Goal: Feedback & Contribution: Leave review/rating

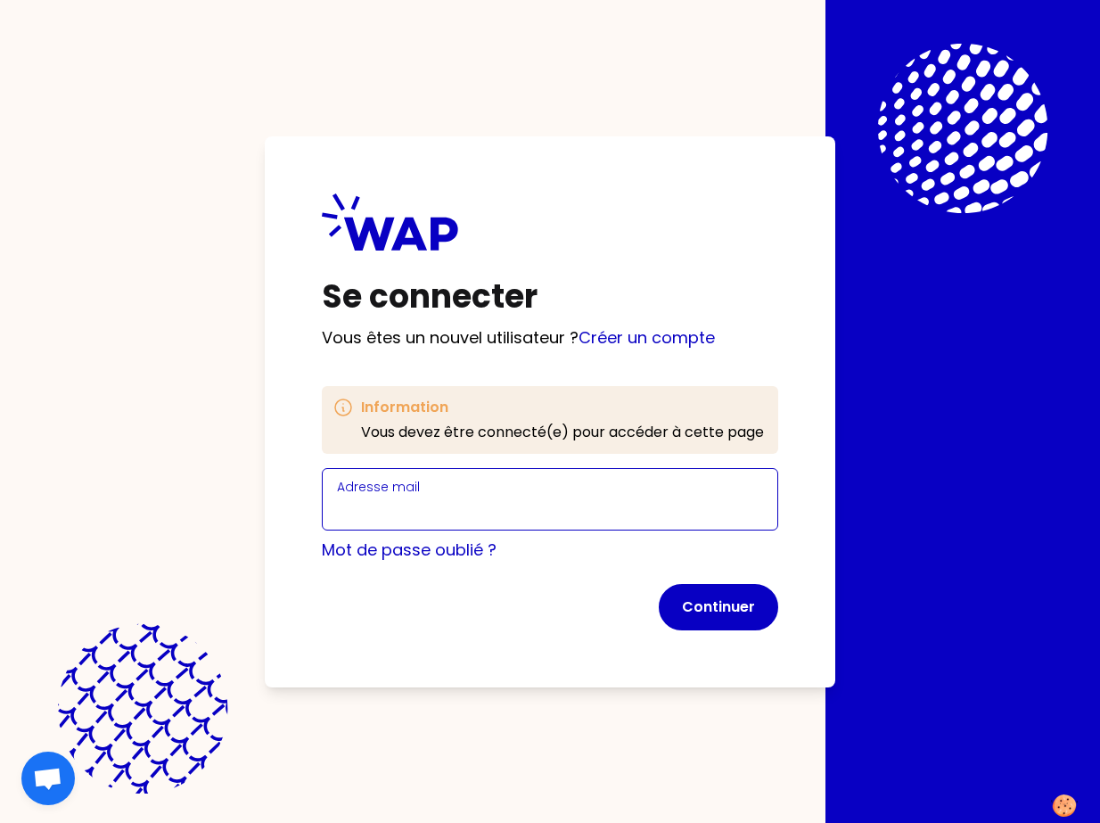
click at [404, 497] on input "Adresse mail" at bounding box center [550, 509] width 426 height 25
type input "[EMAIL_ADDRESS][DOMAIN_NAME]"
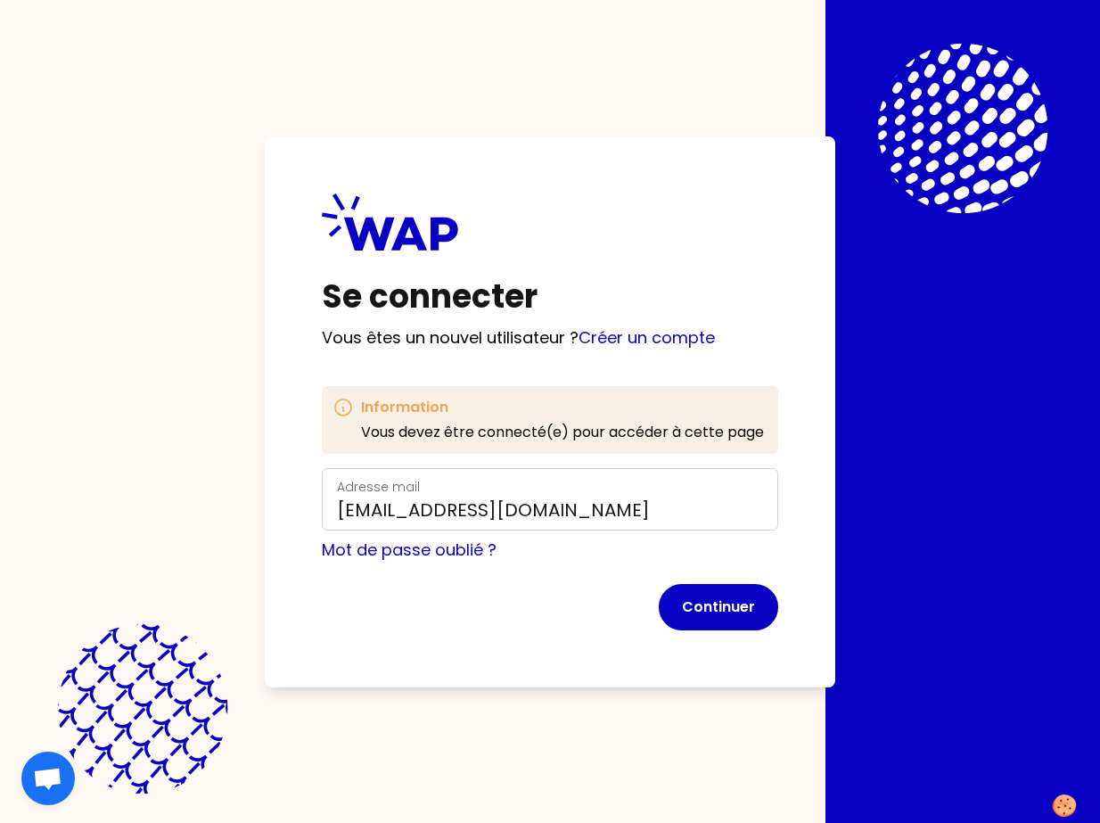
click at [752, 612] on button "Continuer" at bounding box center [718, 607] width 119 height 46
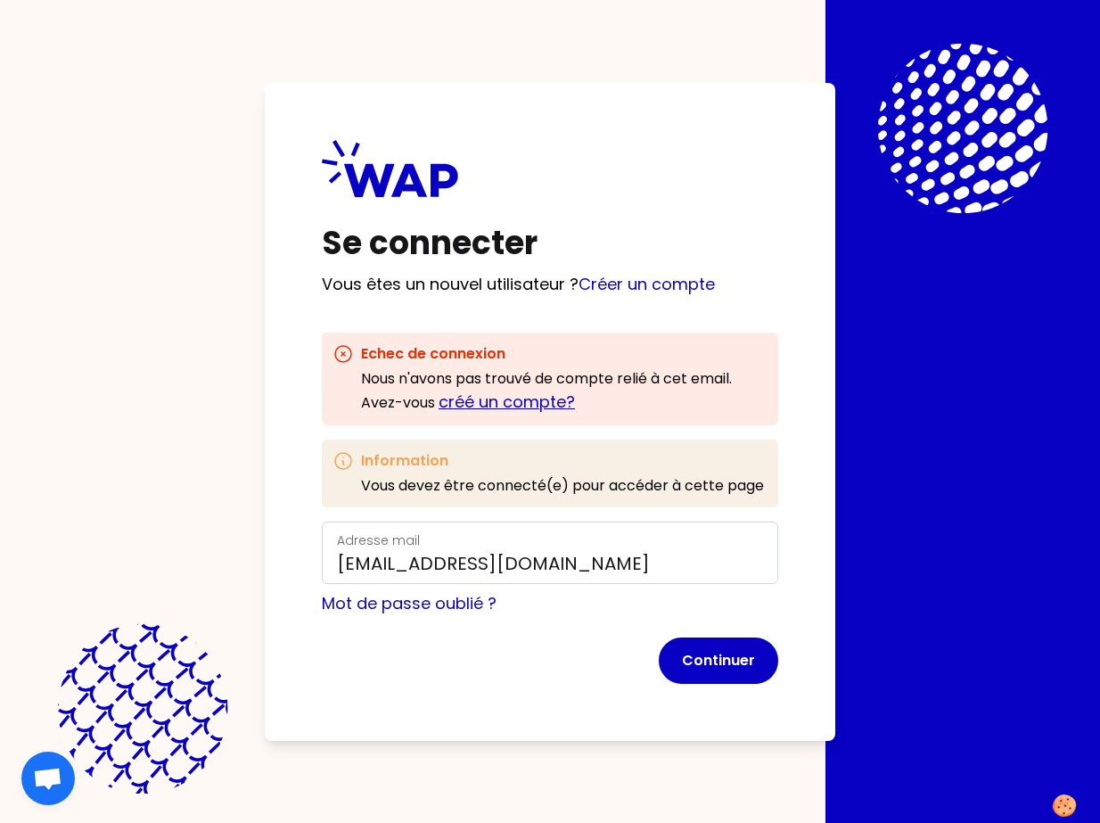
click at [530, 398] on link "créé un compte?" at bounding box center [507, 401] width 136 height 22
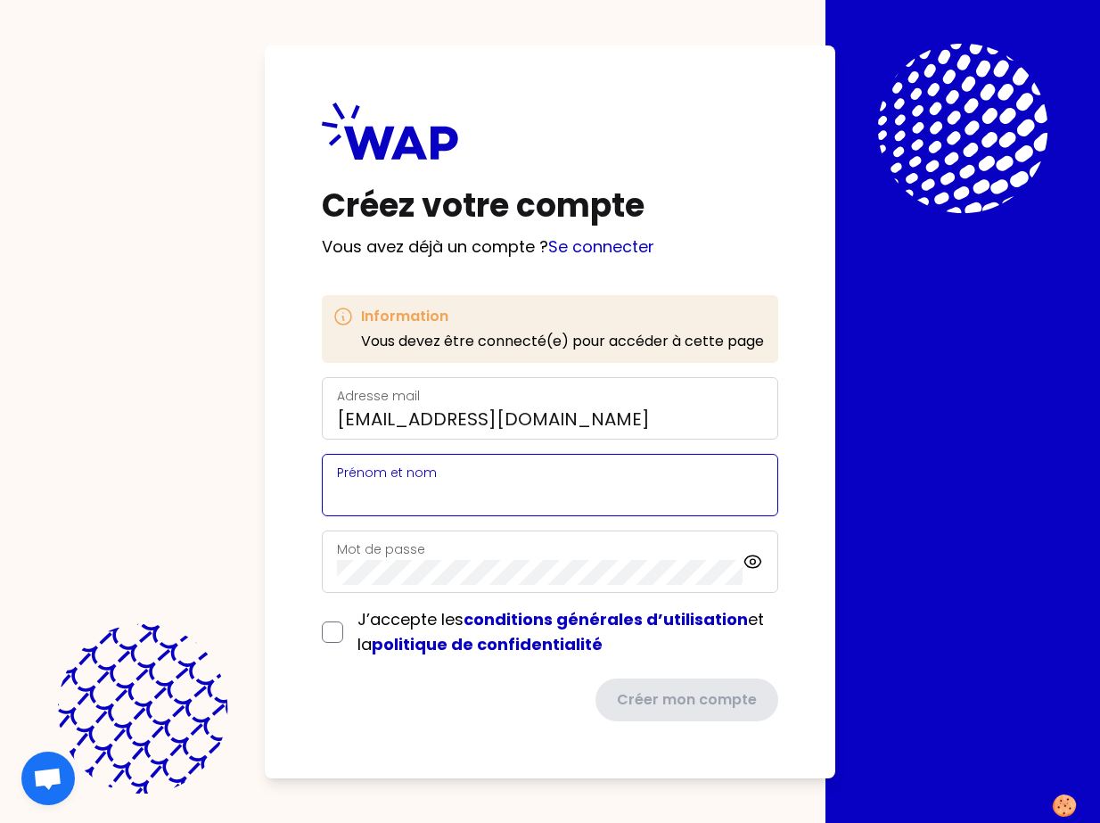
click at [426, 490] on input "Prénom et nom" at bounding box center [550, 495] width 426 height 25
type input "[MEDICAL_DATA][PERSON_NAME]"
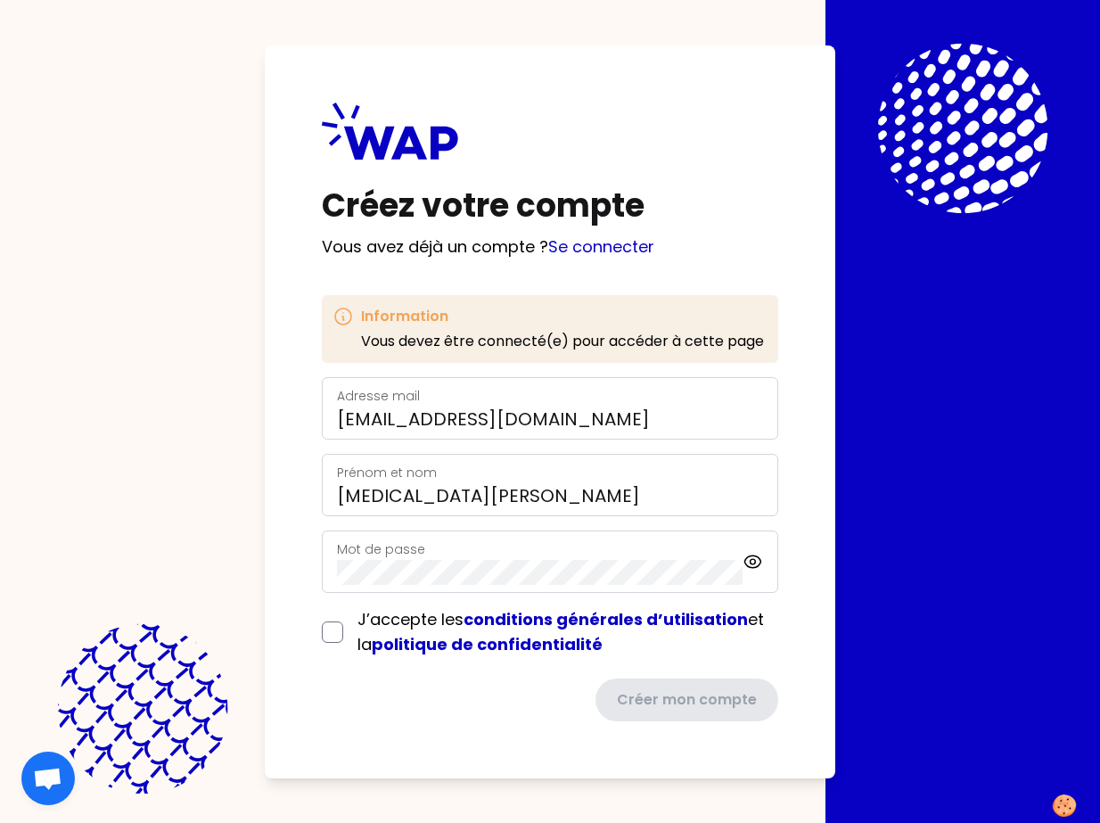
click at [400, 558] on div "Mot de passe" at bounding box center [540, 561] width 406 height 46
click at [328, 629] on input "checkbox" at bounding box center [332, 631] width 21 height 21
checkbox input "true"
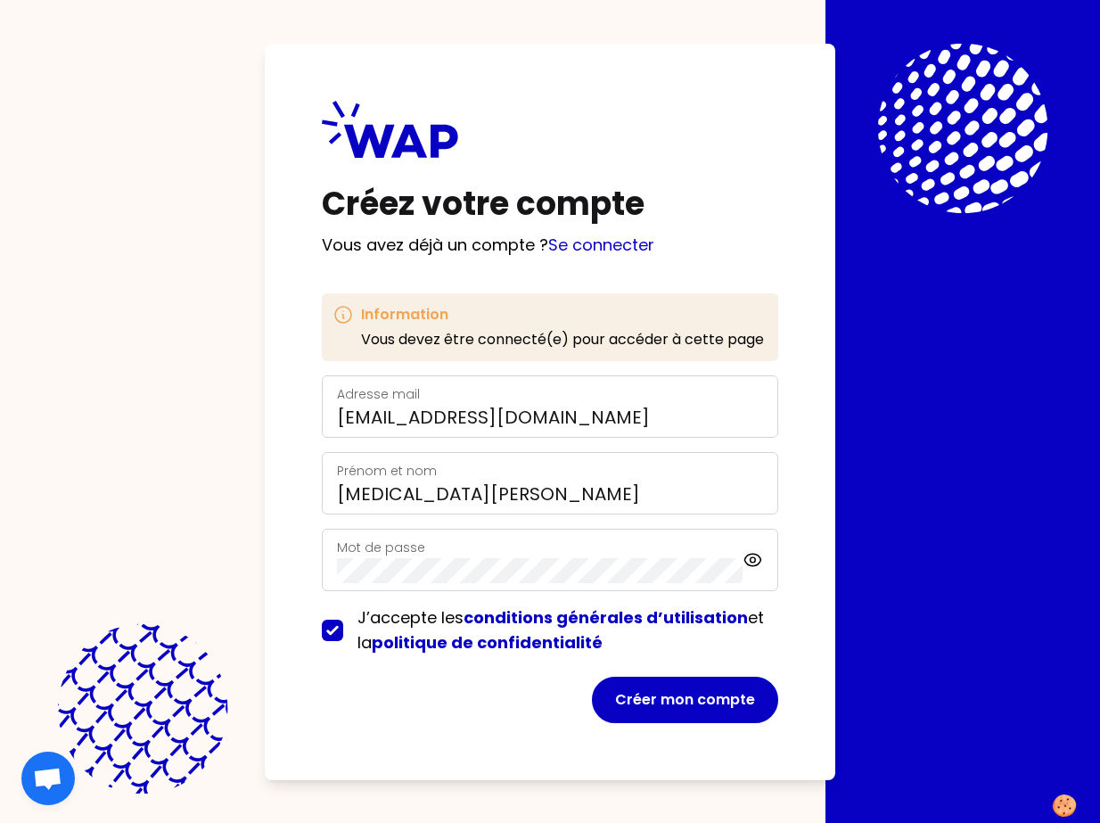
click at [706, 697] on button "Créer mon compte" at bounding box center [685, 700] width 186 height 46
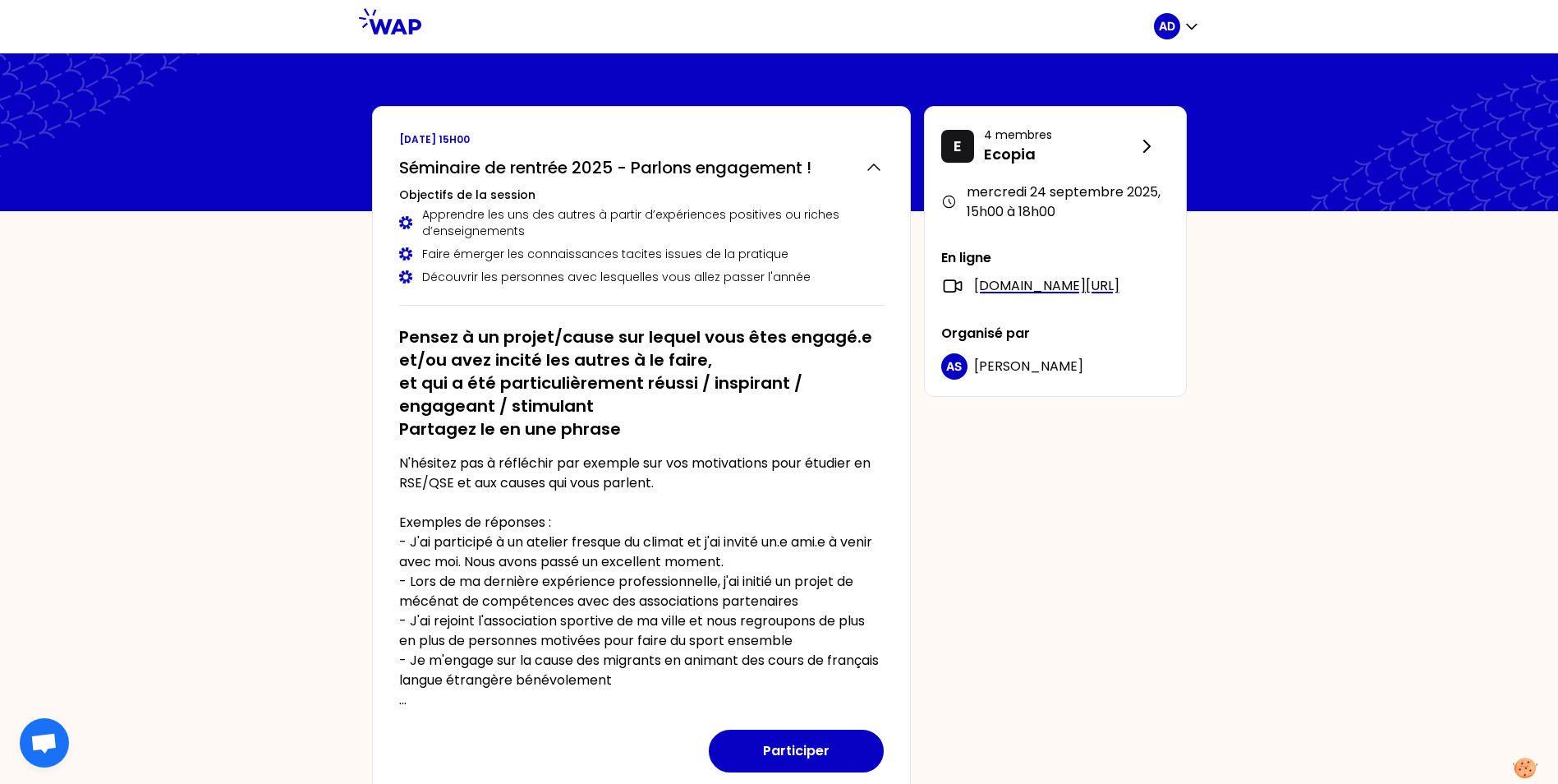
click at [799, 746] on button "Participer" at bounding box center [796, 751] width 175 height 42
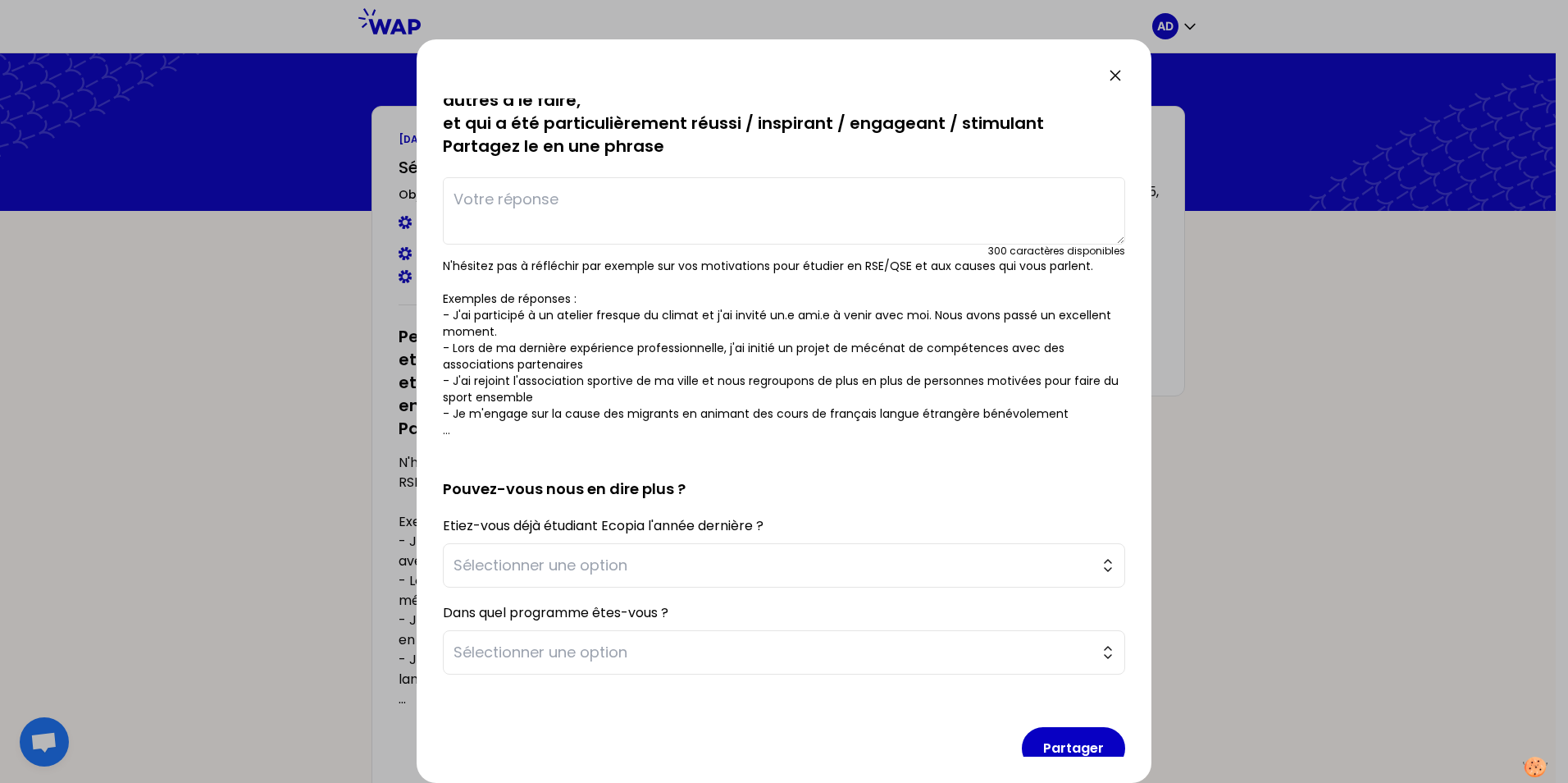
scroll to position [59, 0]
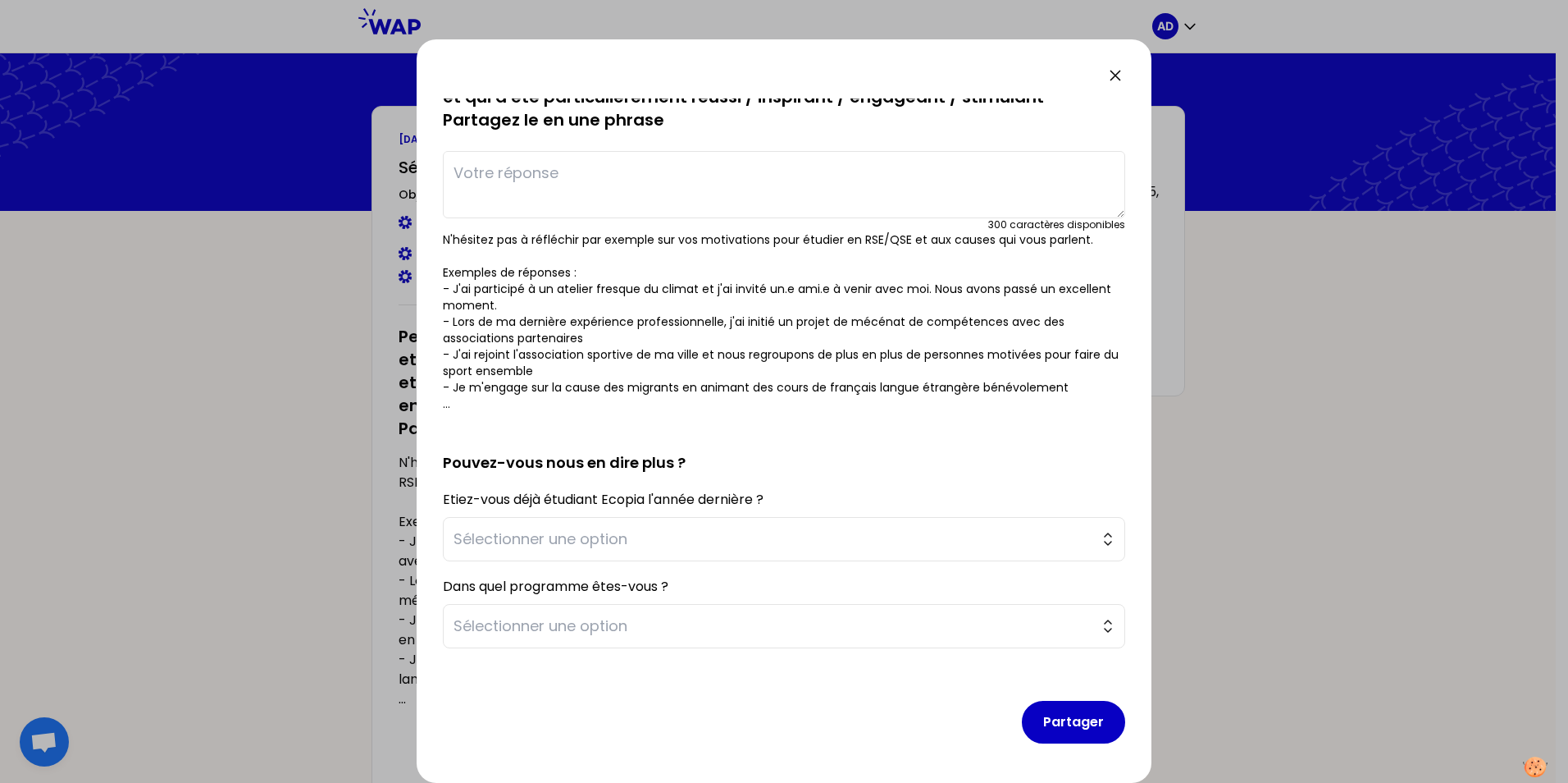
click at [1024, 538] on button "Sélectionner une option" at bounding box center [784, 539] width 682 height 44
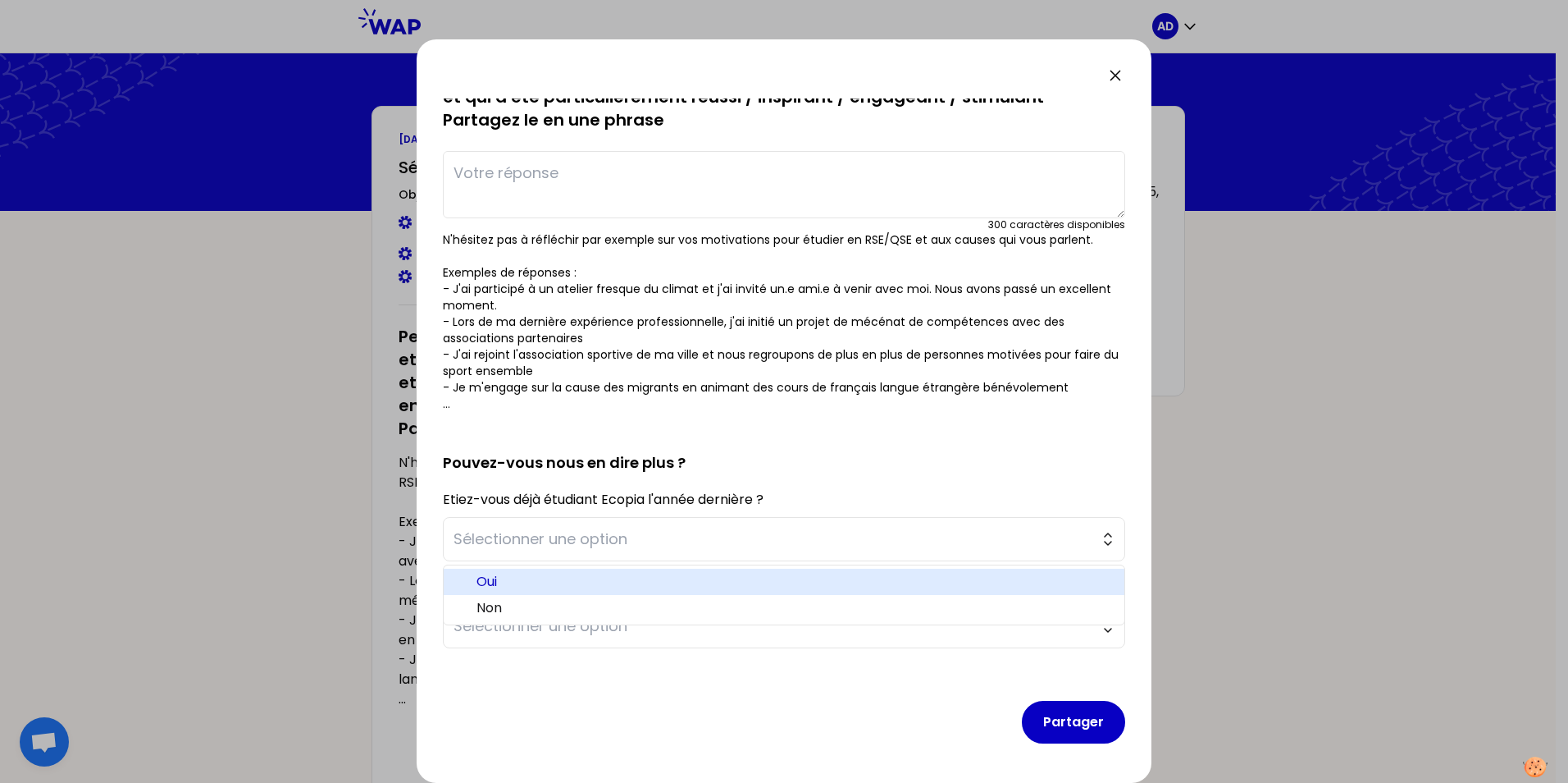
click at [479, 582] on span "Oui" at bounding box center [794, 581] width 635 height 19
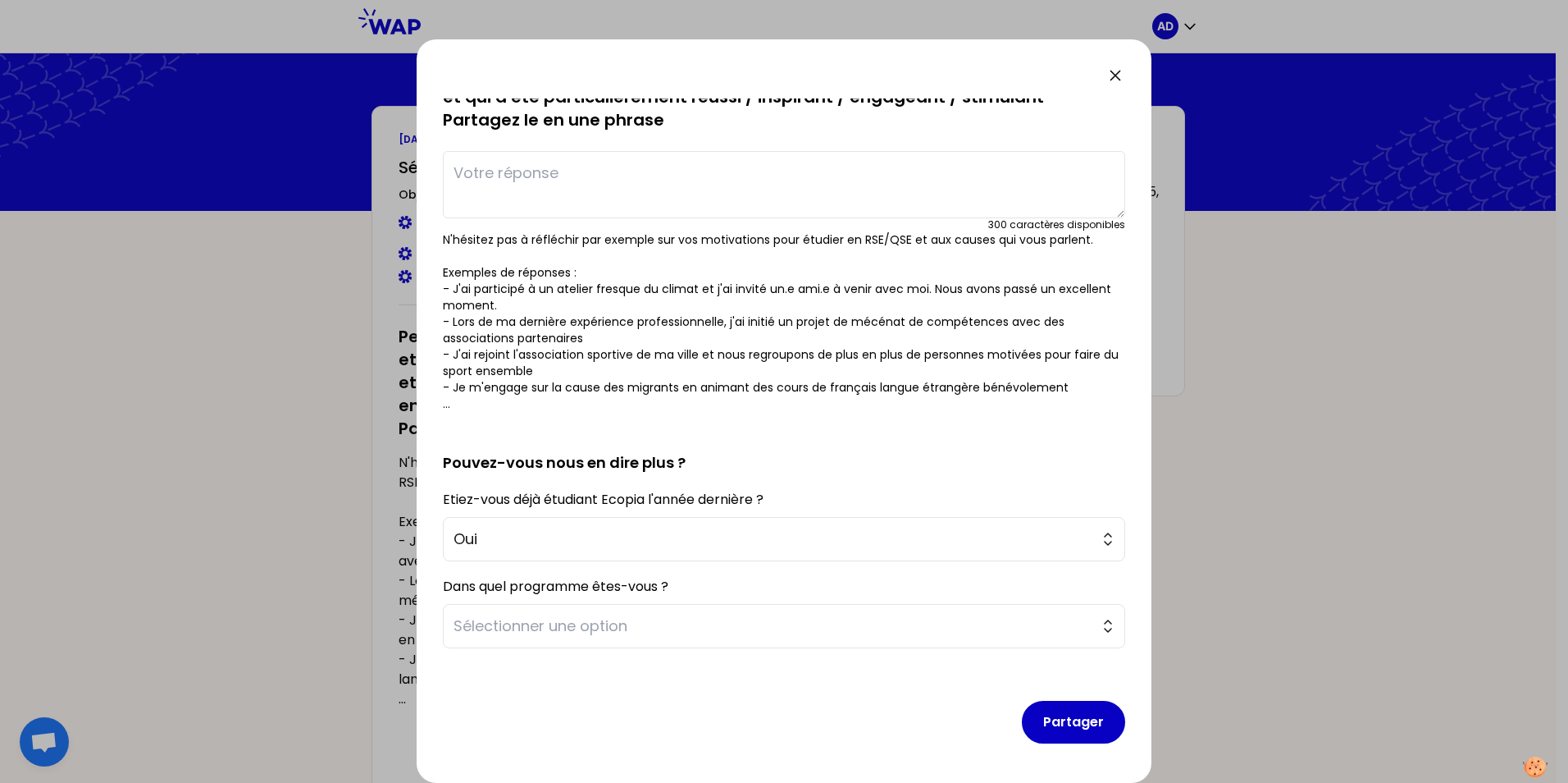
click at [563, 620] on span "Sélectionner une option" at bounding box center [773, 626] width 638 height 23
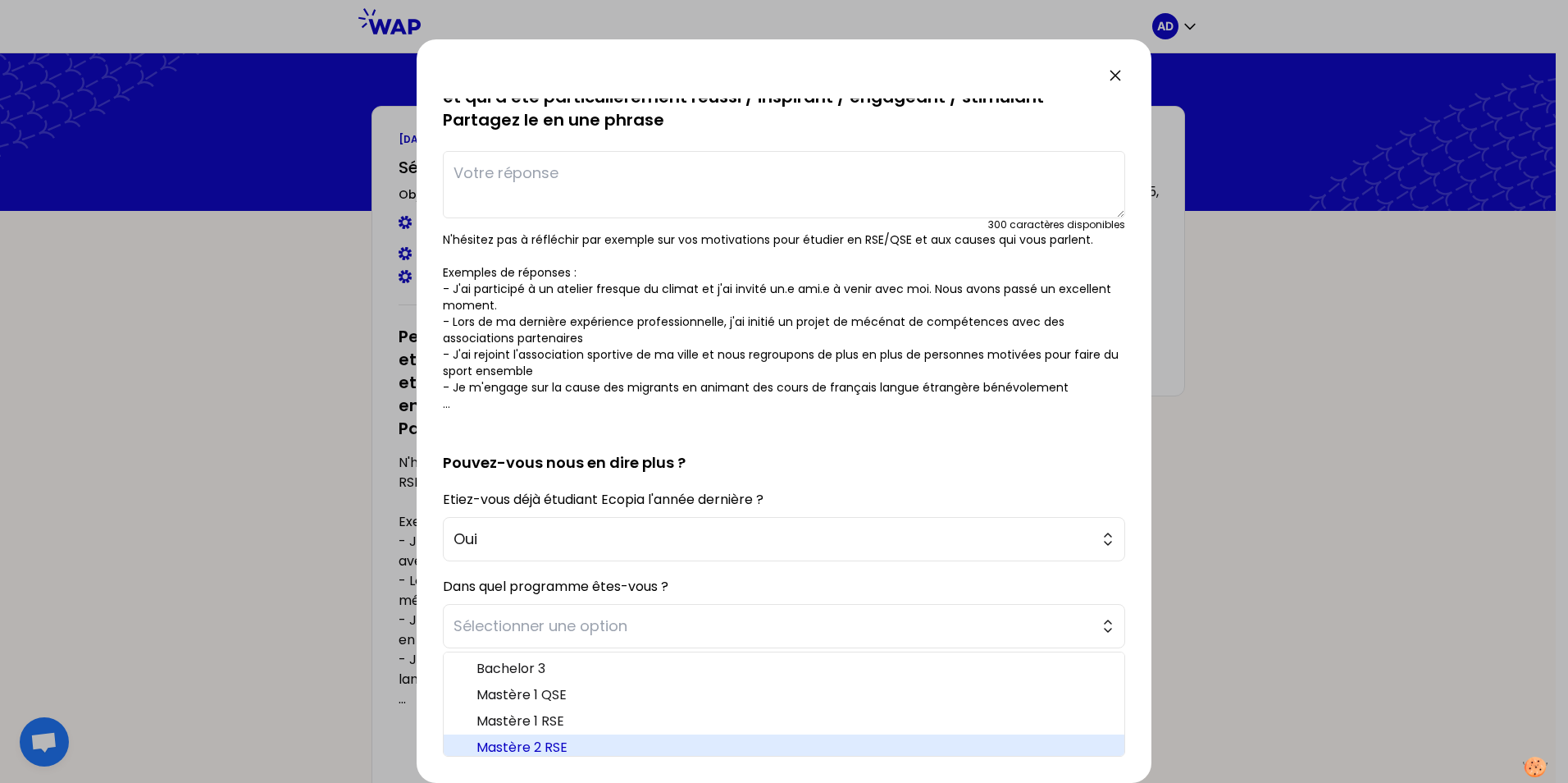
scroll to position [5, 0]
click at [566, 746] on span "Mastère 2 RSE" at bounding box center [794, 742] width 635 height 19
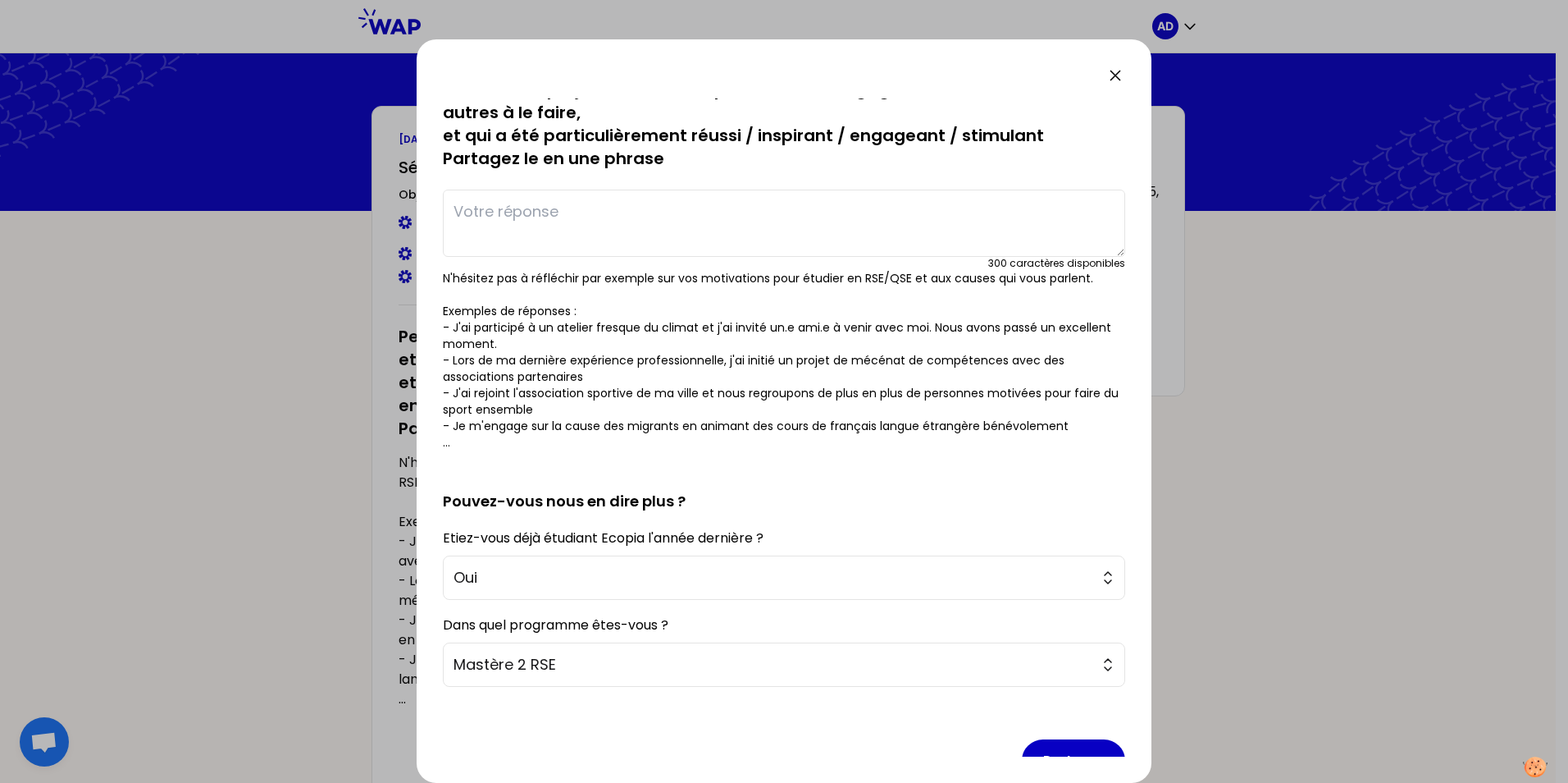
scroll to position [0, 0]
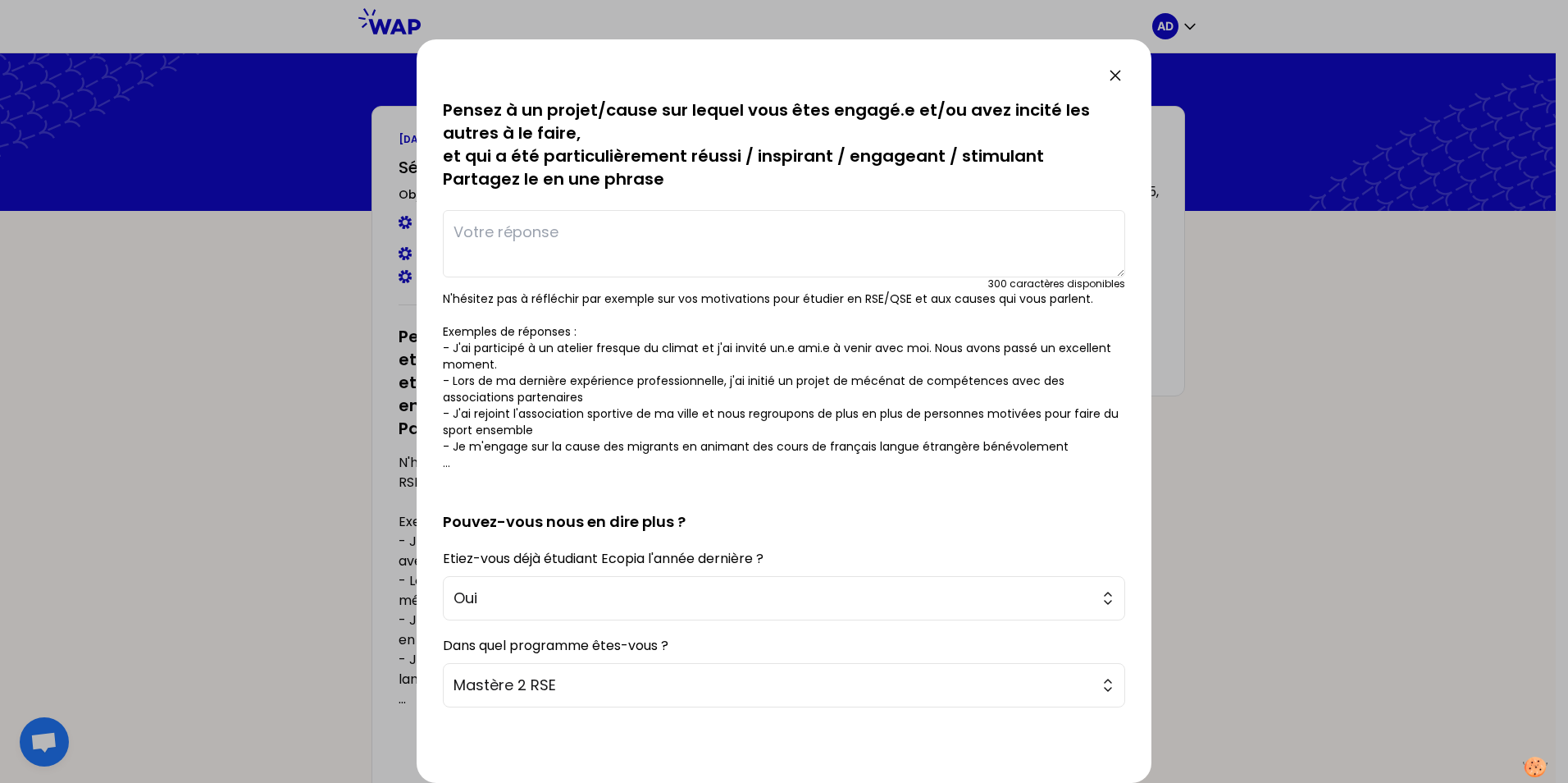
click at [519, 248] on textarea at bounding box center [784, 243] width 682 height 67
type textarea "J'ai animé plusieurs ateliers 2 tonnes auprès de mes collègues"
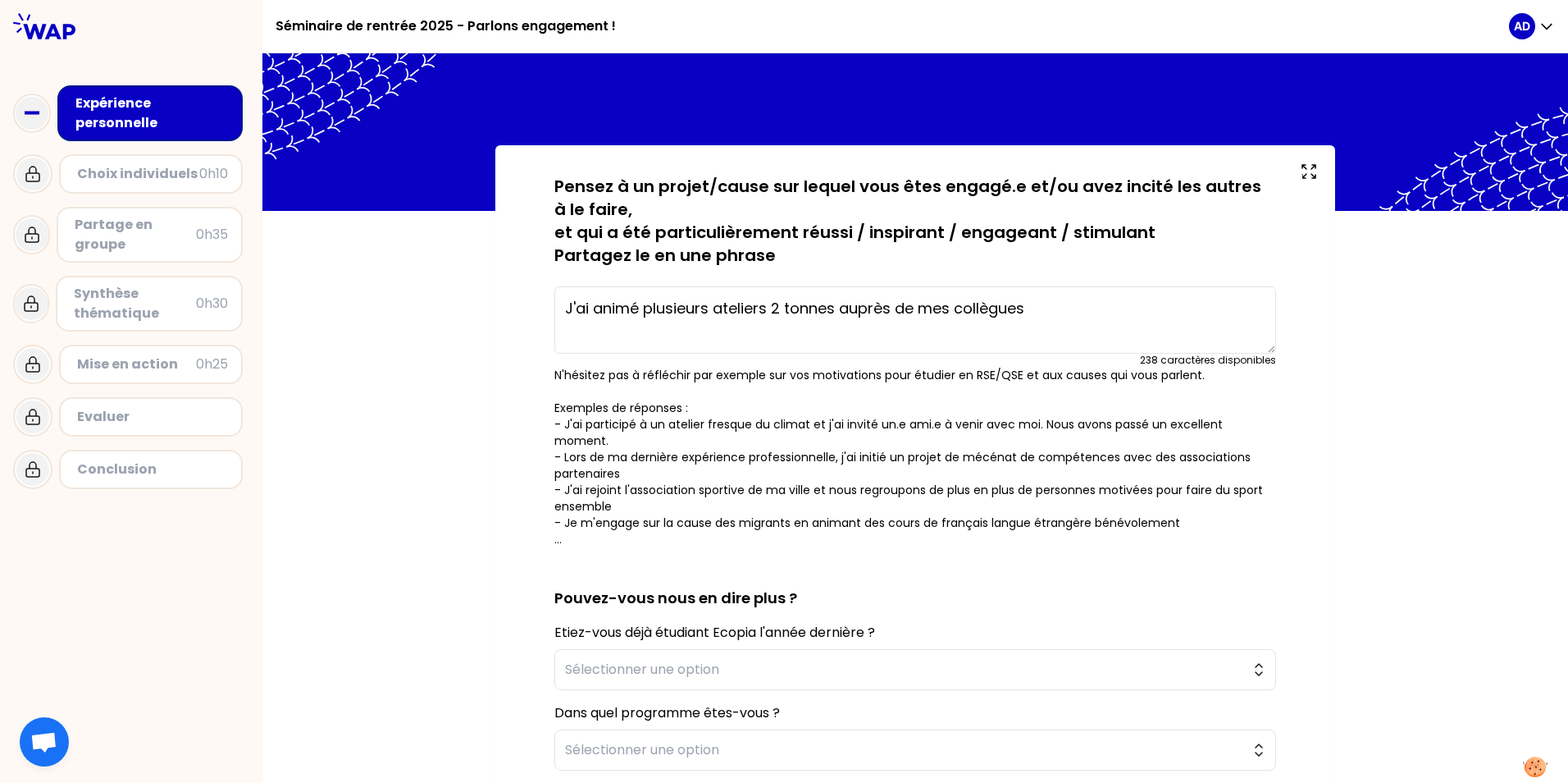
click at [1024, 311] on textarea "J'ai animé plusieurs ateliers 2 tonnes auprès de mes collègues" at bounding box center [915, 319] width 722 height 67
type textarea "J'ai animé plusieurs ateliers 2 tonnes auprès de mes collègues"
click at [1024, 649] on button "Sélectionner une option" at bounding box center [915, 669] width 722 height 41
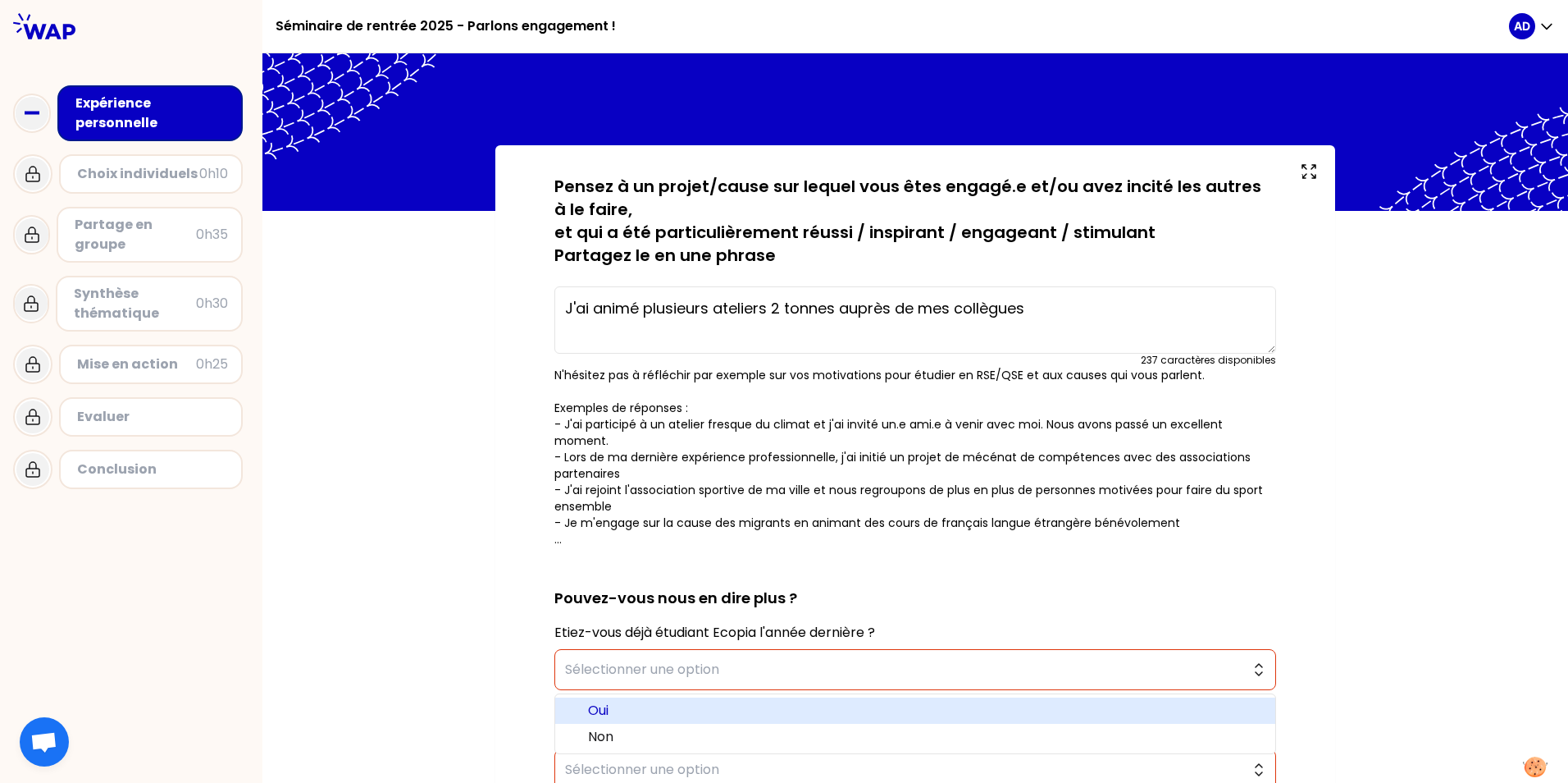
click at [600, 702] on span "Oui" at bounding box center [924, 709] width 674 height 19
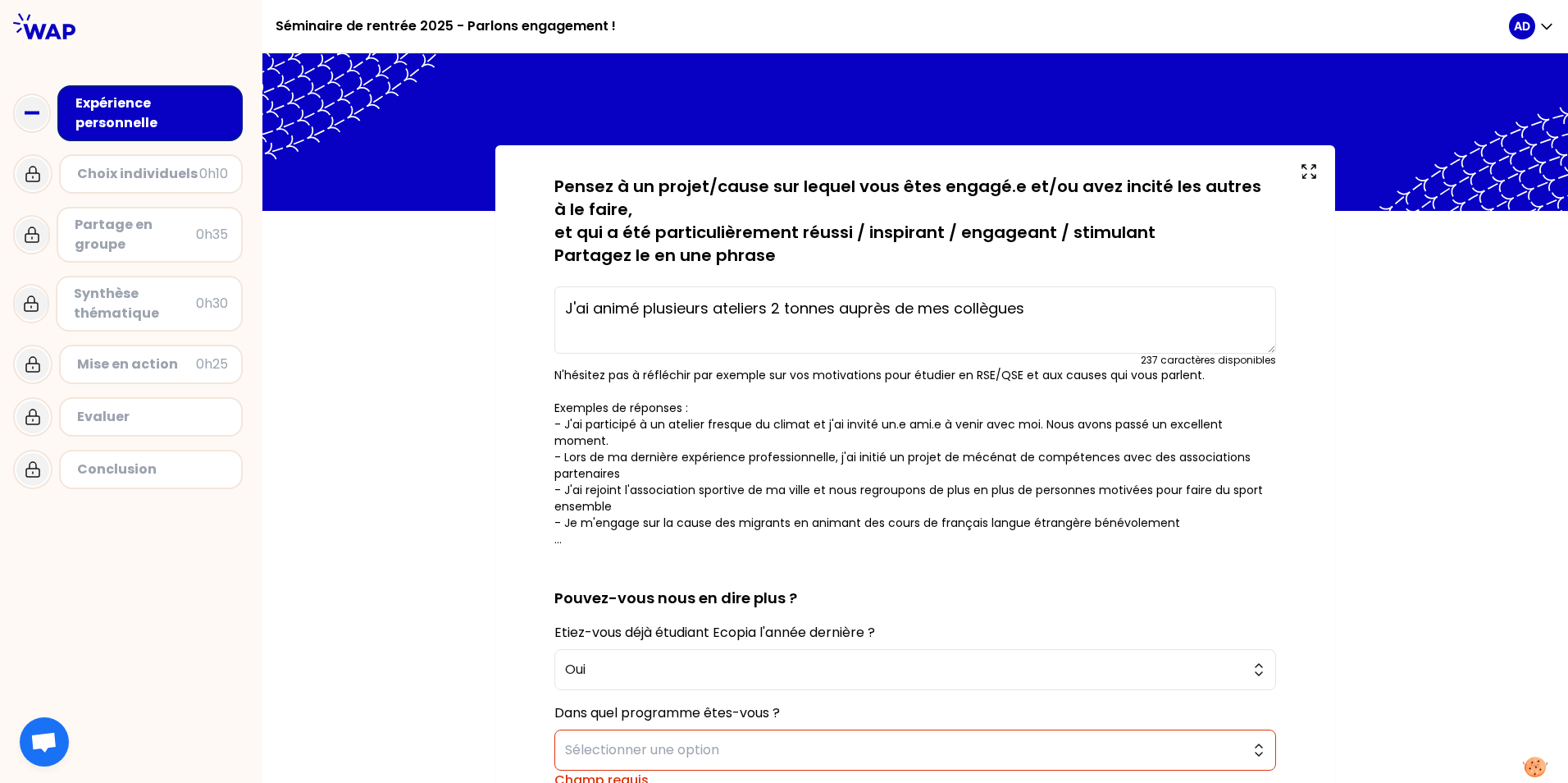
click at [629, 740] on span "Sélectionner une option" at bounding box center [903, 749] width 677 height 19
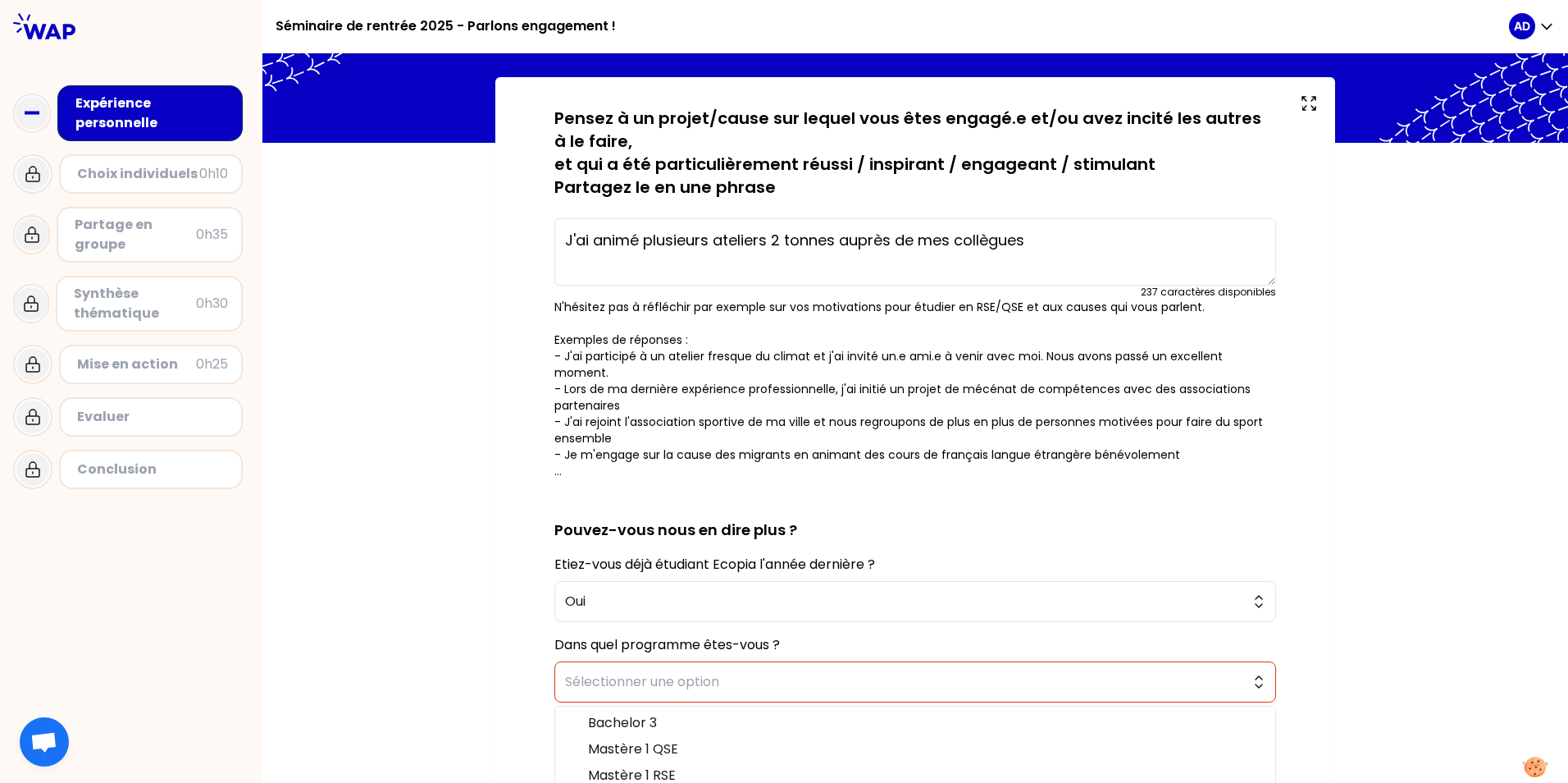
scroll to position [164, 0]
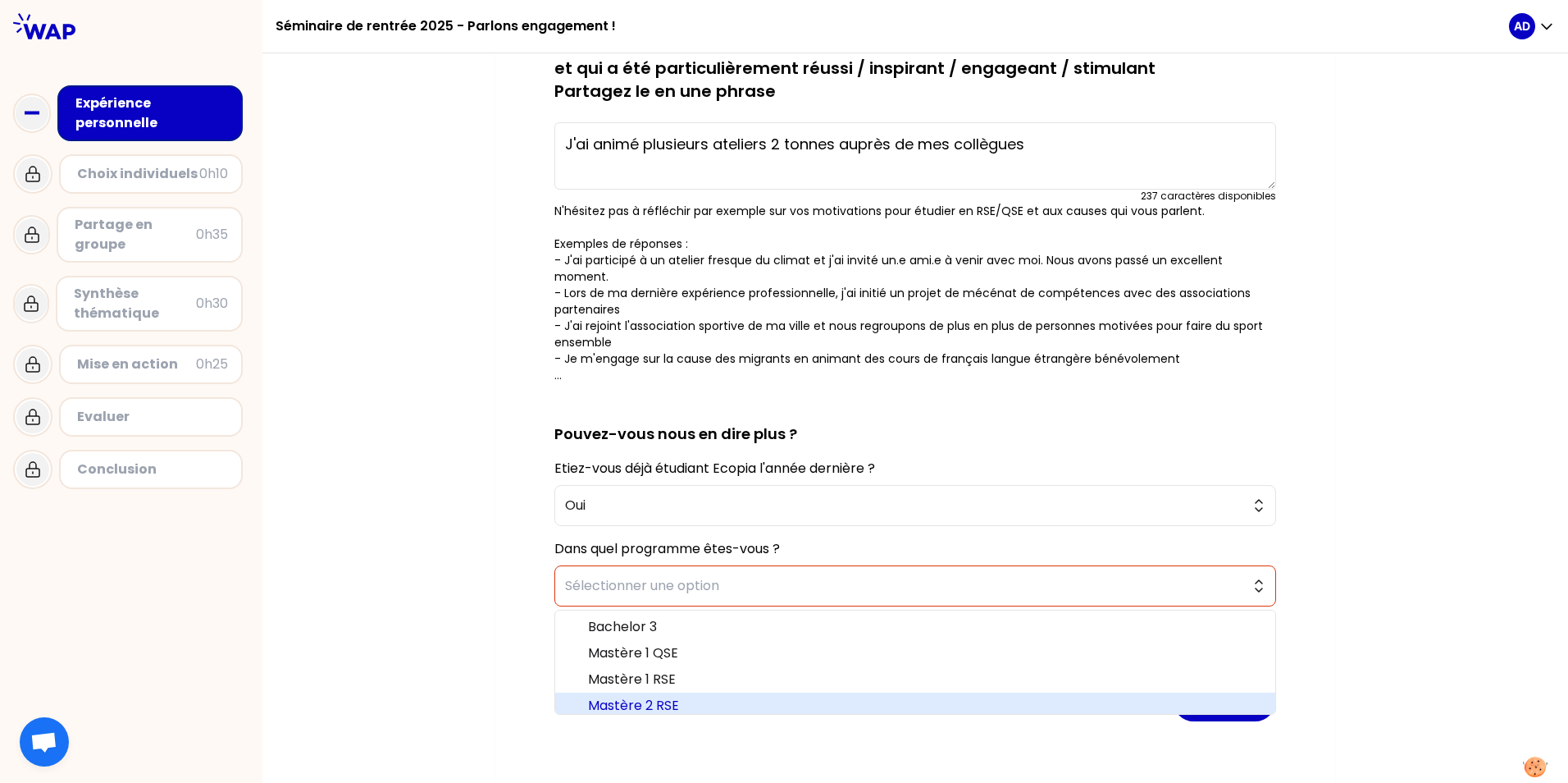
click at [671, 696] on span "Mastère 2 RSE" at bounding box center [924, 705] width 674 height 19
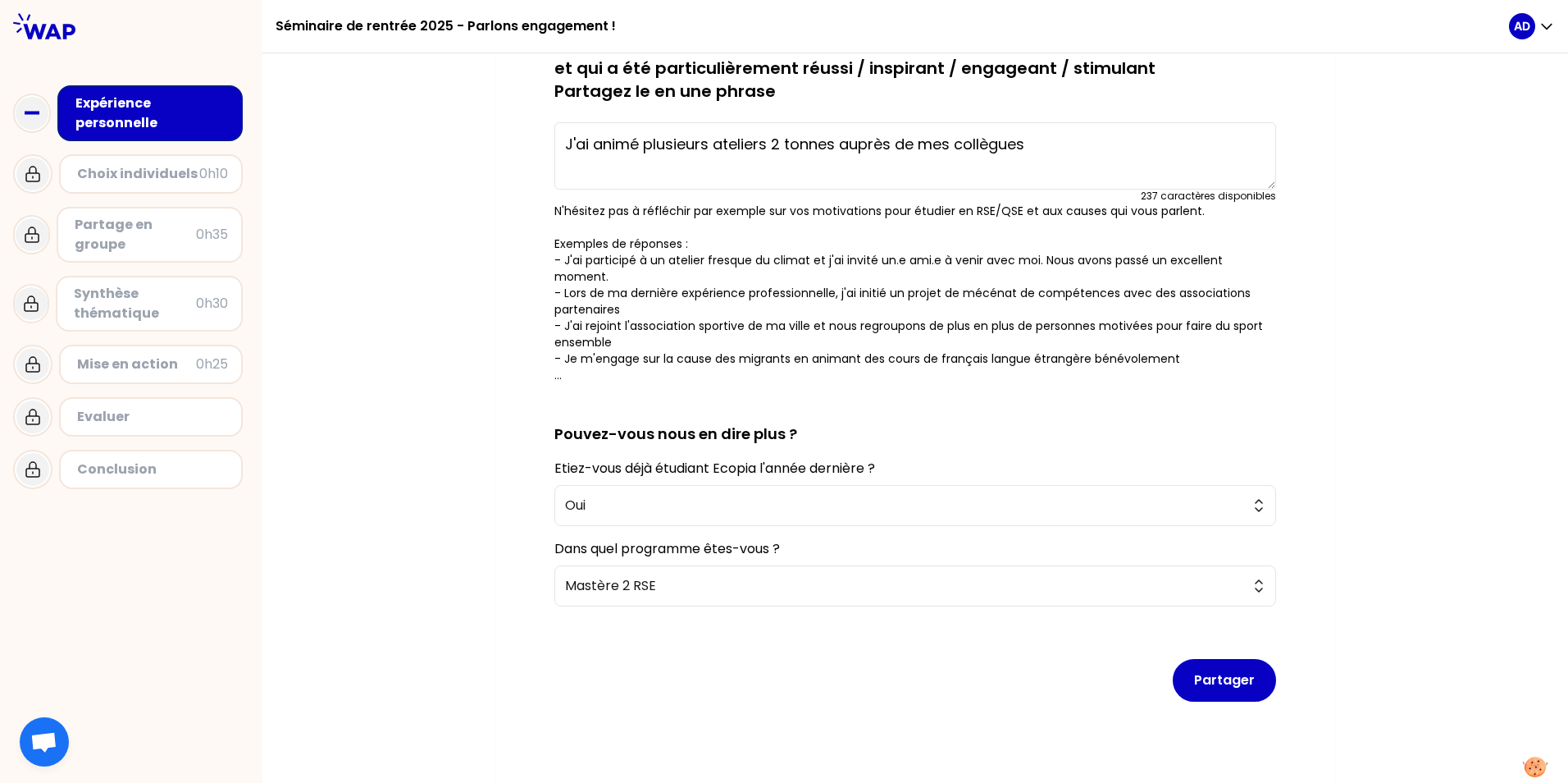
click at [1024, 663] on button "Partager" at bounding box center [1224, 680] width 103 height 42
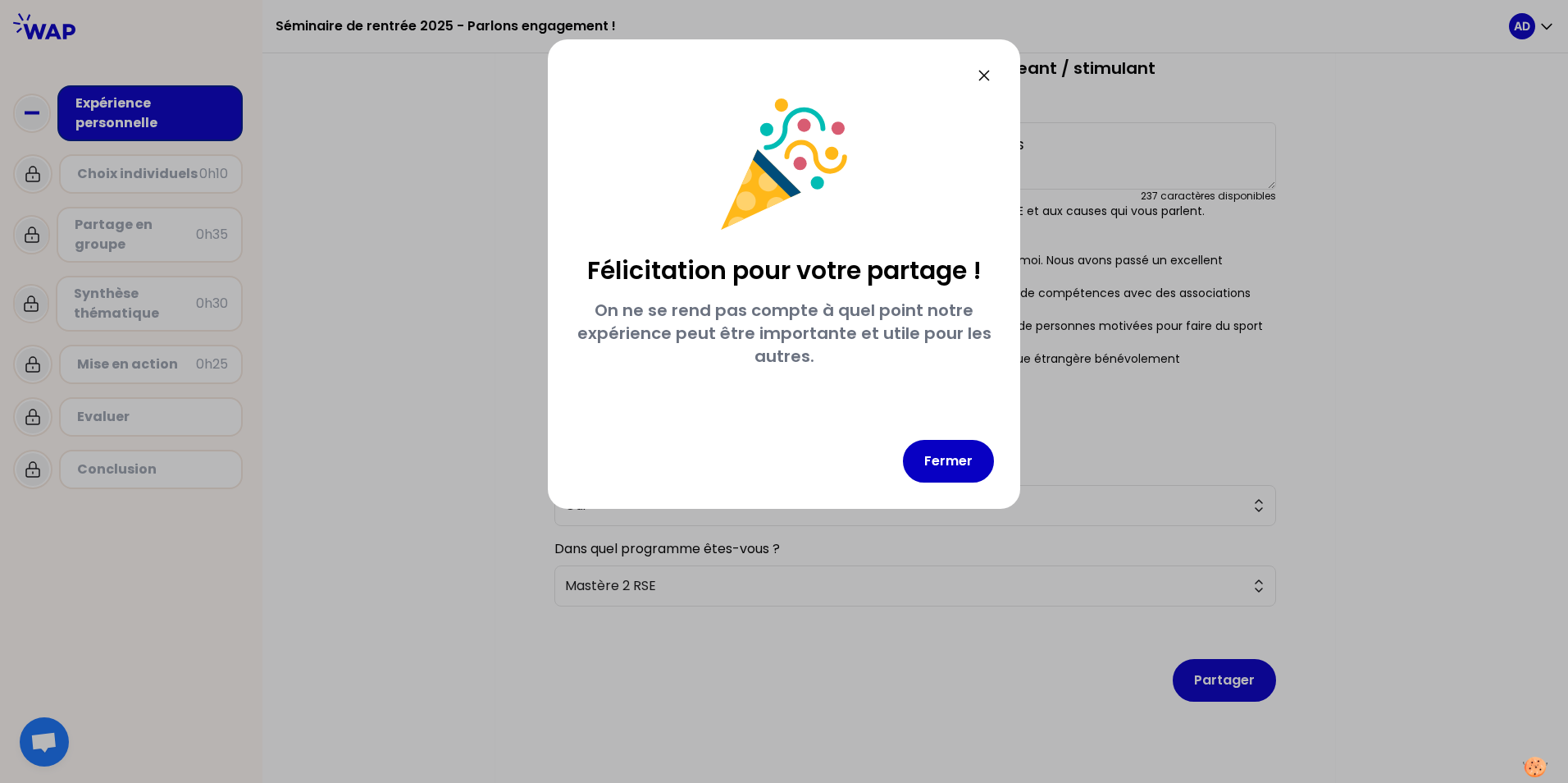
click at [963, 461] on button "Fermer" at bounding box center [948, 461] width 91 height 42
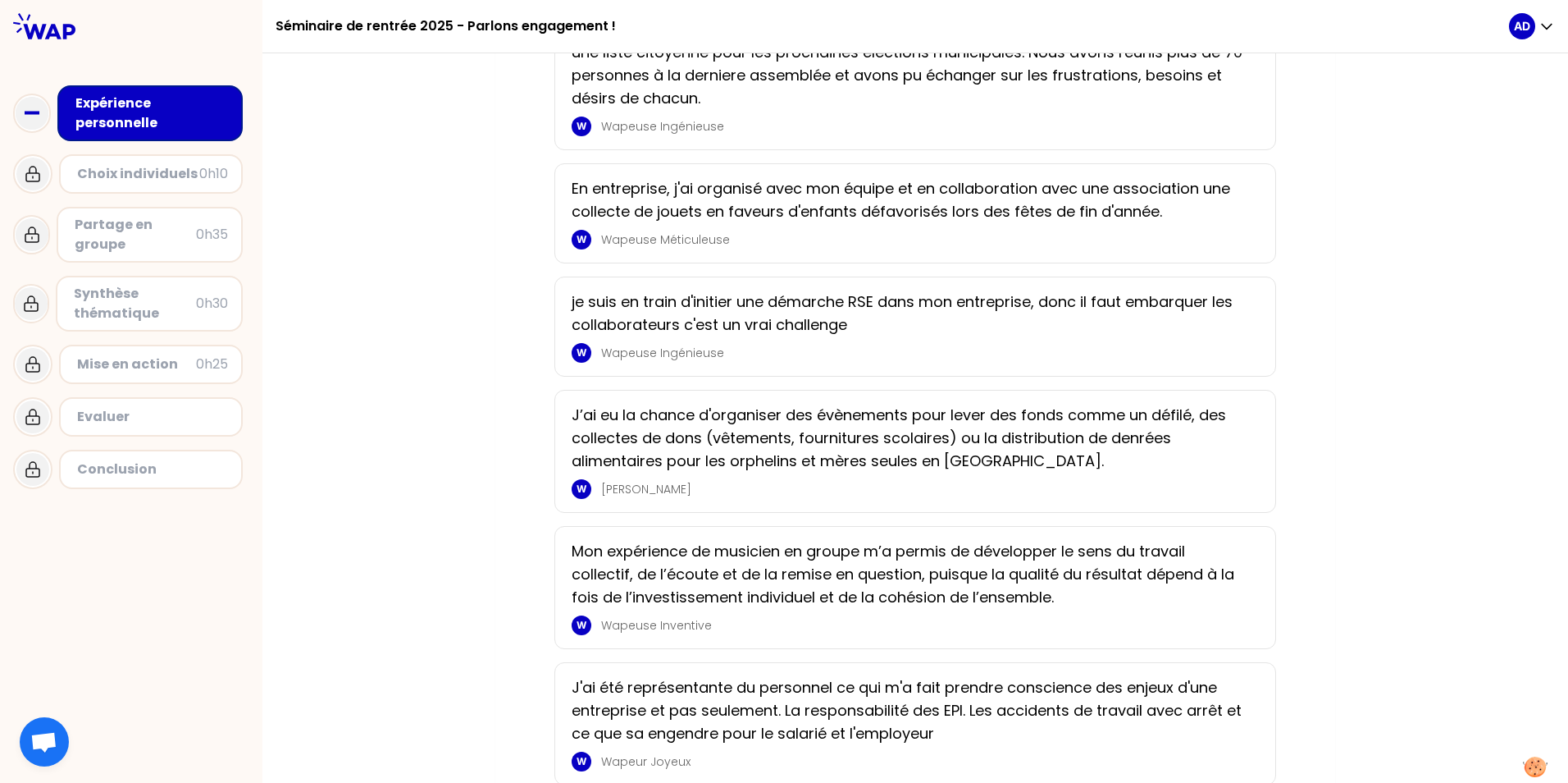
scroll to position [328, 0]
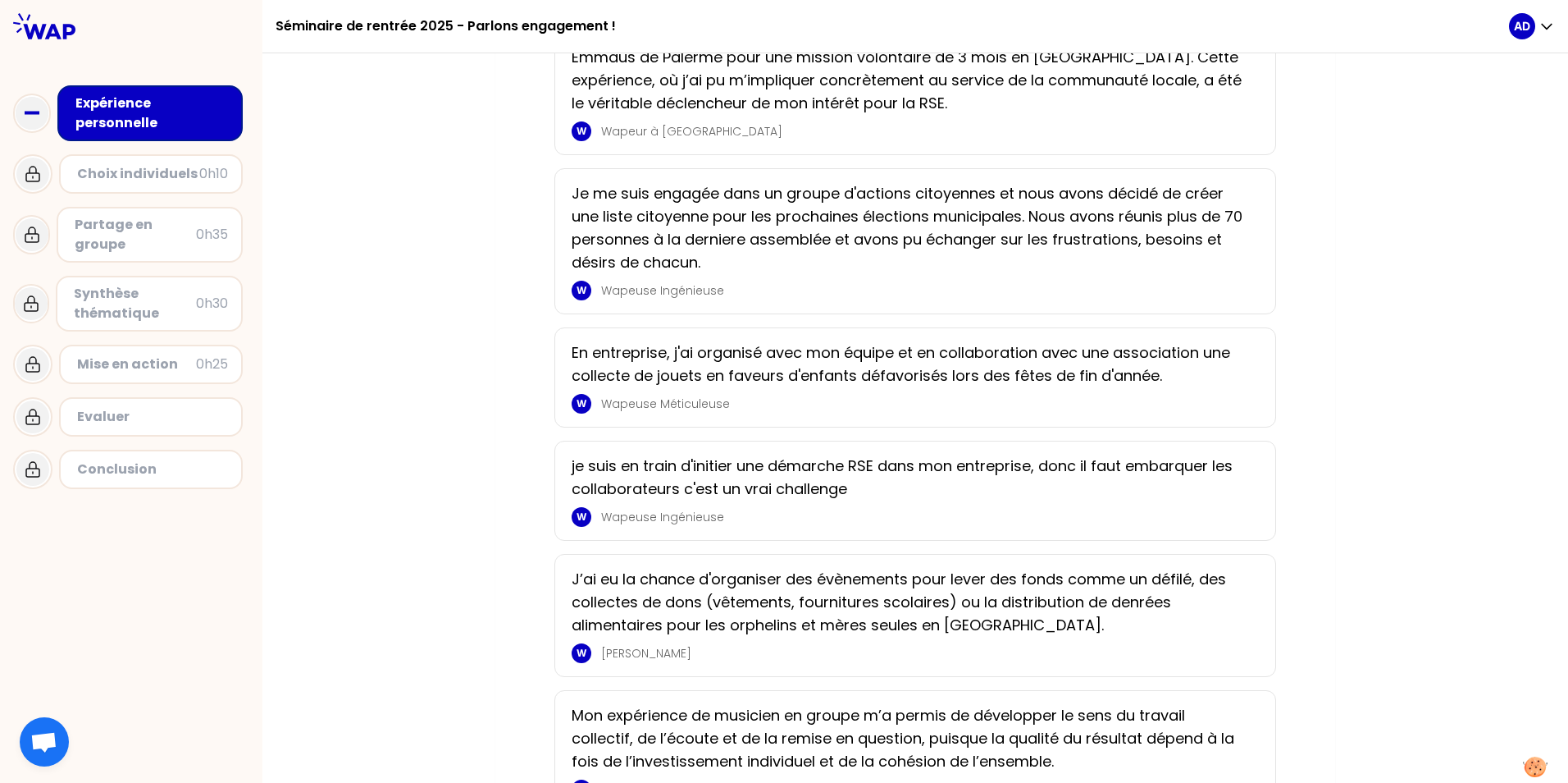
click at [780, 214] on p "Je me suis engagée dans un groupe d'actions citoyennes et nous avons décidé de …" at bounding box center [910, 228] width 677 height 92
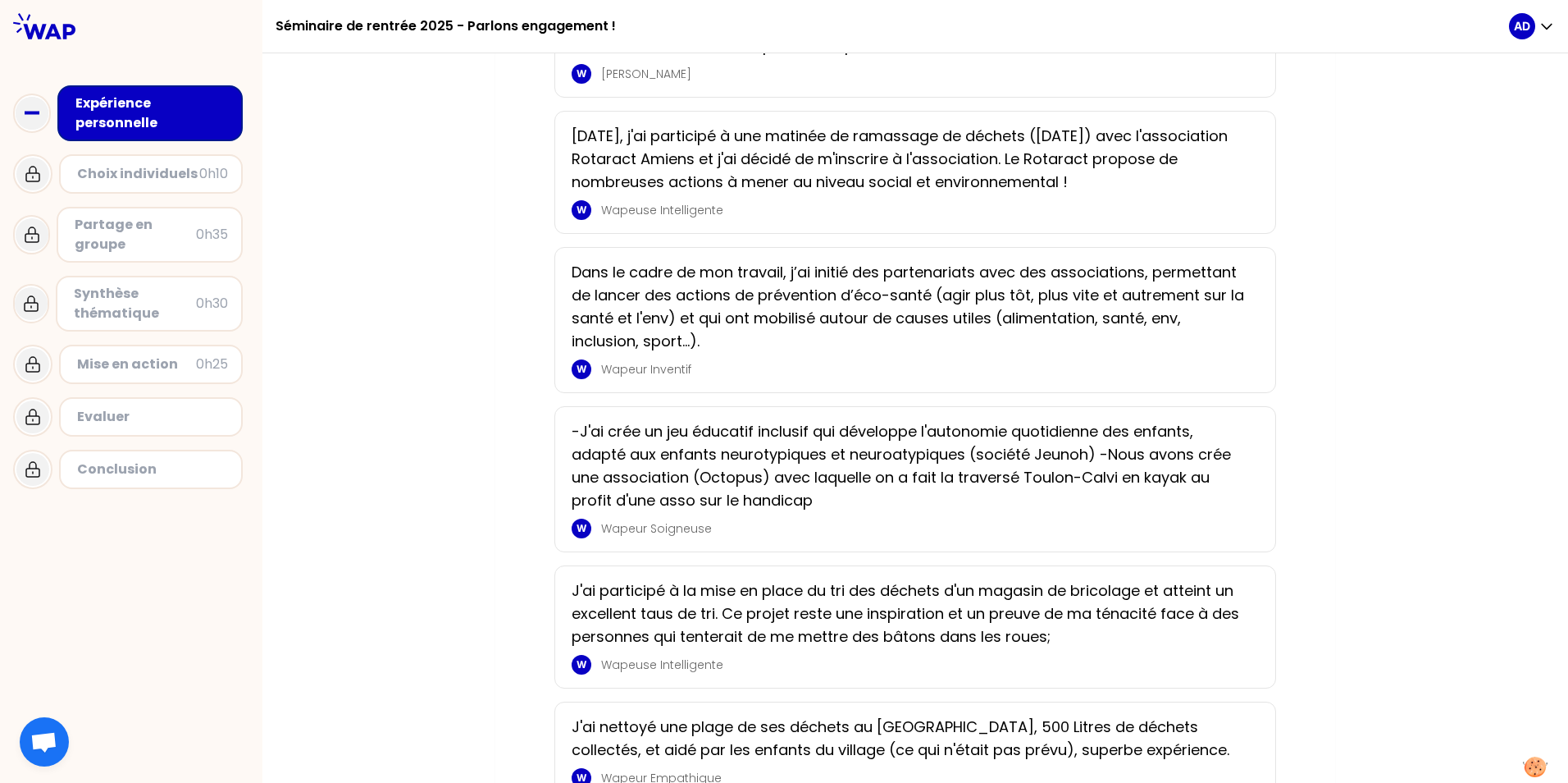
scroll to position [1969, 0]
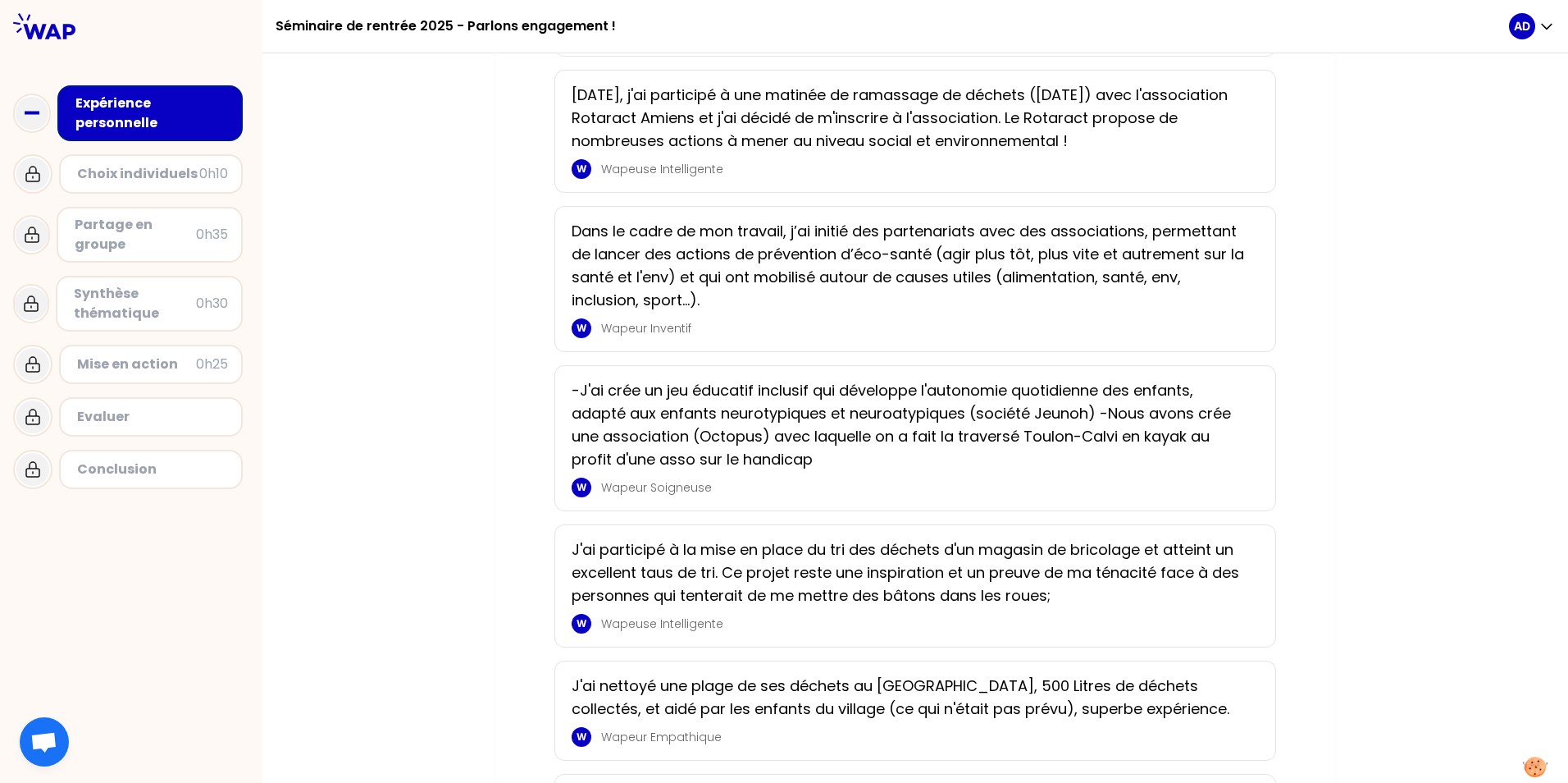
click at [571, 170] on div "W" at bounding box center [580, 168] width 19 height 19
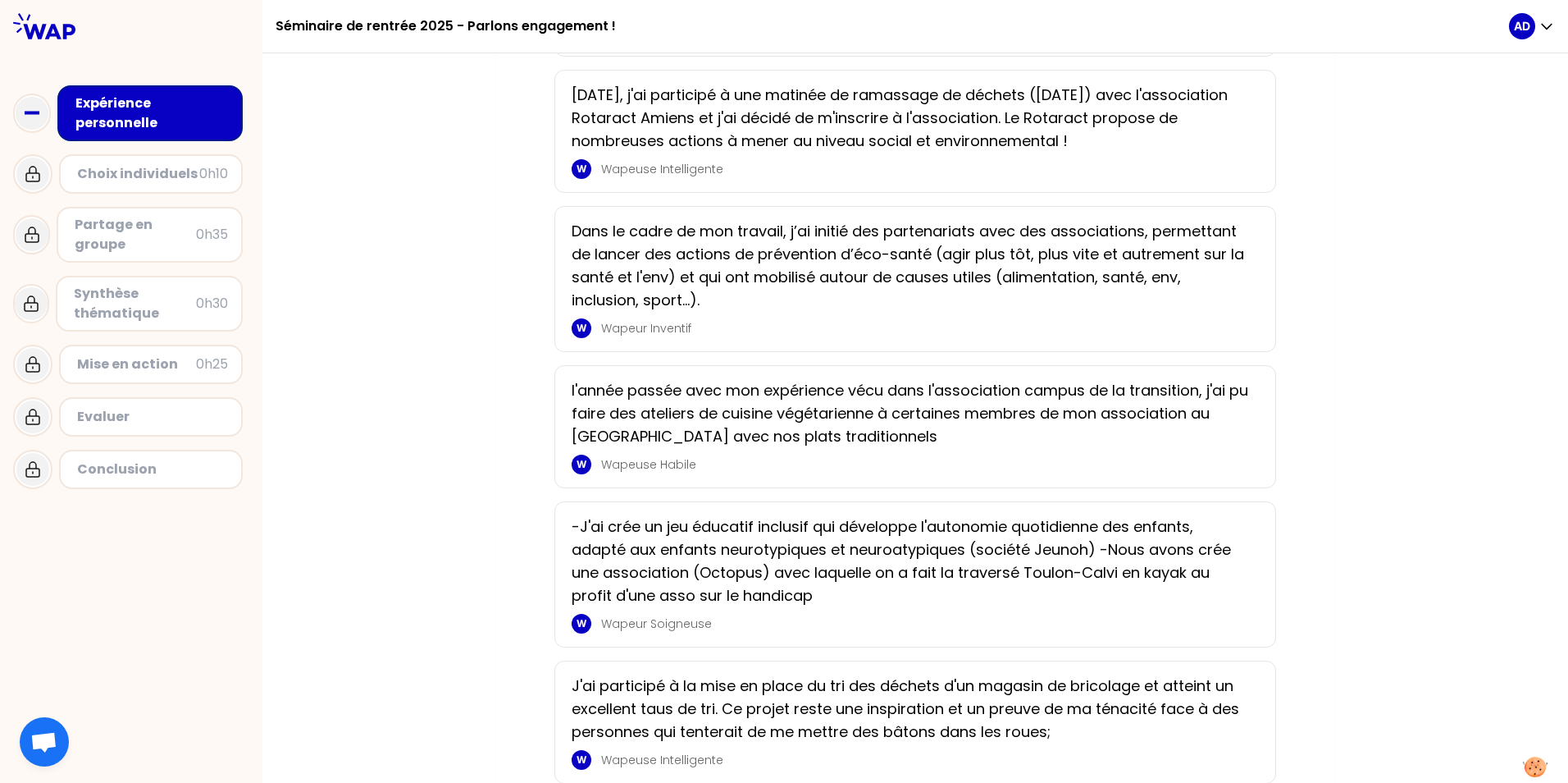
click at [578, 166] on p "W" at bounding box center [581, 169] width 10 height 13
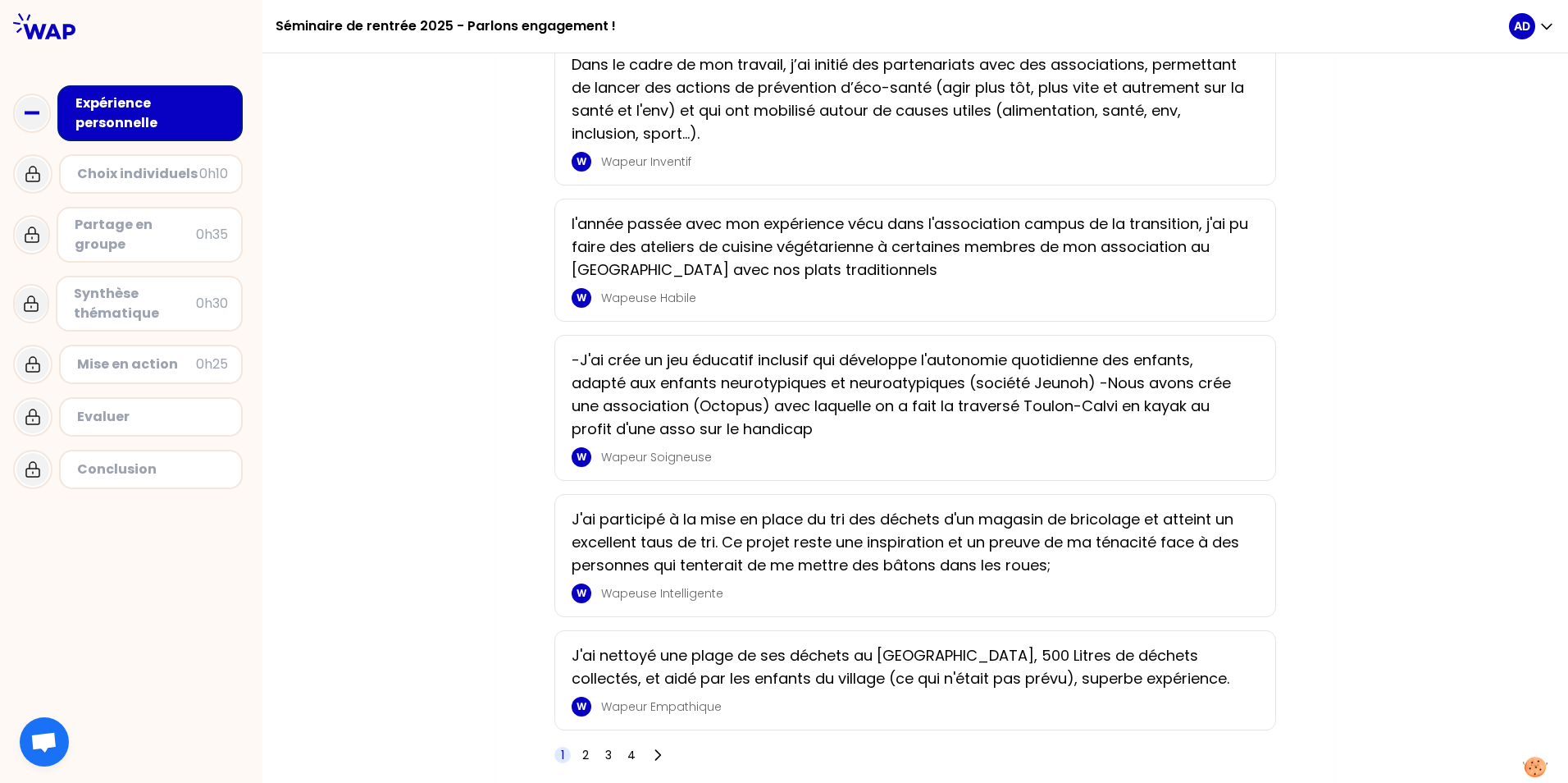
scroll to position [2272, 0]
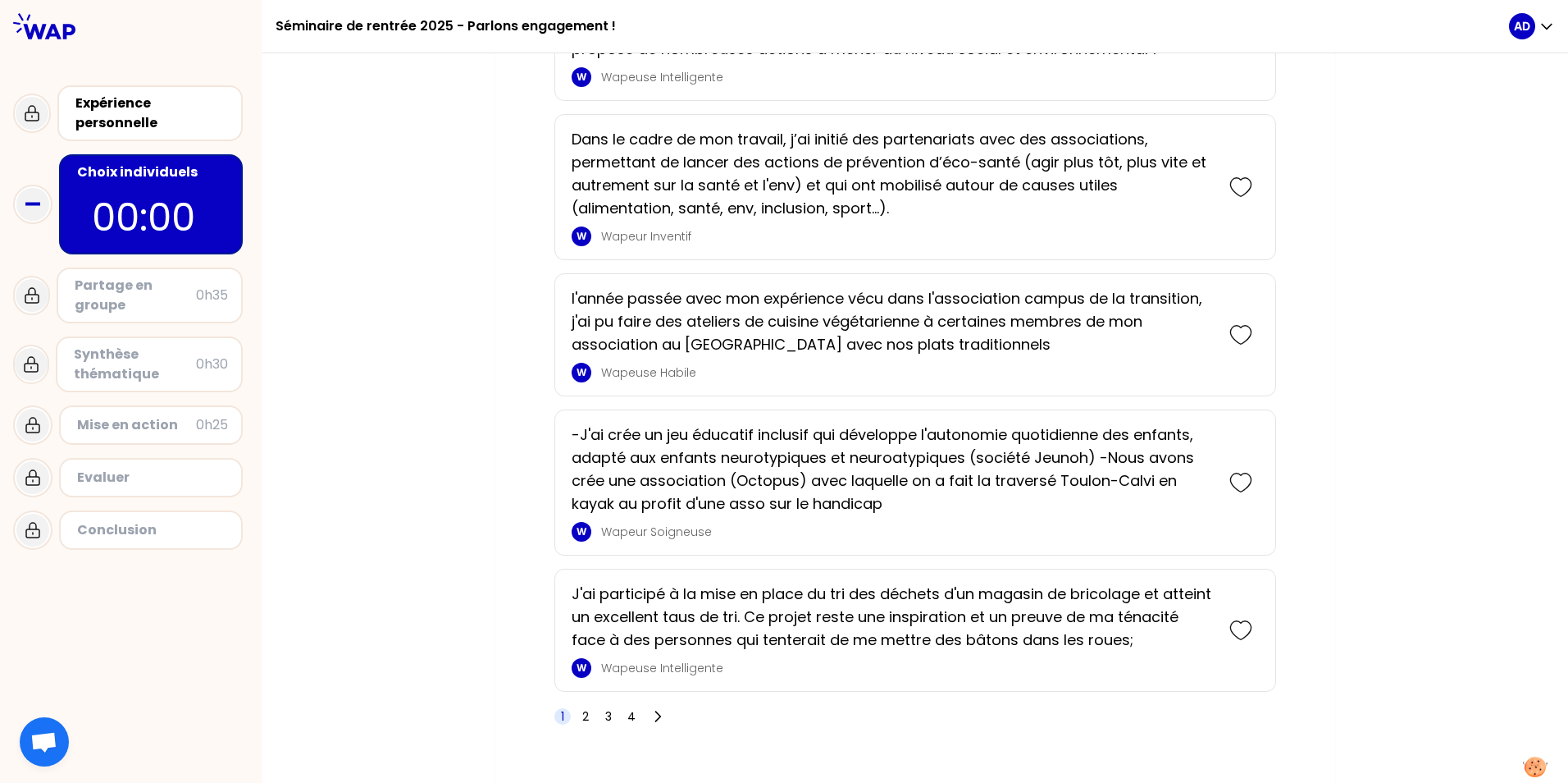
scroll to position [2427, 0]
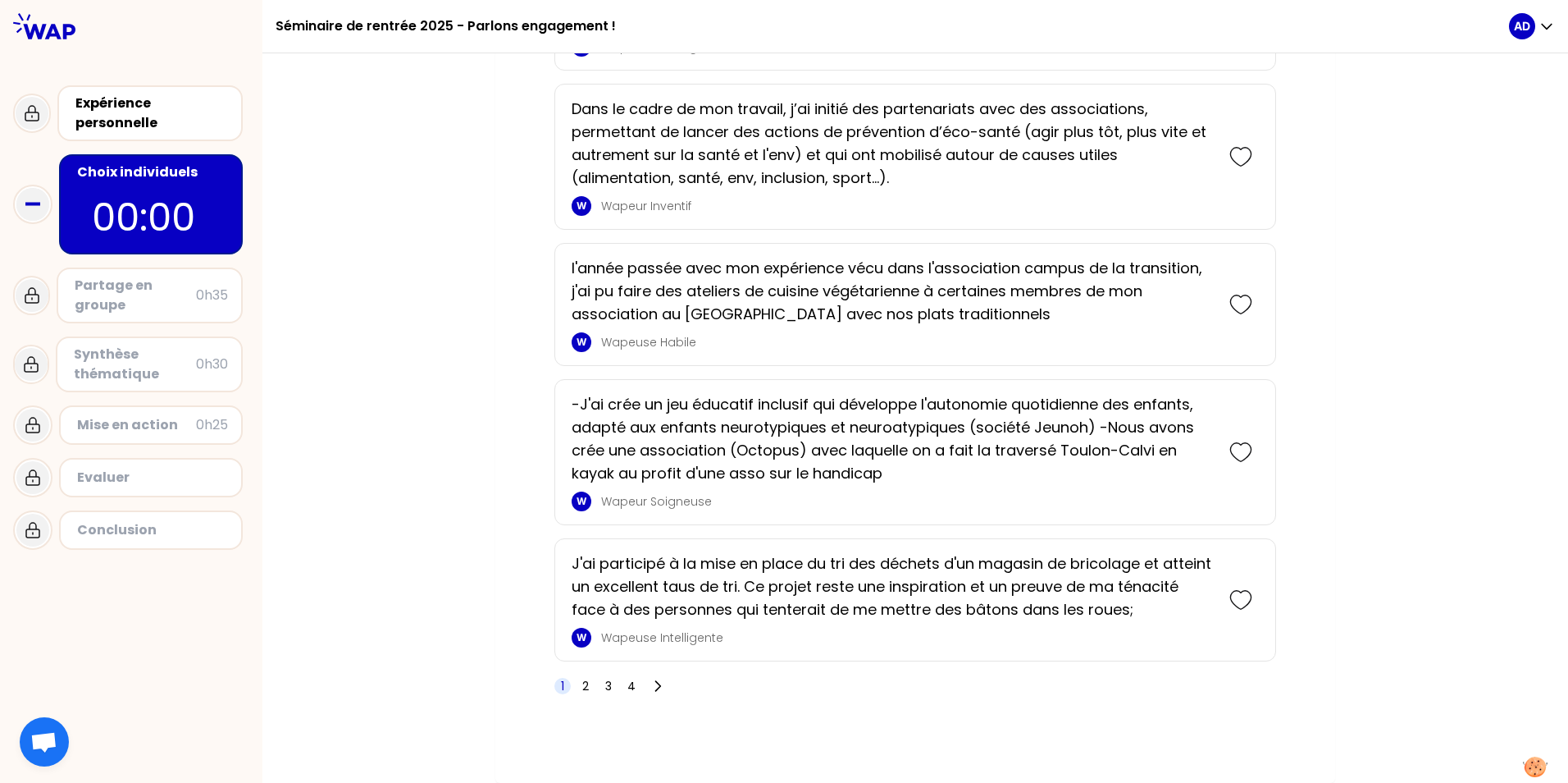
click at [1024, 452] on icon at bounding box center [1240, 452] width 23 height 23
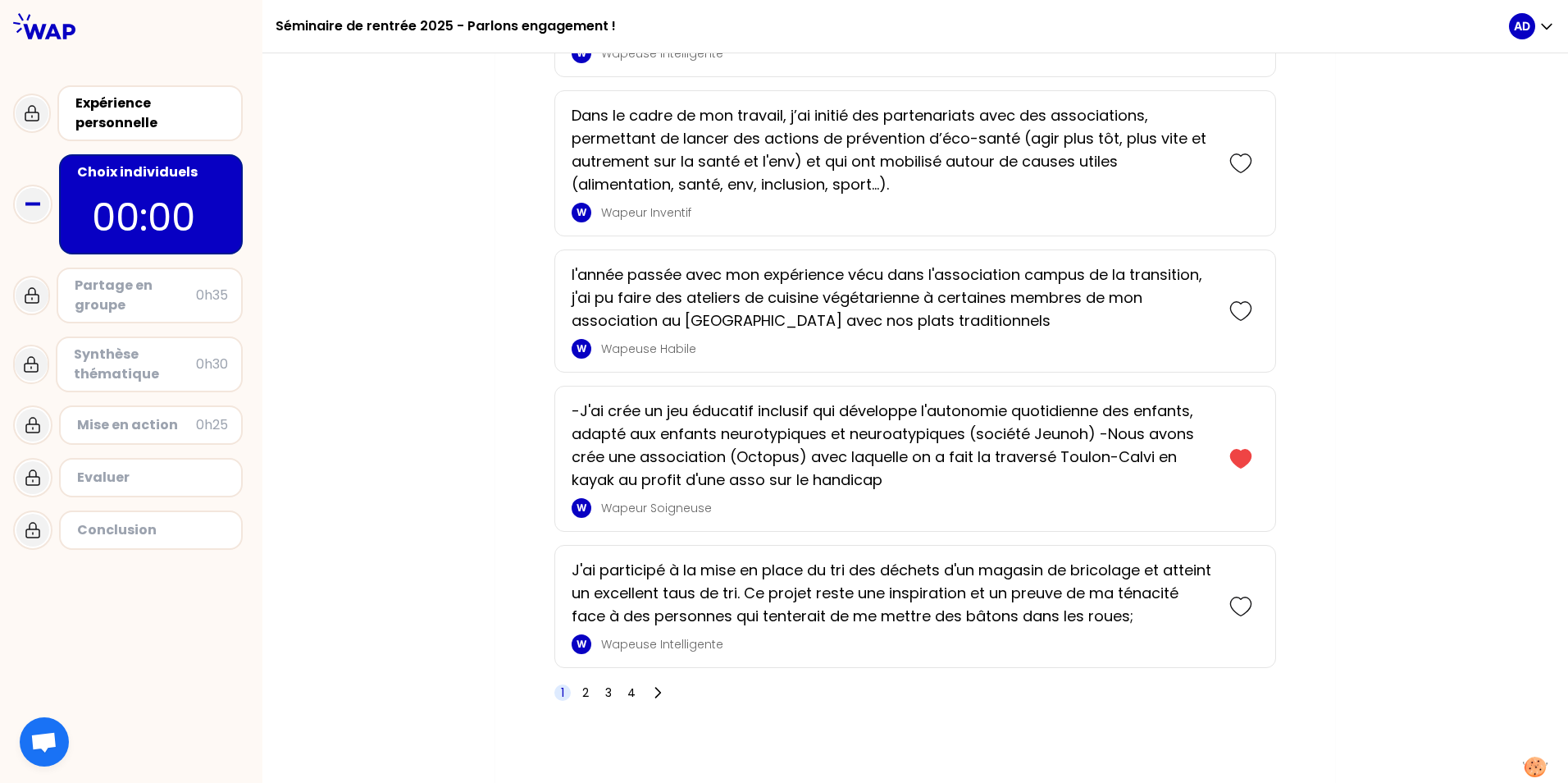
scroll to position [2534, 0]
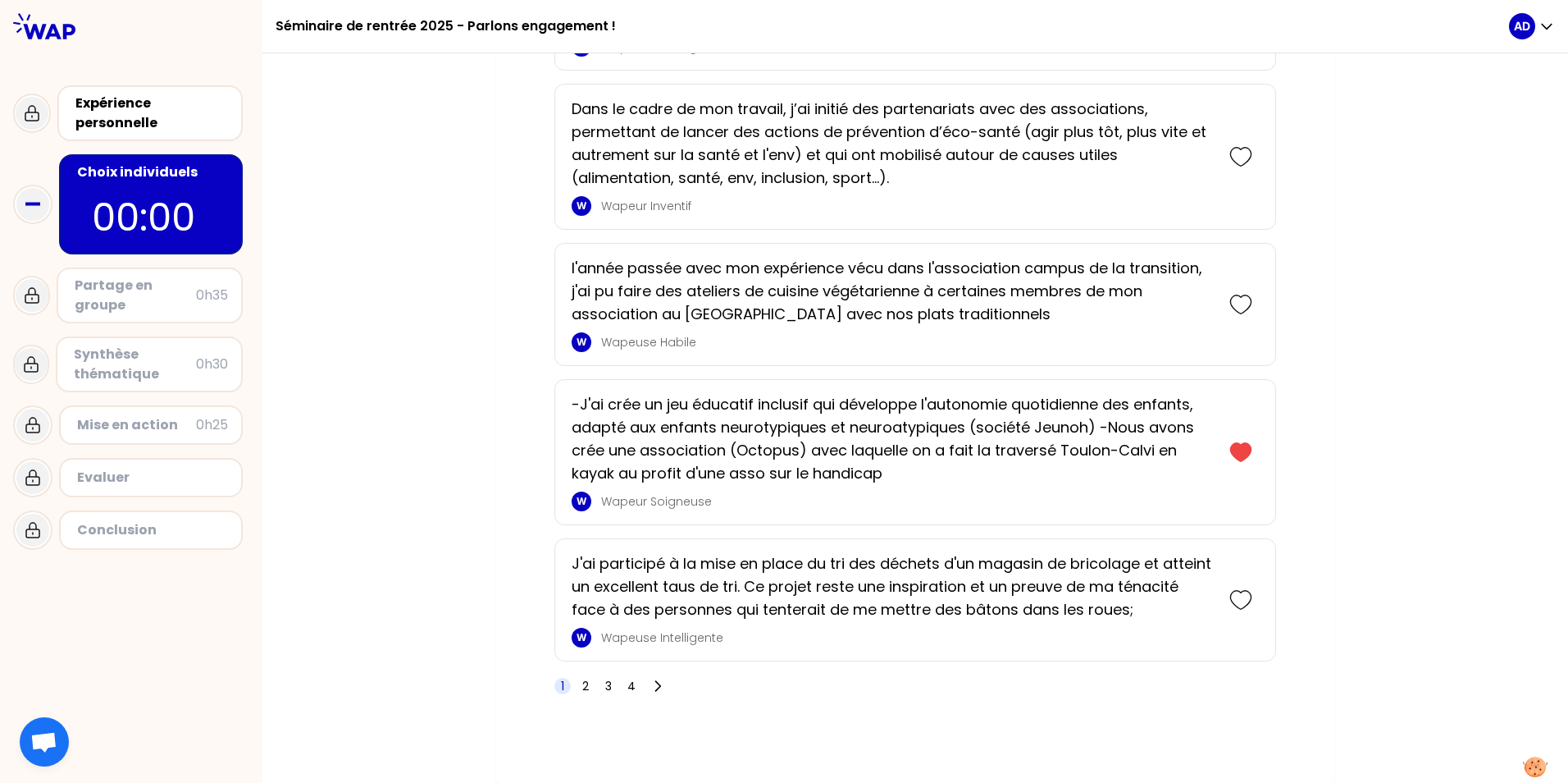
click at [1024, 606] on icon at bounding box center [1240, 599] width 23 height 23
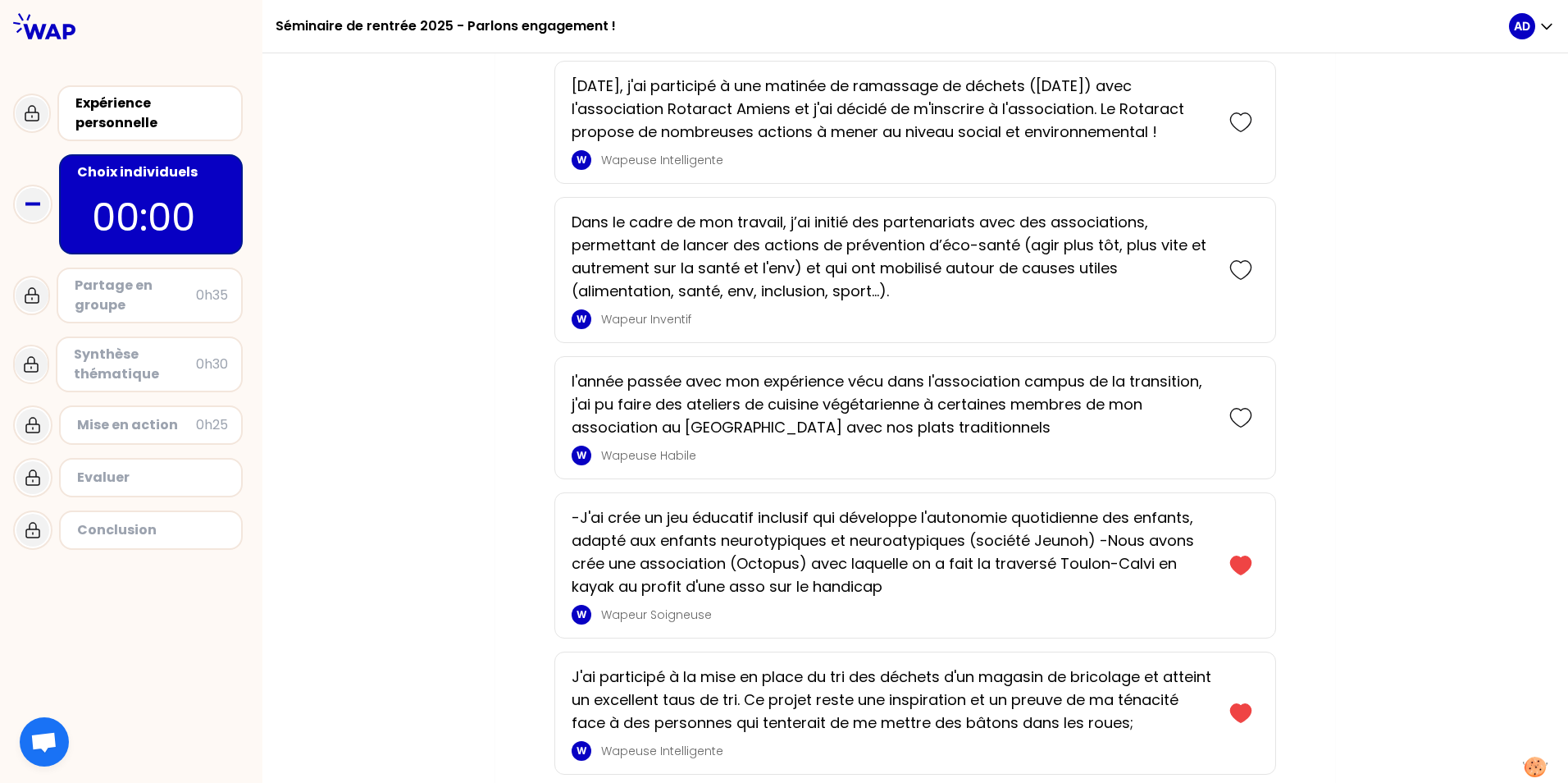
scroll to position [2670, 0]
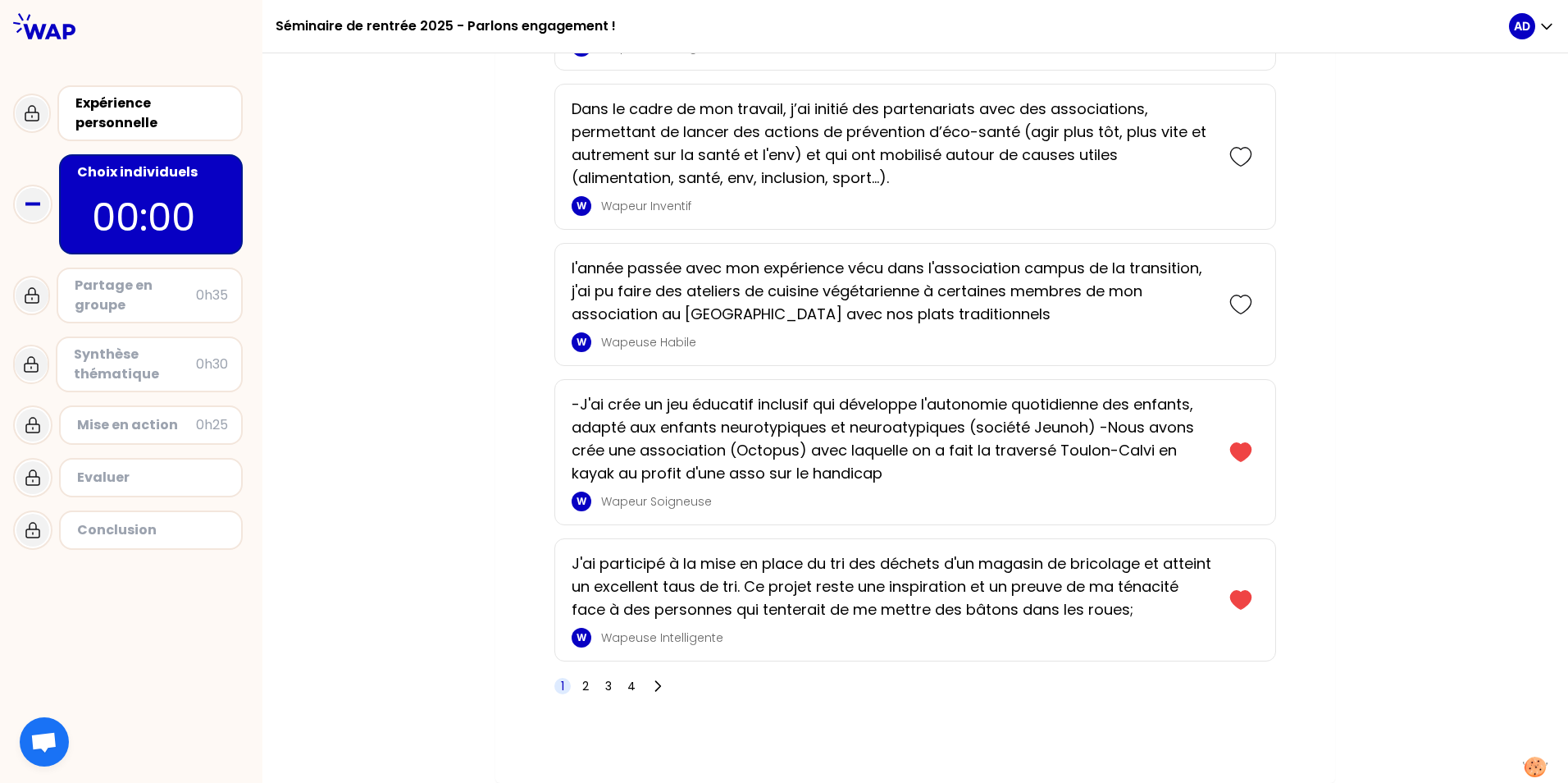
click at [582, 685] on span "2" at bounding box center [585, 685] width 6 height 17
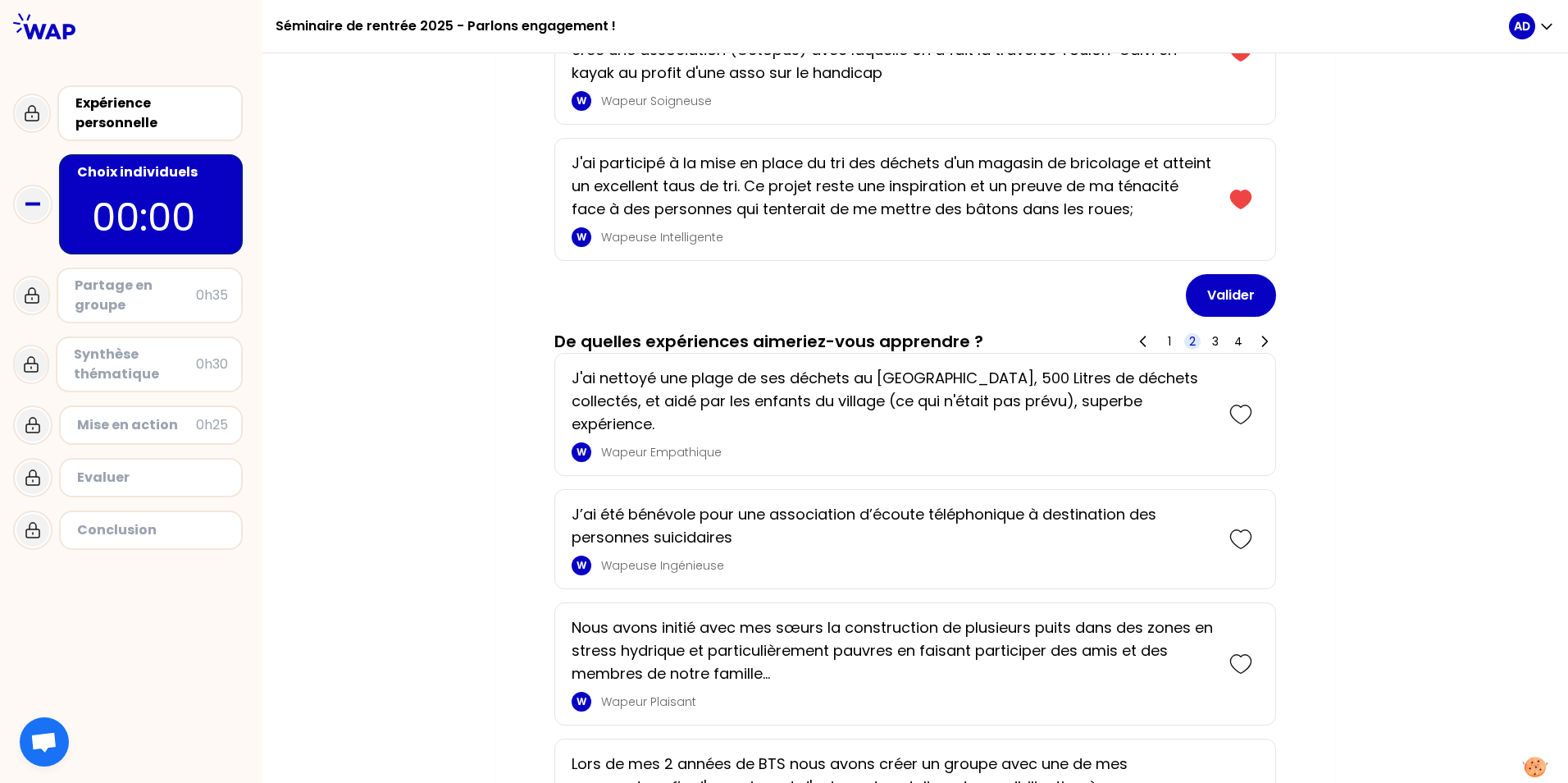
scroll to position [246, 0]
click at [1024, 526] on icon at bounding box center [1240, 537] width 23 height 23
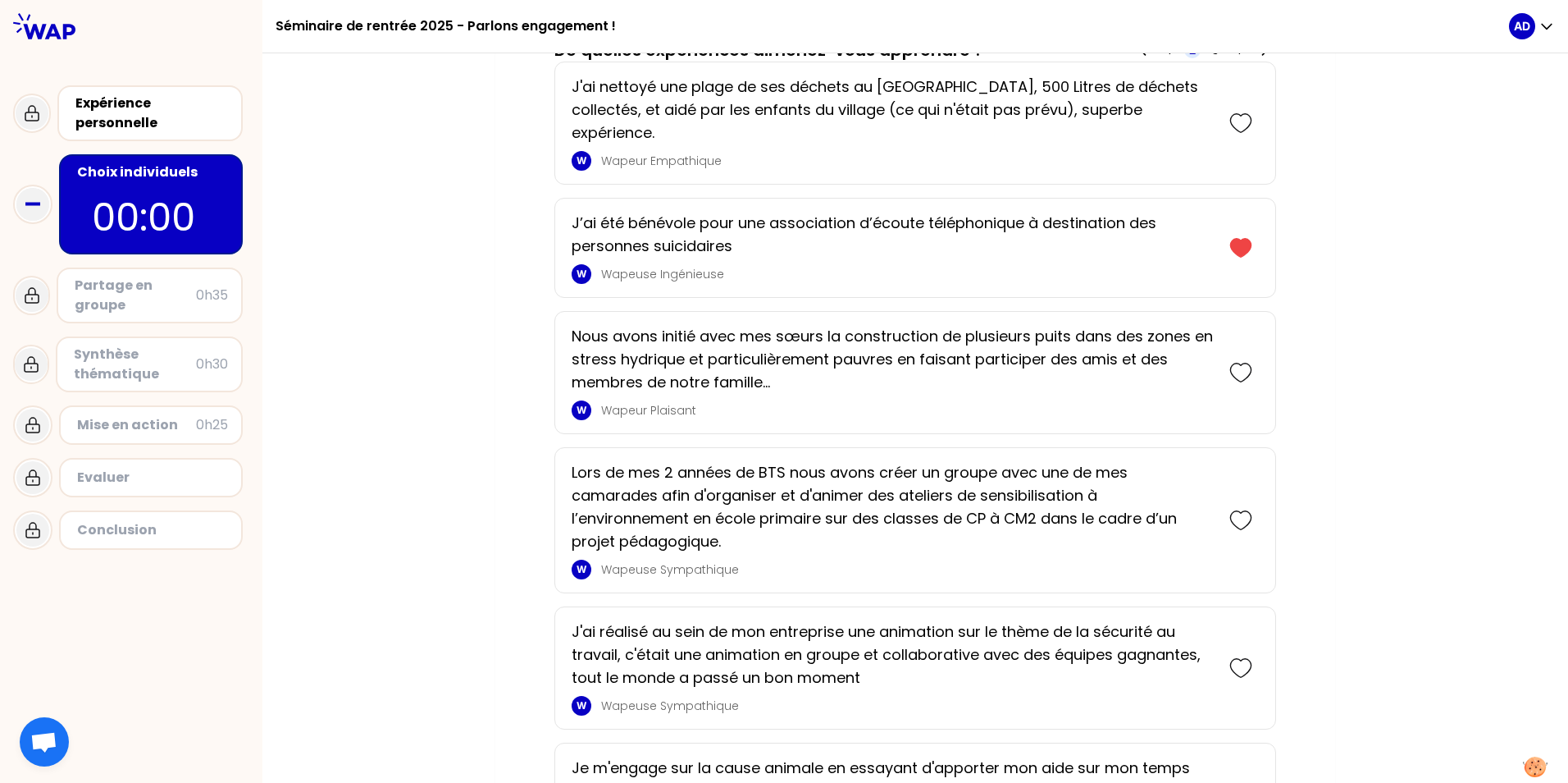
scroll to position [656, 0]
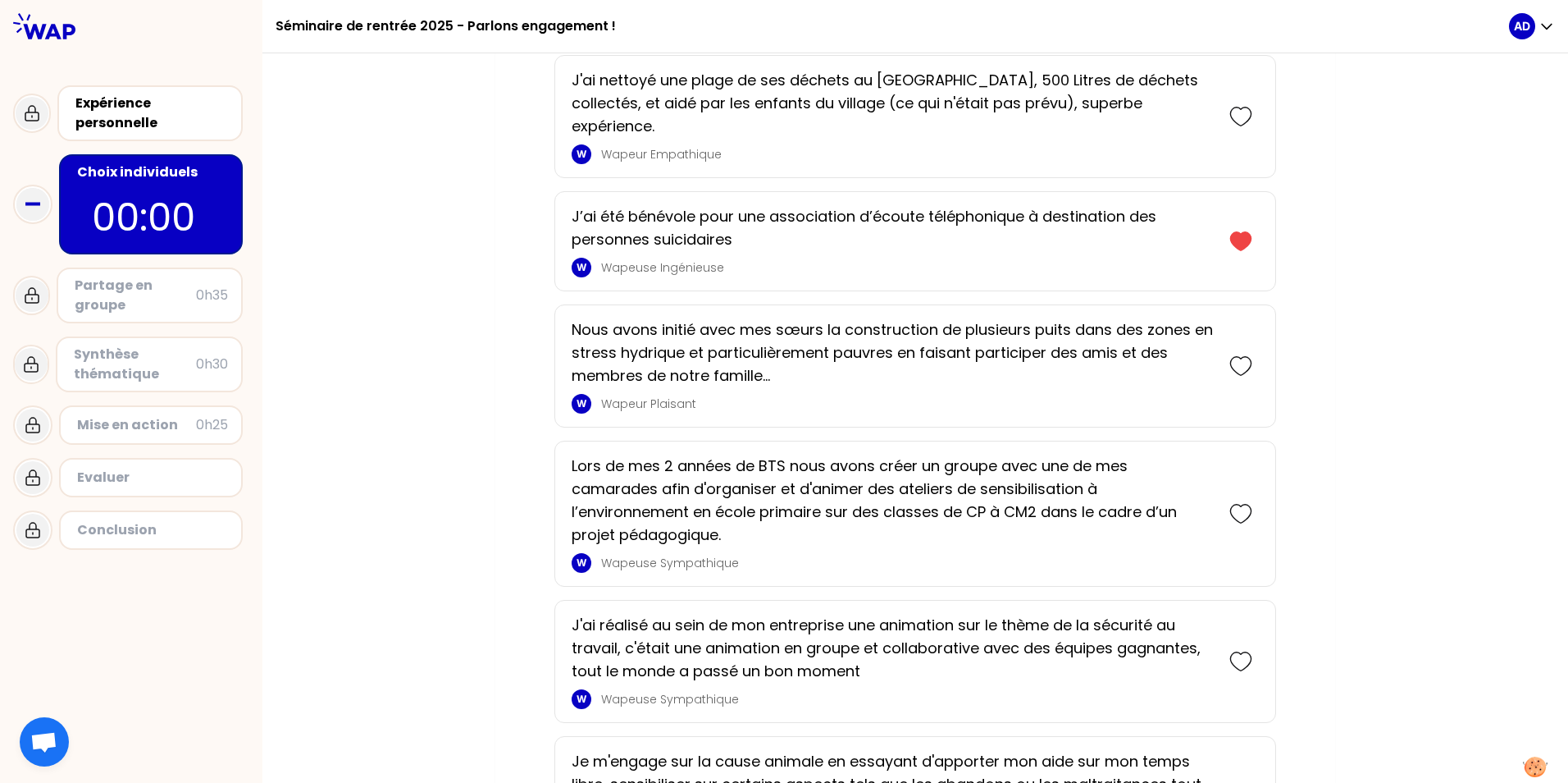
click at [1024, 502] on icon at bounding box center [1240, 513] width 23 height 23
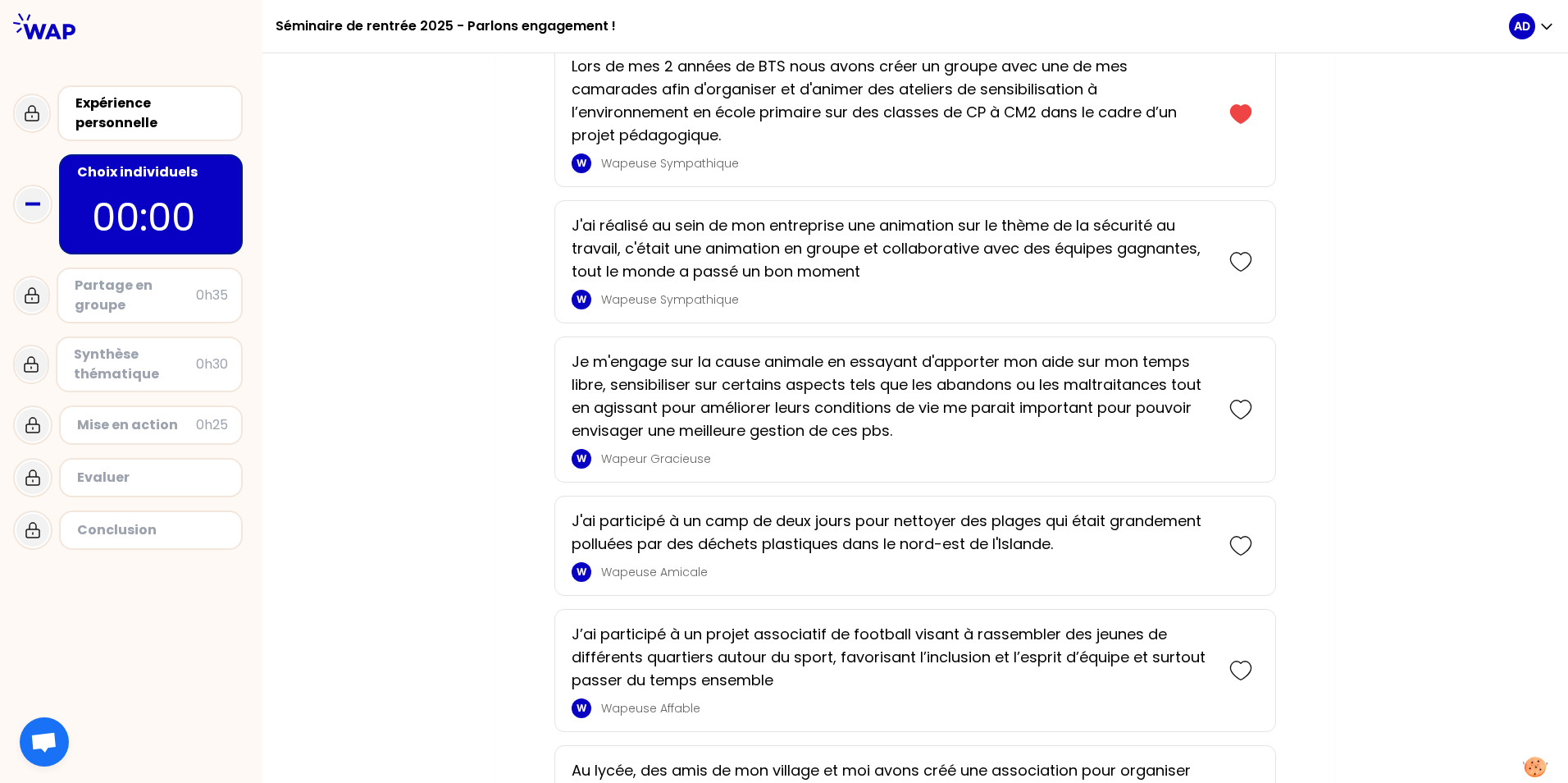
scroll to position [1226, 0]
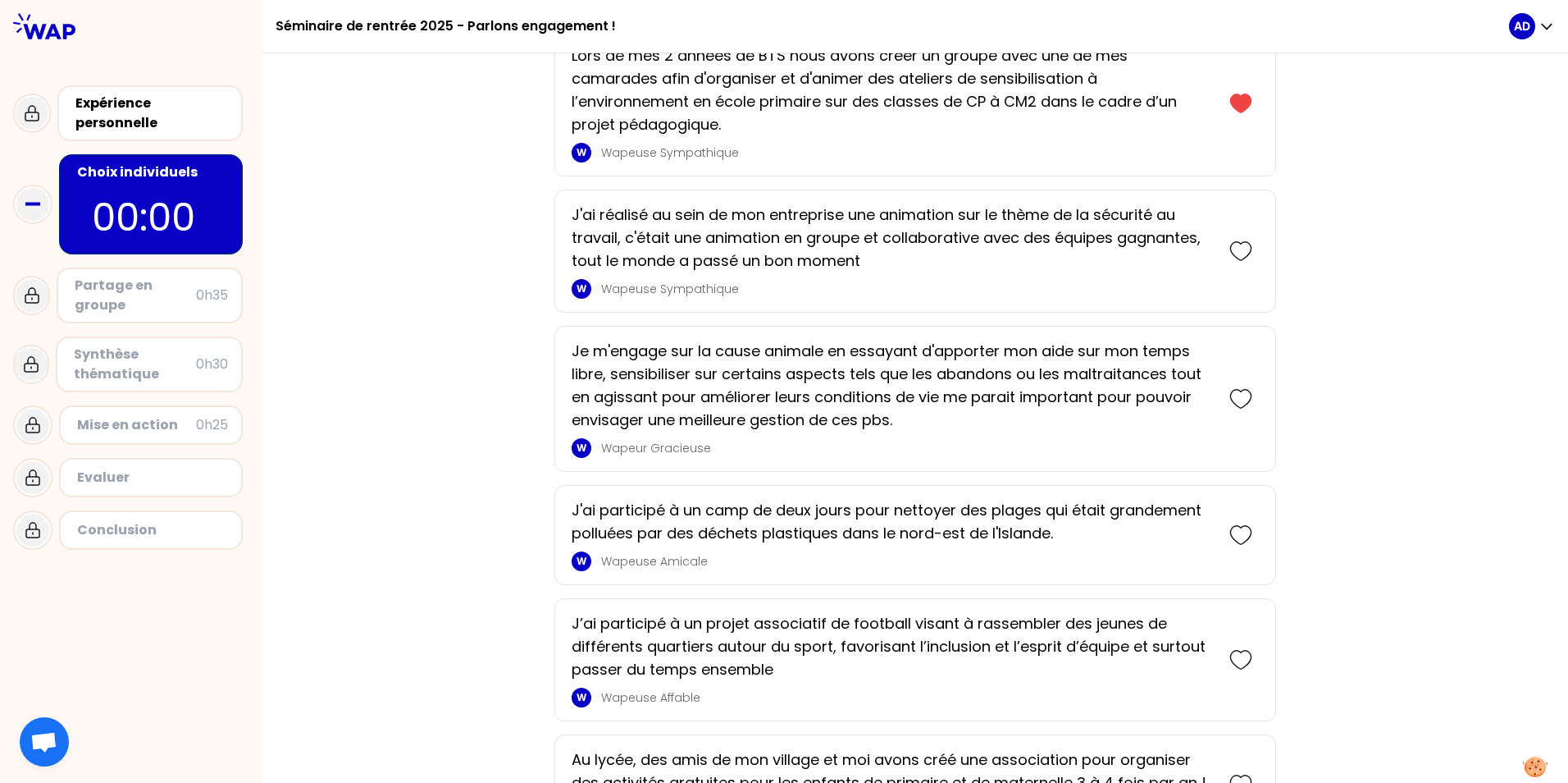
click at [1024, 387] on icon at bounding box center [1240, 398] width 23 height 23
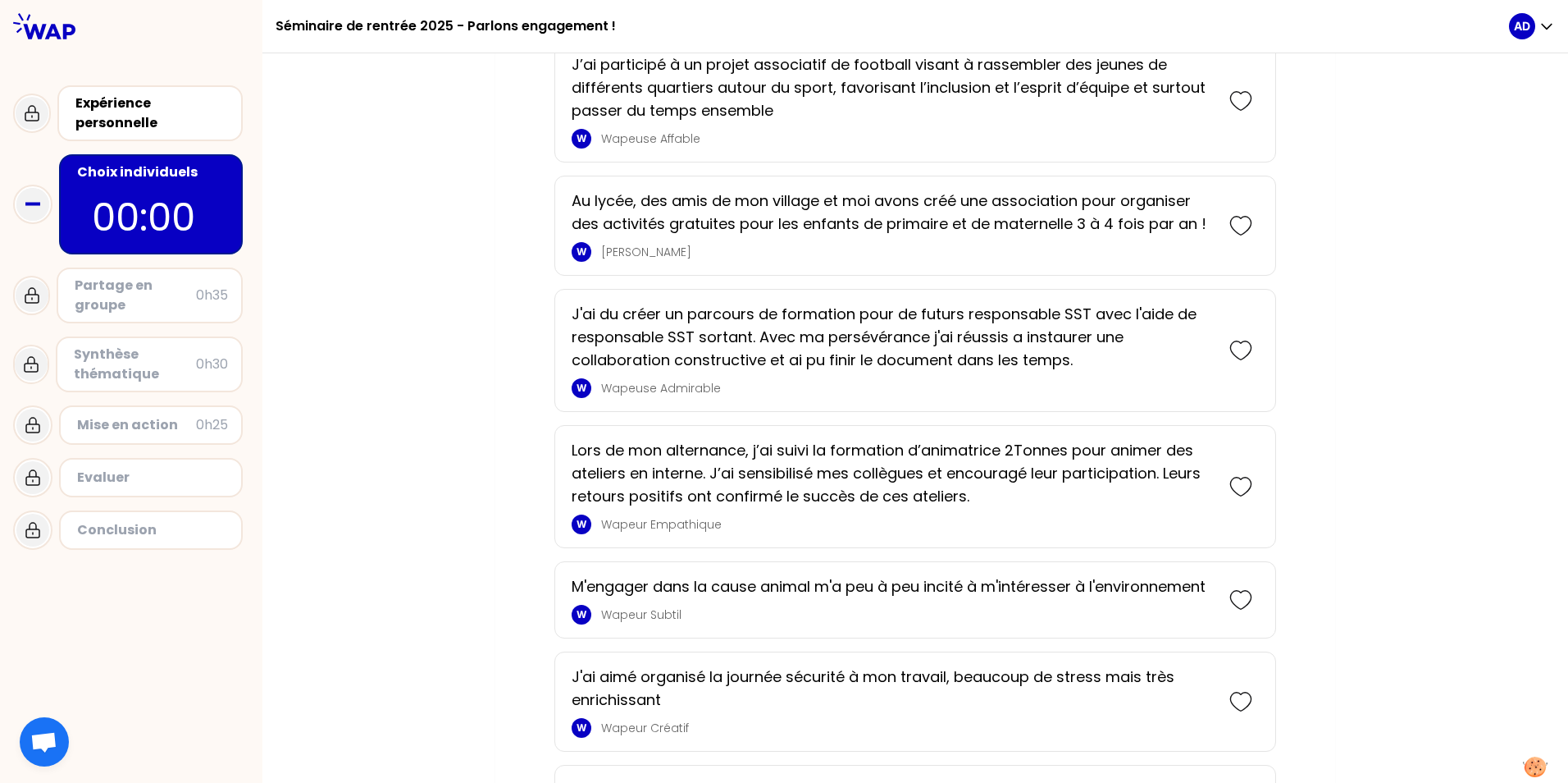
scroll to position [1959, 0]
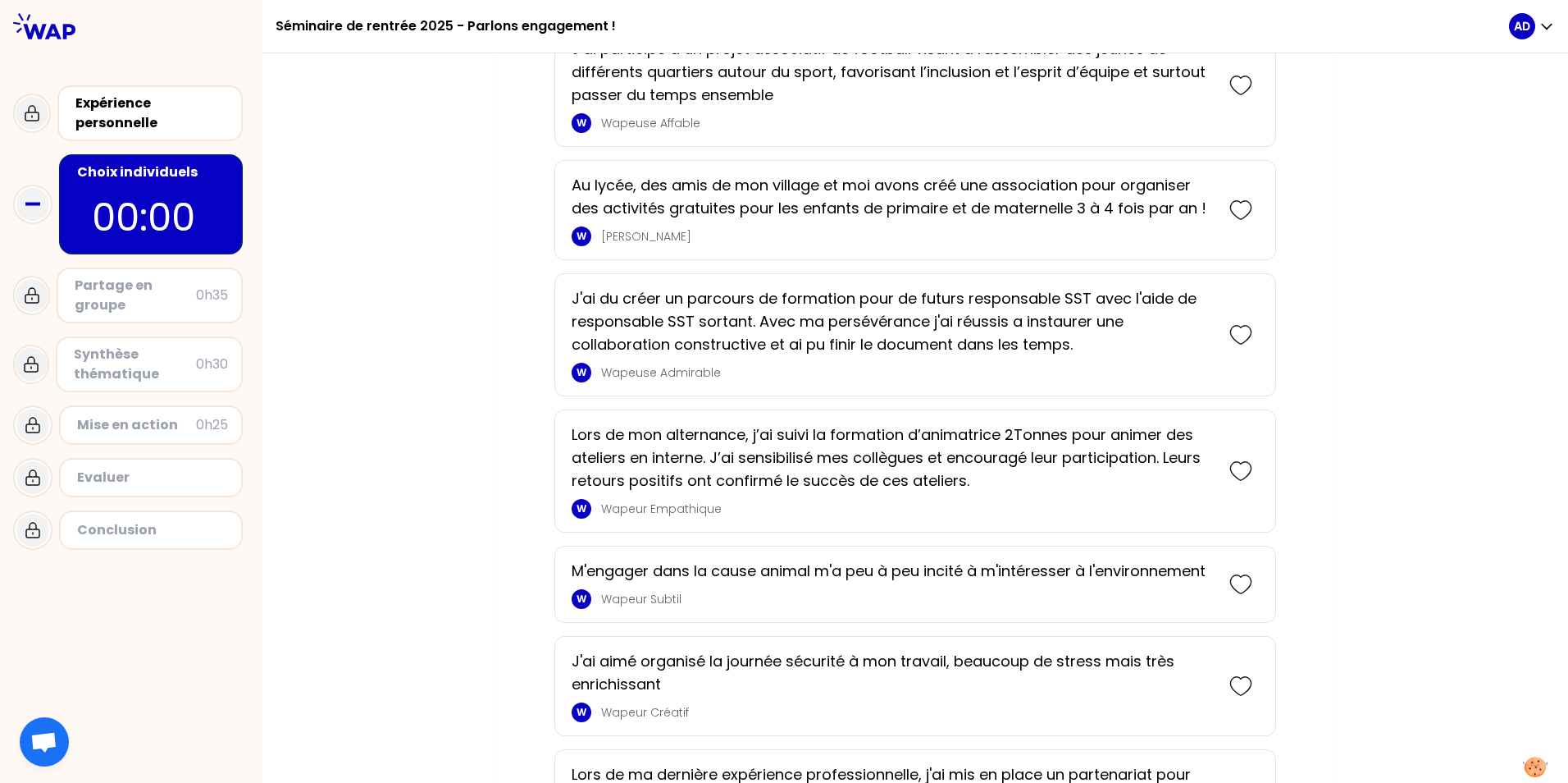
click at [1024, 459] on icon at bounding box center [1240, 470] width 23 height 23
click at [1024, 572] on icon at bounding box center [1240, 583] width 23 height 23
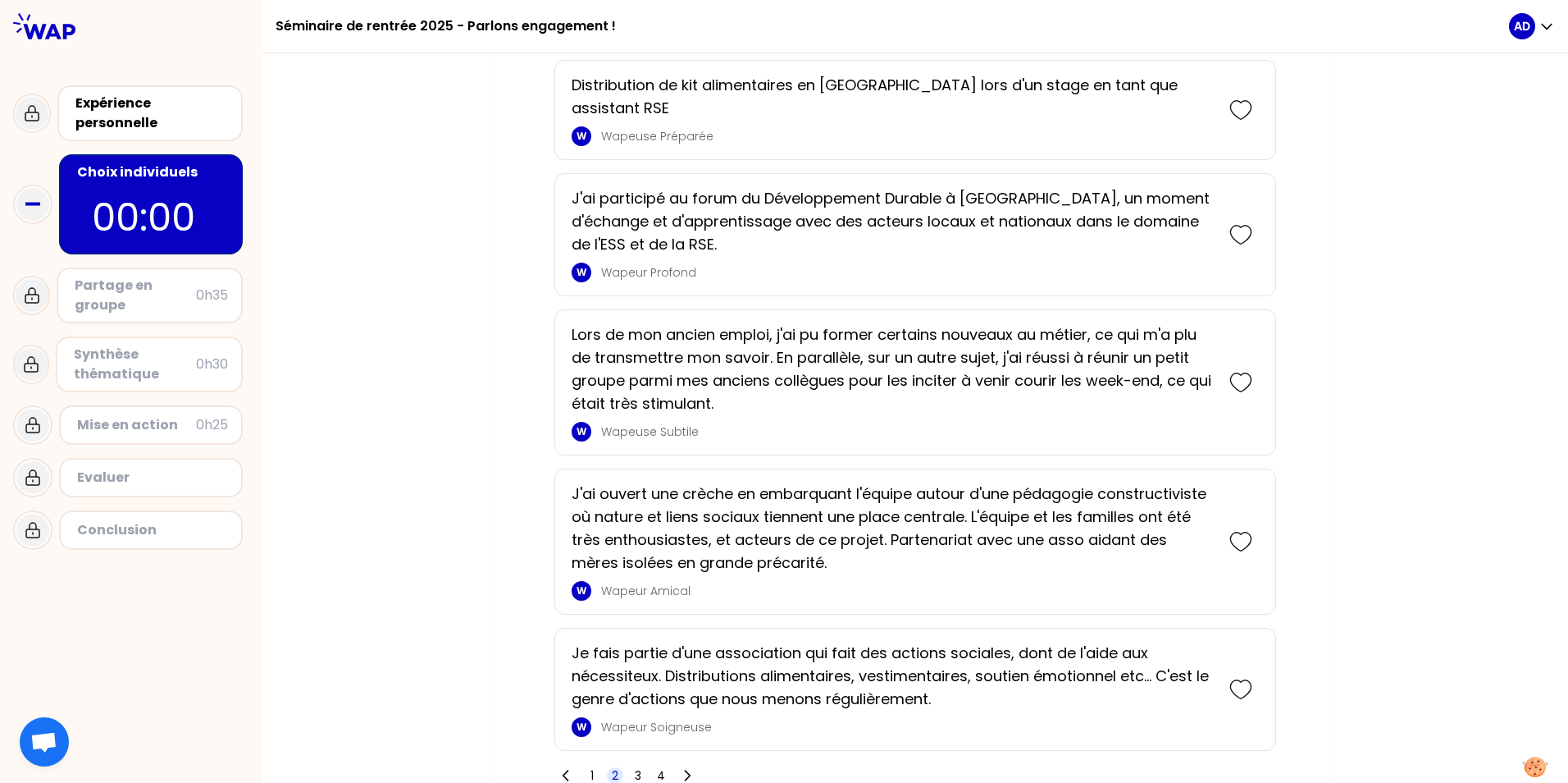
scroll to position [3216, 0]
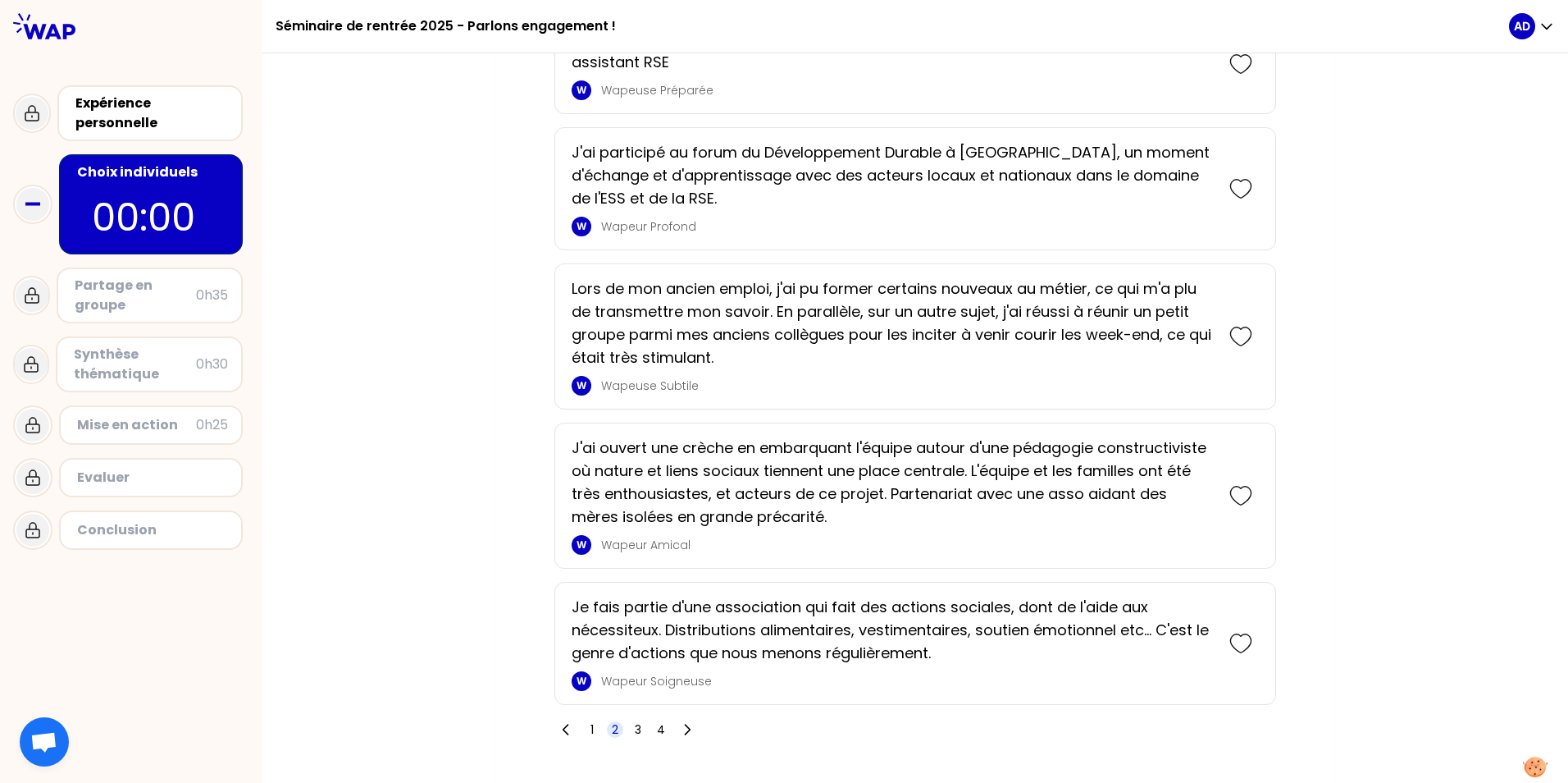
click at [635, 721] on span "3" at bounding box center [637, 730] width 6 height 17
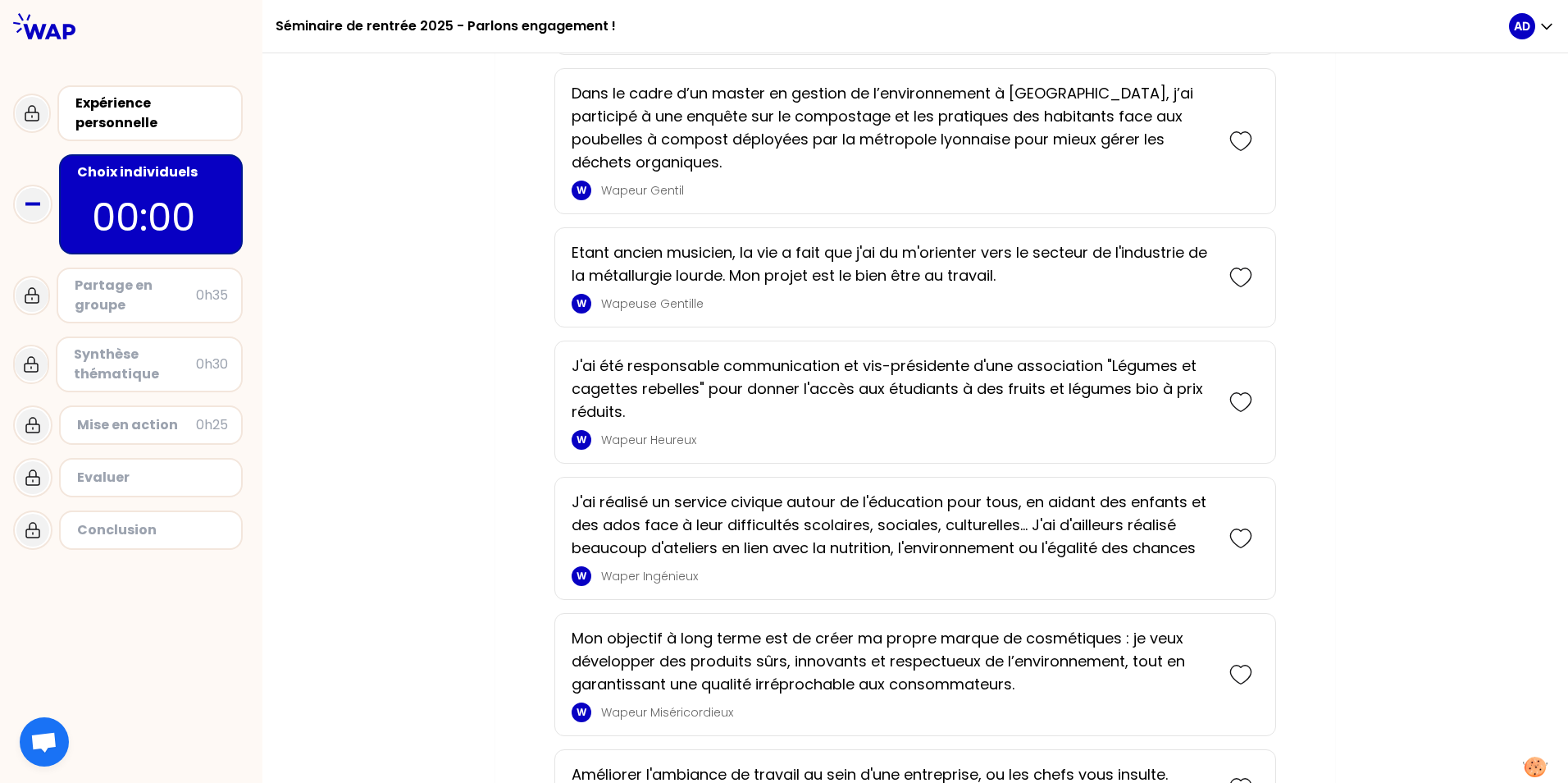
scroll to position [2378, 0]
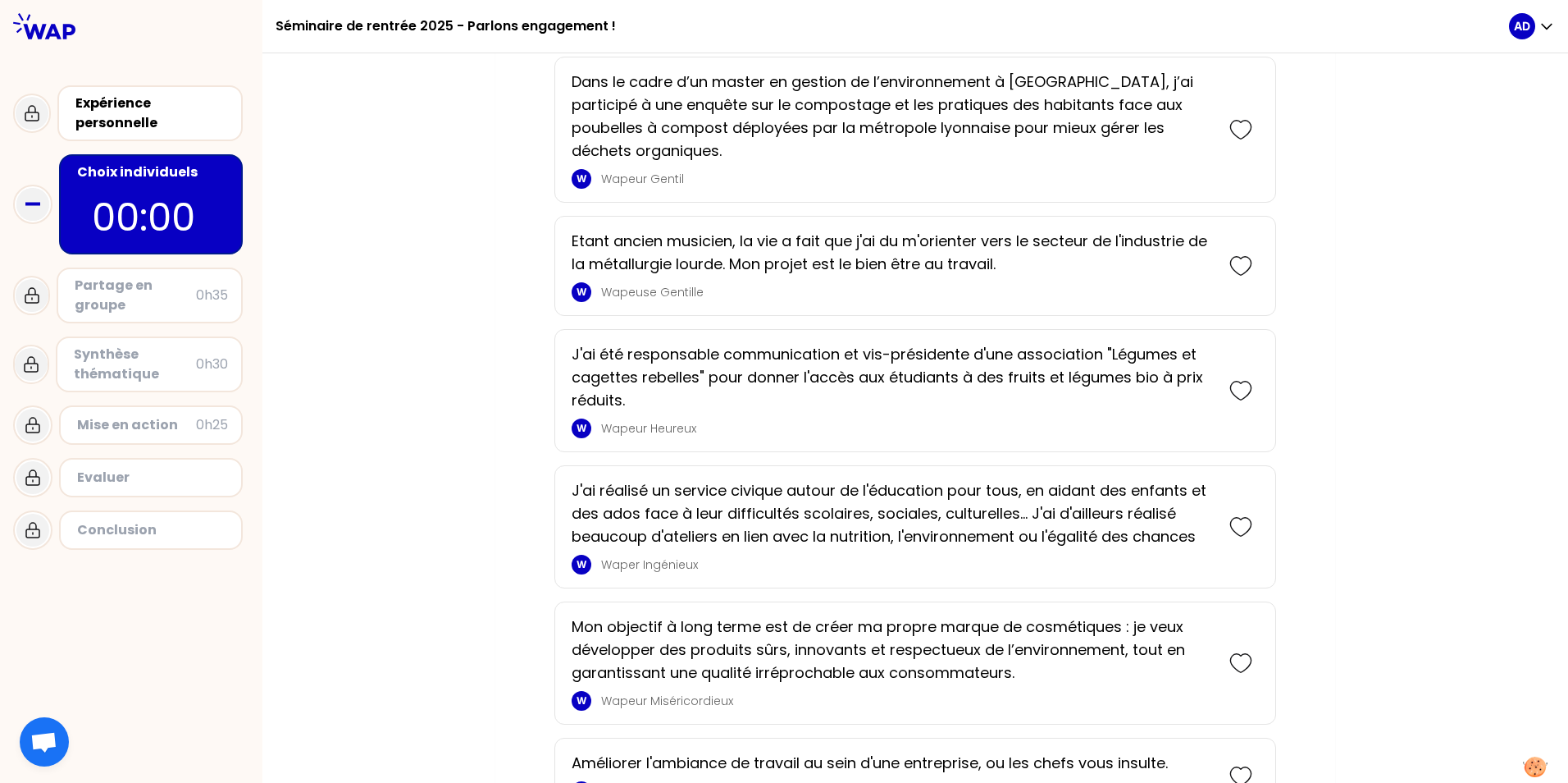
click at [1024, 384] on icon at bounding box center [1240, 390] width 23 height 23
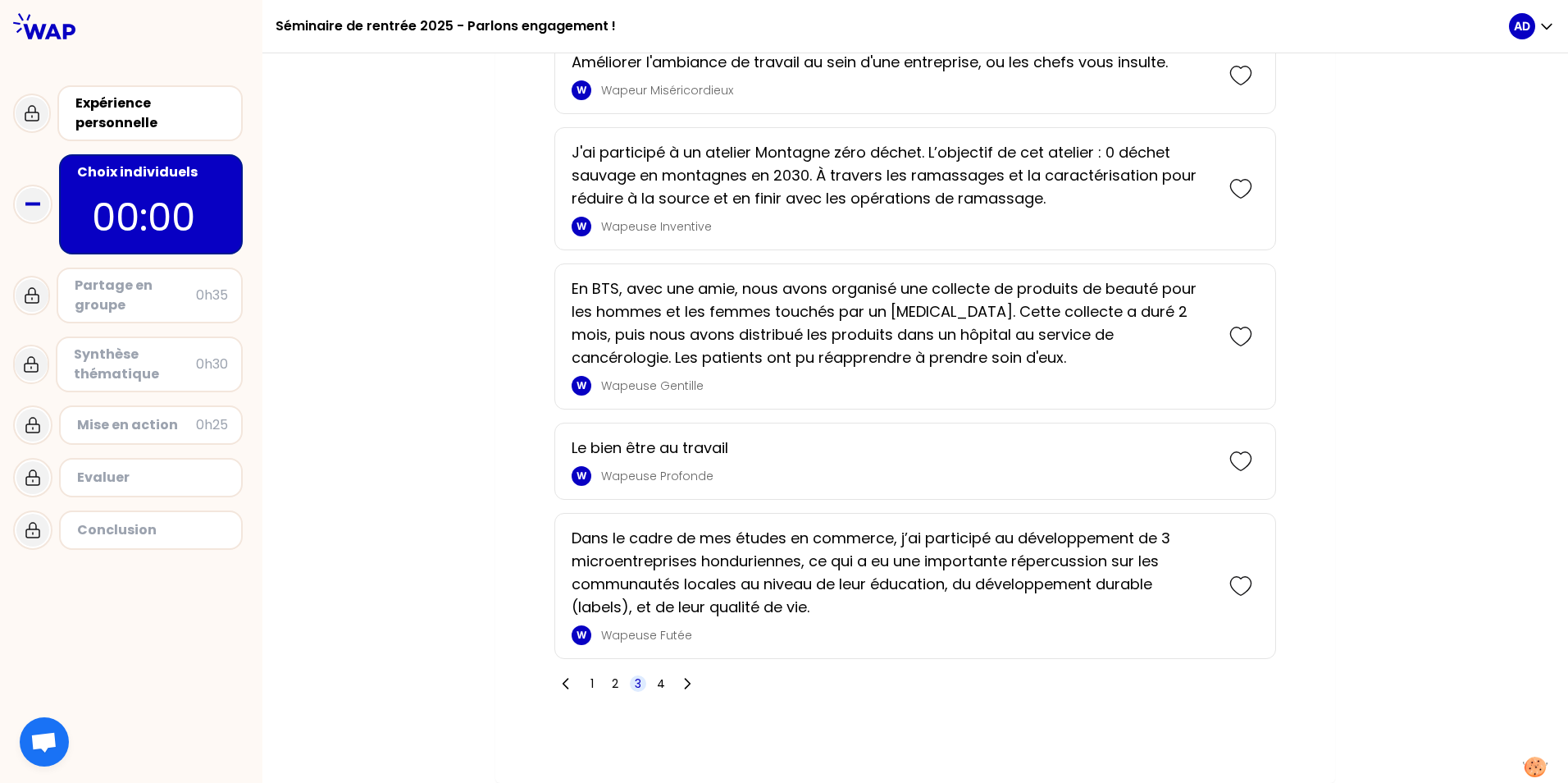
scroll to position [3375, 0]
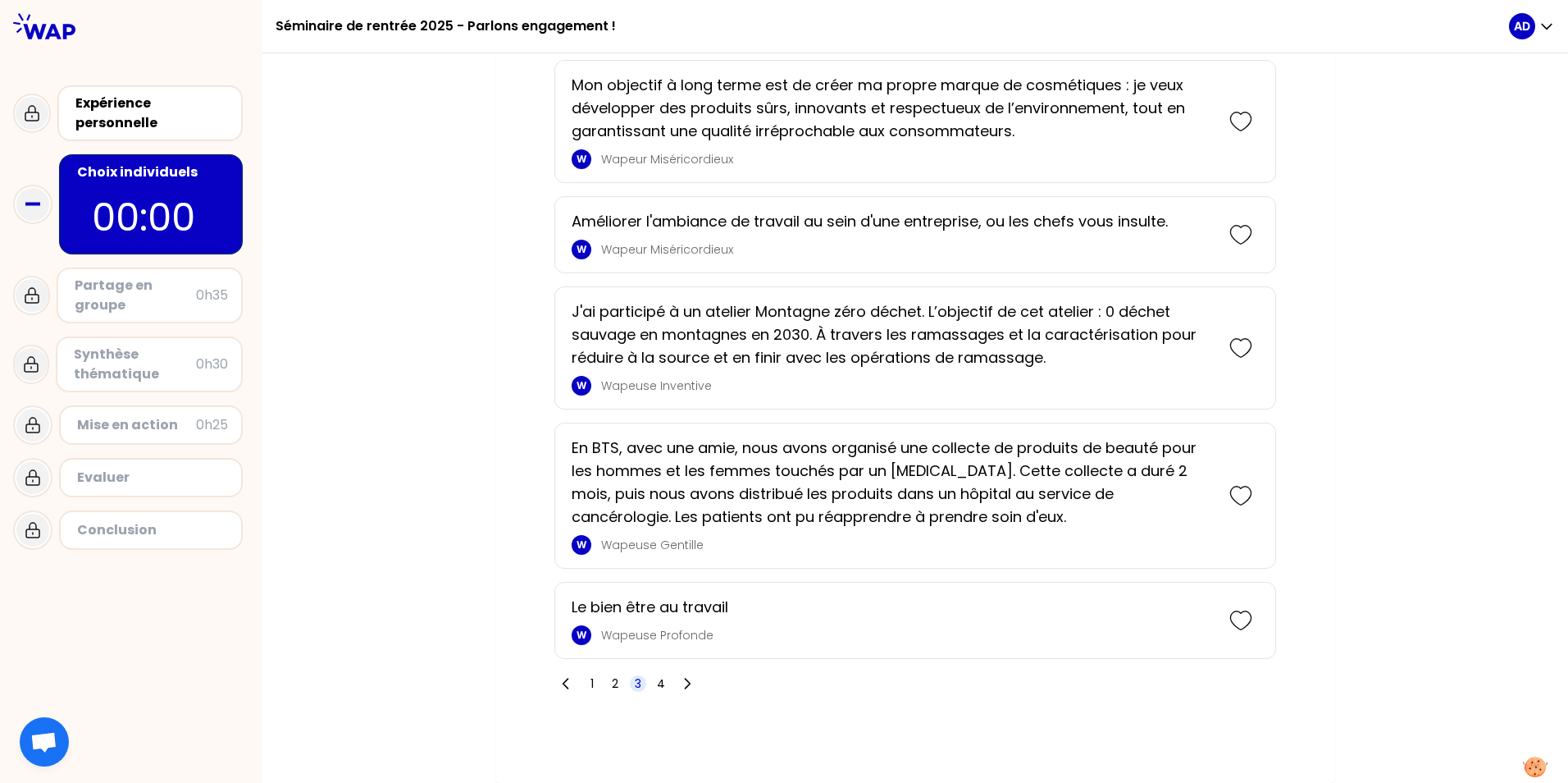
click at [1024, 495] on icon at bounding box center [1240, 495] width 23 height 23
click at [658, 686] on span "4" at bounding box center [661, 684] width 17 height 17
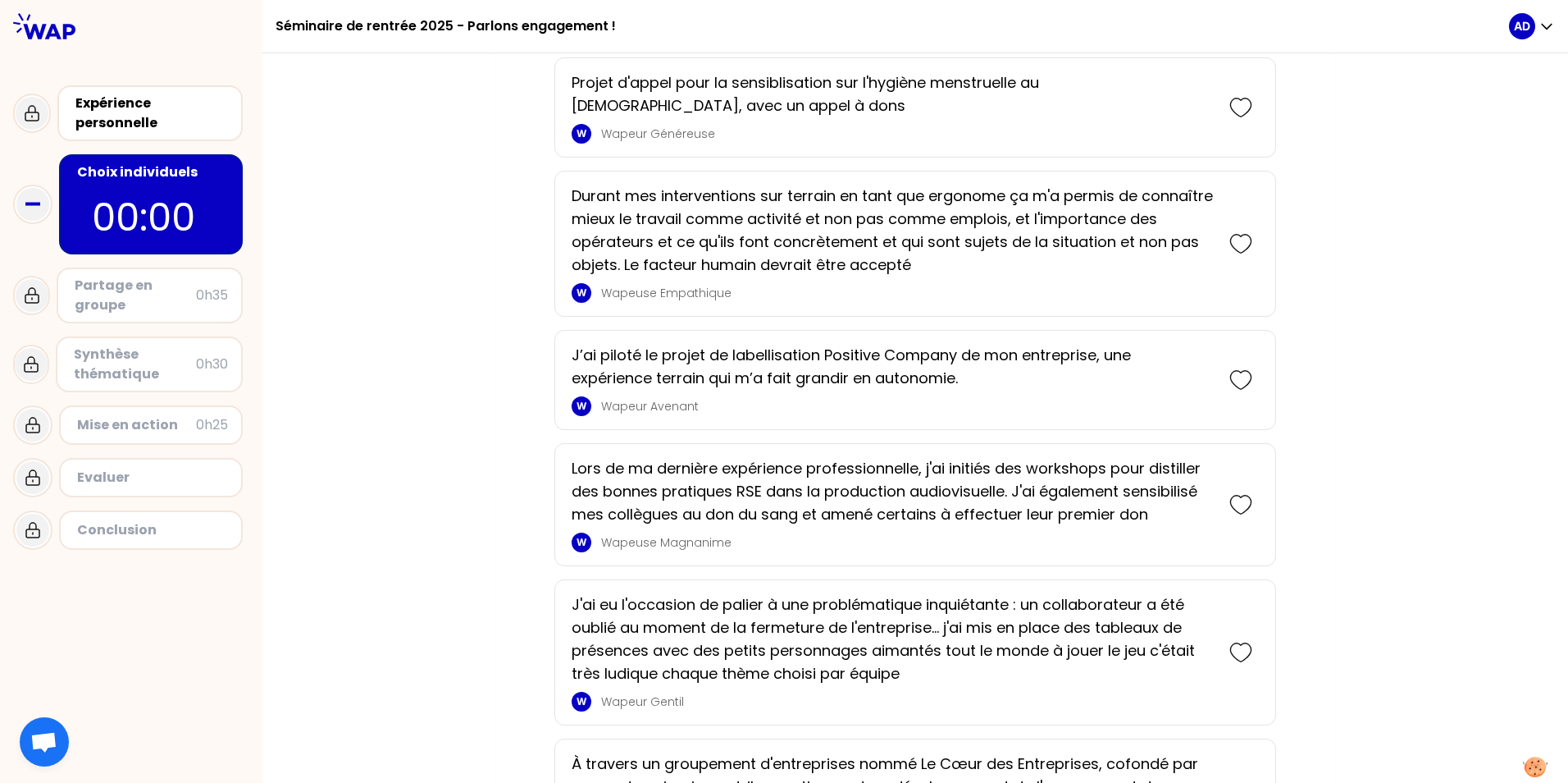
scroll to position [1664, 0]
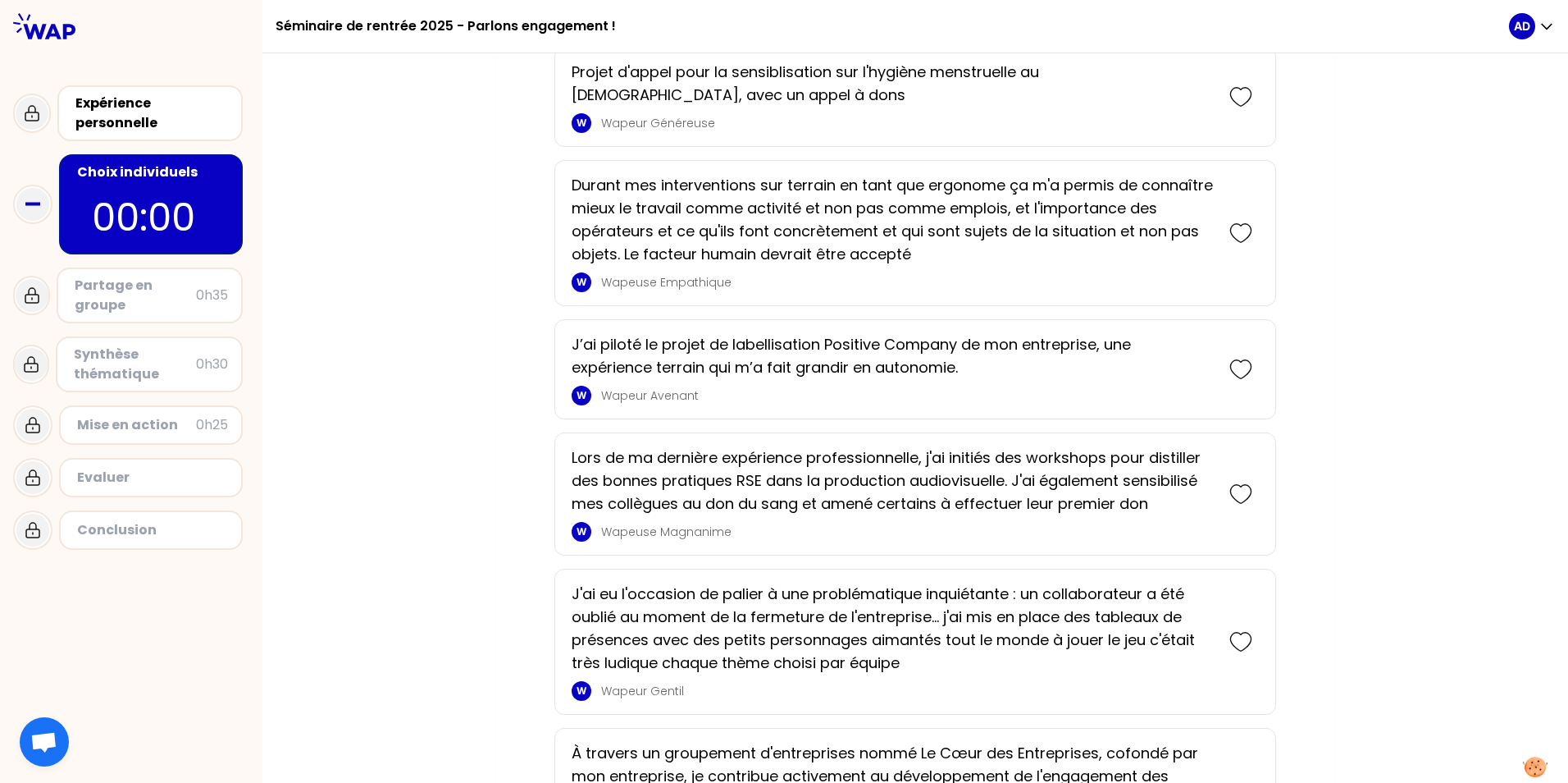
click at [1024, 232] on icon at bounding box center [1240, 233] width 20 height 18
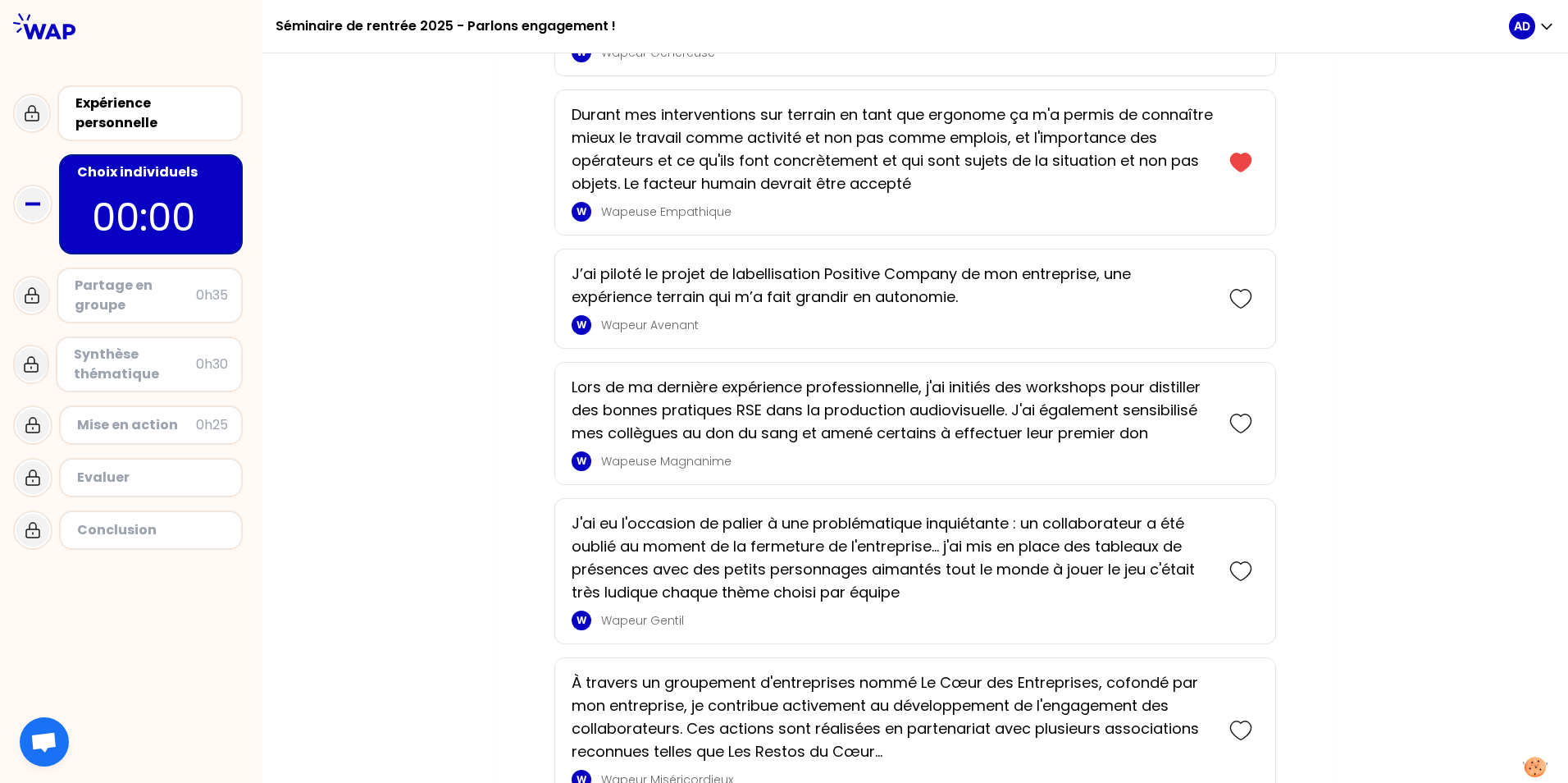
scroll to position [1986, 0]
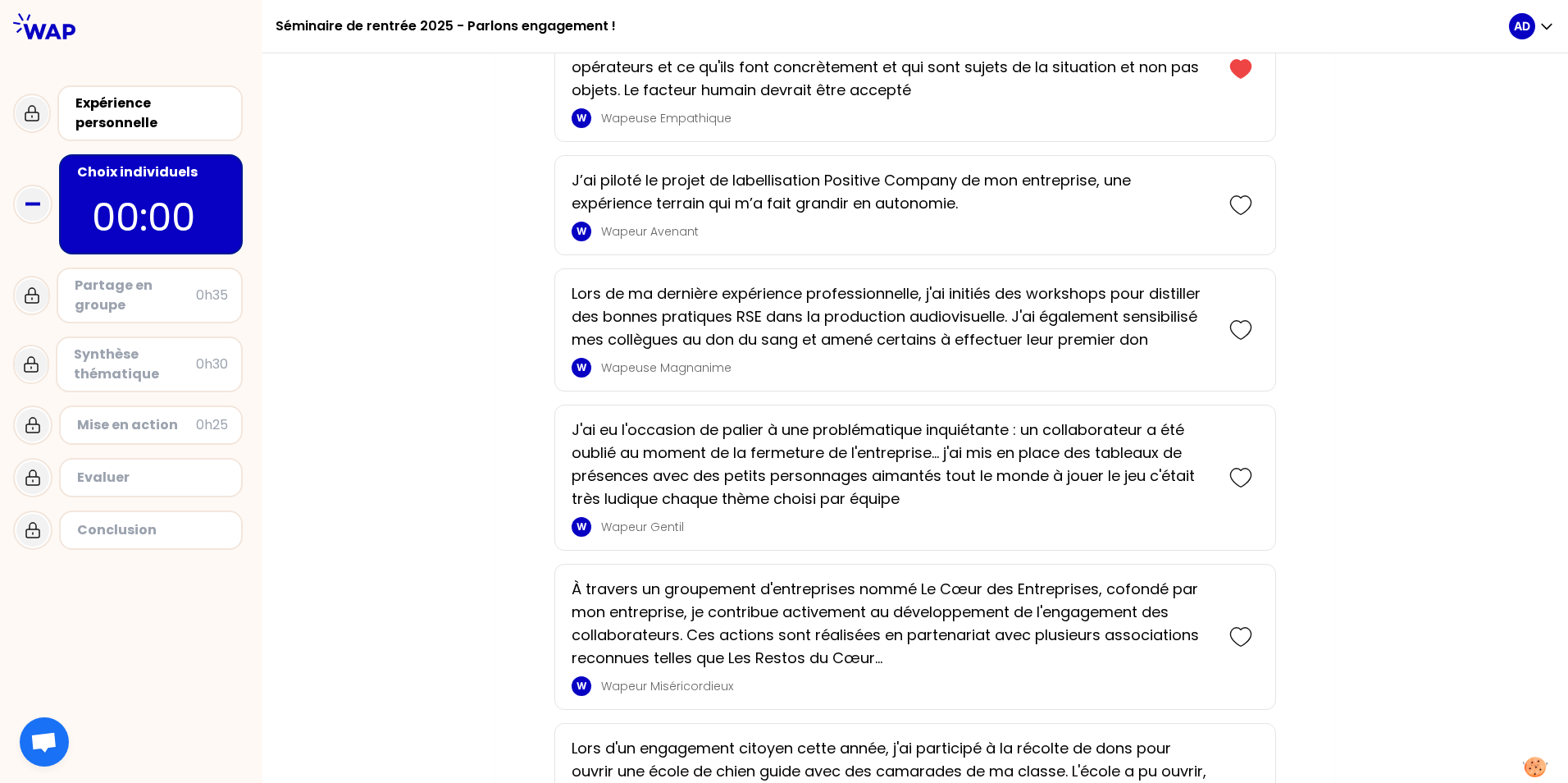
click at [1024, 216] on div at bounding box center [1240, 204] width 36 height 36
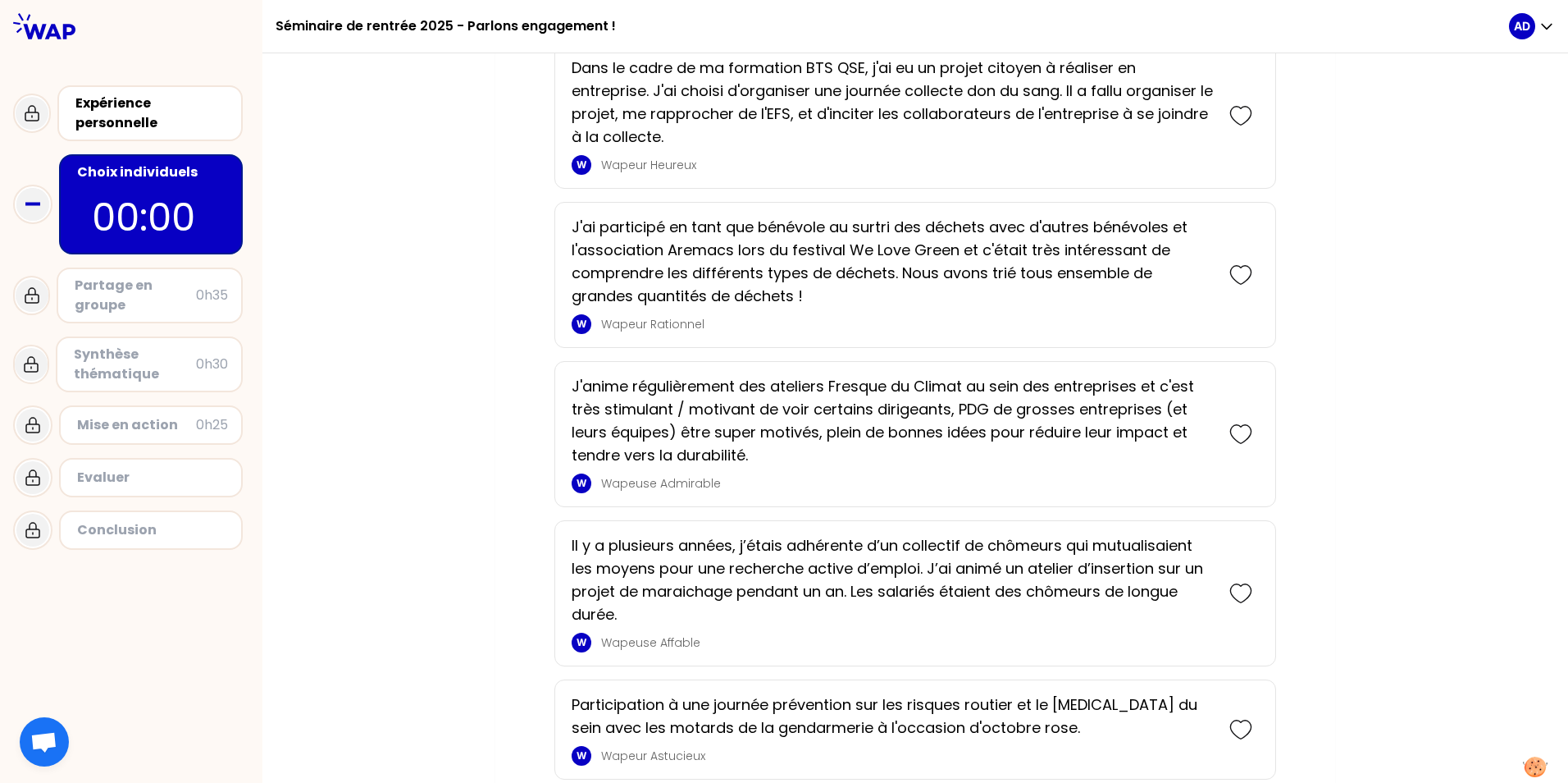
scroll to position [3248, 0]
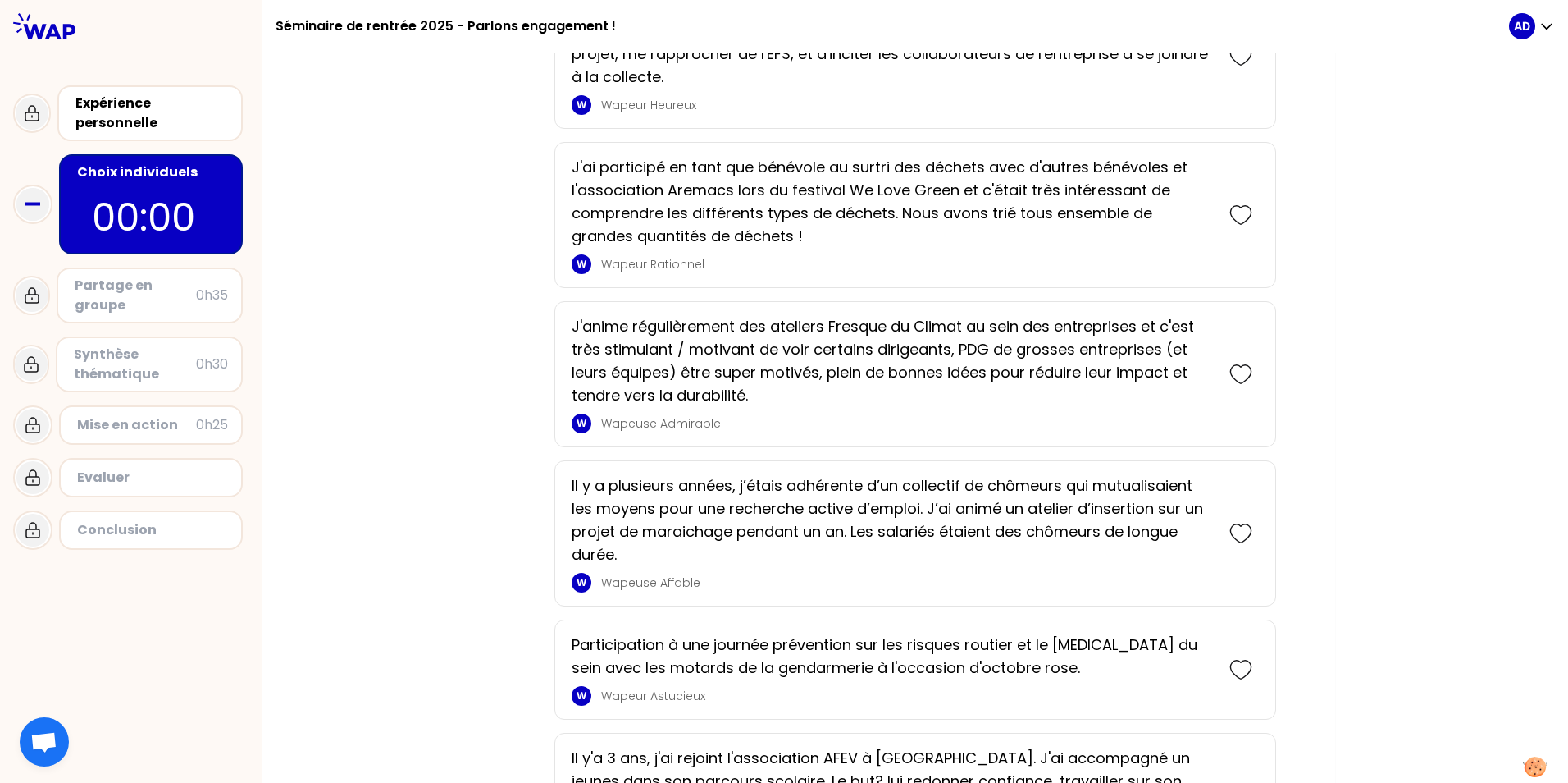
click at [1024, 373] on icon at bounding box center [1240, 374] width 23 height 23
click at [1024, 528] on icon at bounding box center [1240, 533] width 23 height 23
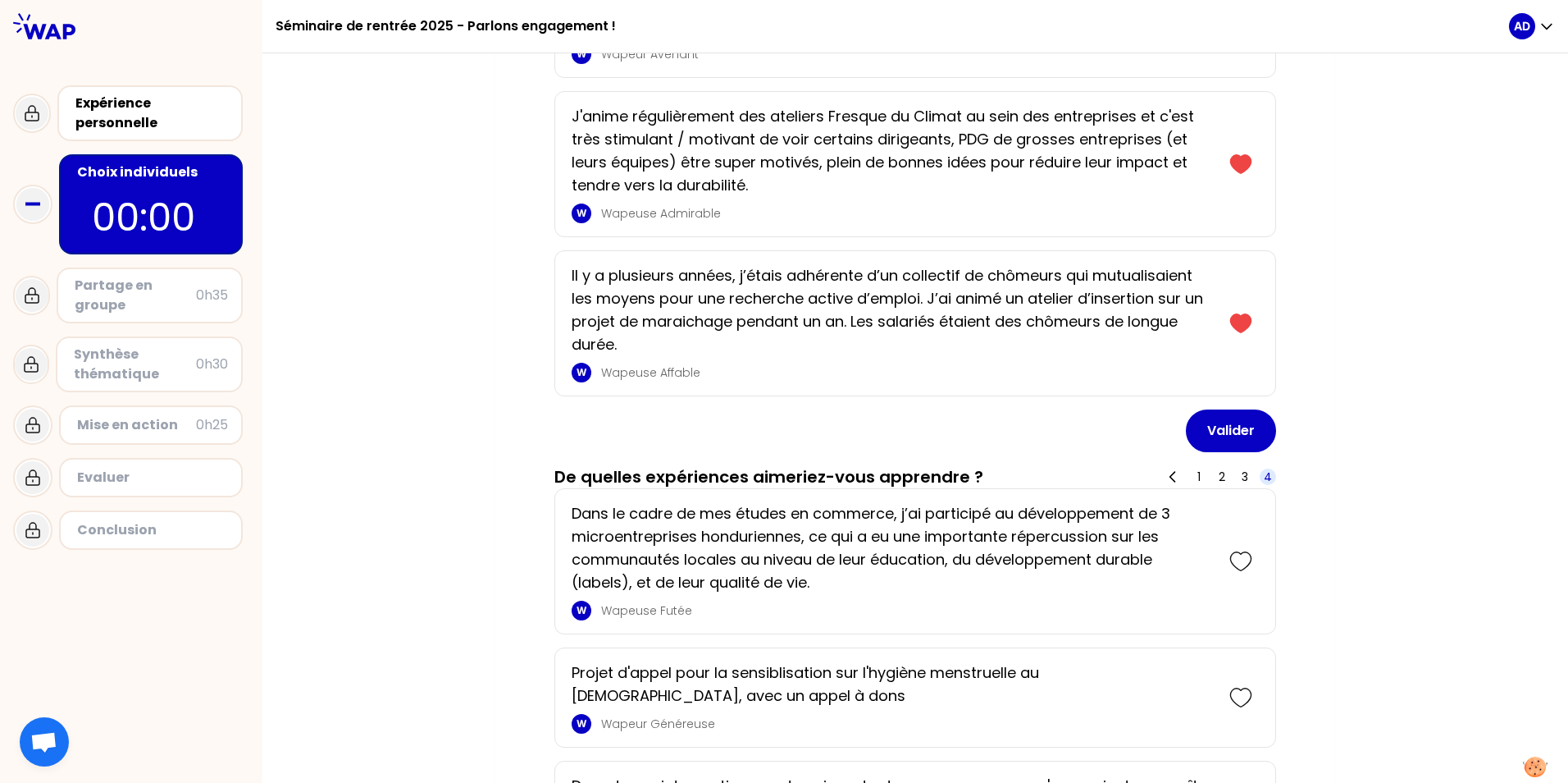
scroll to position [1680, 0]
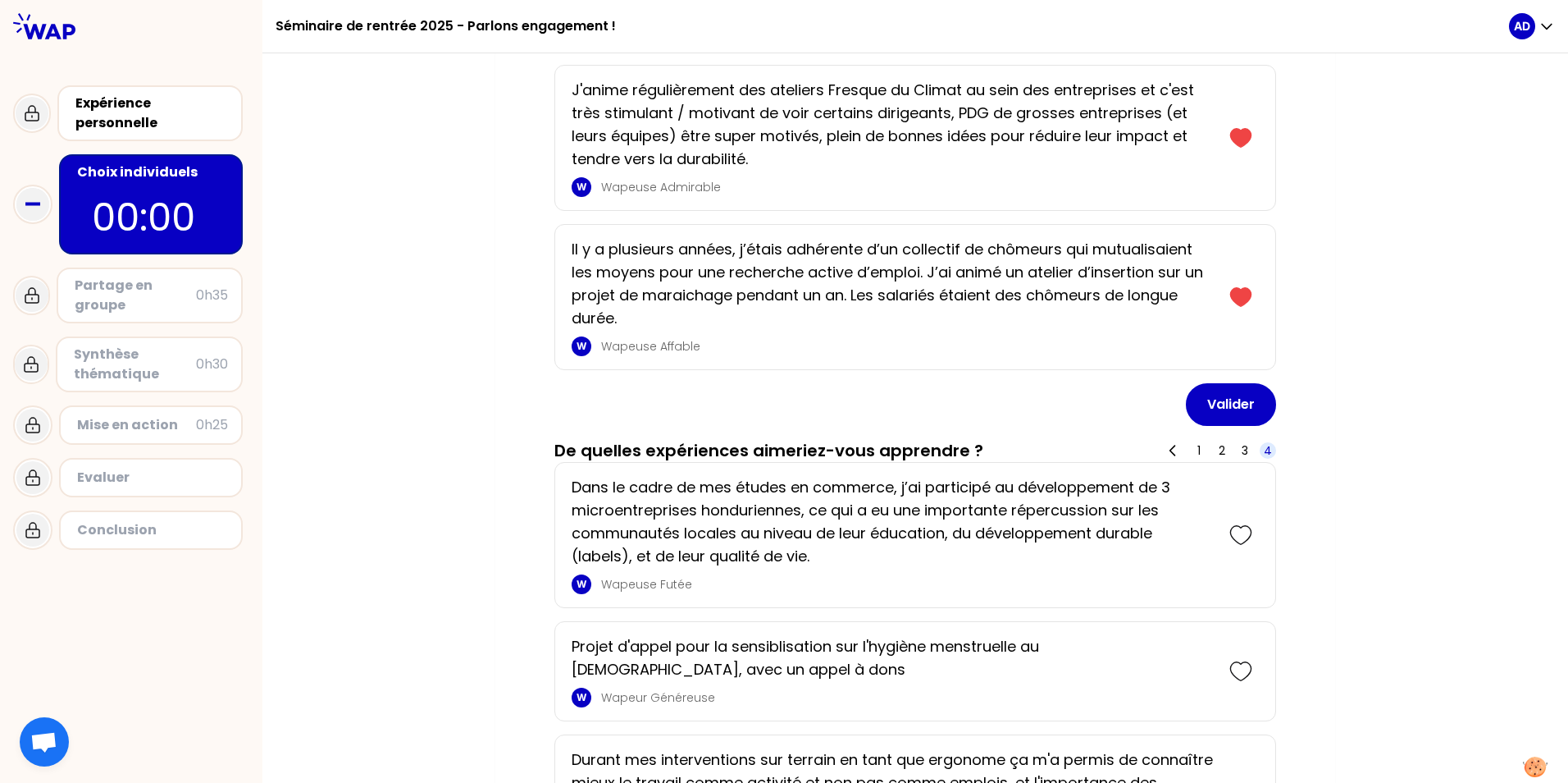
click at [1024, 400] on button "Valider" at bounding box center [1230, 404] width 90 height 42
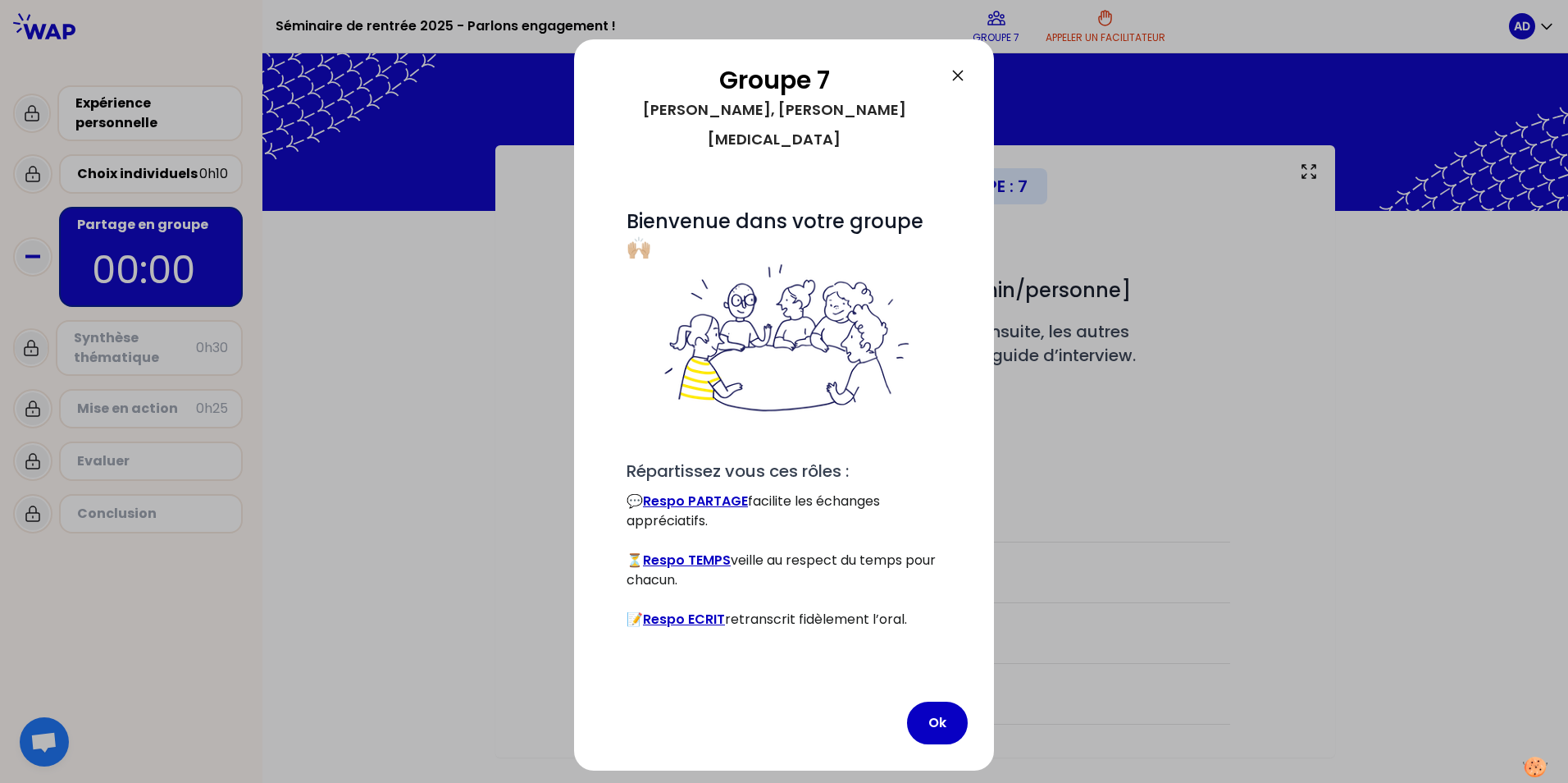
click at [932, 701] on button "Ok" at bounding box center [937, 722] width 61 height 42
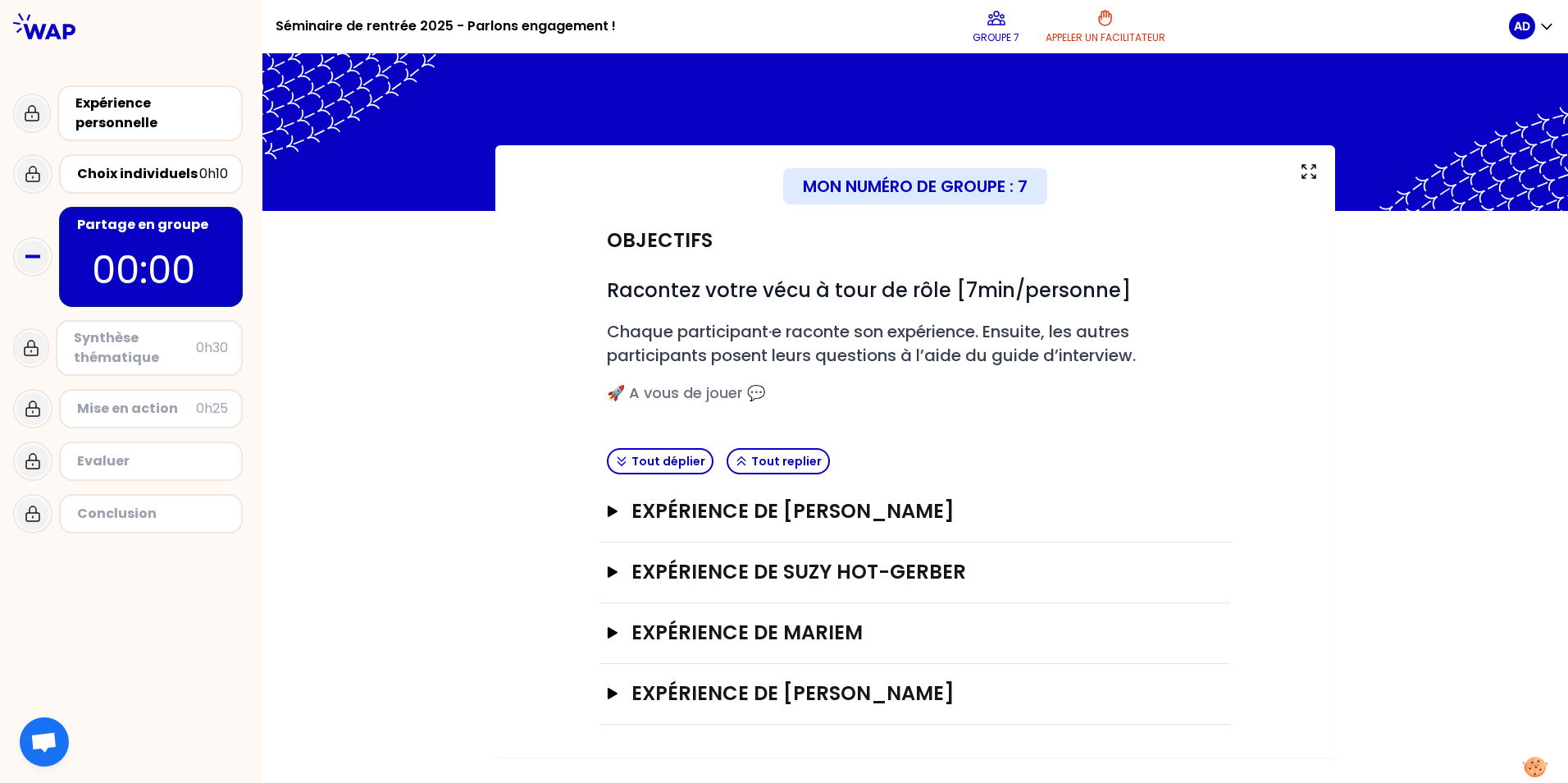
click at [684, 461] on button "Tout déplier" at bounding box center [660, 461] width 107 height 27
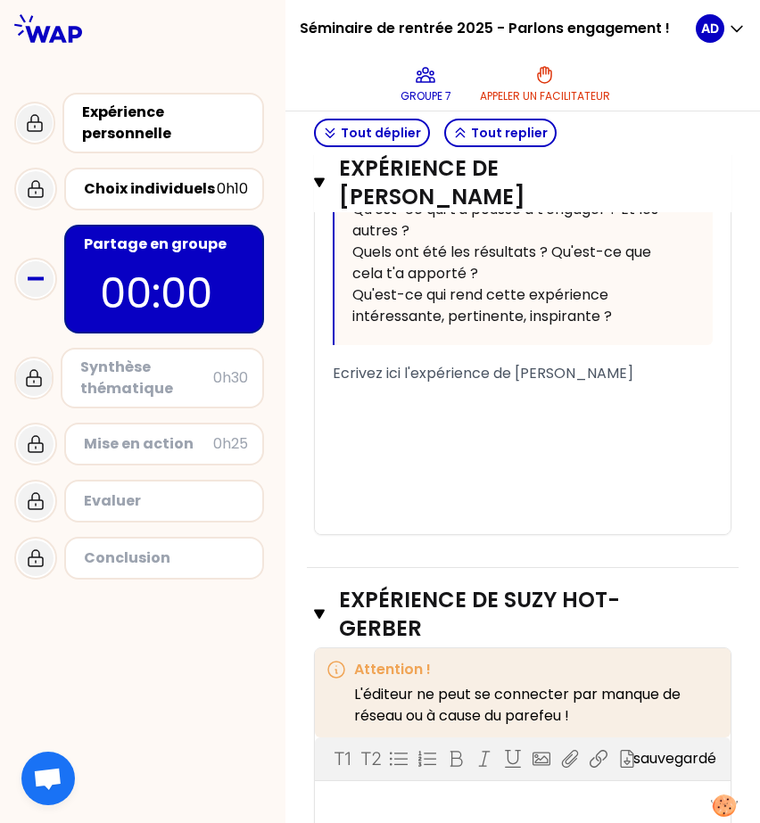
scroll to position [981, 0]
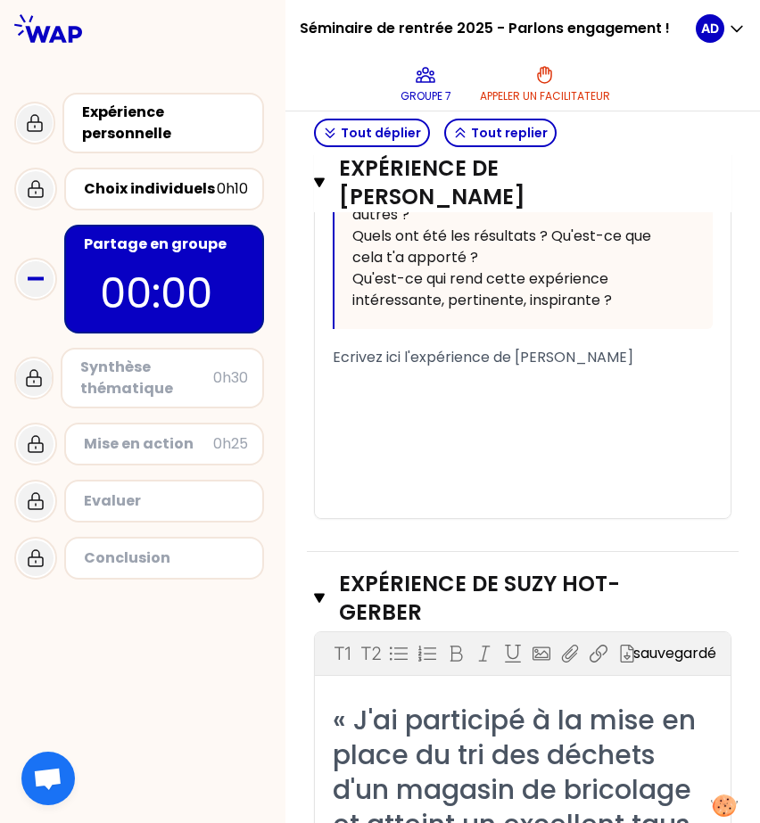
click at [390, 390] on div "﻿" at bounding box center [523, 378] width 380 height 21
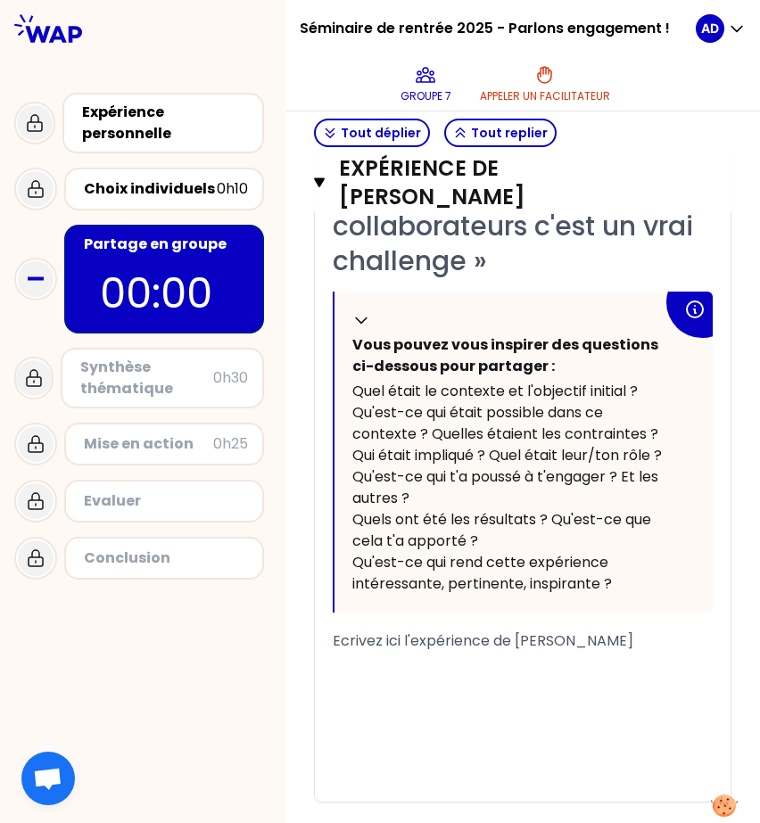
scroll to position [713, 0]
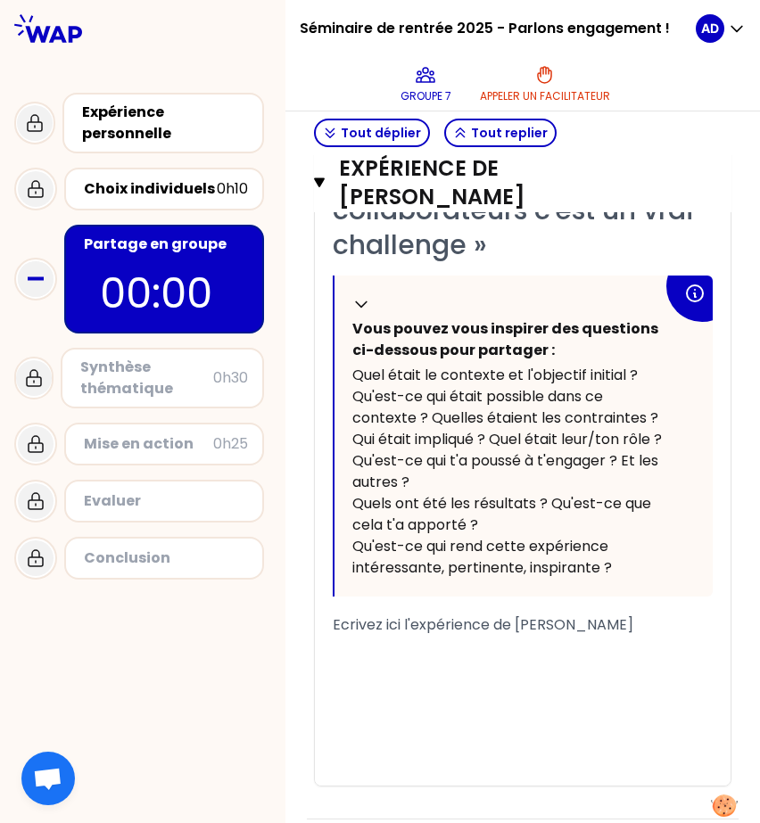
click at [351, 657] on div "﻿" at bounding box center [523, 646] width 380 height 21
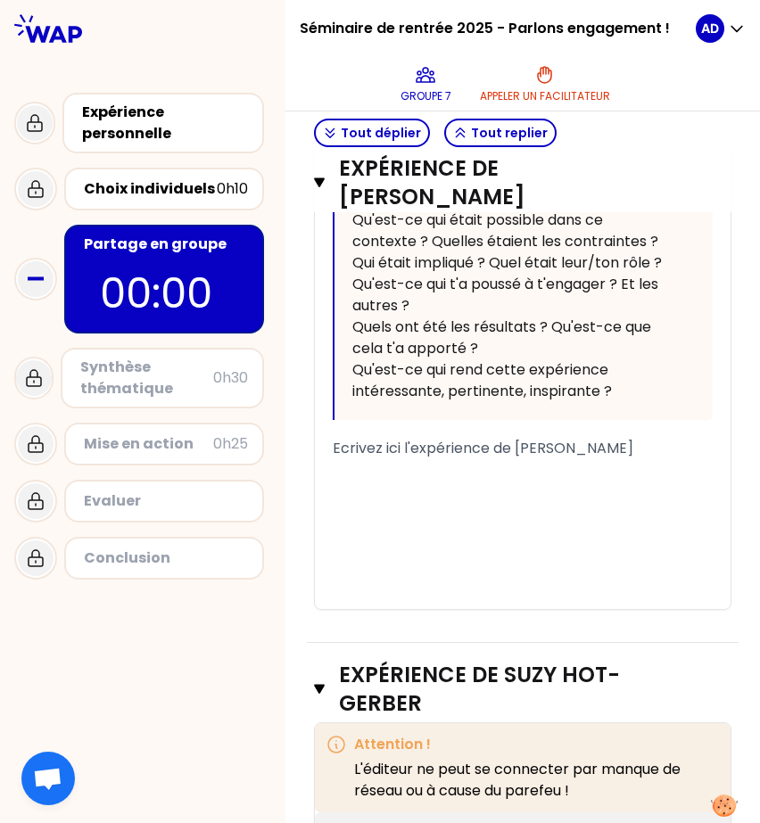
scroll to position [892, 0]
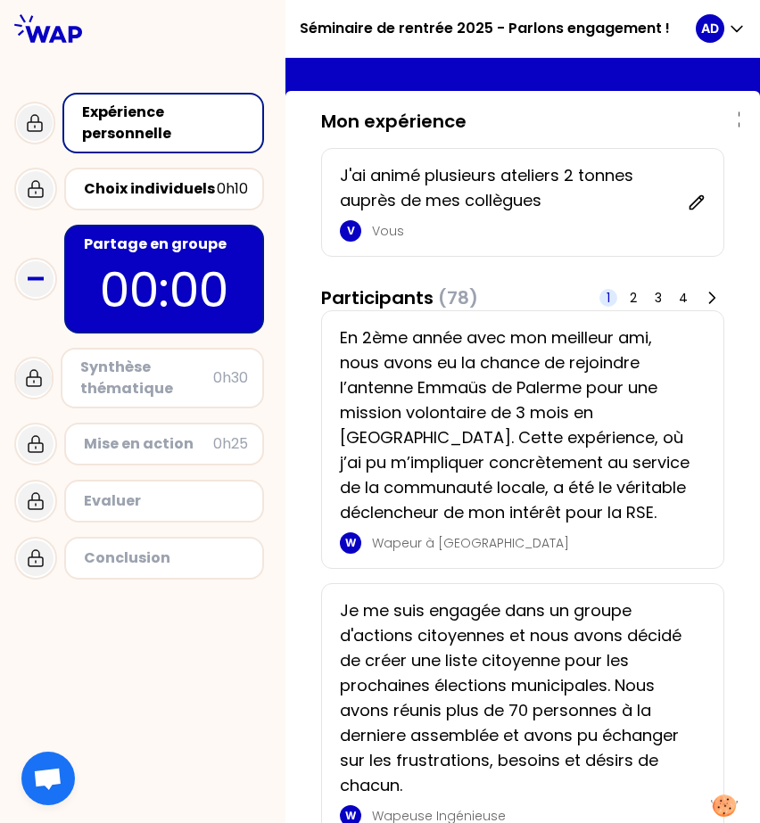
scroll to position [178, 0]
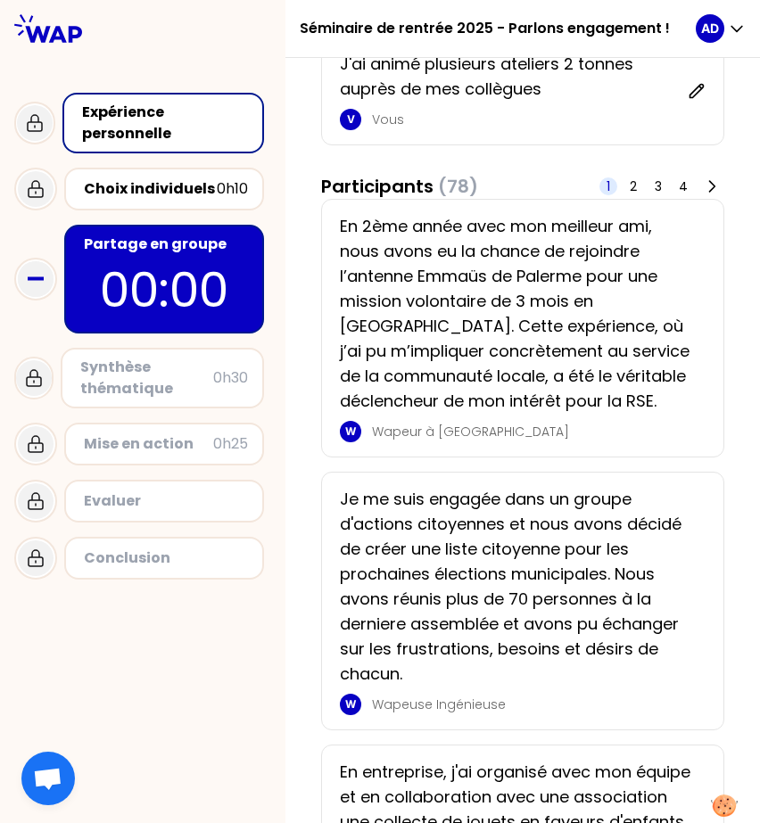
click at [183, 193] on div "Choix individuels" at bounding box center [150, 188] width 133 height 21
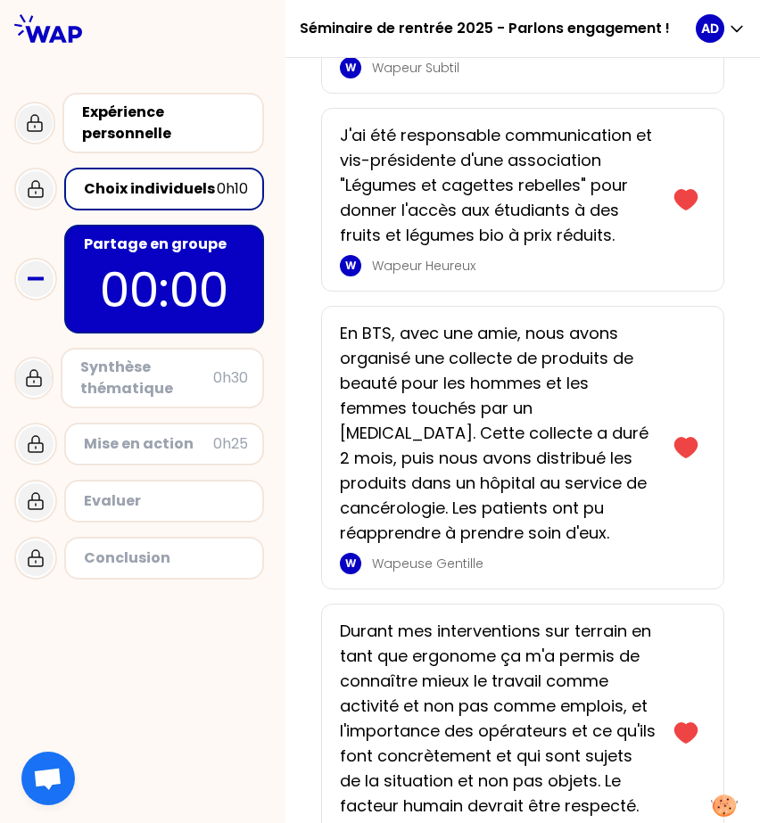
scroll to position [1743, 0]
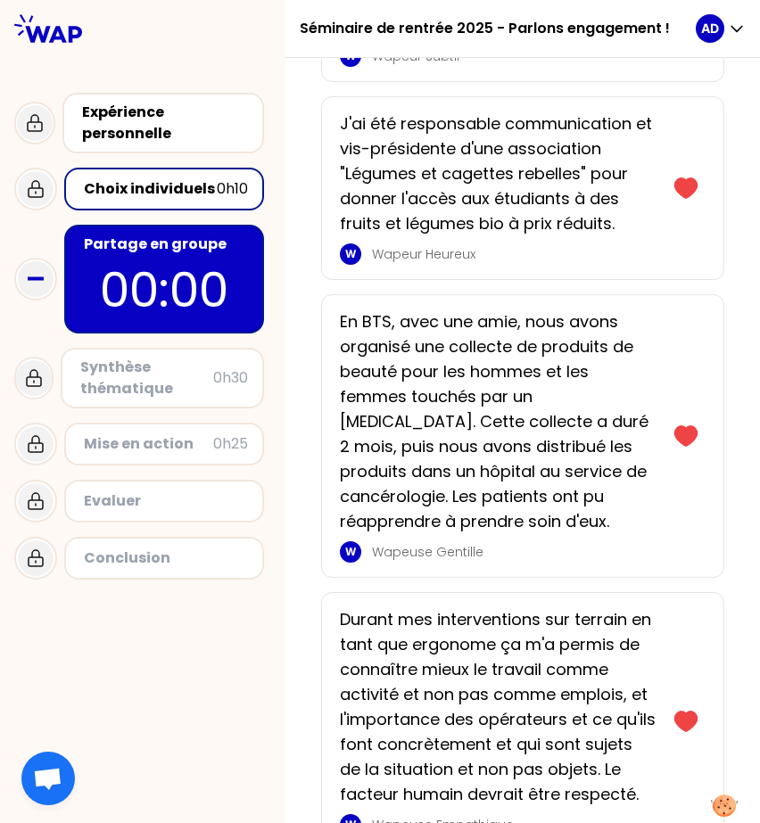
click at [117, 382] on div "Synthèse thématique" at bounding box center [146, 378] width 133 height 43
drag, startPoint x: 117, startPoint y: 382, endPoint x: 39, endPoint y: 285, distance: 124.3
click at [39, 285] on icon at bounding box center [36, 279] width 36 height 36
click at [37, 279] on rect at bounding box center [36, 279] width 16 height 4
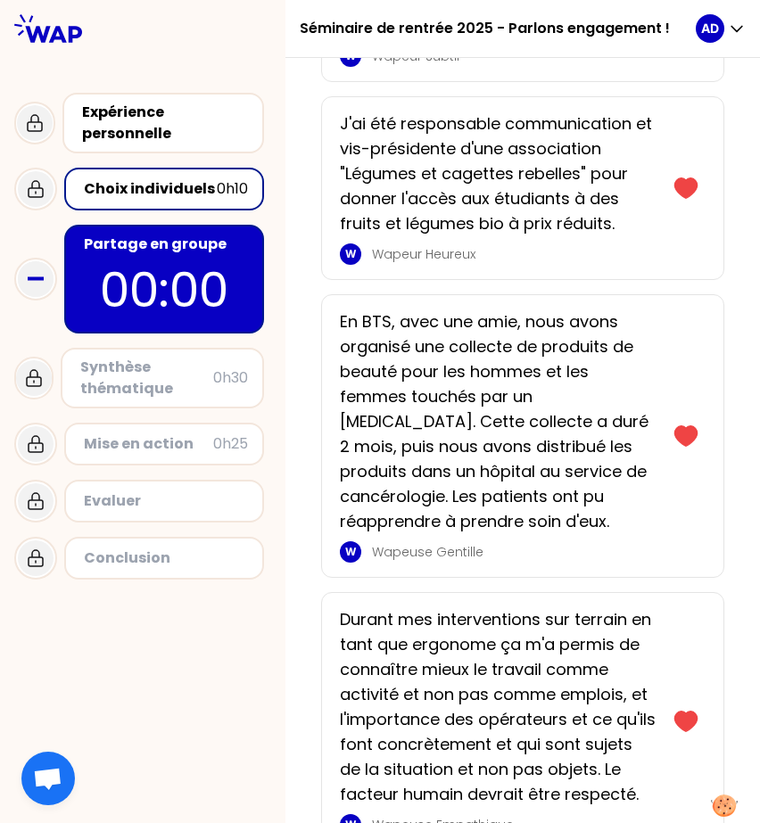
click at [156, 272] on p "00:00" at bounding box center [164, 290] width 168 height 70
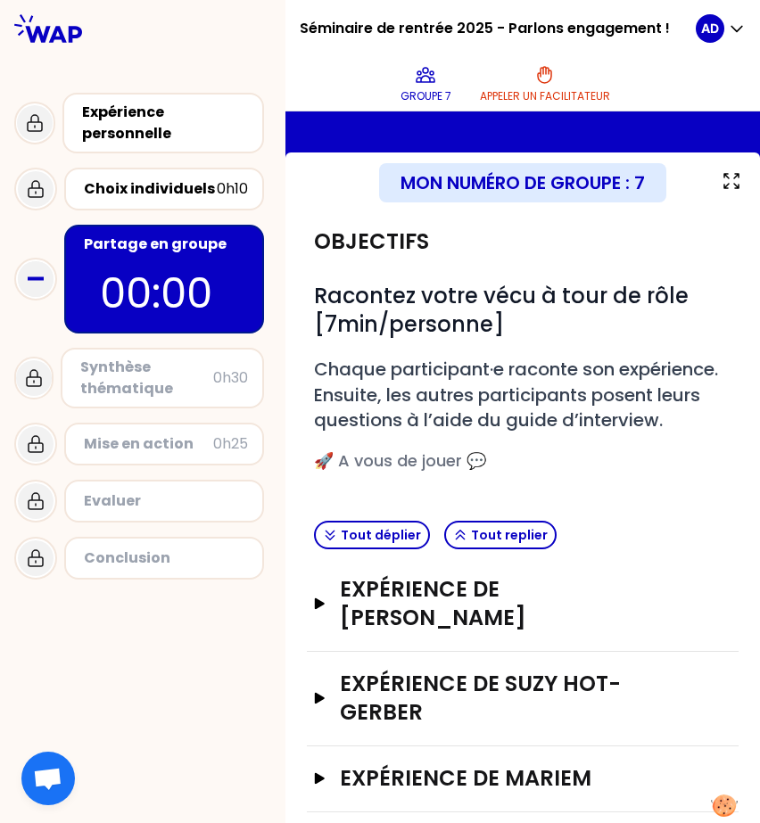
scroll to position [160, 0]
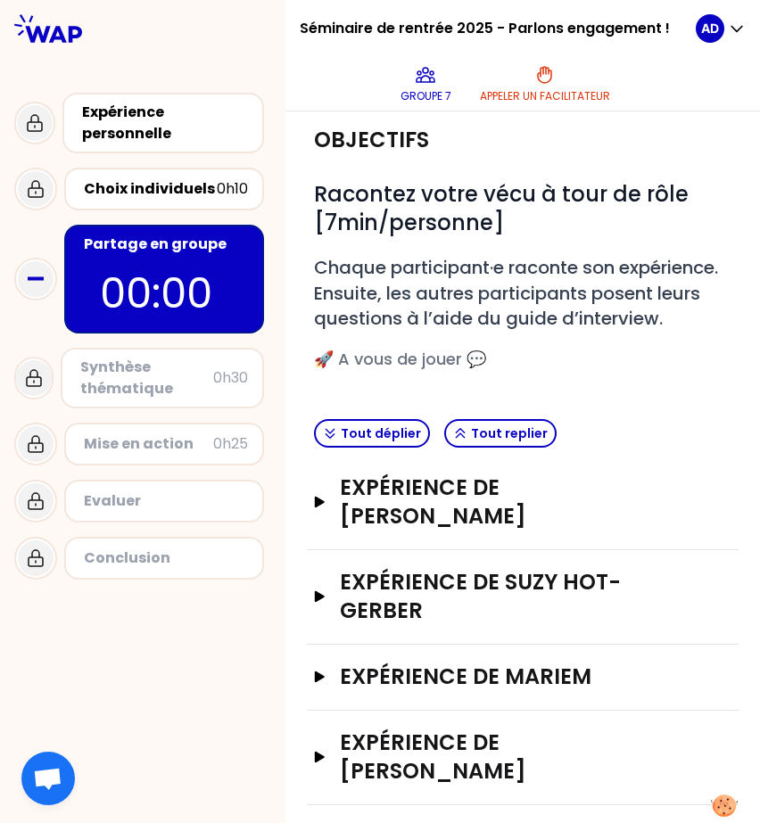
click at [317, 507] on icon "button" at bounding box center [320, 502] width 10 height 11
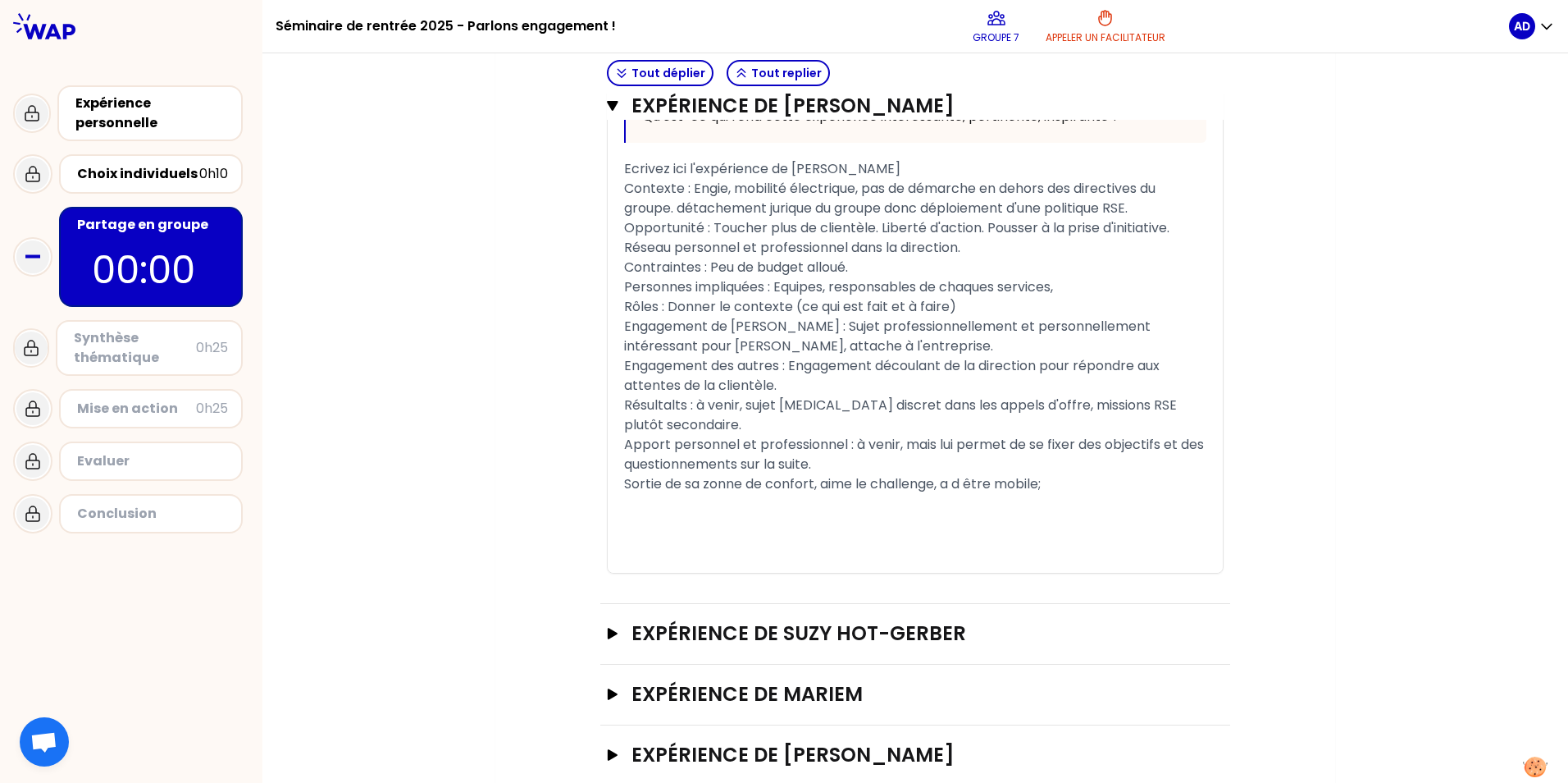
scroll to position [792, 0]
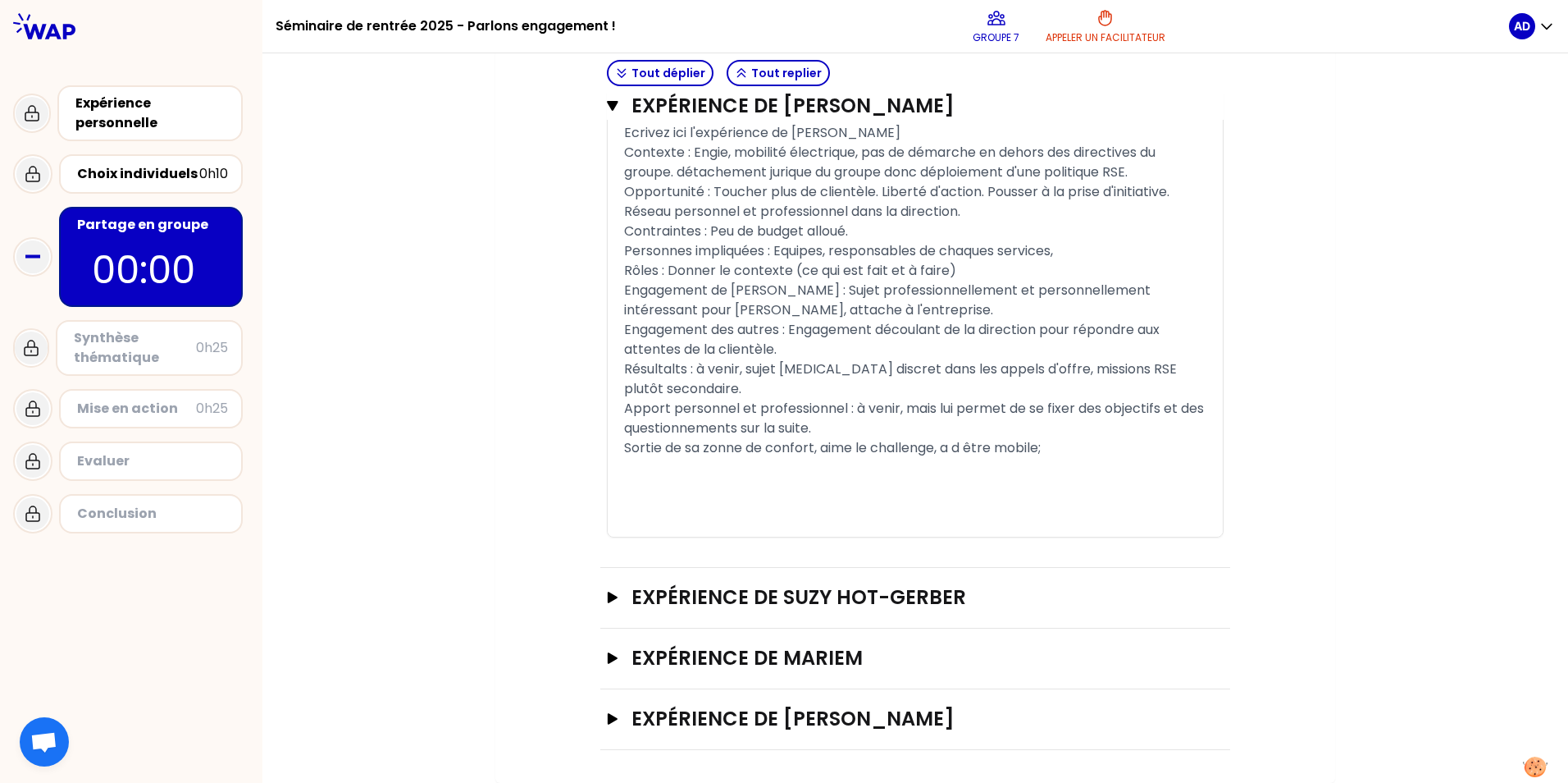
click at [608, 594] on icon "button" at bounding box center [612, 597] width 10 height 11
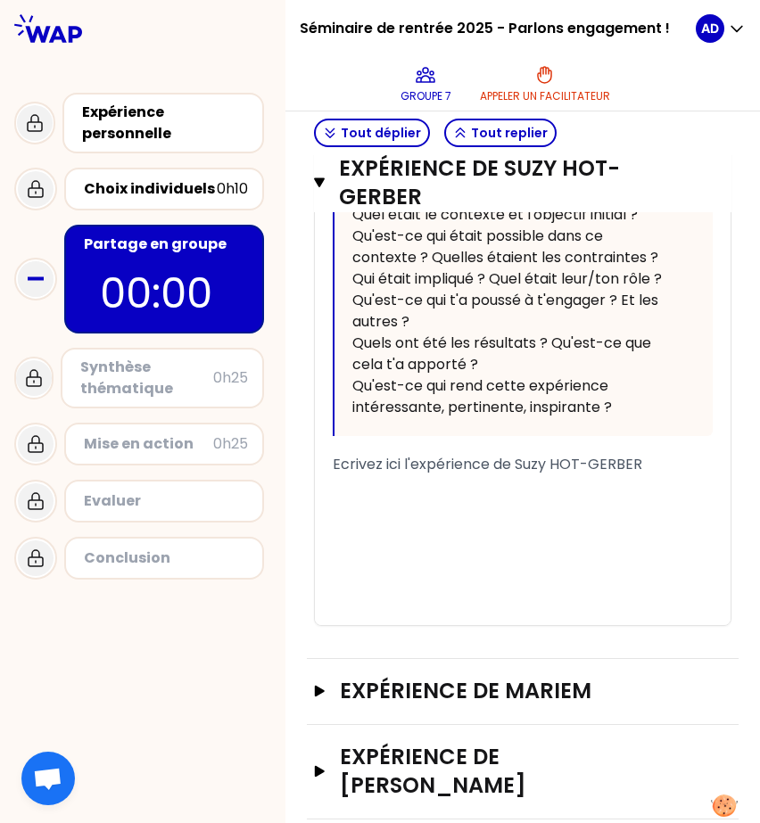
scroll to position [2466, 0]
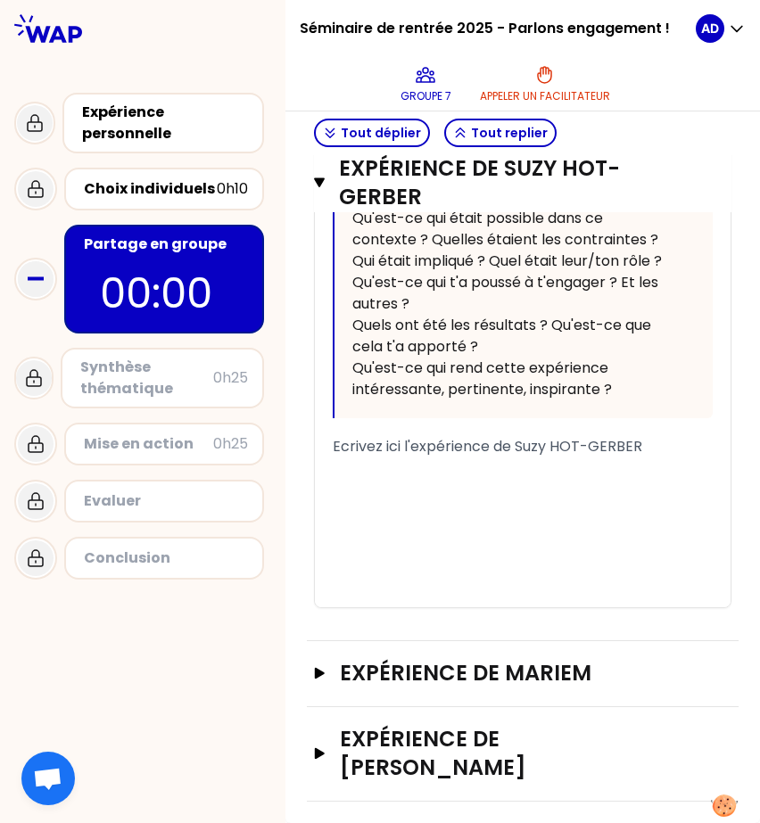
click at [413, 497] on div "﻿" at bounding box center [523, 489] width 380 height 21
click at [347, 473] on div "﻿" at bounding box center [523, 467] width 380 height 21
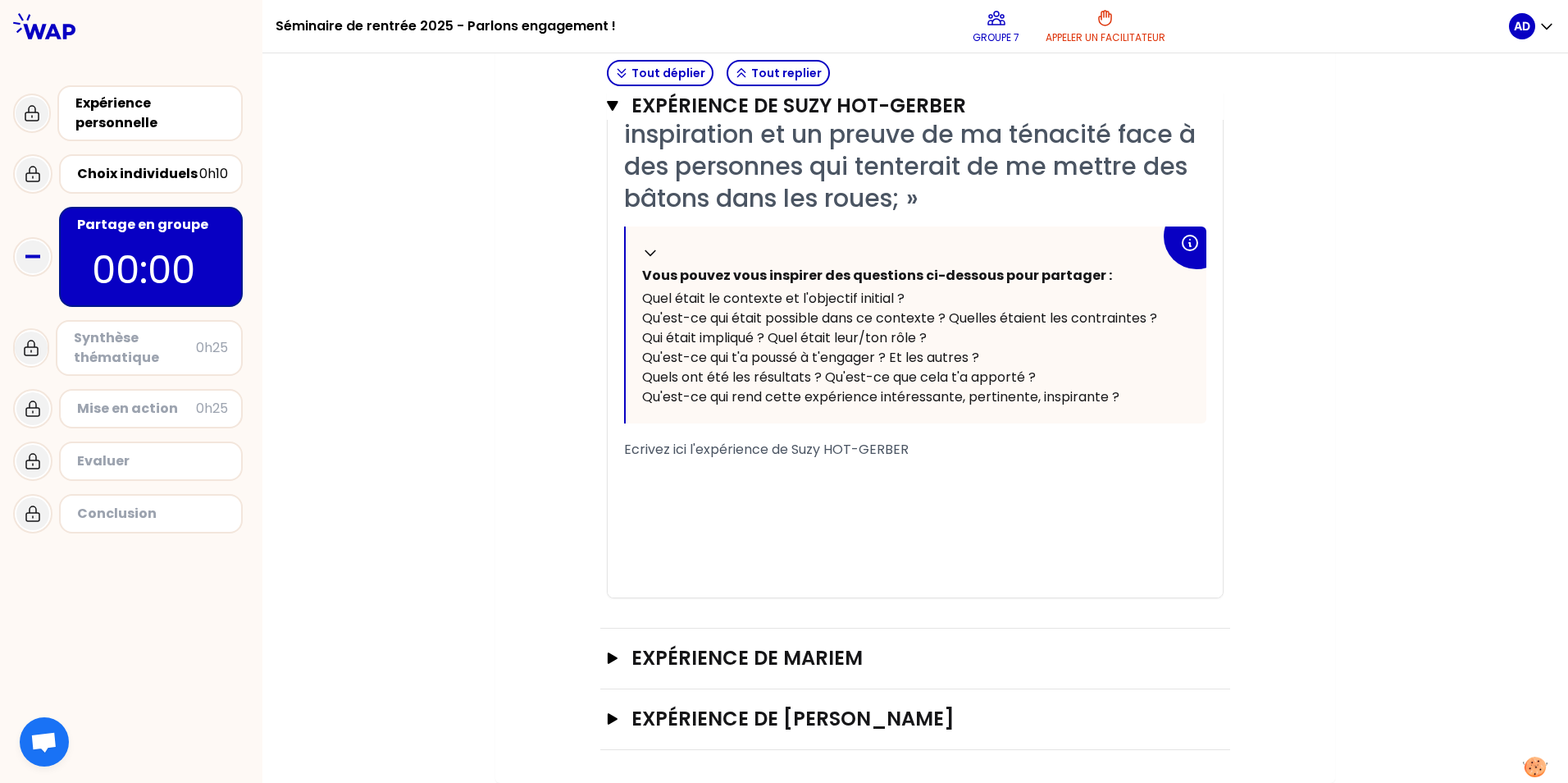
scroll to position [1450, 0]
click at [608, 718] on icon "button" at bounding box center [612, 719] width 10 height 11
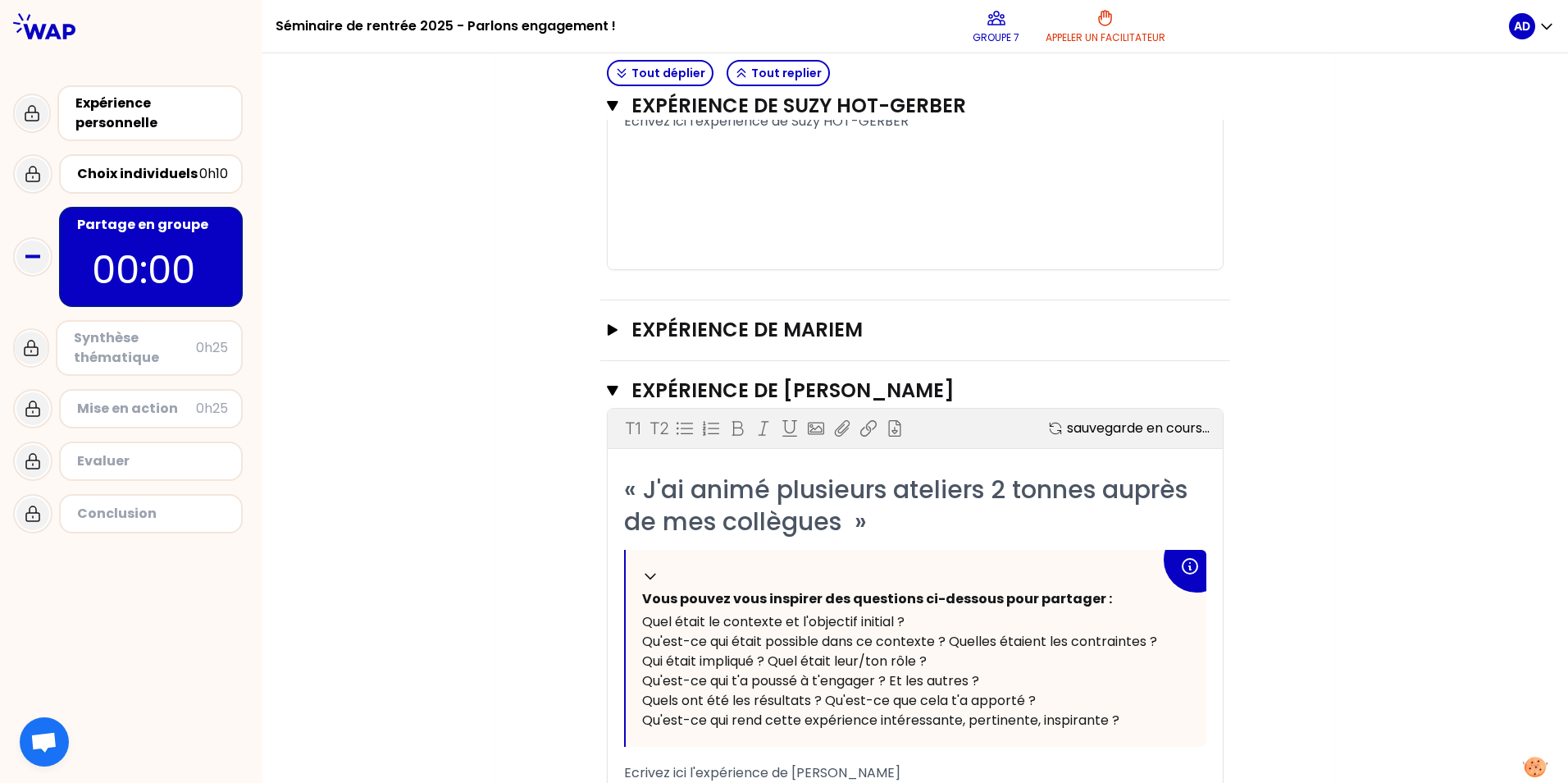
scroll to position [1980, 0]
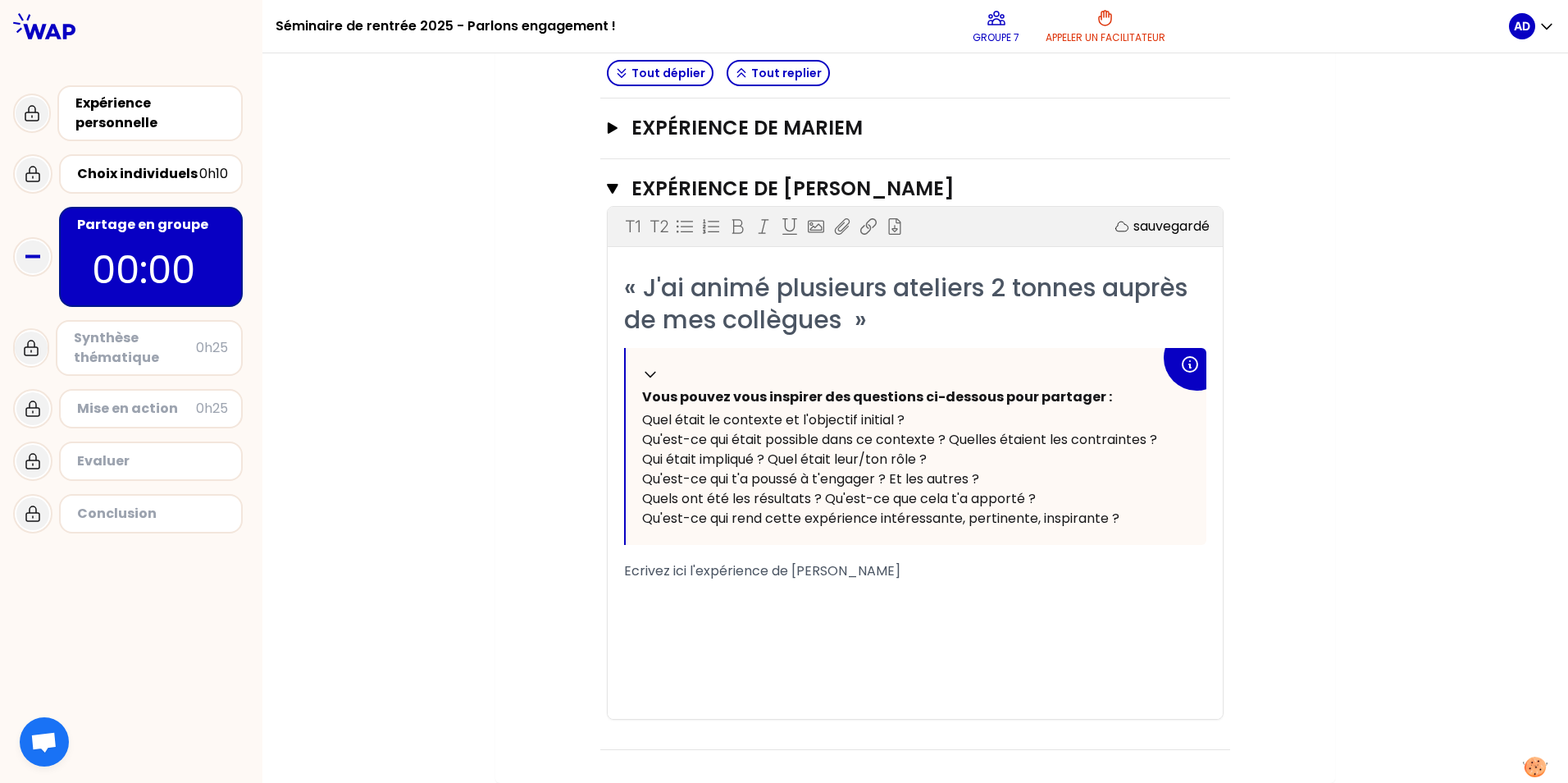
drag, startPoint x: 720, startPoint y: 579, endPoint x: 719, endPoint y: 592, distance: 13.0
click at [720, 582] on div "« J'ai animé plusieurs ateliers 2 tonnes auprès de mes collègues » Replier Vous…" at bounding box center [914, 495] width 582 height 447
click at [880, 574] on div "Ecrivez ici l'expérience de [PERSON_NAME]" at bounding box center [914, 570] width 582 height 19
drag, startPoint x: 910, startPoint y: 573, endPoint x: 657, endPoint y: 536, distance: 255.7
click at [624, 547] on div "« J'ai animé plusieurs ateliers 2 tonnes auprès de mes collègues » Replier Vous…" at bounding box center [914, 495] width 582 height 447
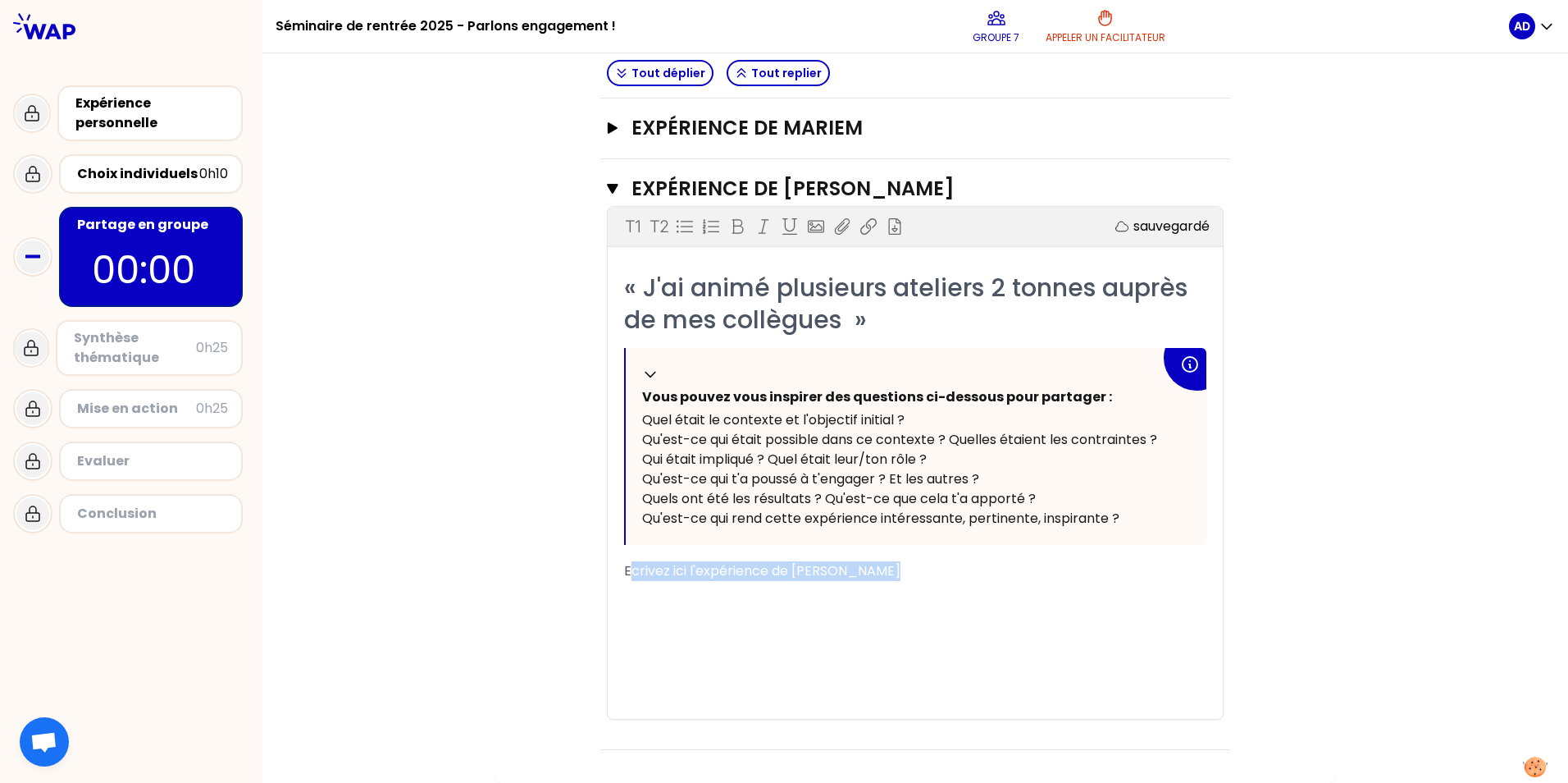
click at [910, 571] on div "Ecrivez ici l'expérience de [PERSON_NAME]" at bounding box center [914, 570] width 582 height 19
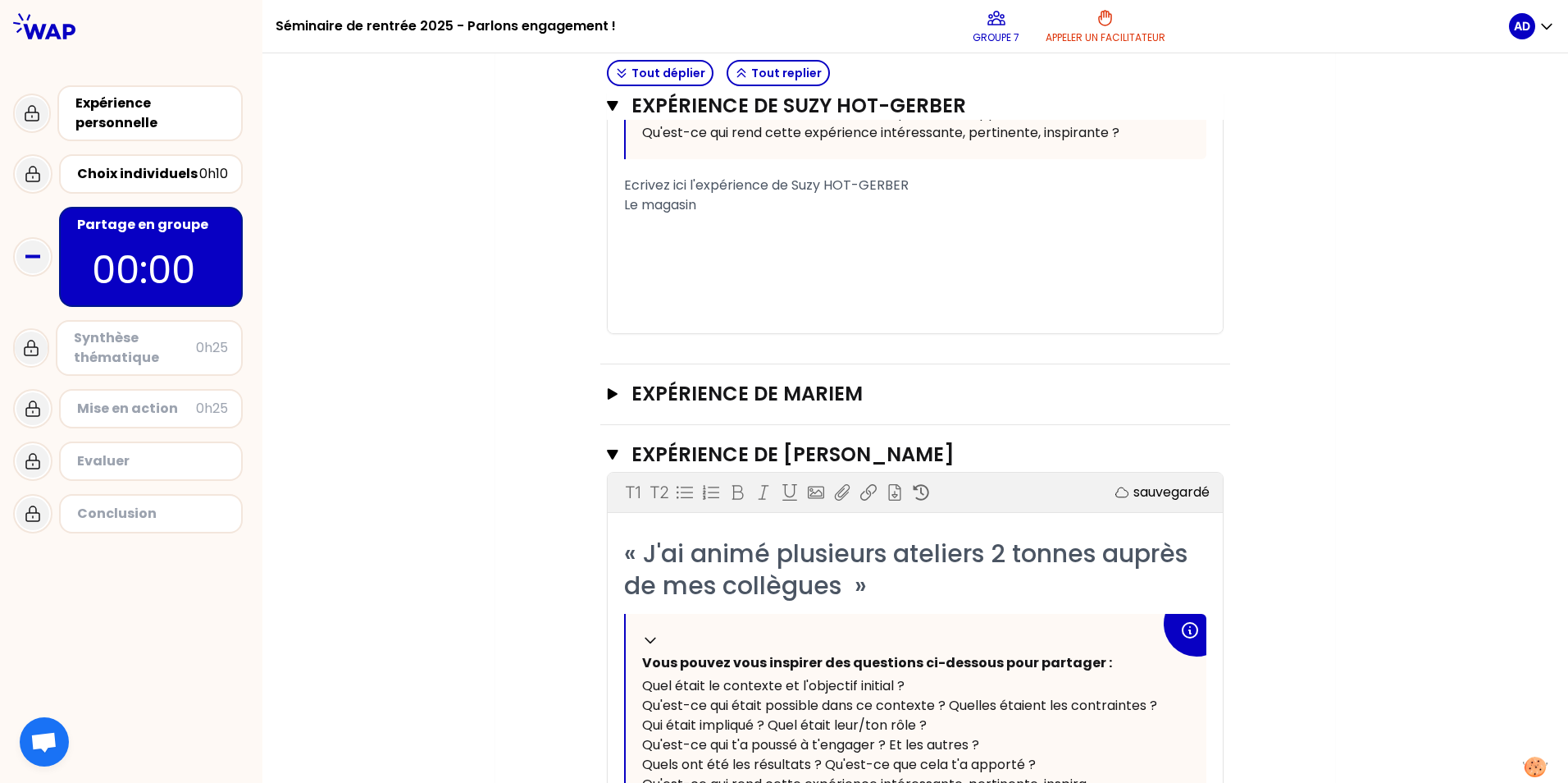
scroll to position [1961, 0]
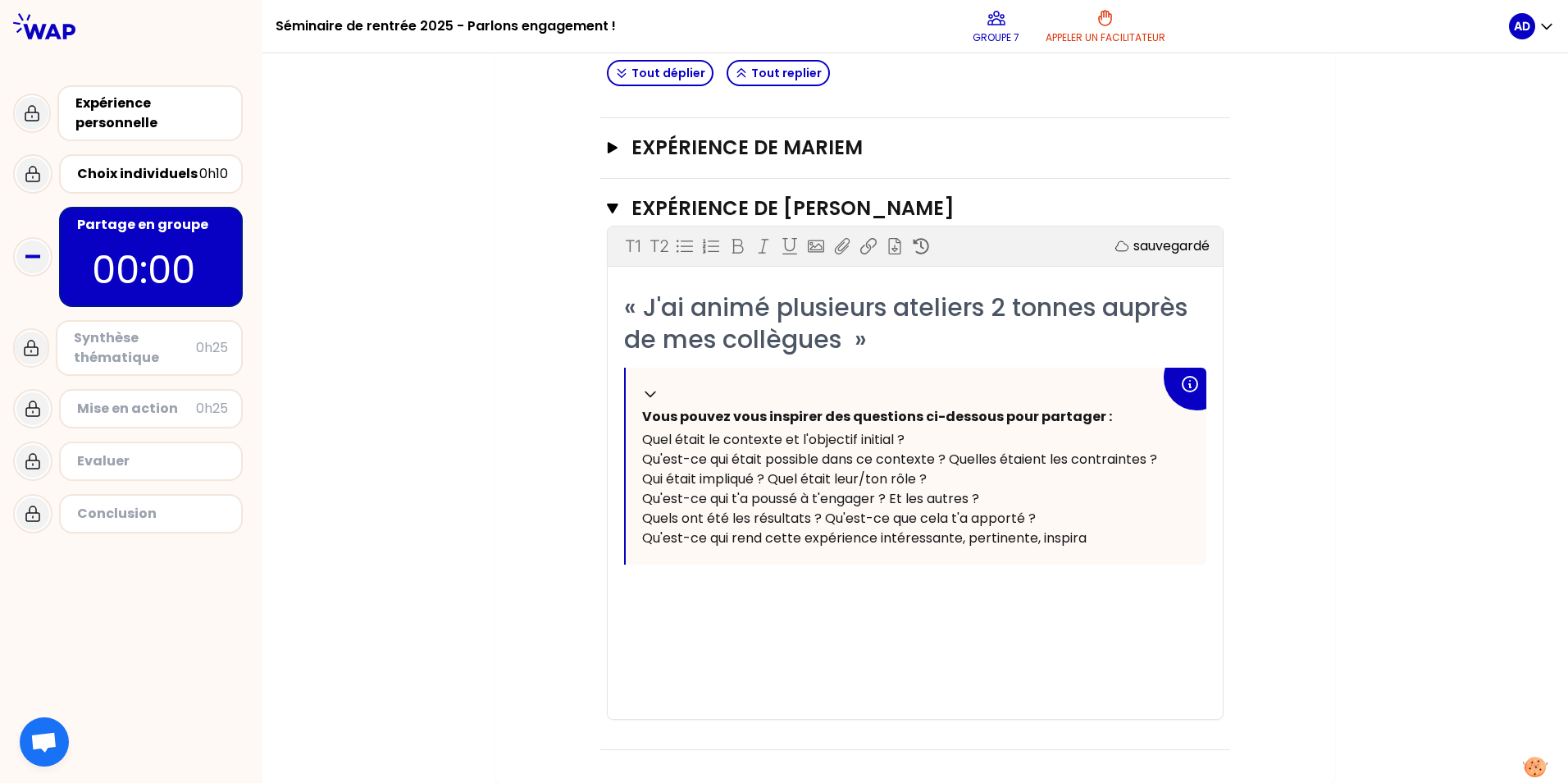
click at [692, 597] on div "﻿" at bounding box center [914, 590] width 582 height 19
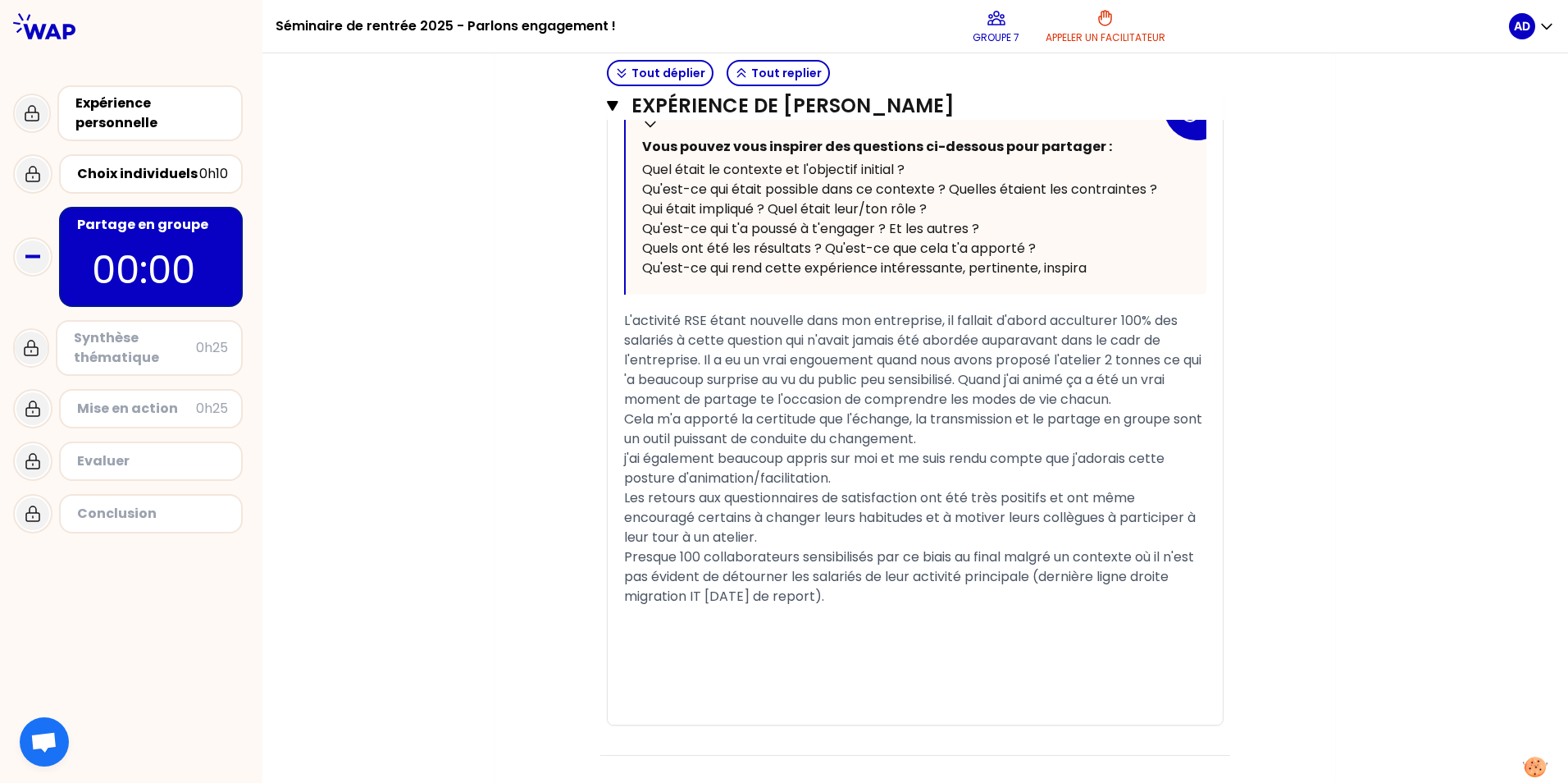
scroll to position [2413, 0]
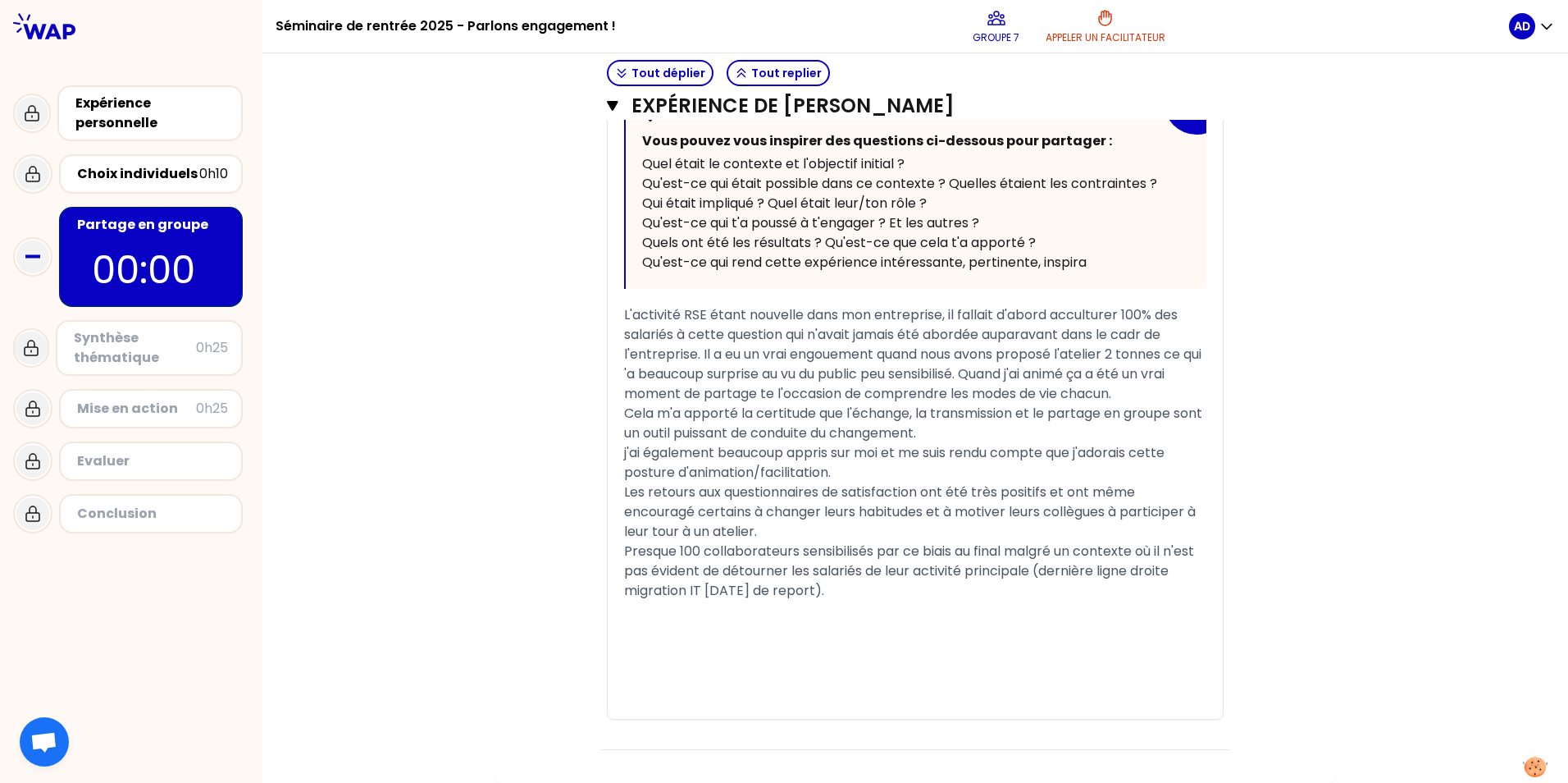
click at [1024, 337] on span "L'activité RSE étant nouvelle dans mon entreprise, il fallait d'abord acculture…" at bounding box center [913, 354] width 580 height 98
click at [1024, 336] on span "L'activité RSE étant nouvelle dans mon entreprise, il fallait d'abord acculture…" at bounding box center [913, 354] width 580 height 98
click at [640, 372] on span "L'activité RSE étant nouvelle dans mon entreprise, il fallait d'abord acculture…" at bounding box center [913, 354] width 580 height 98
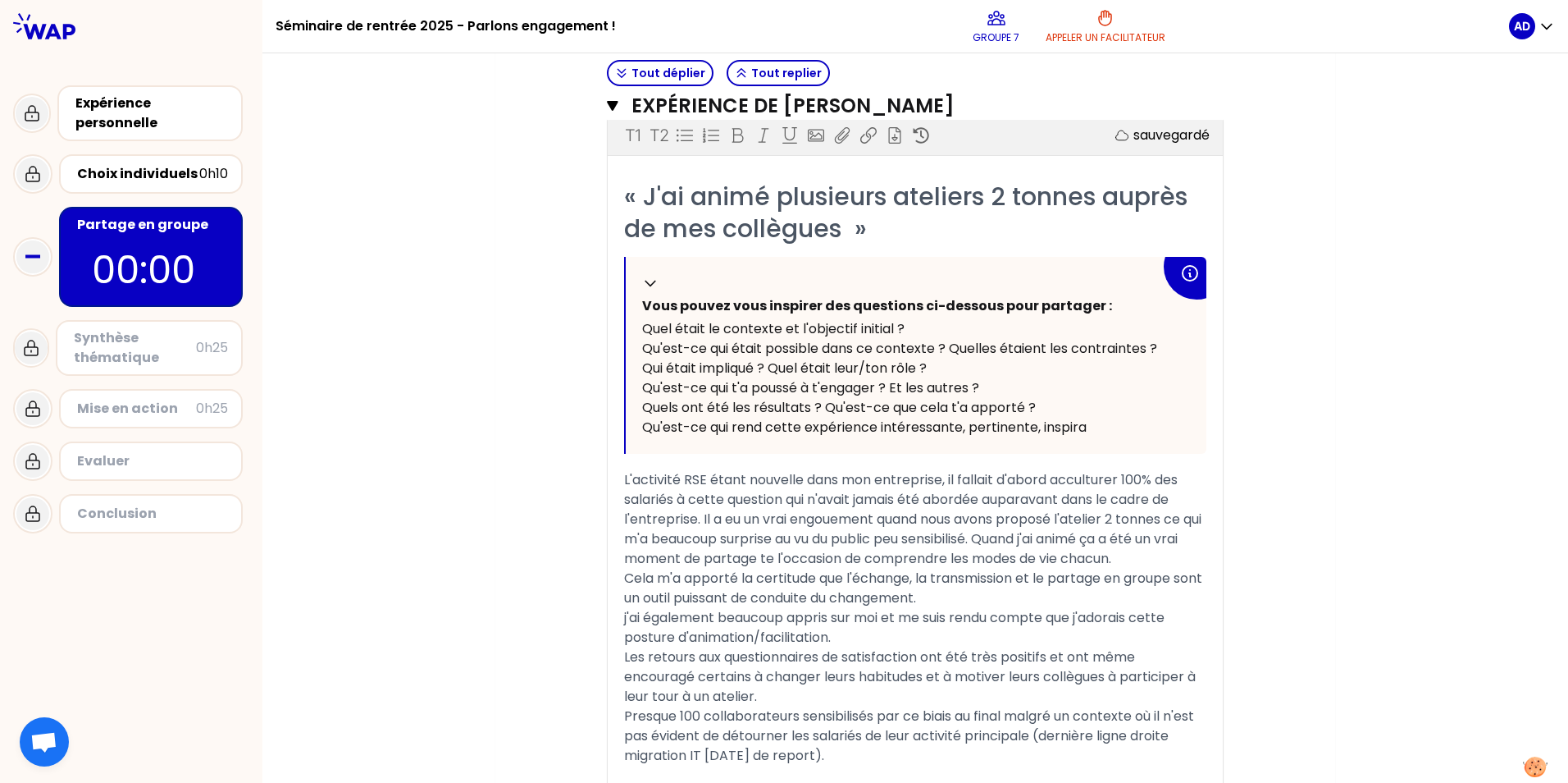
scroll to position [2447, 0]
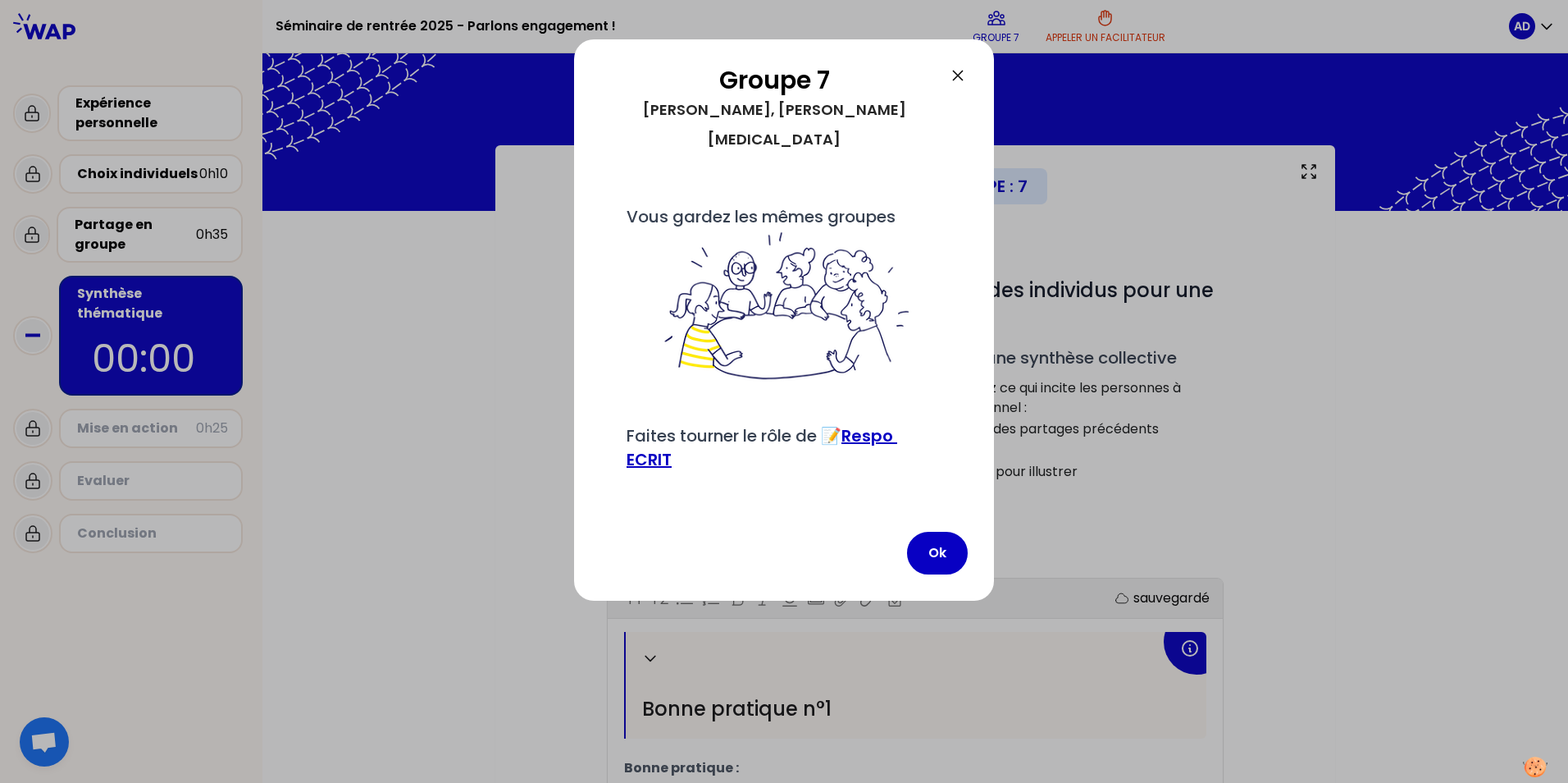
click at [934, 548] on button "Ok" at bounding box center [937, 553] width 61 height 42
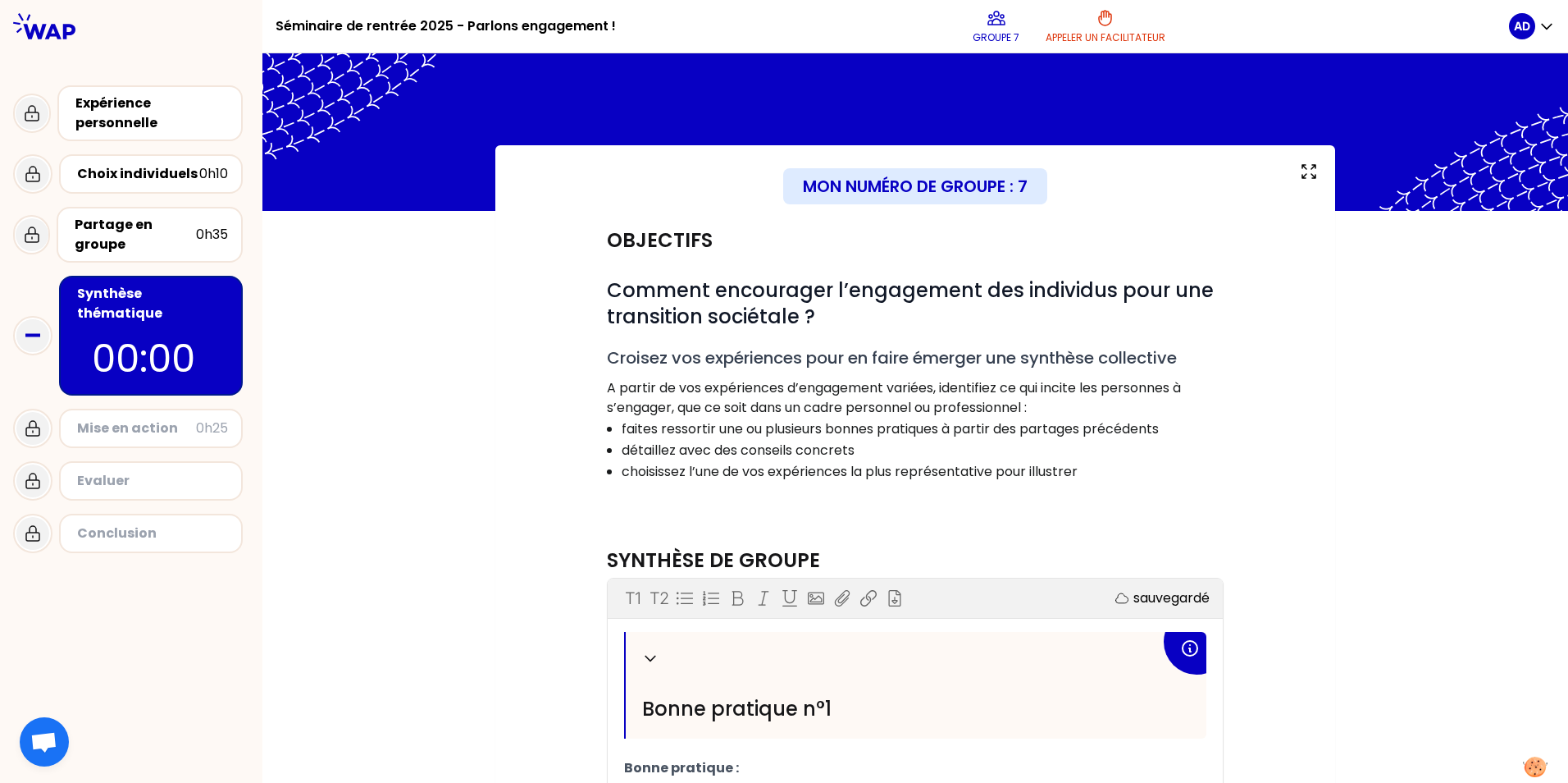
click at [131, 215] on div "Partage en groupe" at bounding box center [135, 235] width 121 height 40
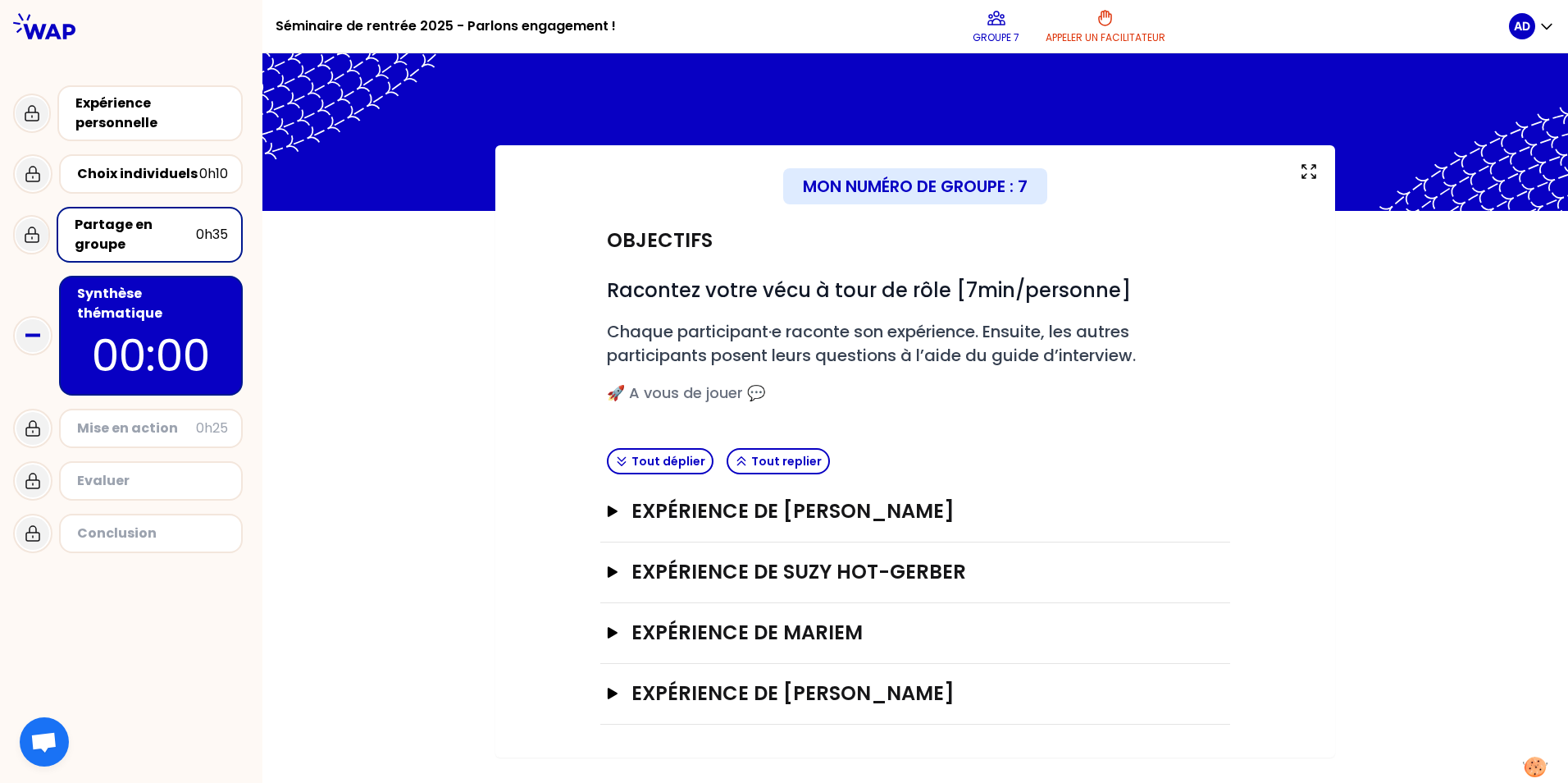
click at [614, 693] on icon "button" at bounding box center [612, 693] width 10 height 11
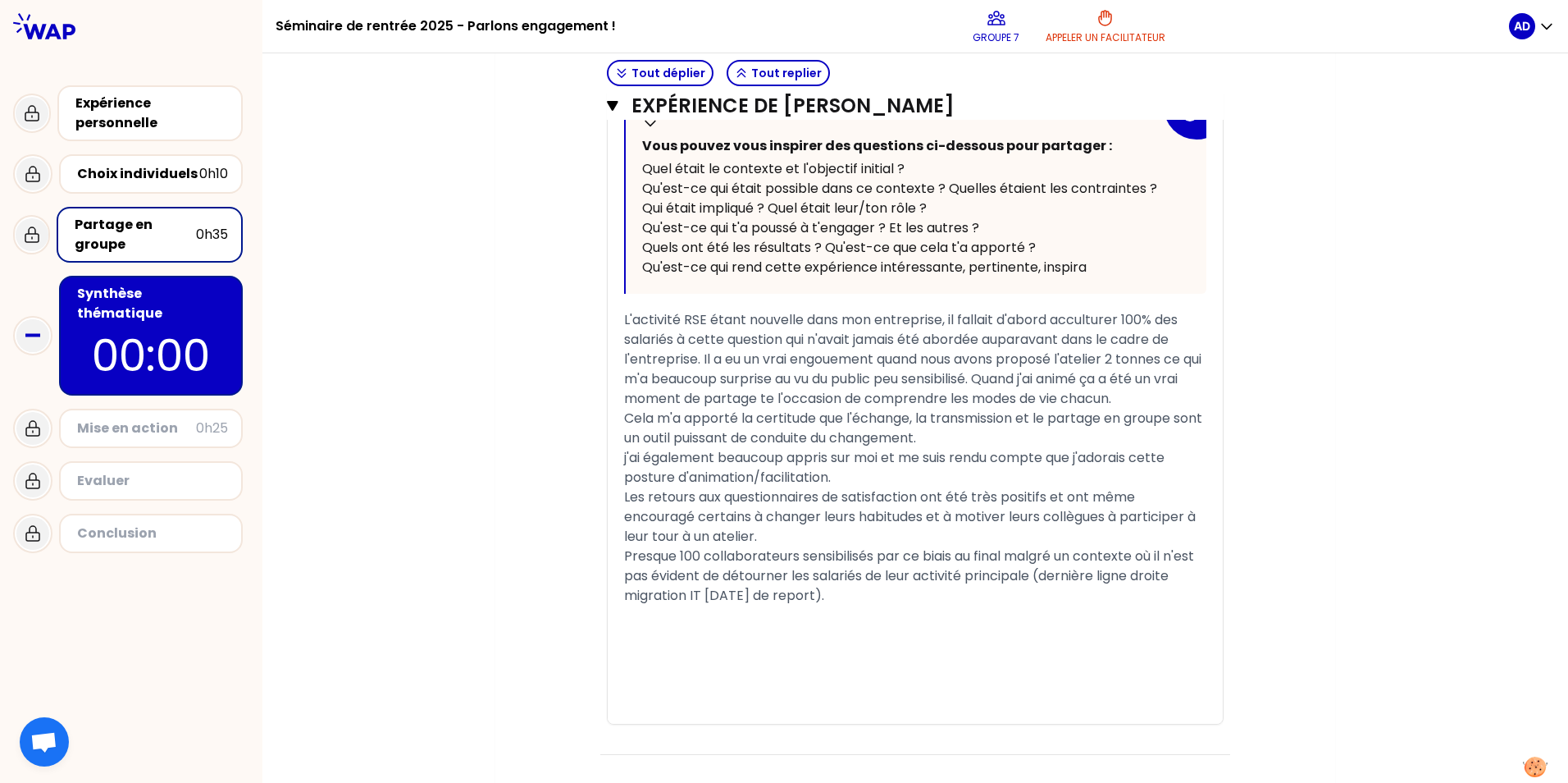
scroll to position [760, 0]
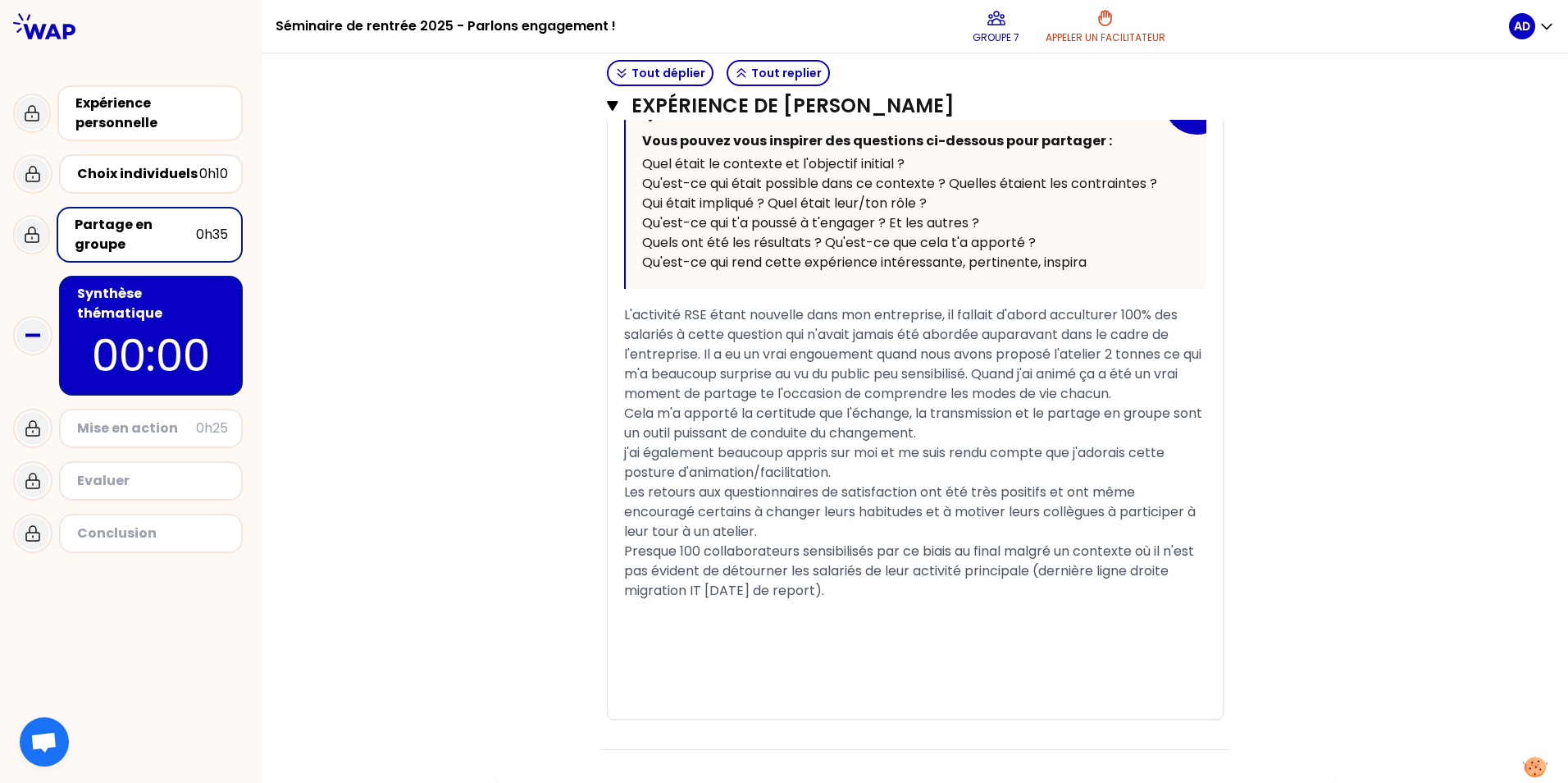
click at [172, 238] on div "Partage en groupe" at bounding box center [135, 235] width 121 height 40
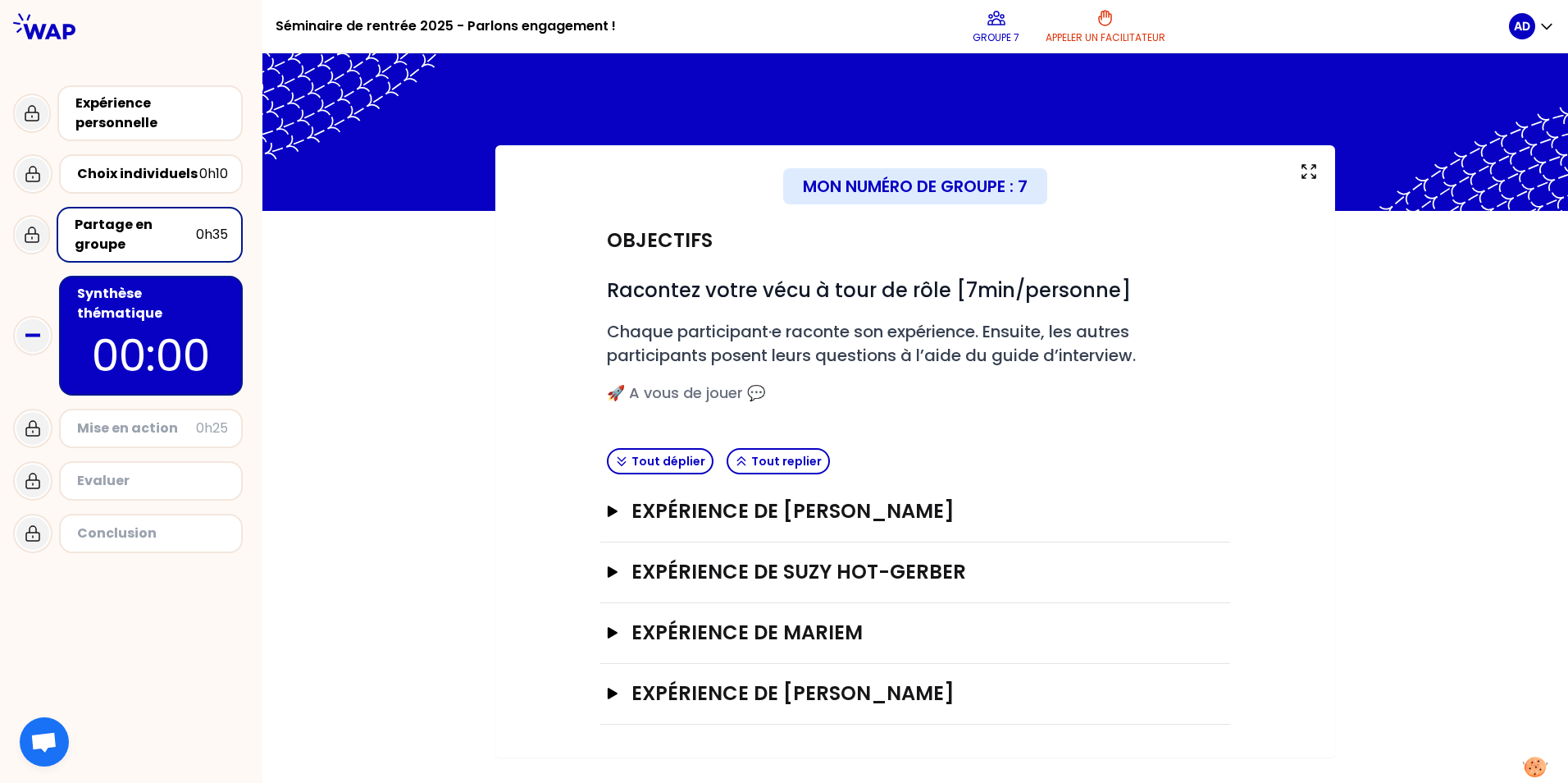
click at [135, 331] on p "00:00" at bounding box center [151, 355] width 155 height 64
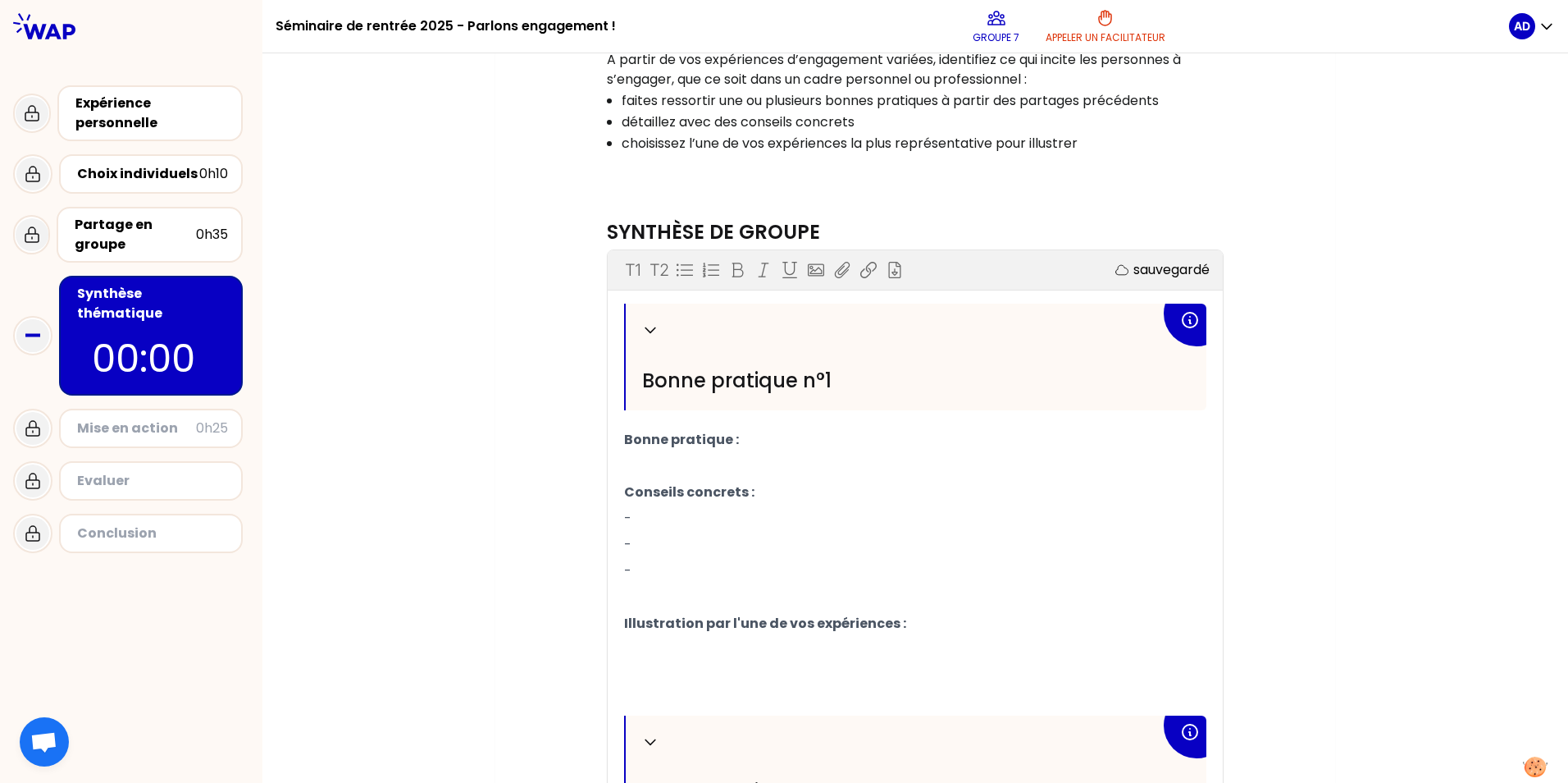
scroll to position [246, 0]
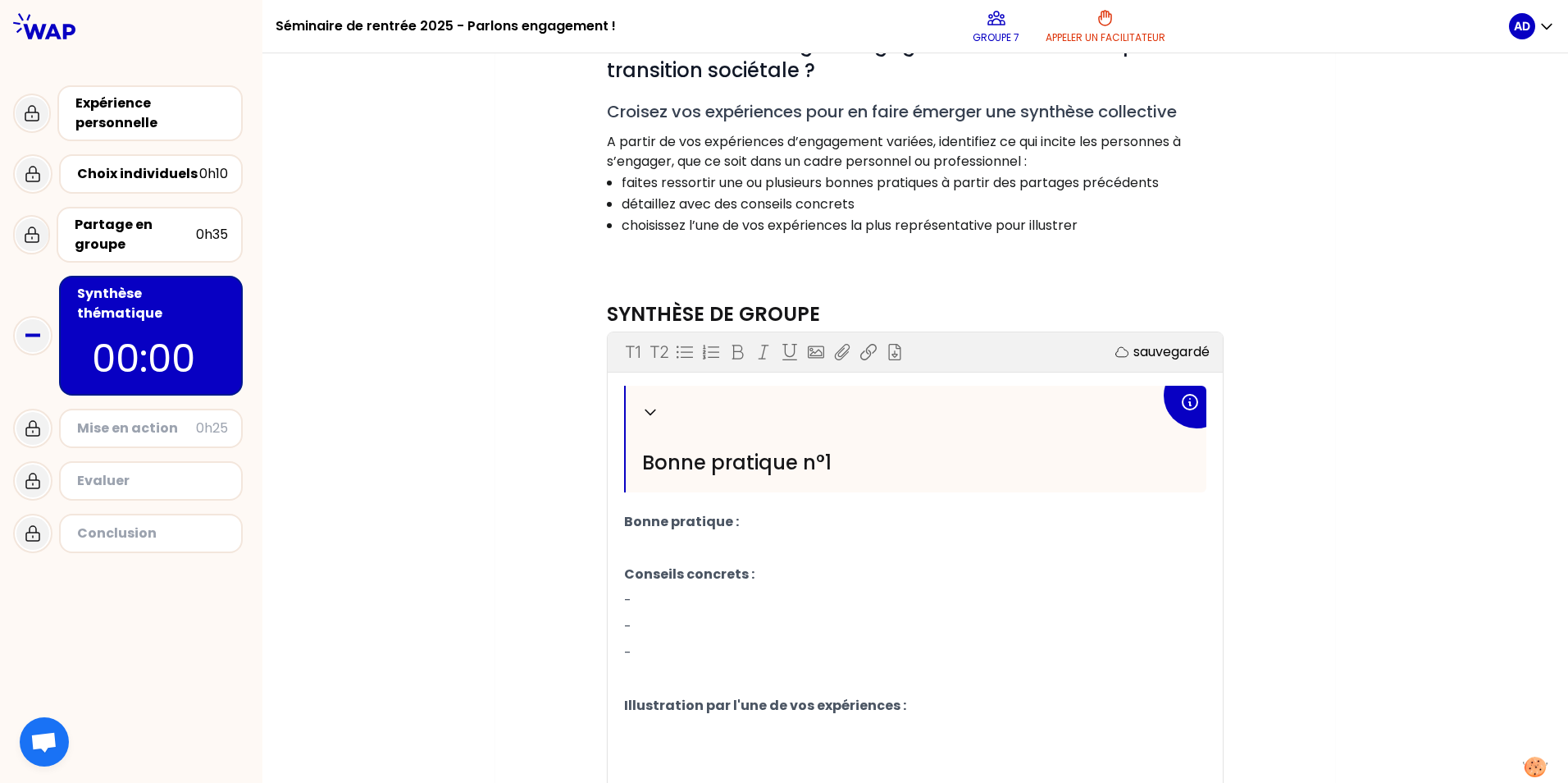
click at [658, 538] on p "﻿" at bounding box center [914, 547] width 582 height 27
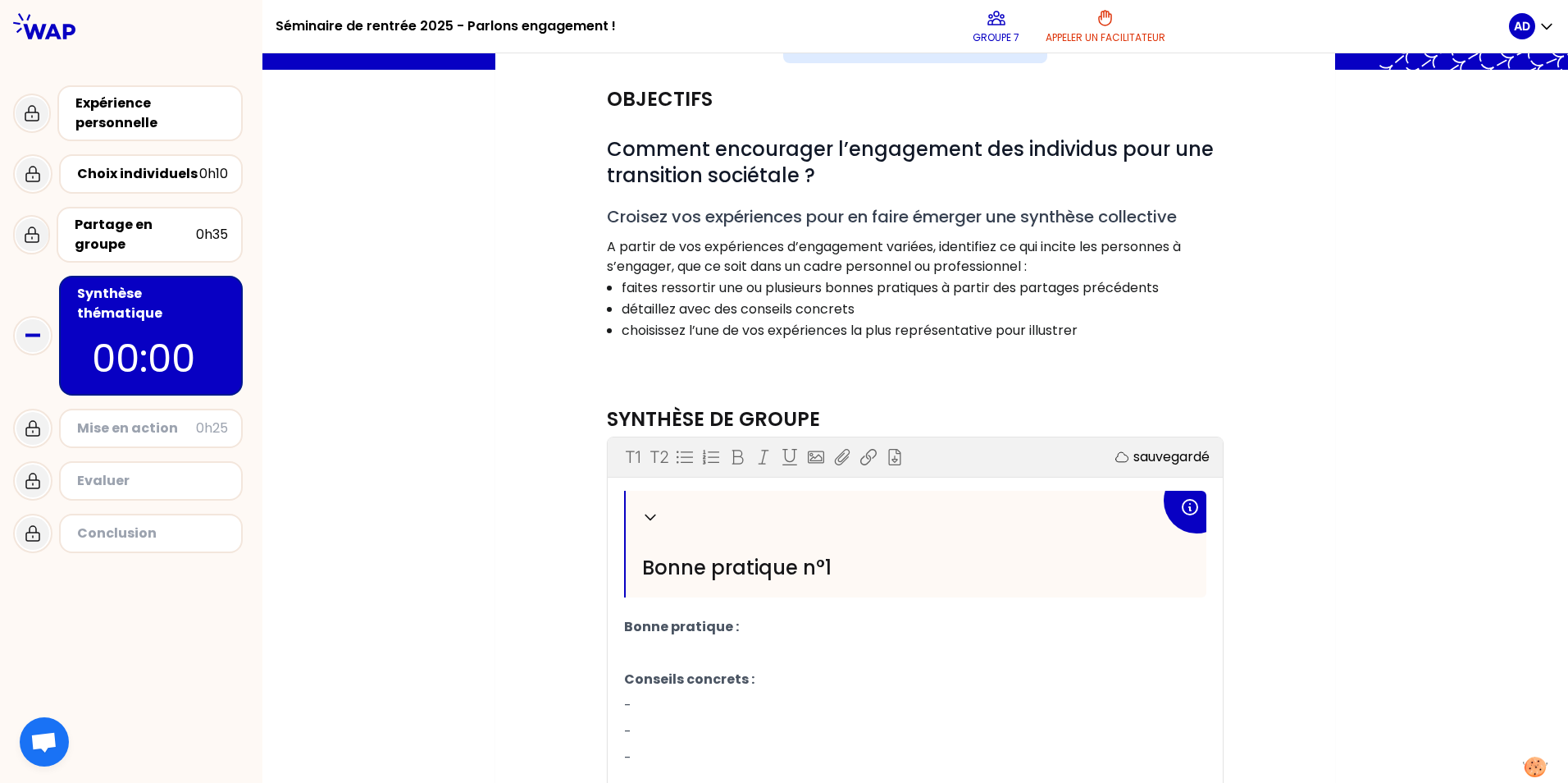
scroll to position [132, 0]
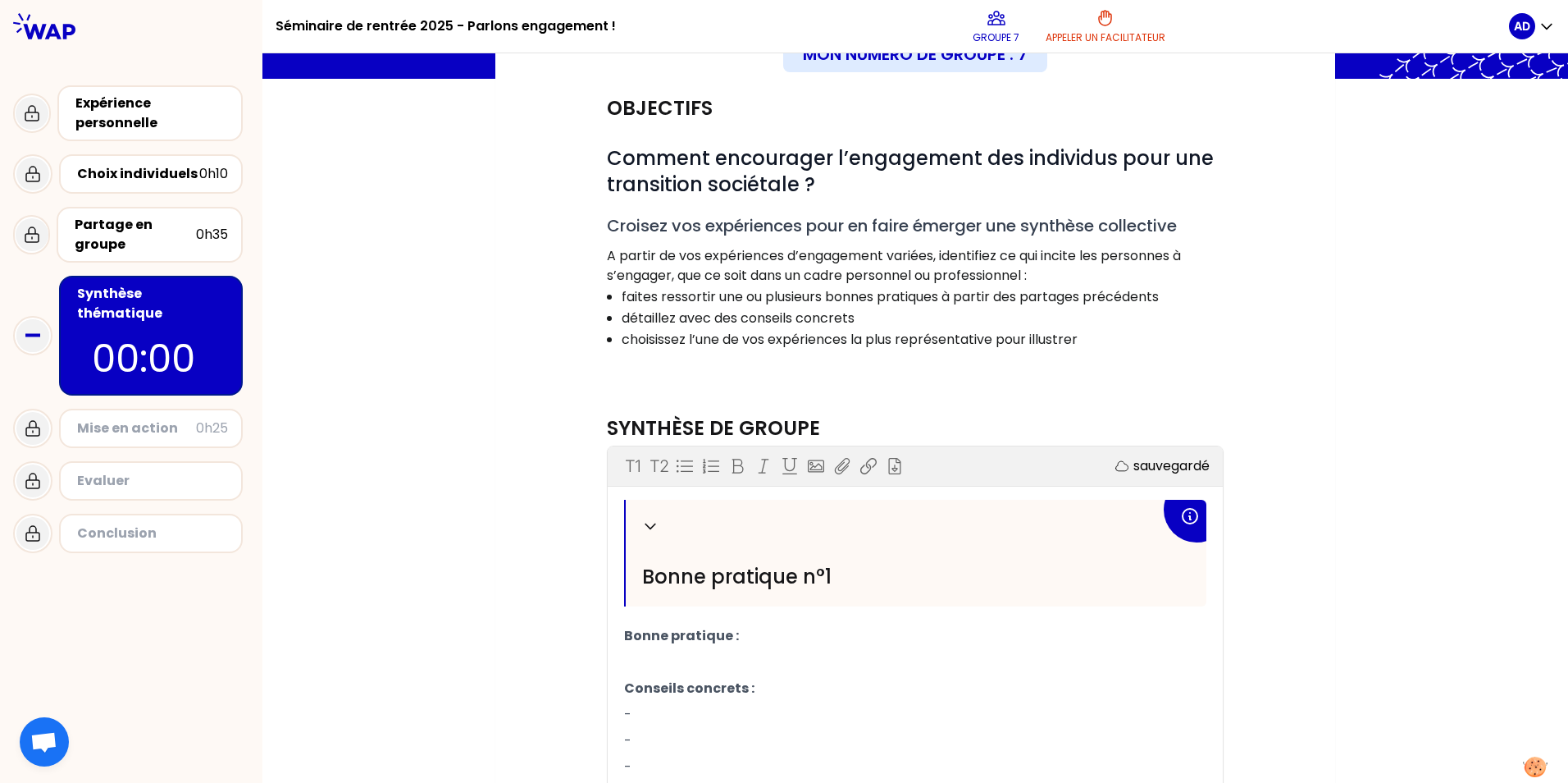
click at [154, 236] on div "Partage en groupe" at bounding box center [135, 235] width 121 height 40
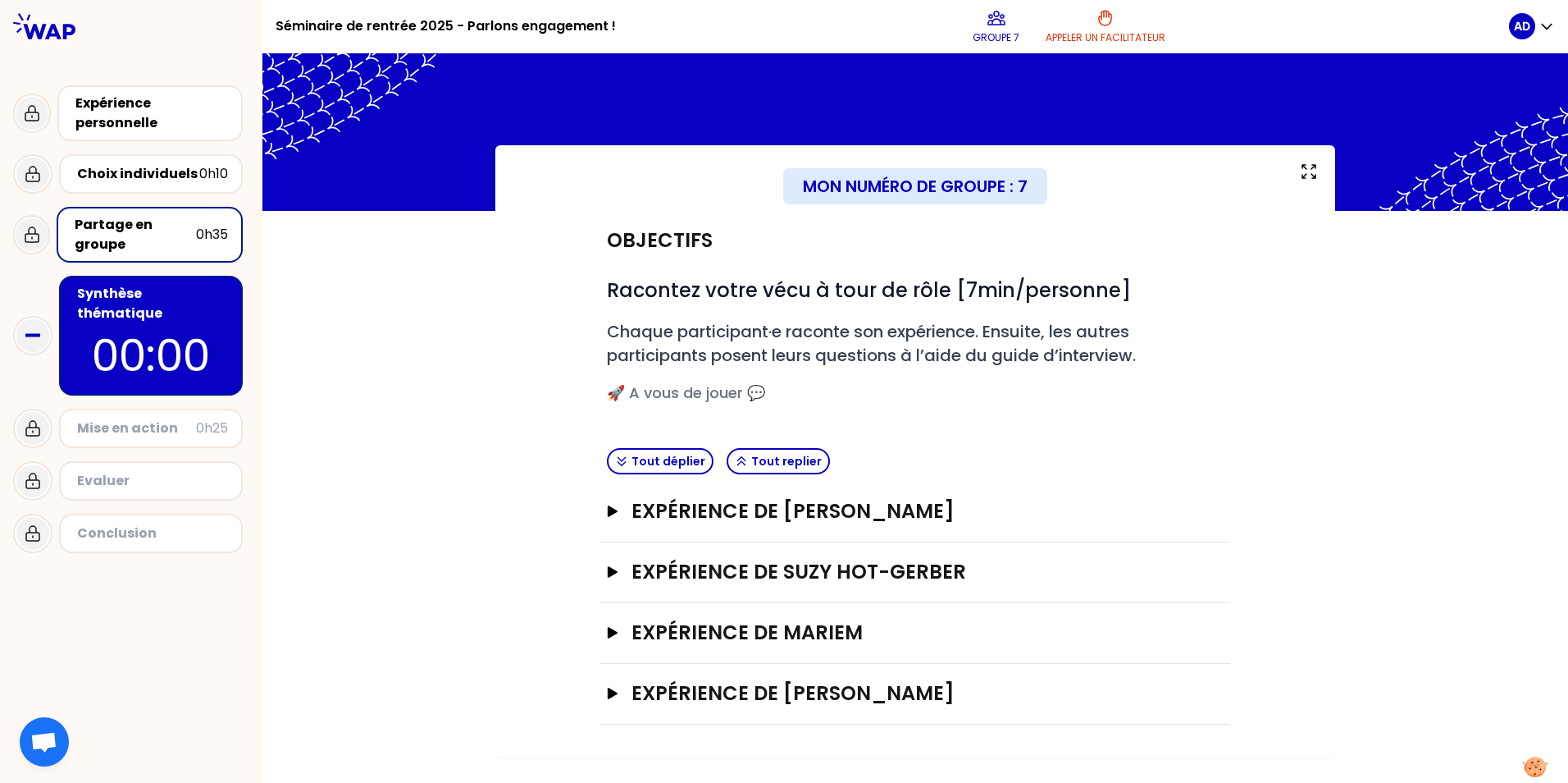
click at [606, 511] on icon "button" at bounding box center [612, 511] width 13 height 11
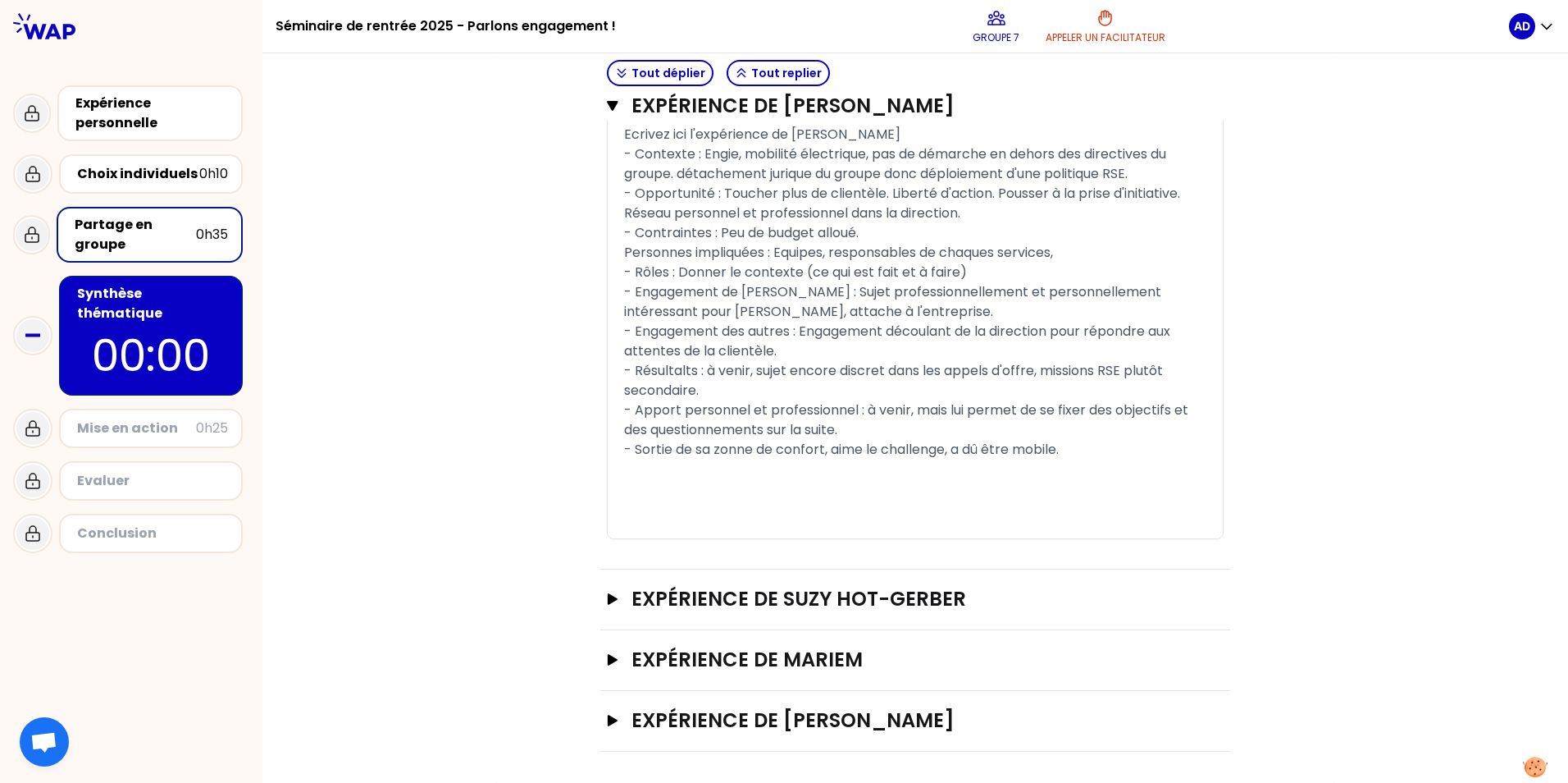
scroll to position [792, 0]
click at [608, 598] on icon "button" at bounding box center [612, 597] width 10 height 11
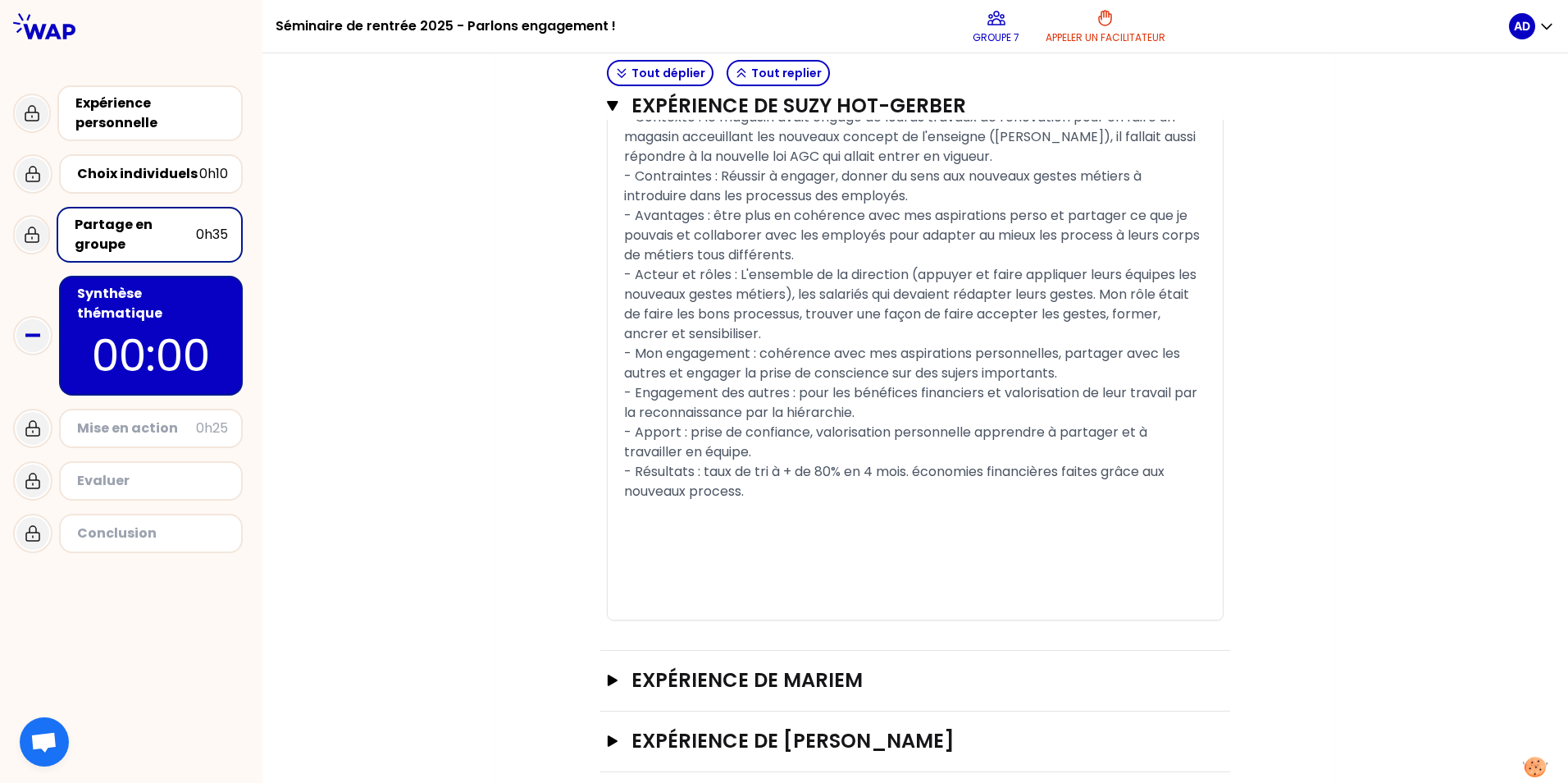
scroll to position [1825, 0]
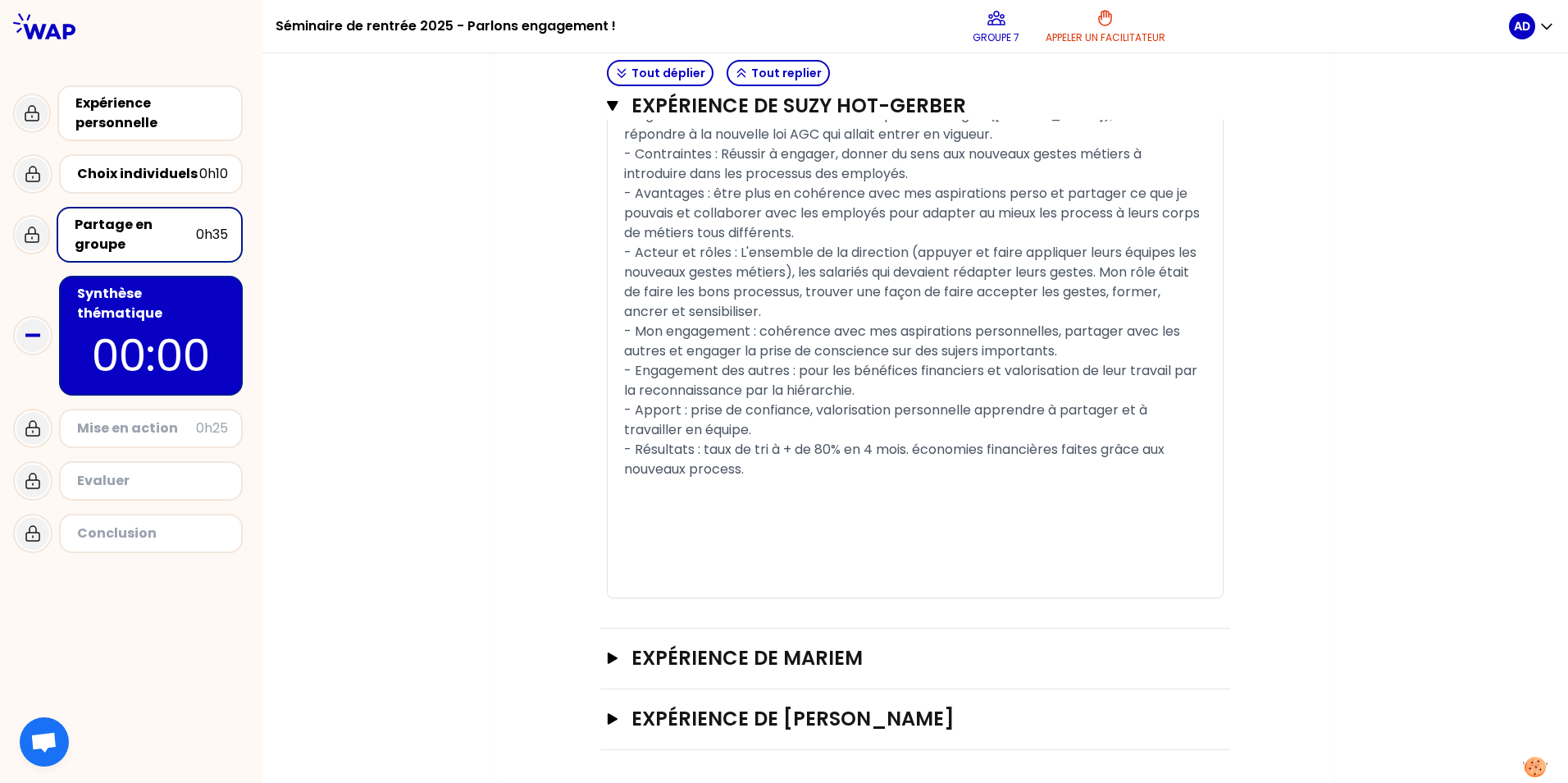
click at [609, 656] on icon "button" at bounding box center [612, 658] width 10 height 11
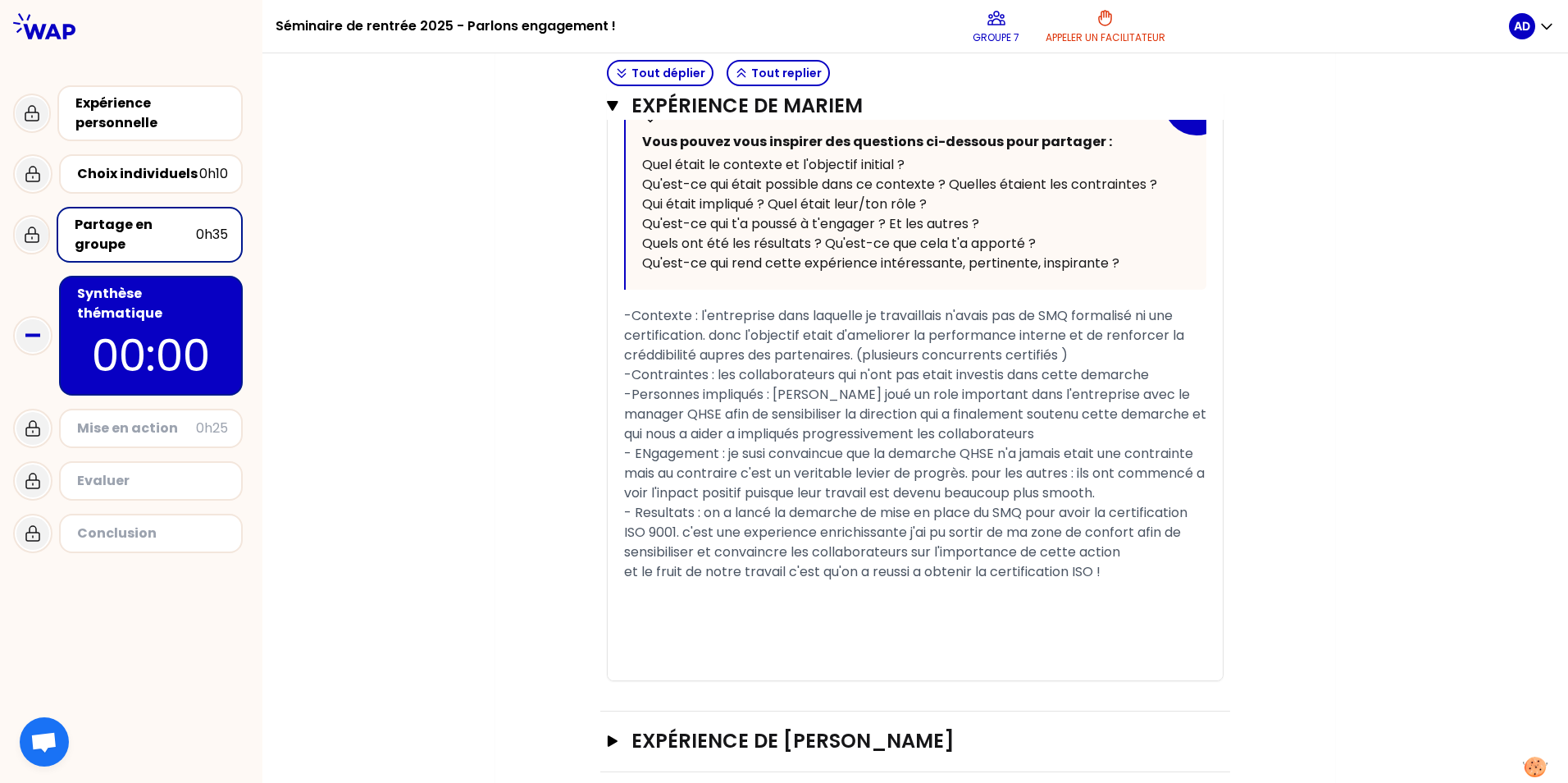
scroll to position [2666, 0]
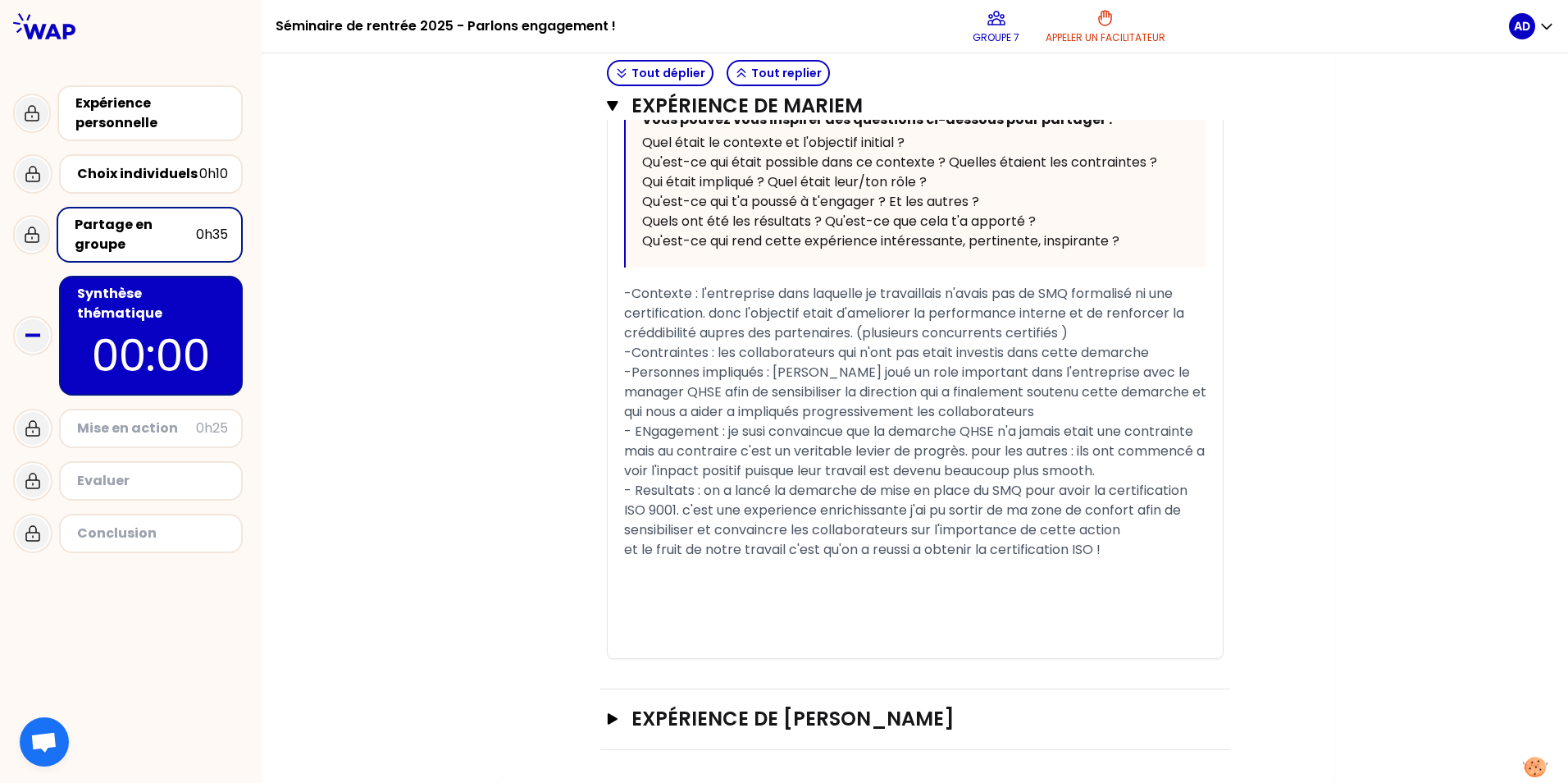
click at [612, 711] on button "Expérience de [PERSON_NAME]" at bounding box center [915, 719] width 616 height 27
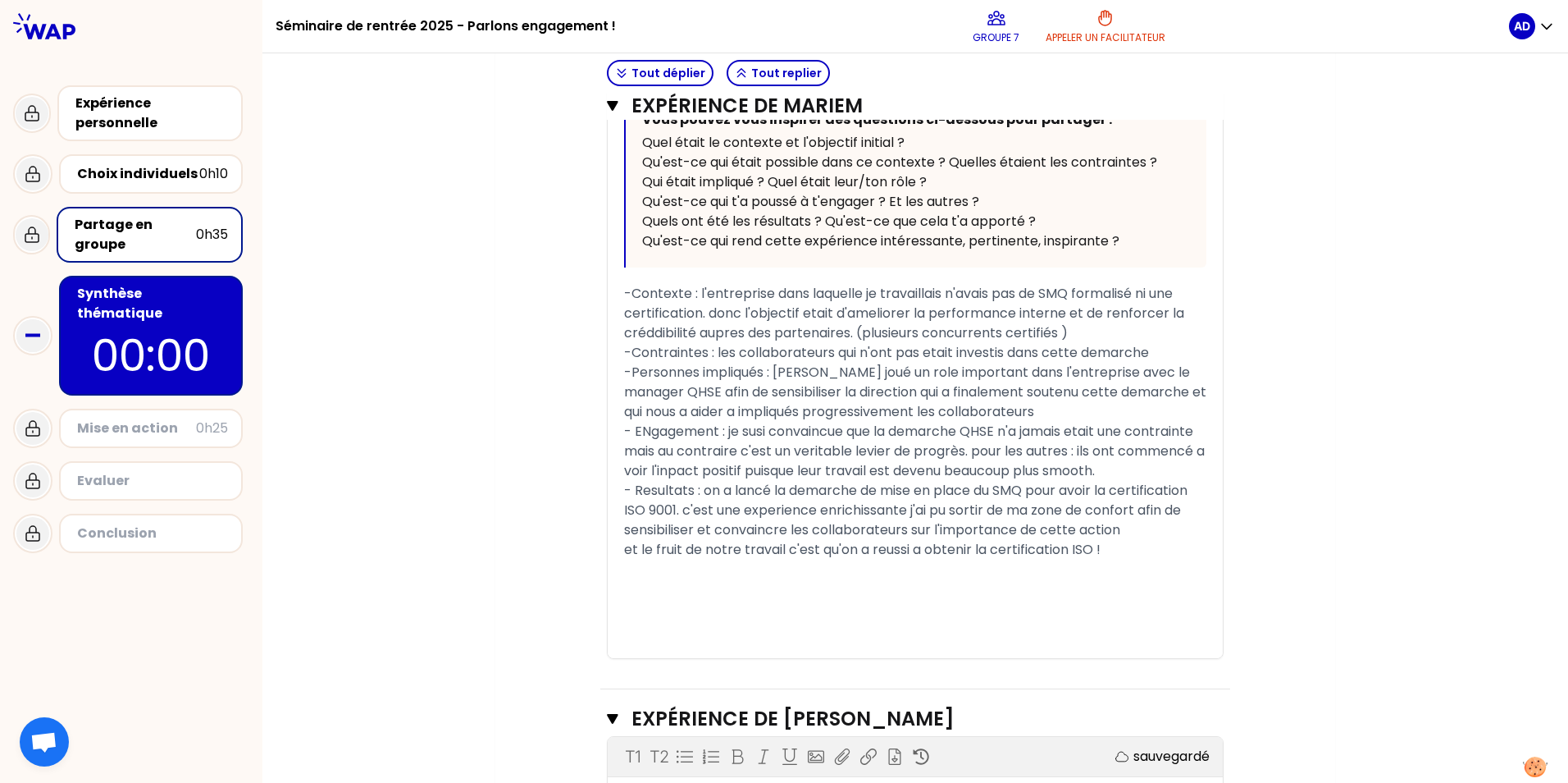
click at [137, 303] on div "Synthèse thématique" at bounding box center [153, 303] width 151 height 40
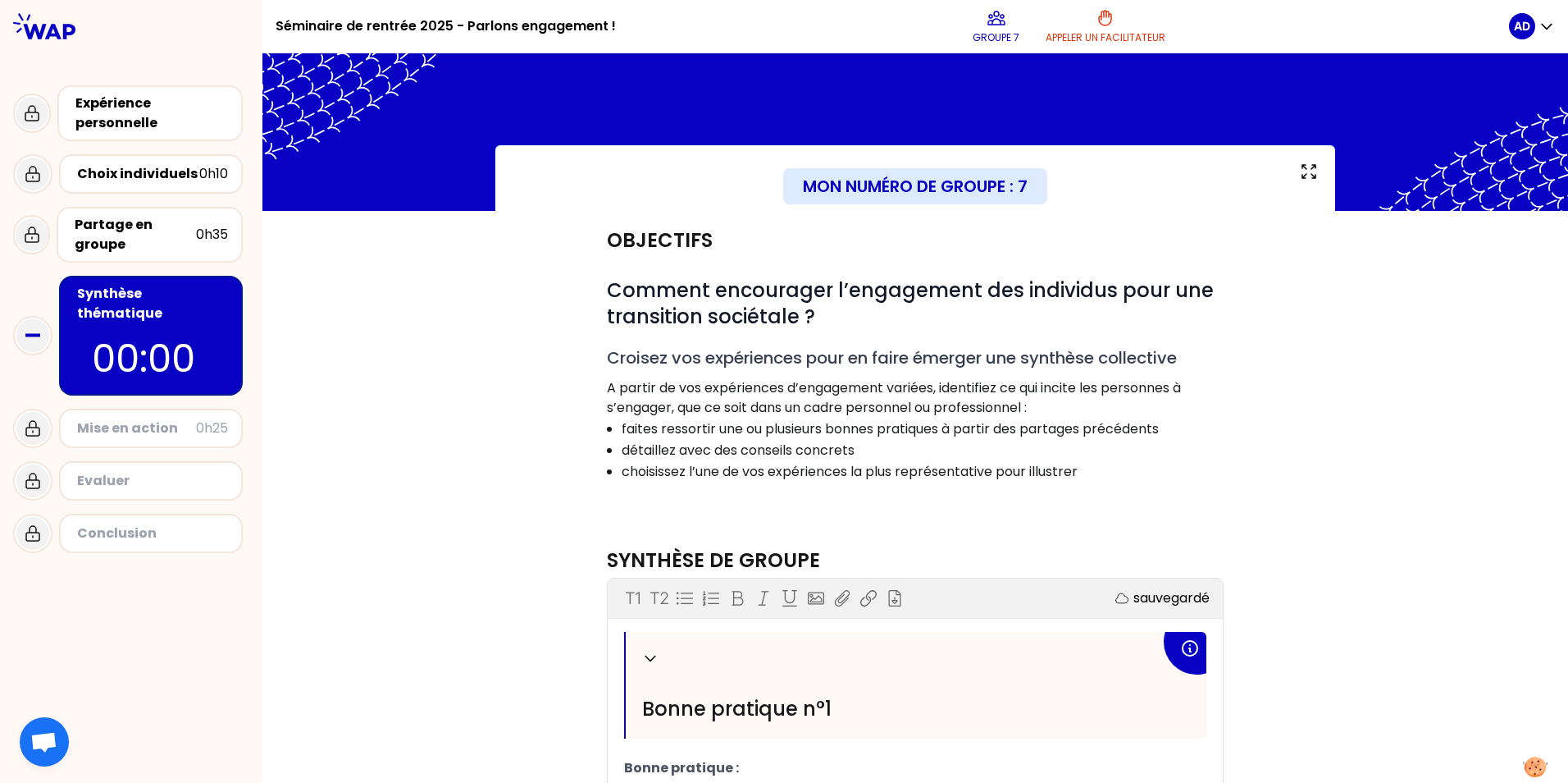
scroll to position [164, 0]
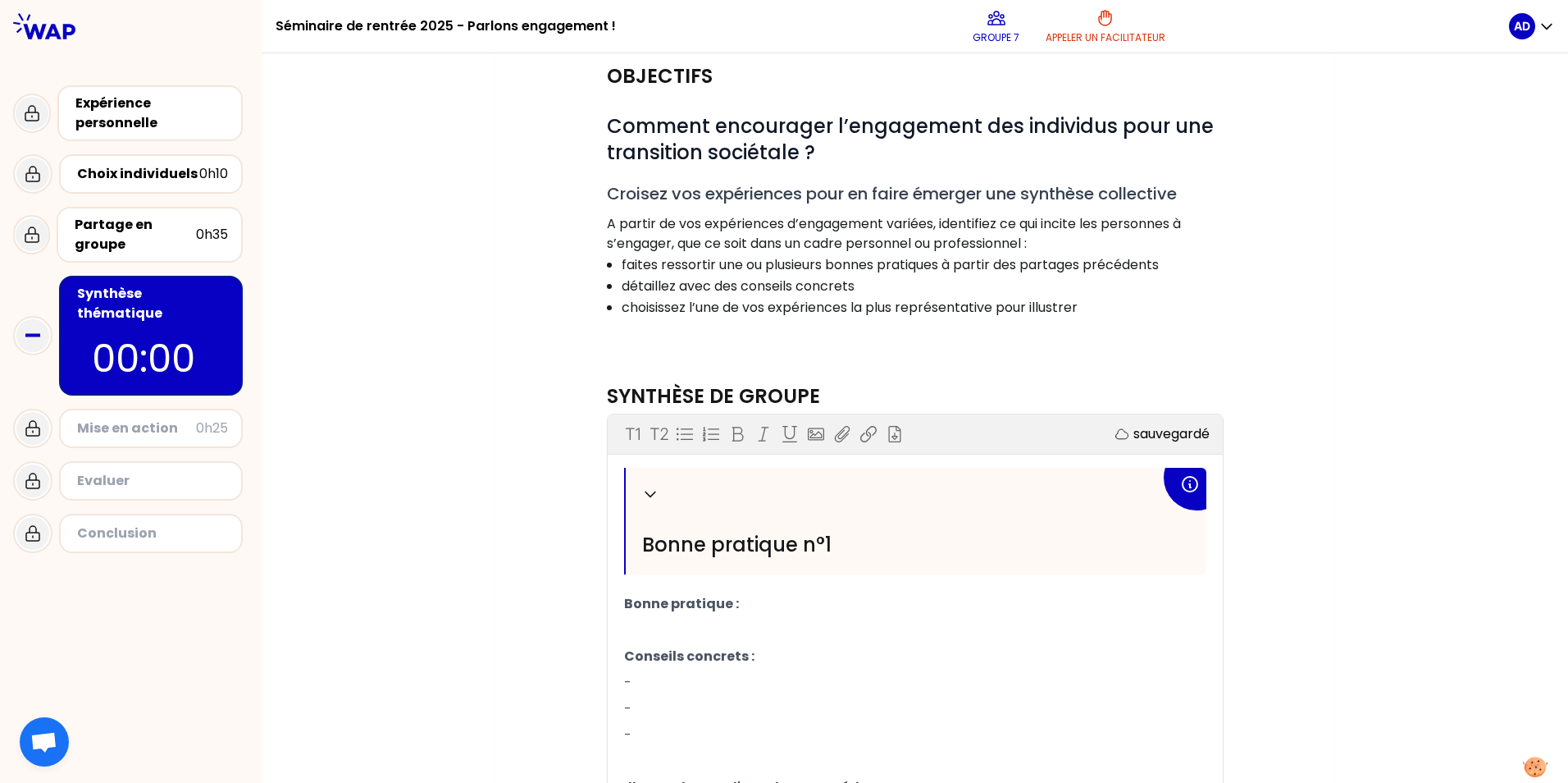
click at [640, 563] on div "Replier Bonne pratique n°1" at bounding box center [915, 521] width 580 height 107
click at [667, 570] on div "Replier Bonne pratique n°1" at bounding box center [915, 521] width 580 height 107
click at [650, 626] on p "﻿" at bounding box center [914, 629] width 582 height 27
click at [633, 685] on p "-" at bounding box center [914, 682] width 582 height 27
click at [681, 709] on p "-" at bounding box center [914, 708] width 582 height 27
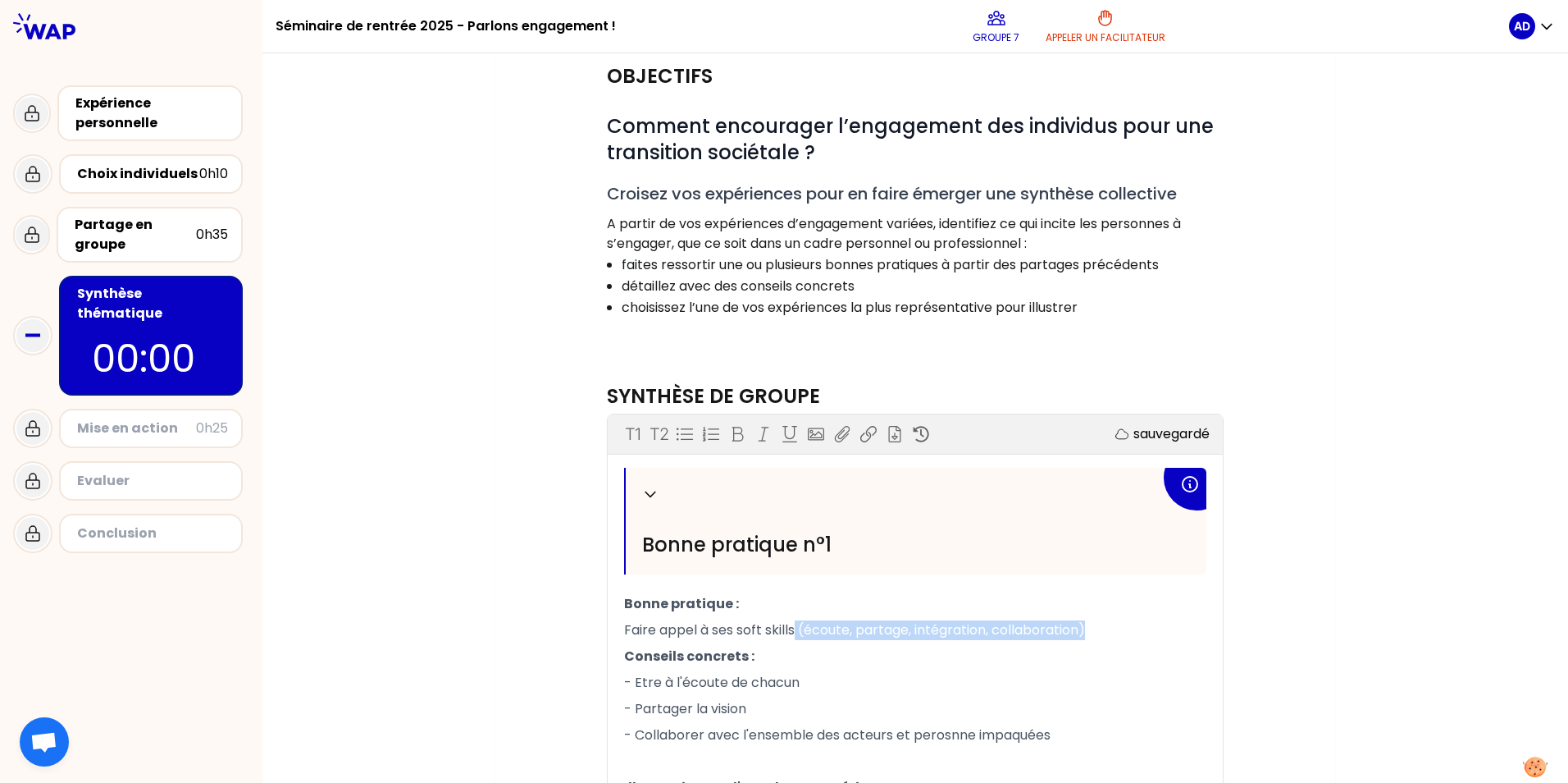
drag, startPoint x: 1108, startPoint y: 629, endPoint x: 791, endPoint y: 627, distance: 317.0
click at [791, 627] on p "Faire appel à ses soft skills (écoute, partage, intégration, collaboration)" at bounding box center [914, 629] width 582 height 27
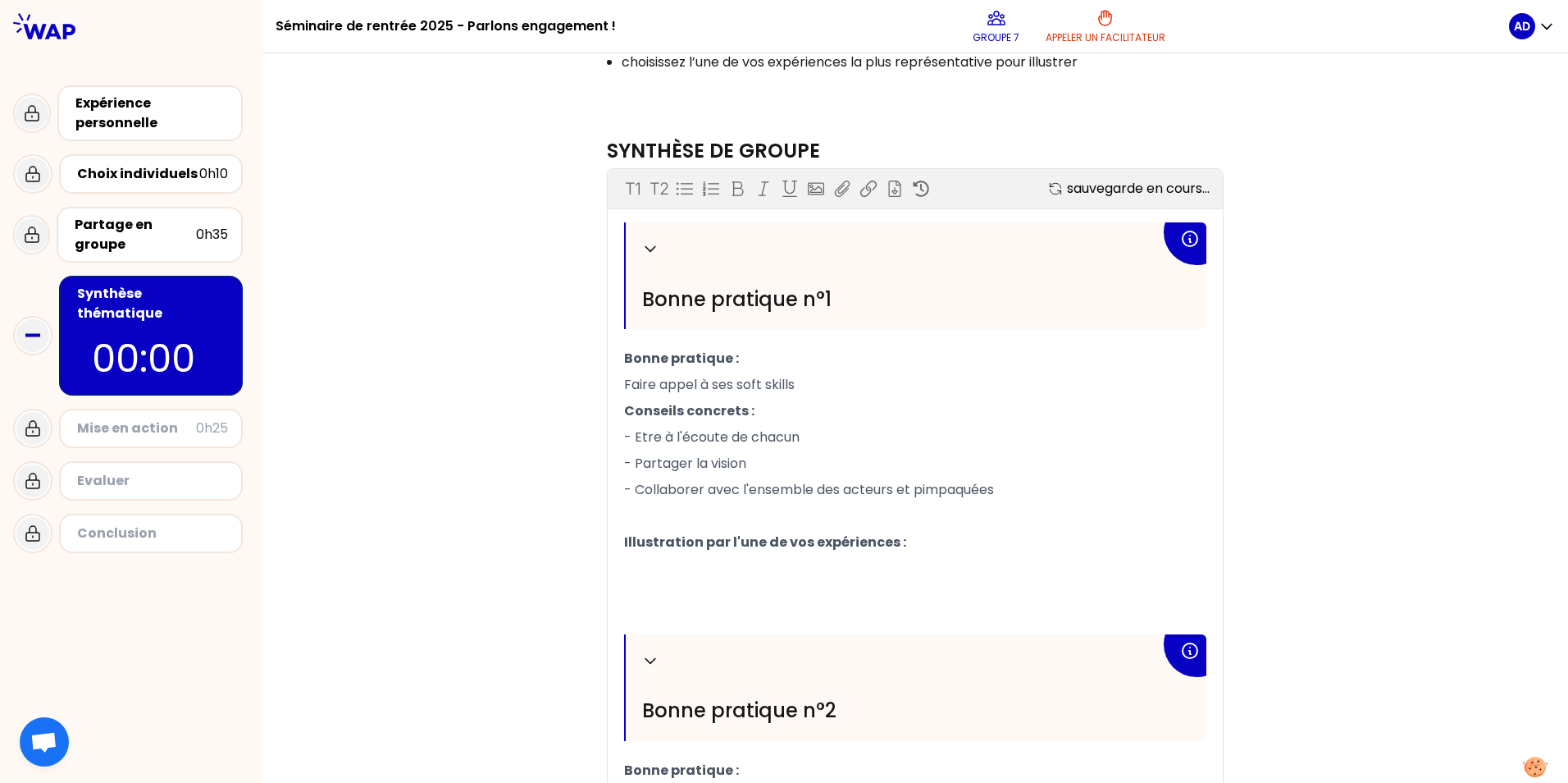
scroll to position [410, 0]
click at [636, 568] on p "﻿" at bounding box center [914, 568] width 582 height 27
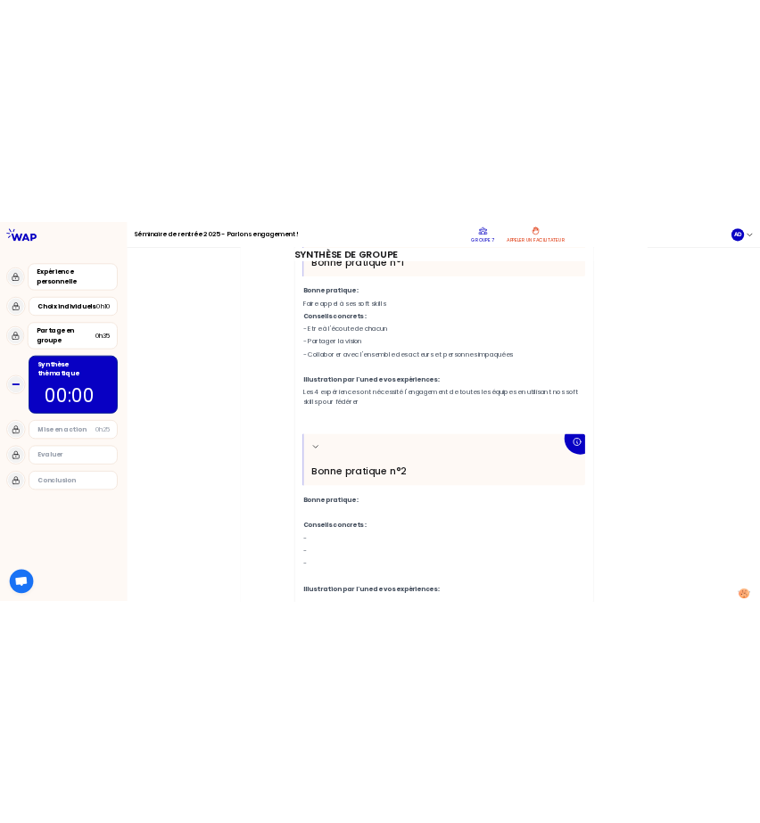
scroll to position [713, 0]
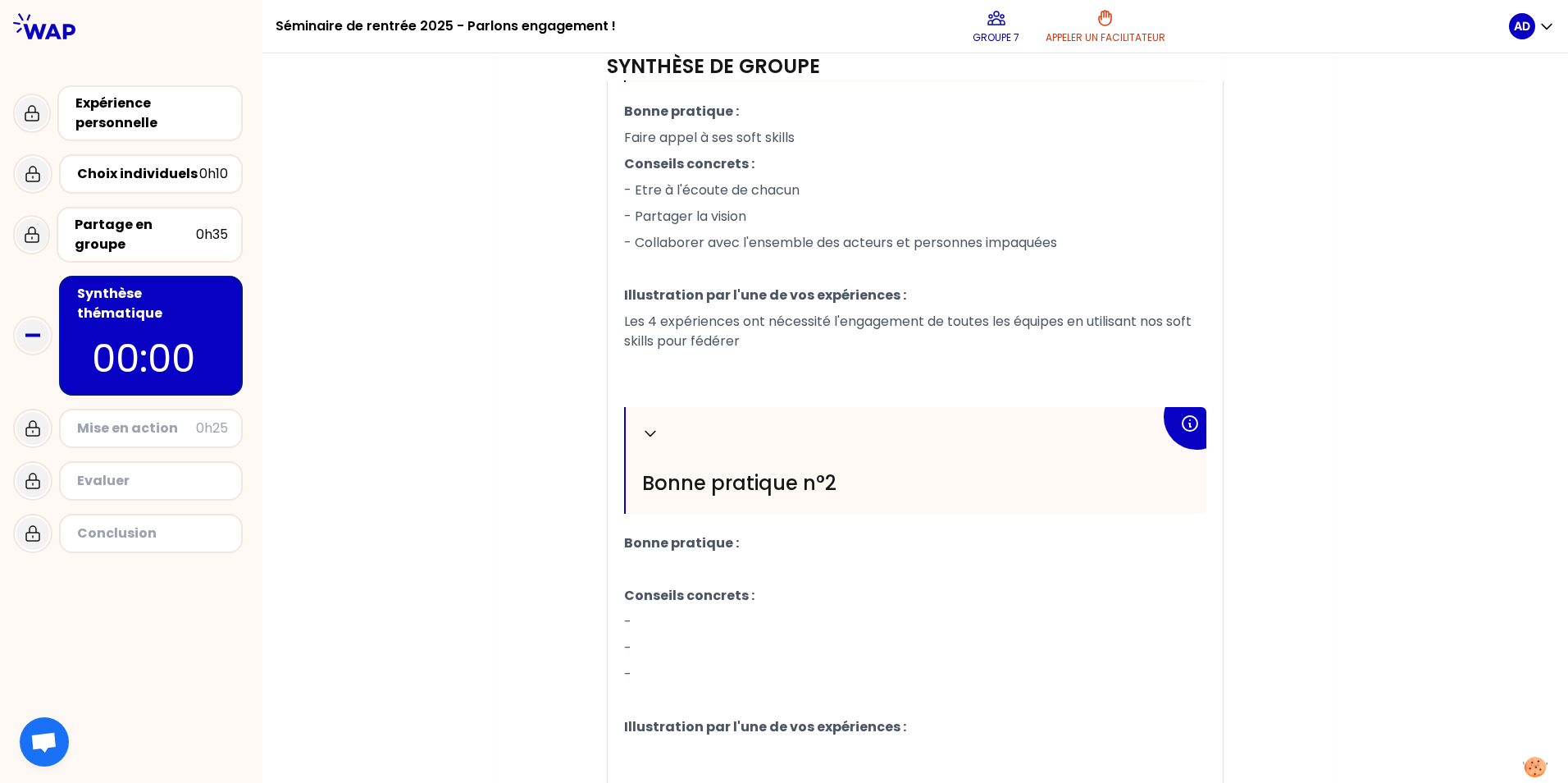
click at [636, 568] on p "﻿" at bounding box center [914, 569] width 582 height 27
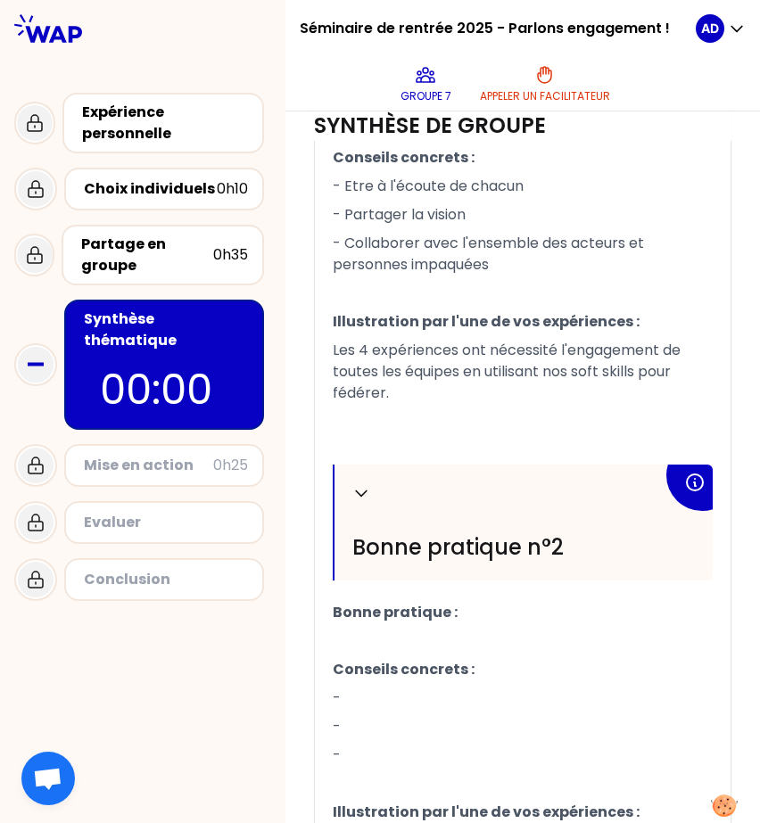
scroll to position [892, 0]
click at [349, 638] on p "﻿" at bounding box center [523, 640] width 380 height 29
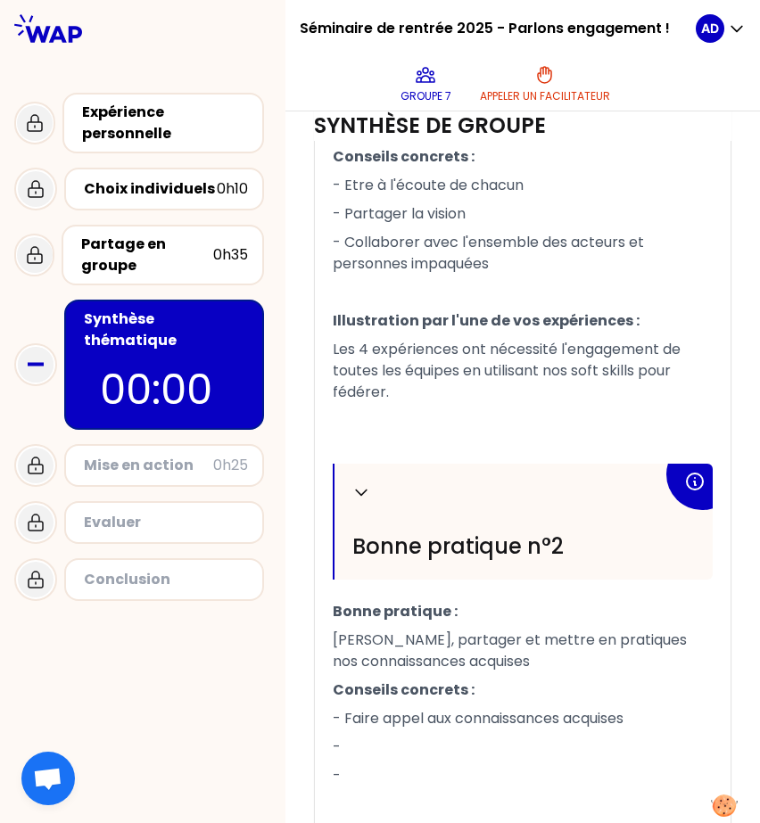
click at [31, 358] on icon at bounding box center [36, 365] width 36 height 36
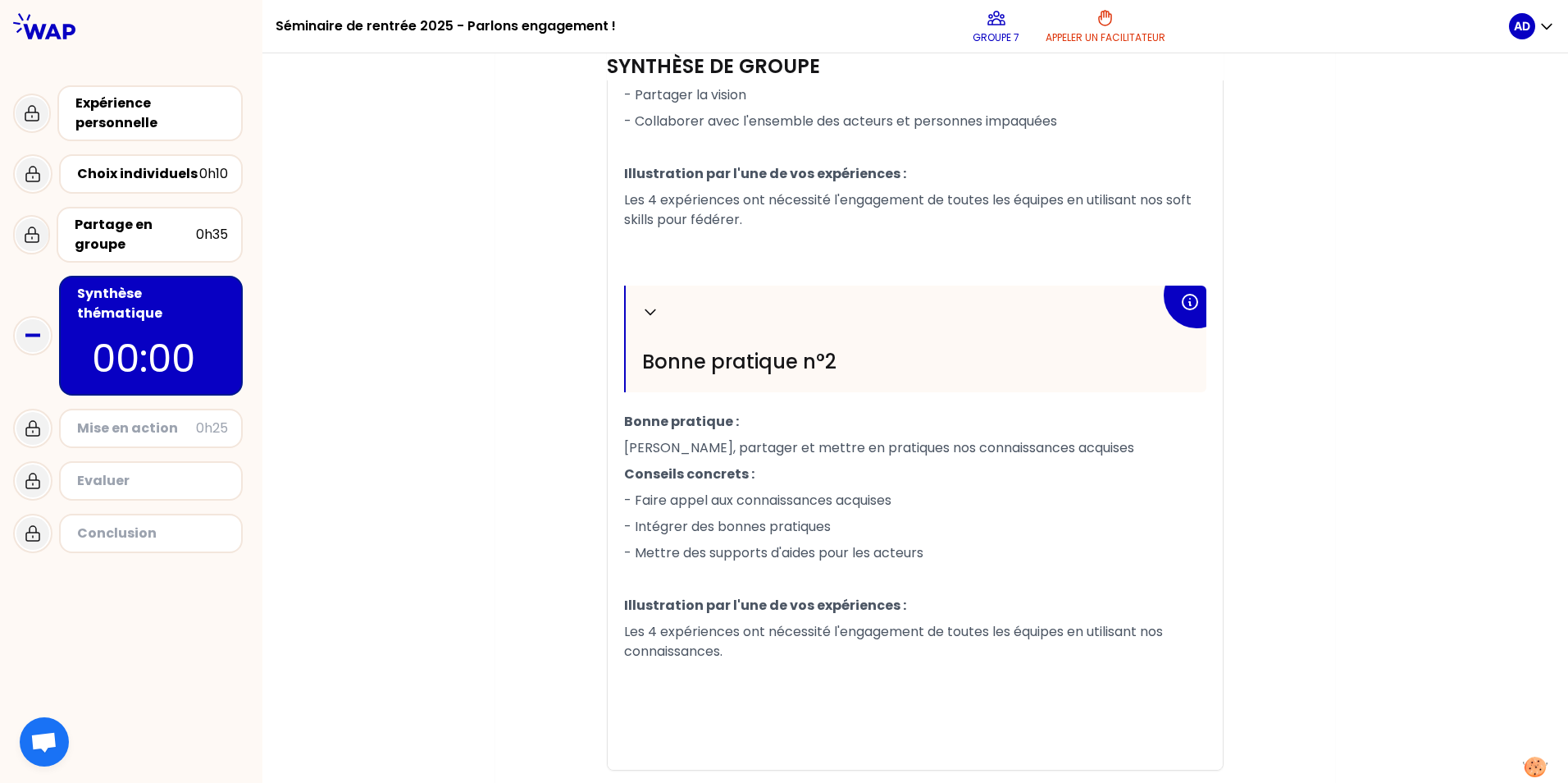
scroll to position [777, 0]
click at [177, 351] on p "00:00" at bounding box center [151, 358] width 118 height 57
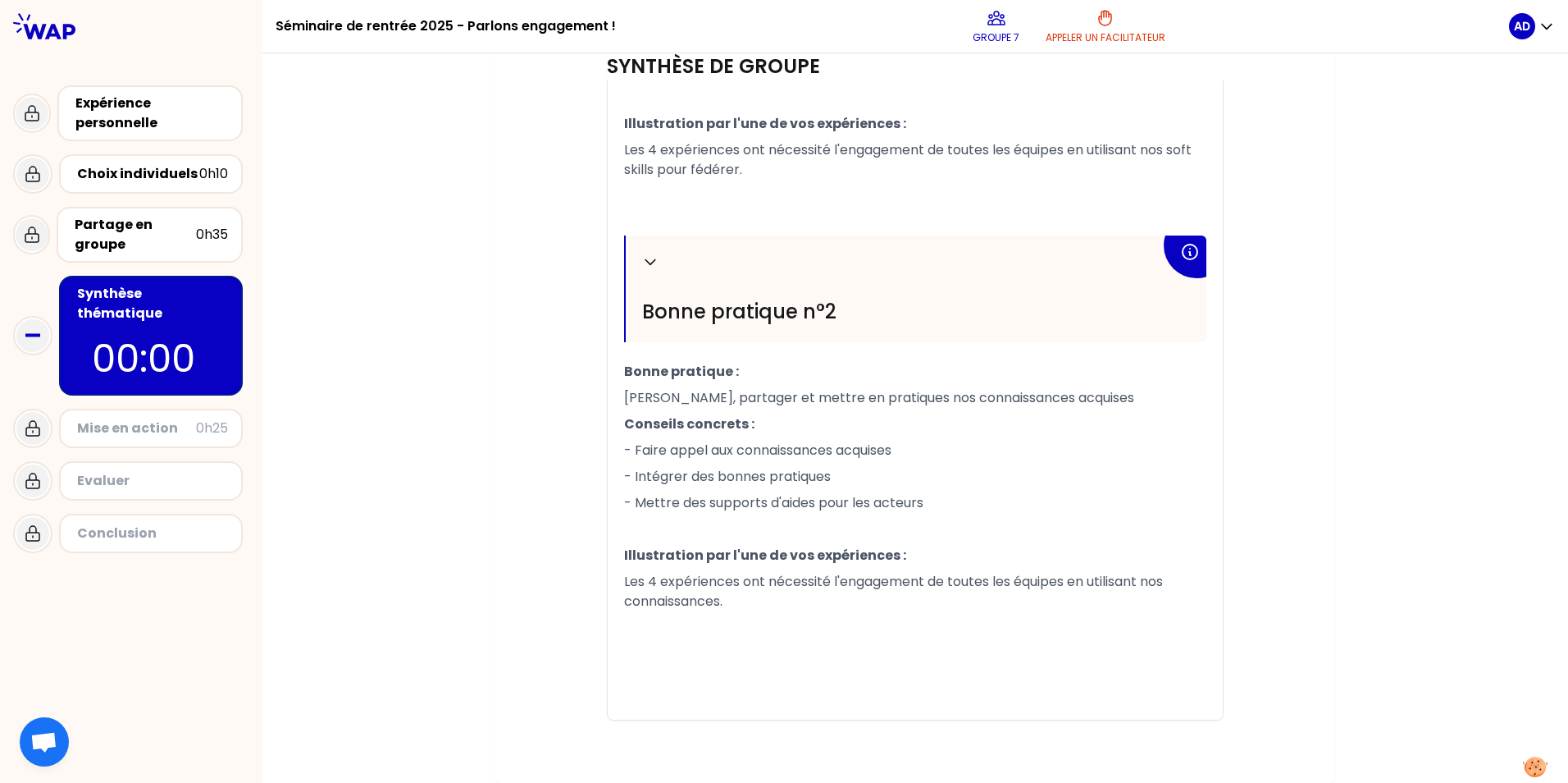
scroll to position [867, 0]
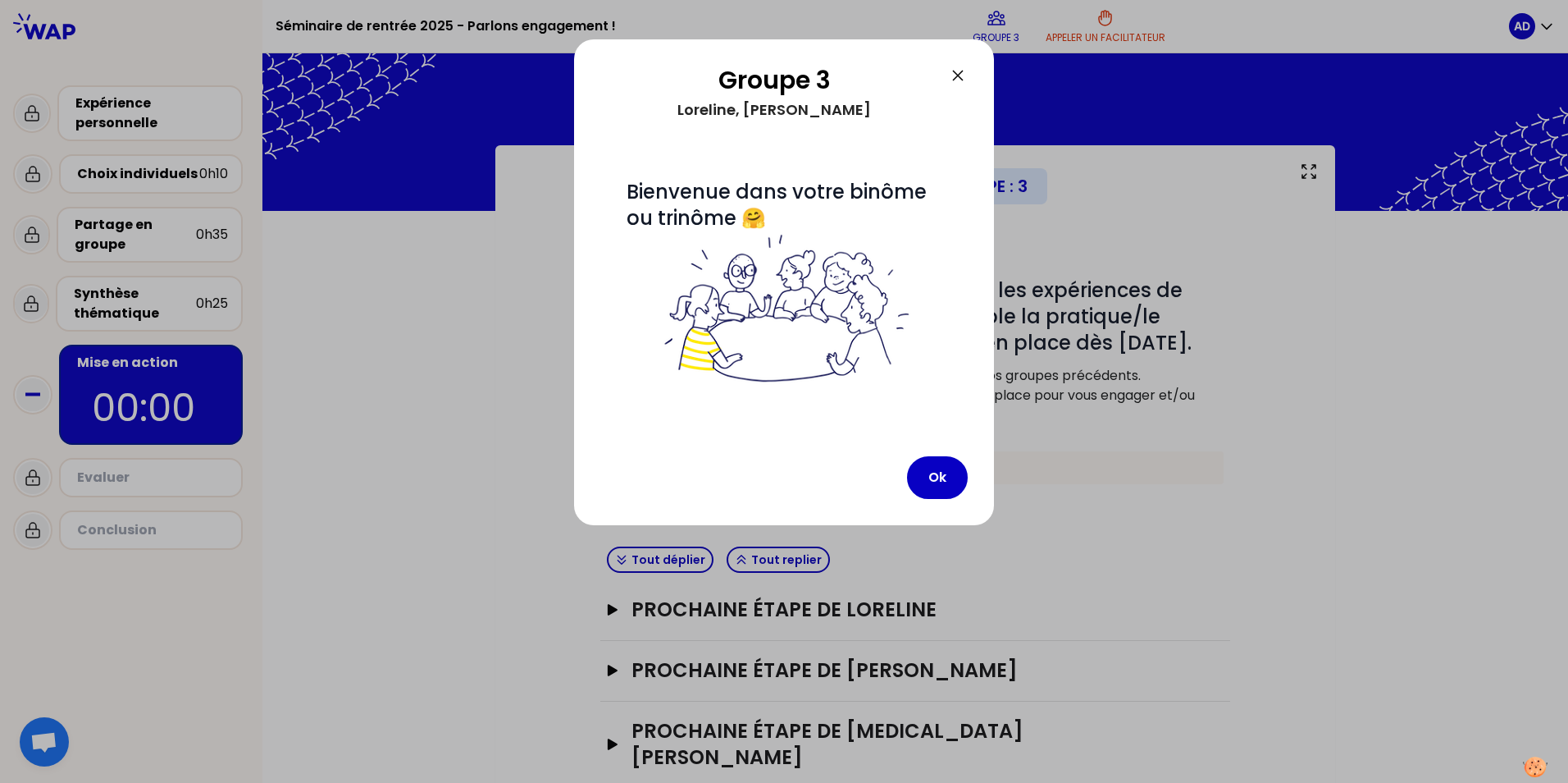
click at [939, 473] on button "Ok" at bounding box center [937, 478] width 61 height 42
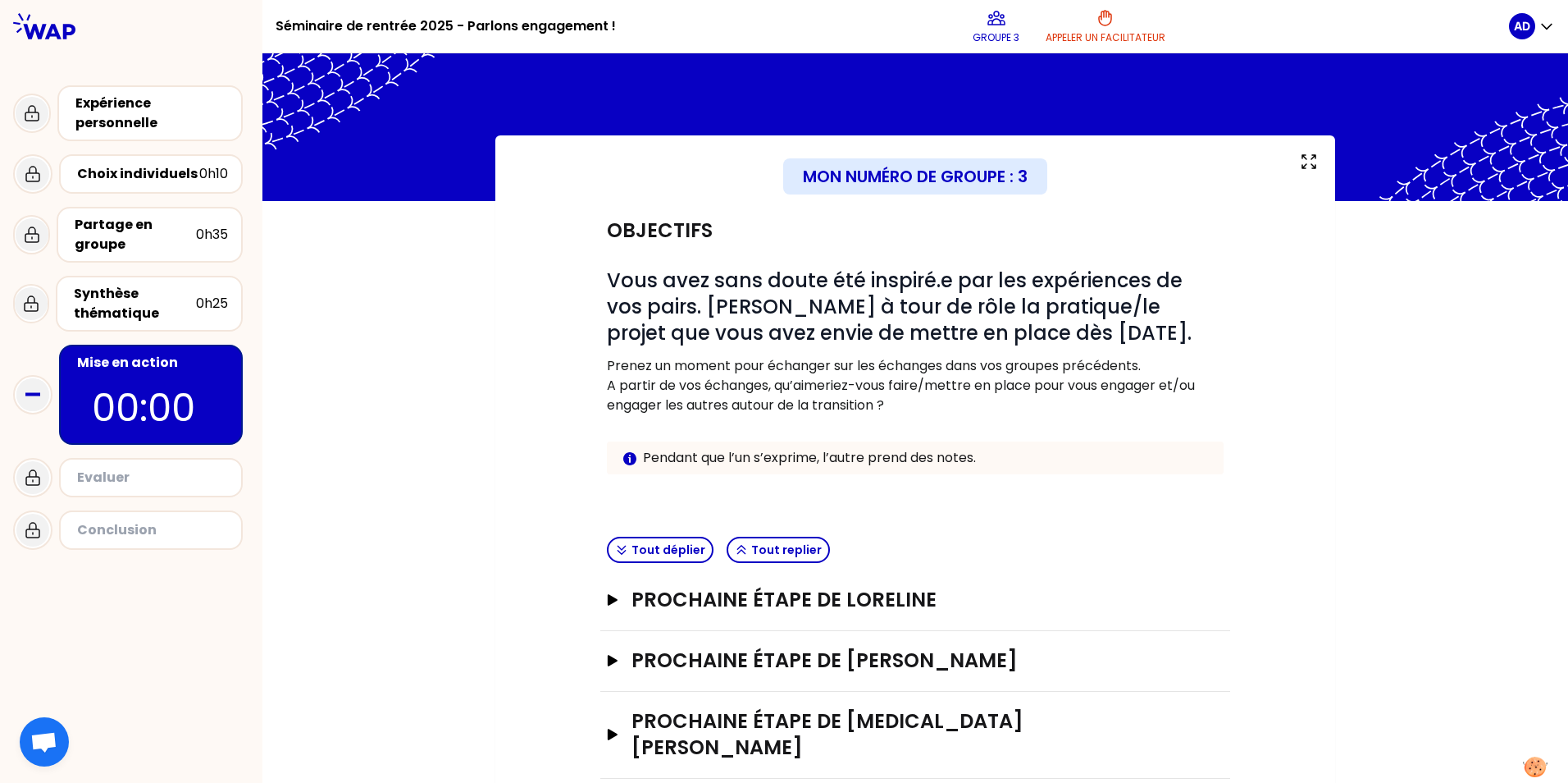
scroll to position [12, 0]
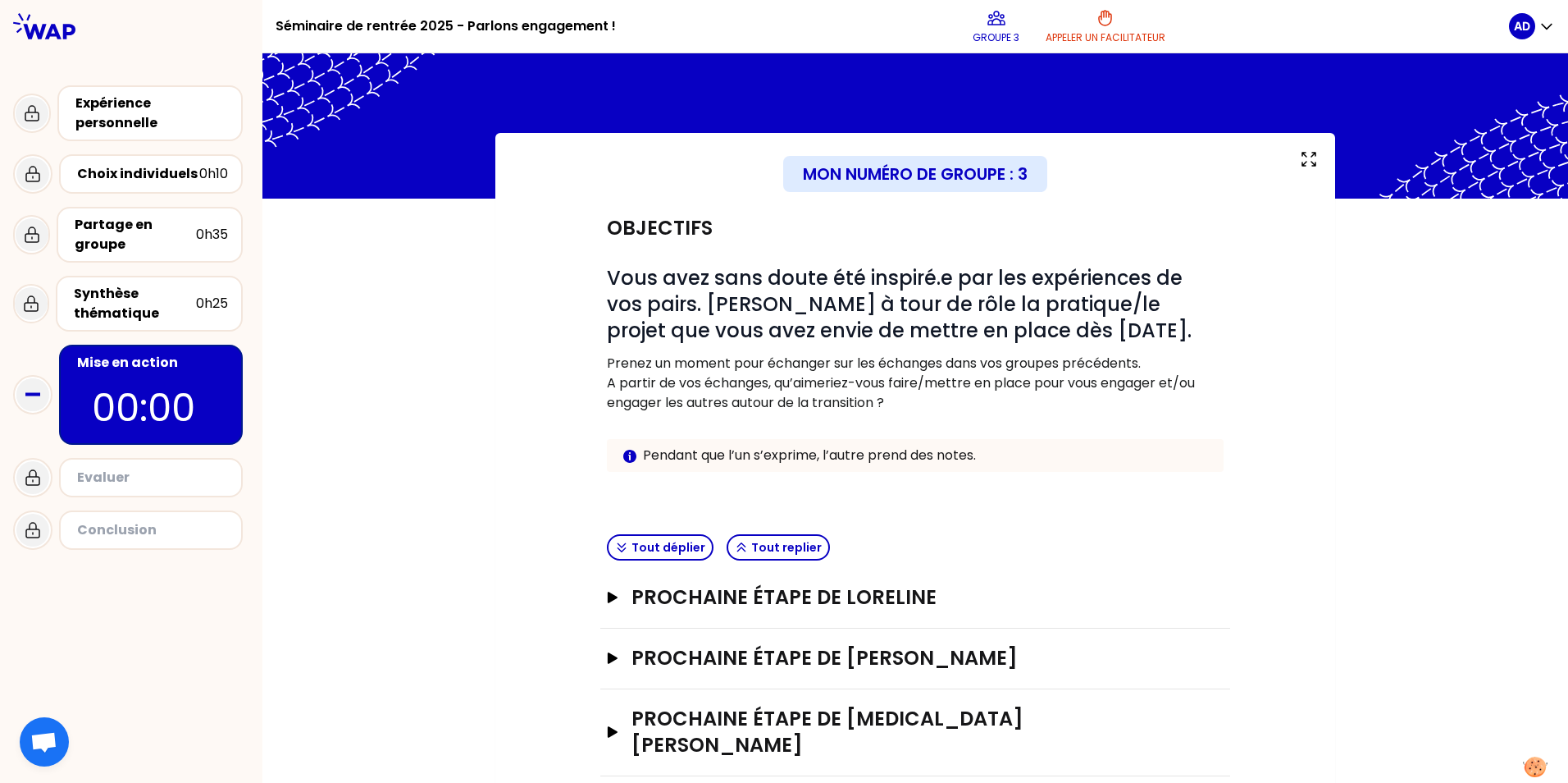
click at [606, 599] on icon "button" at bounding box center [612, 597] width 13 height 11
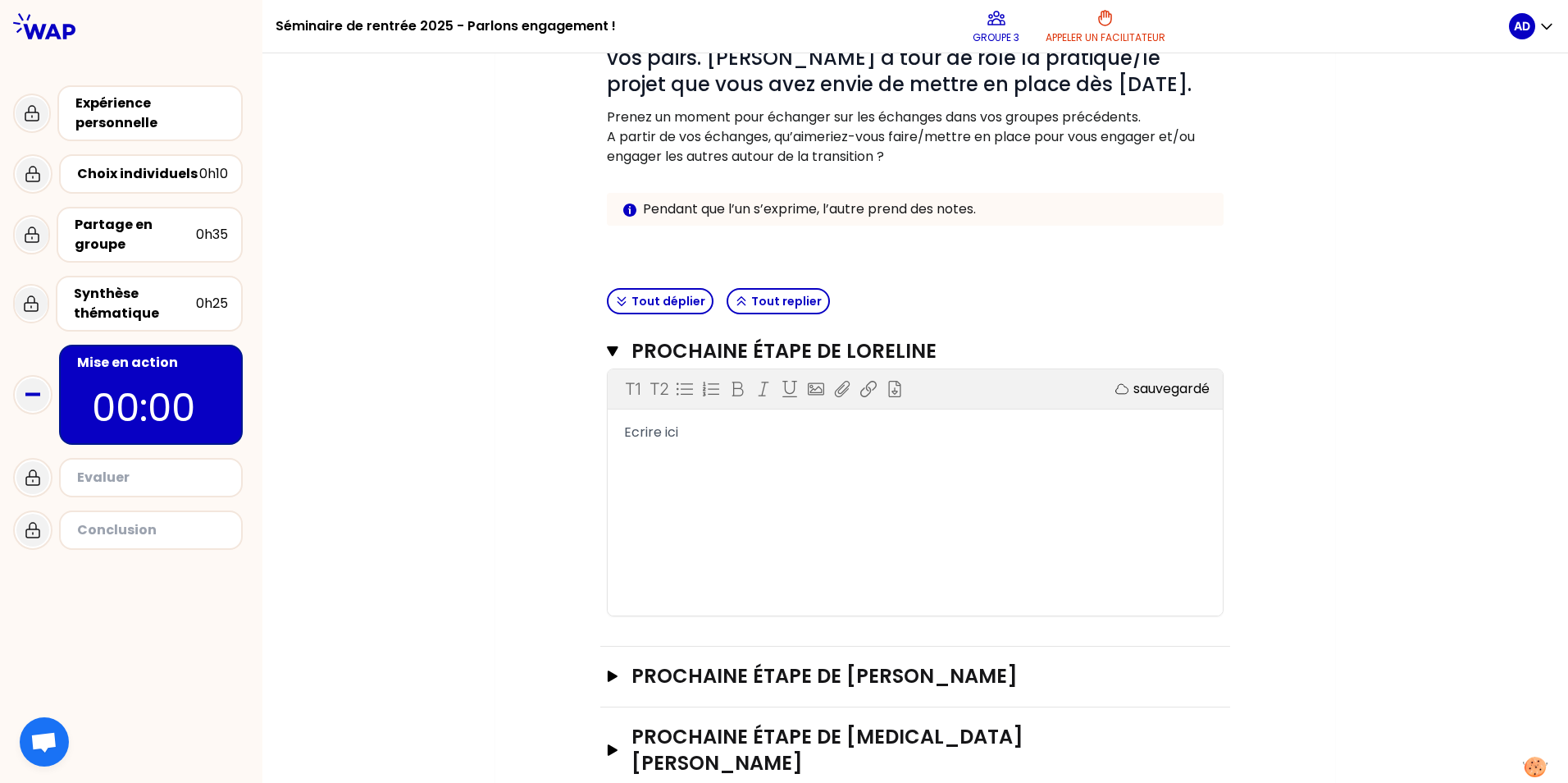
scroll to position [276, 0]
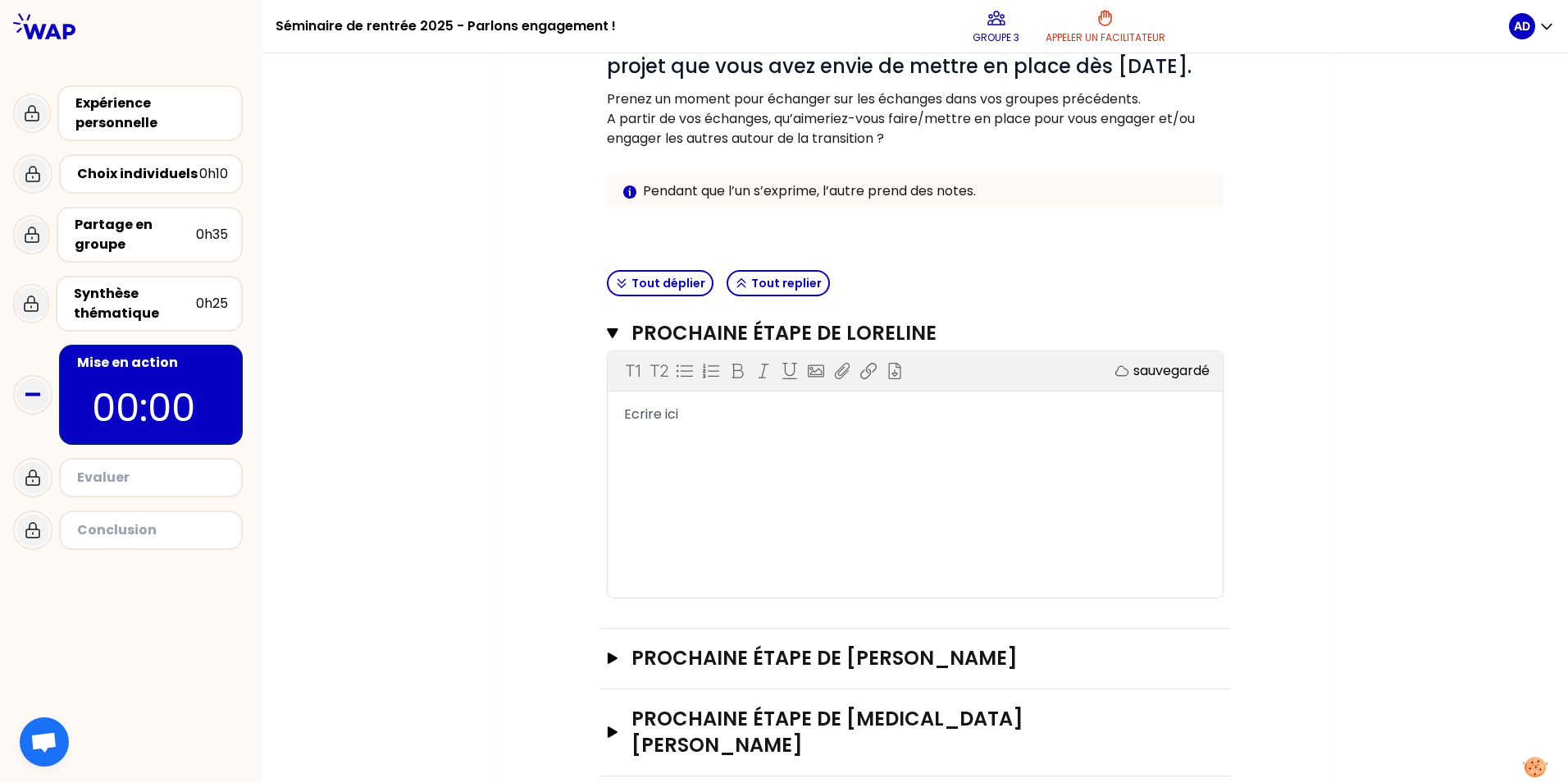
click at [601, 659] on div "Prochaine étape de [PERSON_NAME]" at bounding box center [915, 659] width 630 height 61
click at [611, 661] on icon "button" at bounding box center [612, 658] width 13 height 11
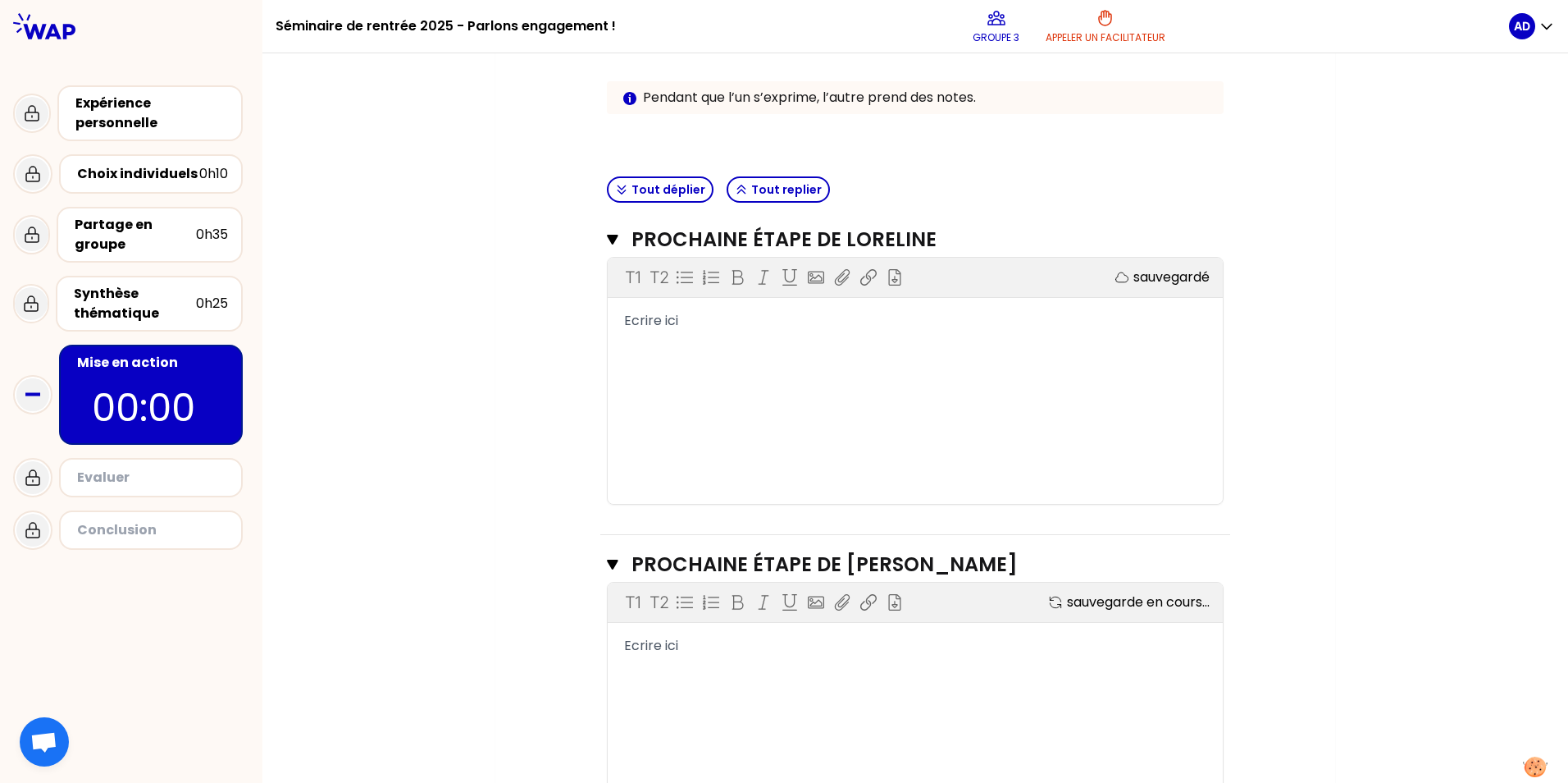
scroll to position [523, 0]
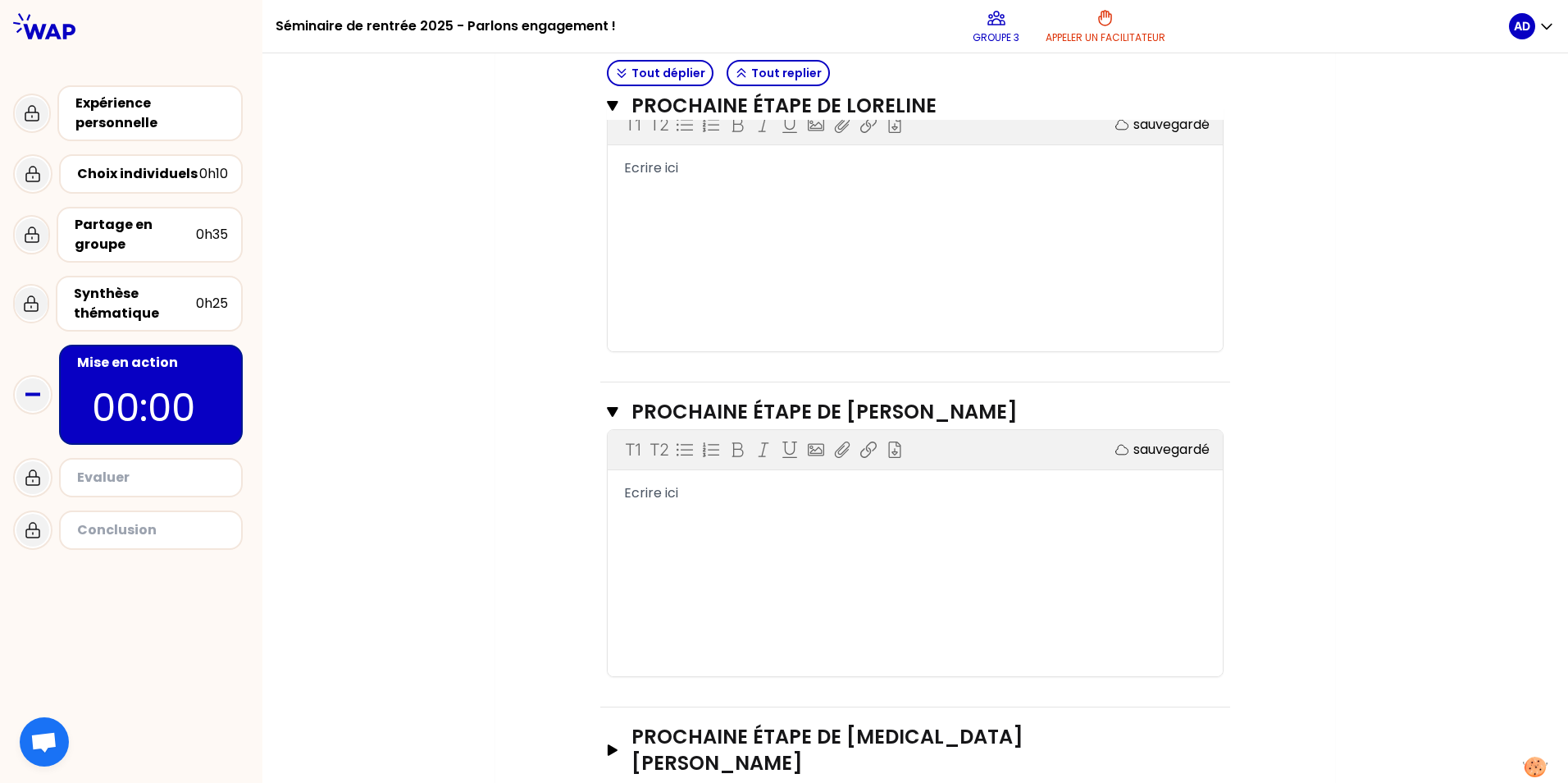
click at [608, 744] on icon "button" at bounding box center [612, 750] width 10 height 11
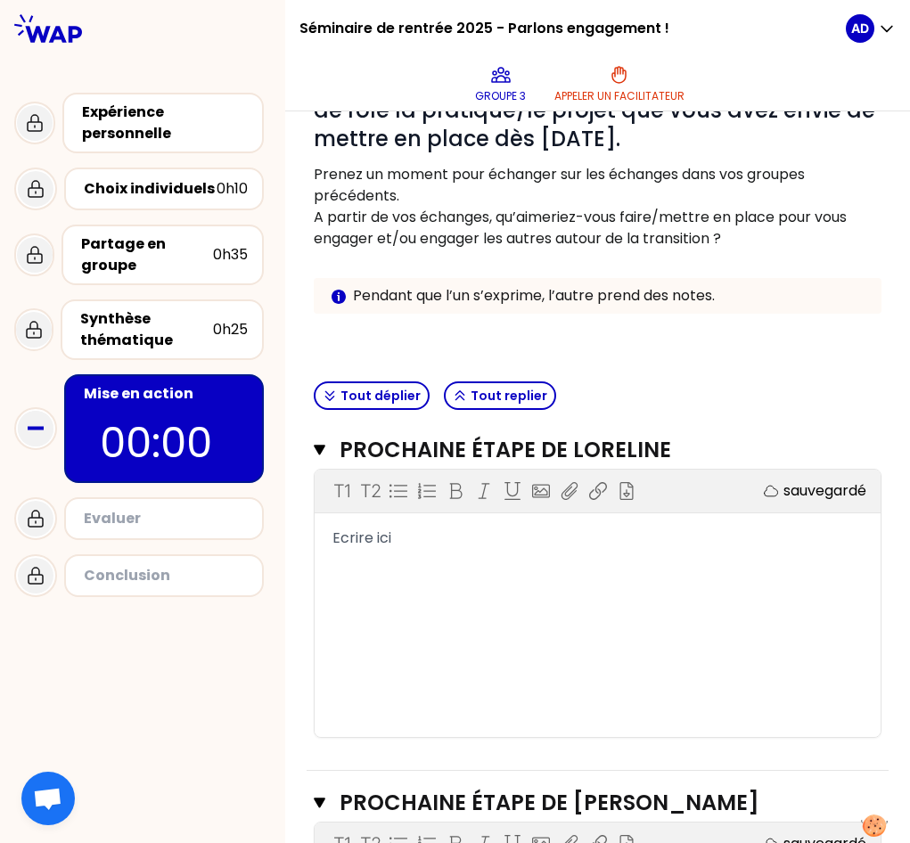
scroll to position [300, 0]
click at [389, 553] on div "T1 T2 Exporter sauvegardé Ecrire ici" at bounding box center [598, 604] width 566 height 267
click at [380, 537] on span "Ecrire ici" at bounding box center [362, 539] width 59 height 21
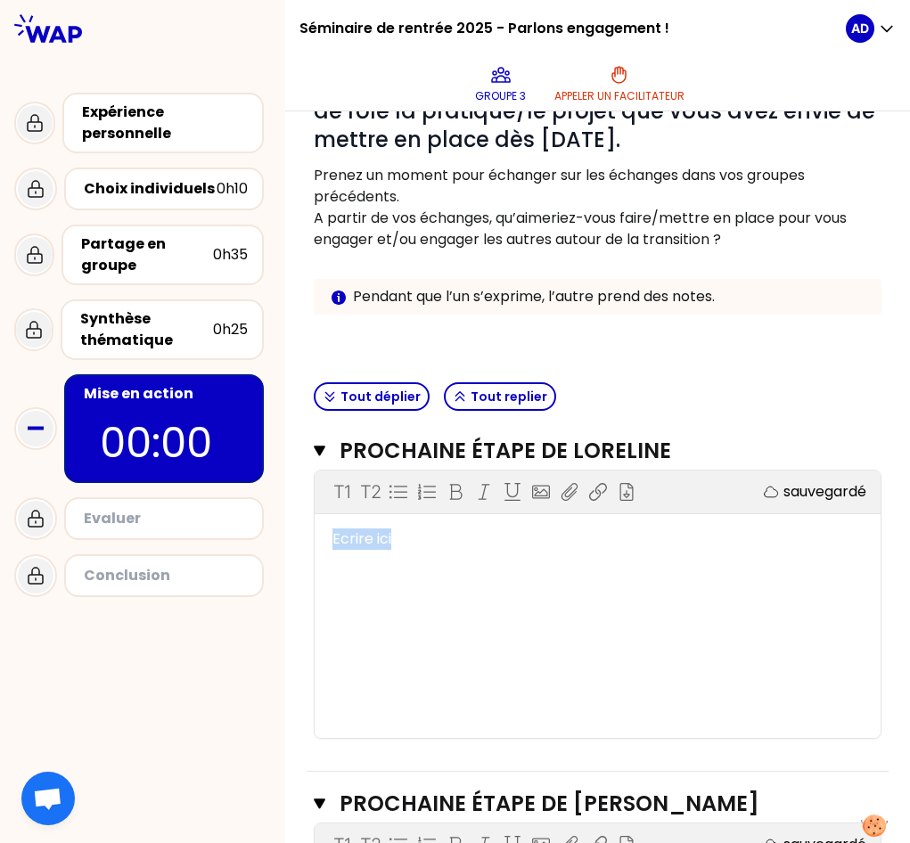
drag, startPoint x: 483, startPoint y: 548, endPoint x: 242, endPoint y: 531, distance: 242.2
click at [242, 531] on div "Séminaire de rentrée 2025 - Parlons engagement ! Groupe 3 Appeler un facilitate…" at bounding box center [455, 421] width 910 height 843
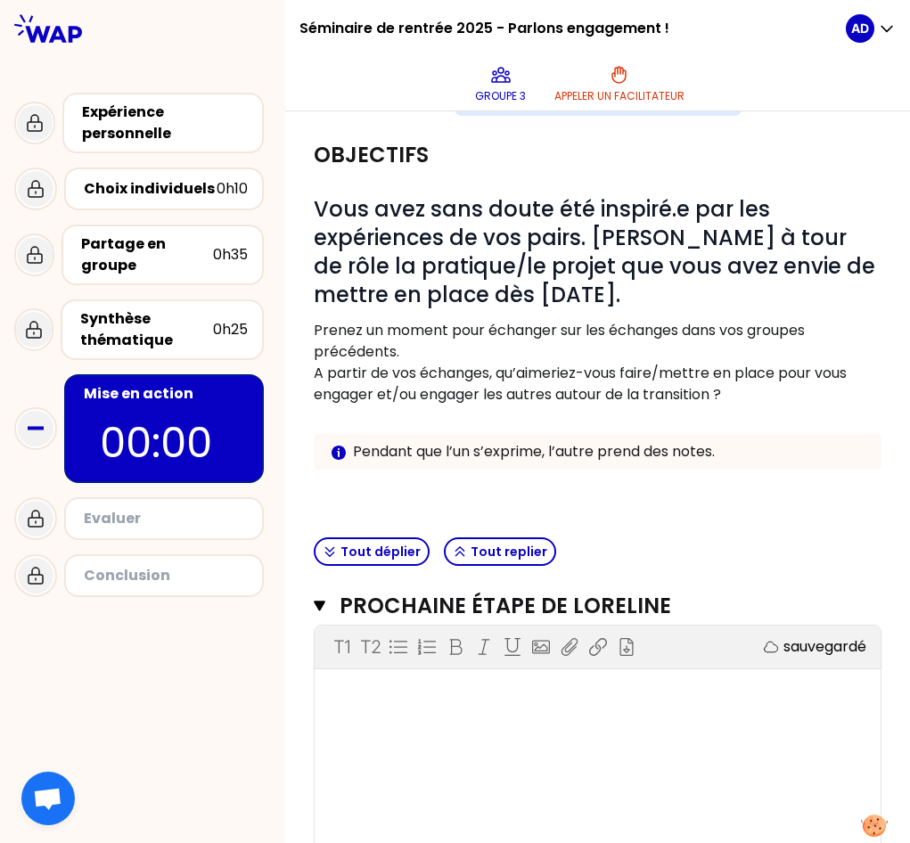
scroll to position [122, 0]
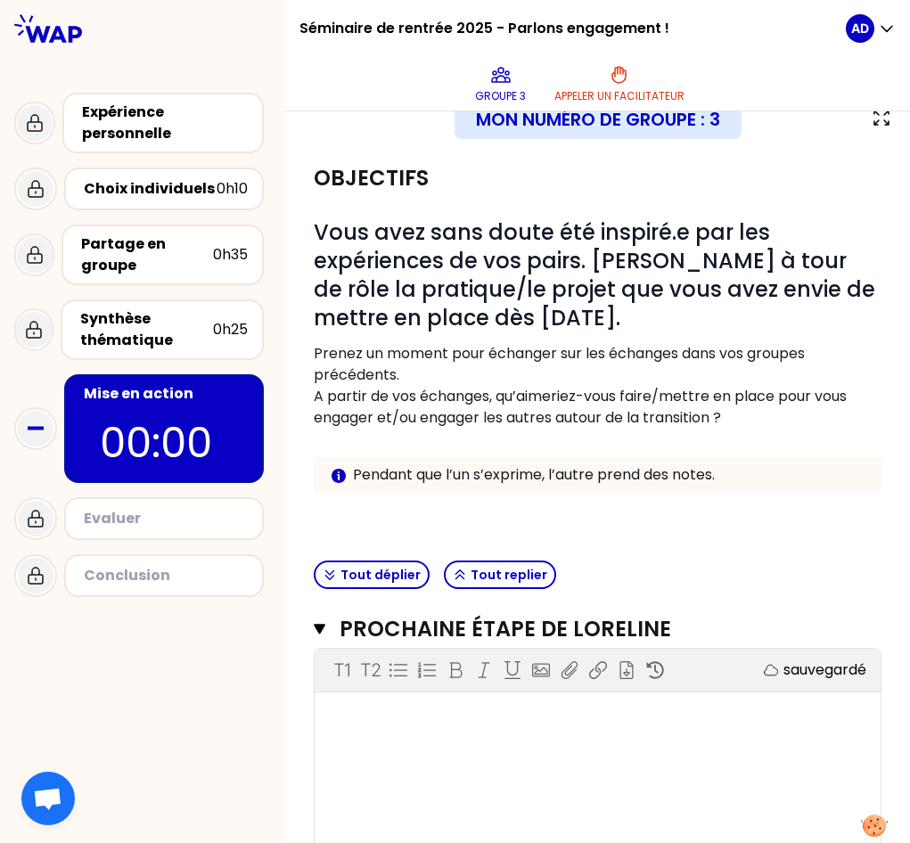
click at [165, 318] on div "Synthèse thématique" at bounding box center [146, 329] width 133 height 43
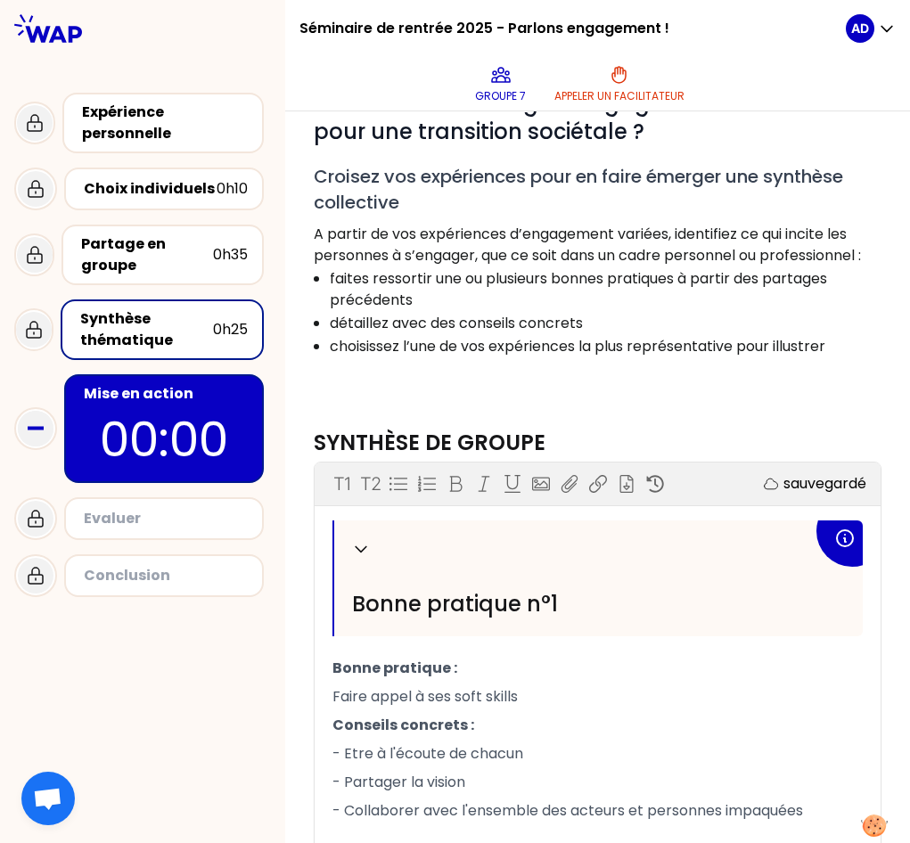
scroll to position [596, 0]
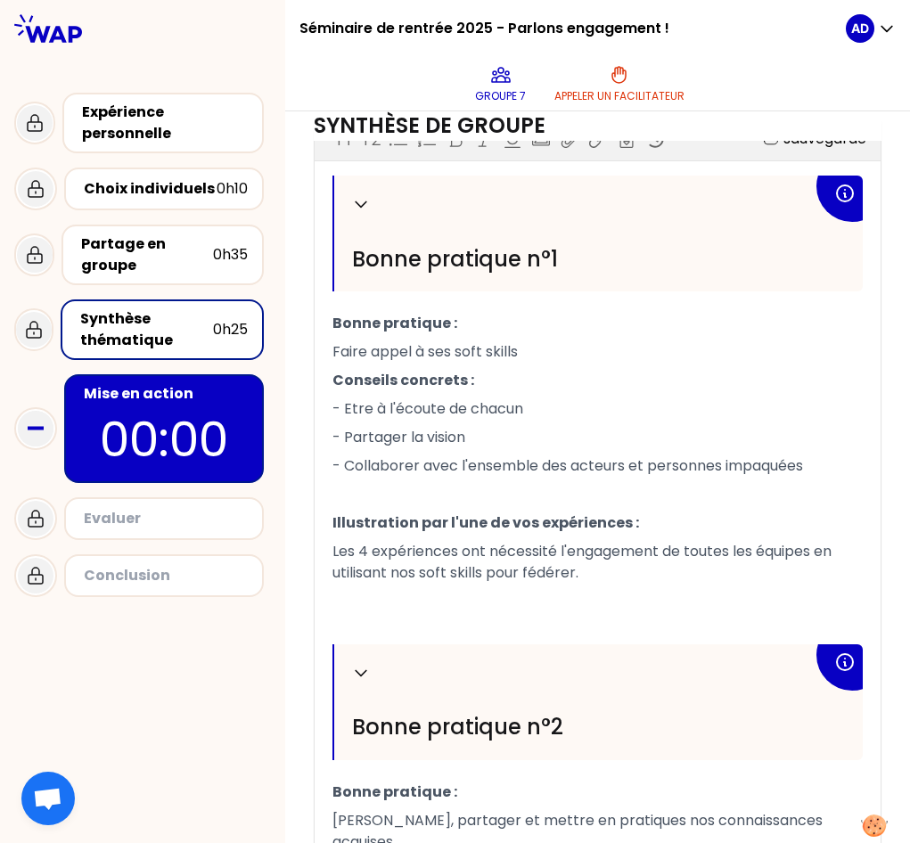
click at [161, 447] on p "00:00" at bounding box center [164, 440] width 168 height 70
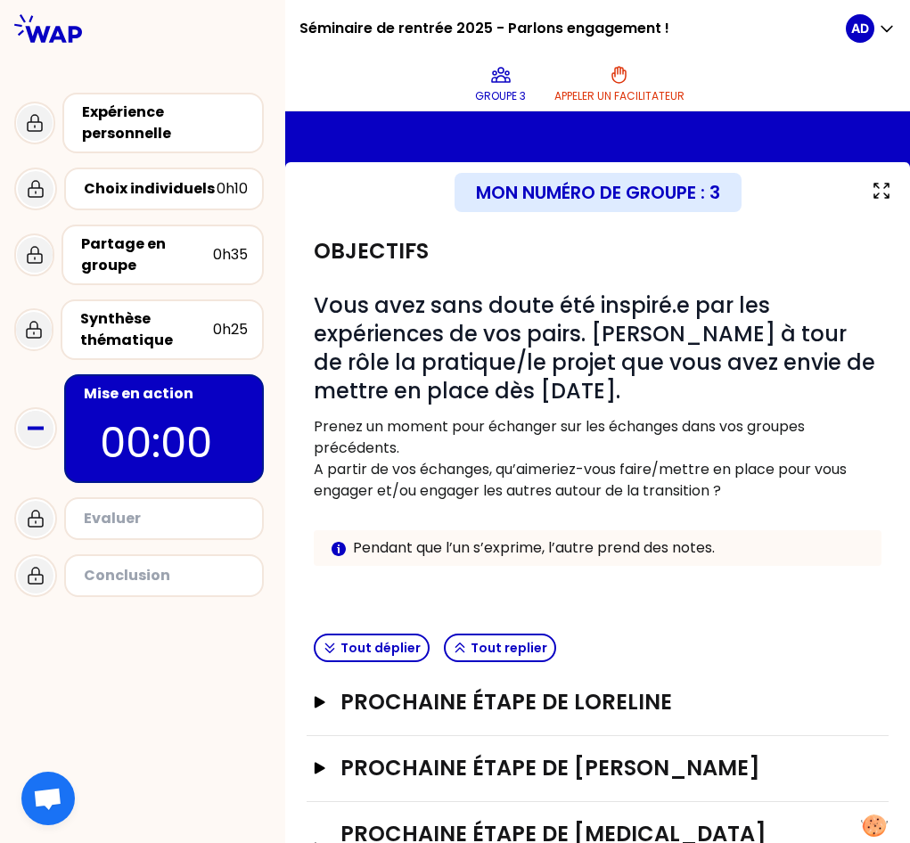
scroll to position [95, 0]
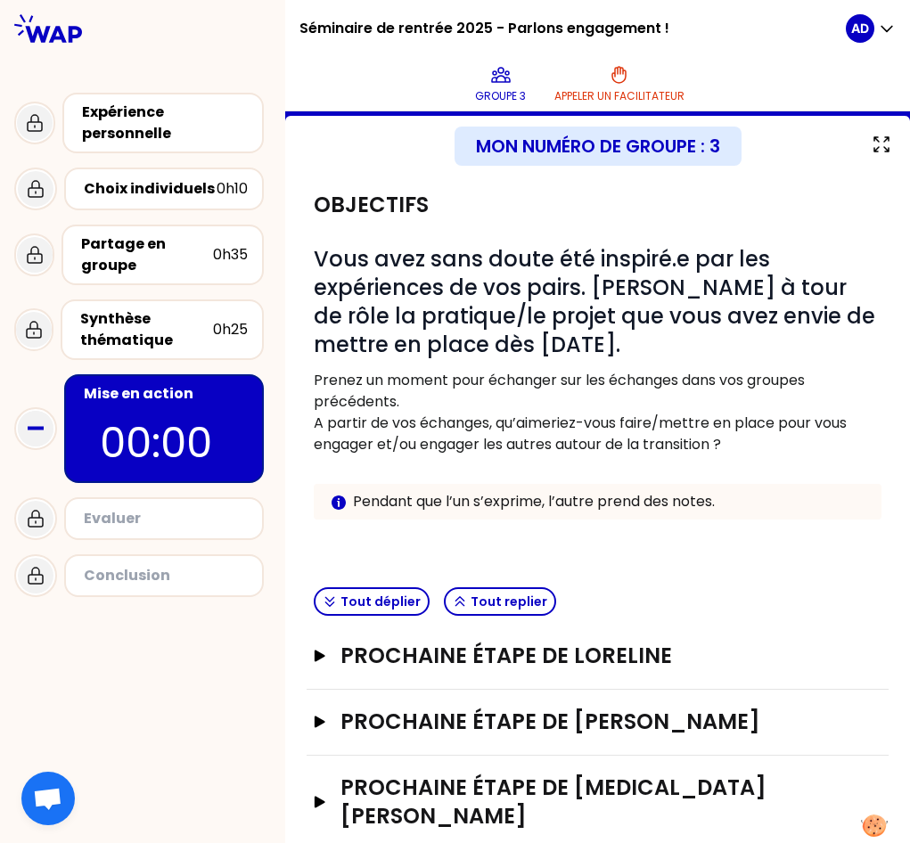
click at [315, 653] on icon "button" at bounding box center [320, 656] width 11 height 12
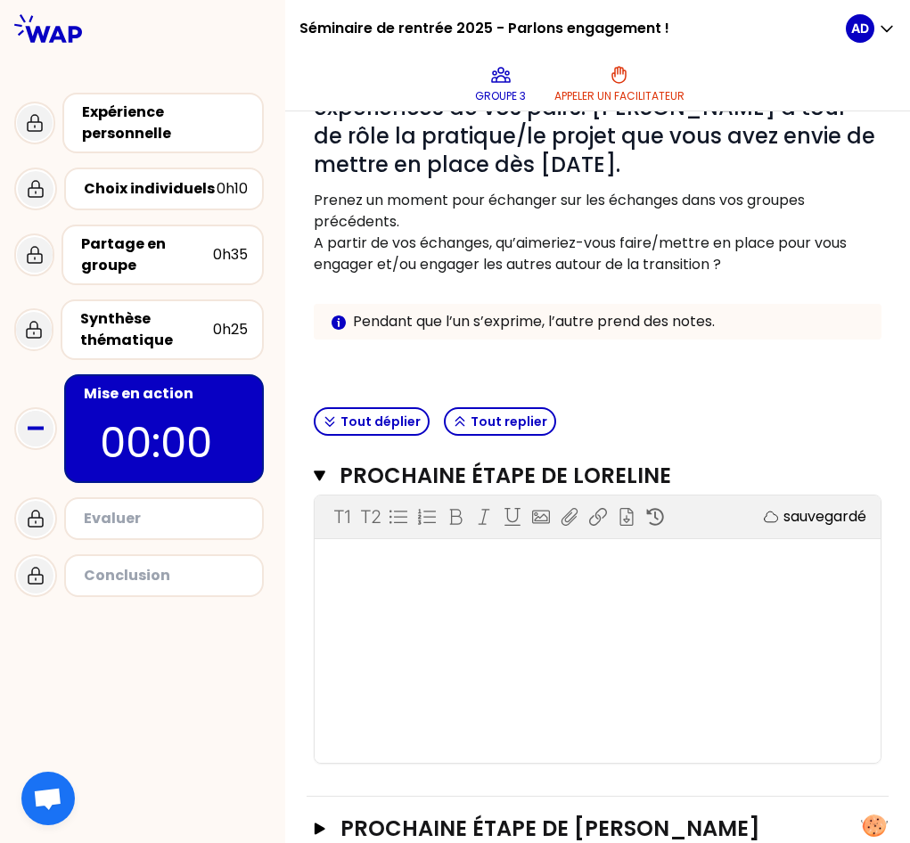
scroll to position [363, 0]
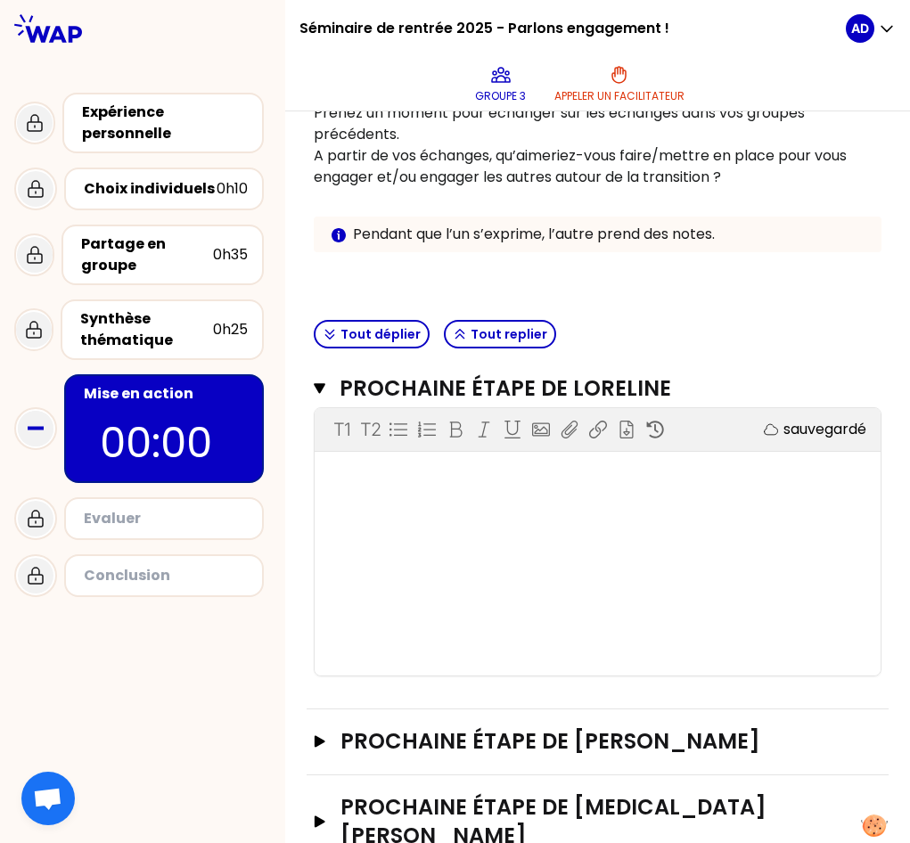
click at [317, 745] on icon "button" at bounding box center [320, 742] width 11 height 12
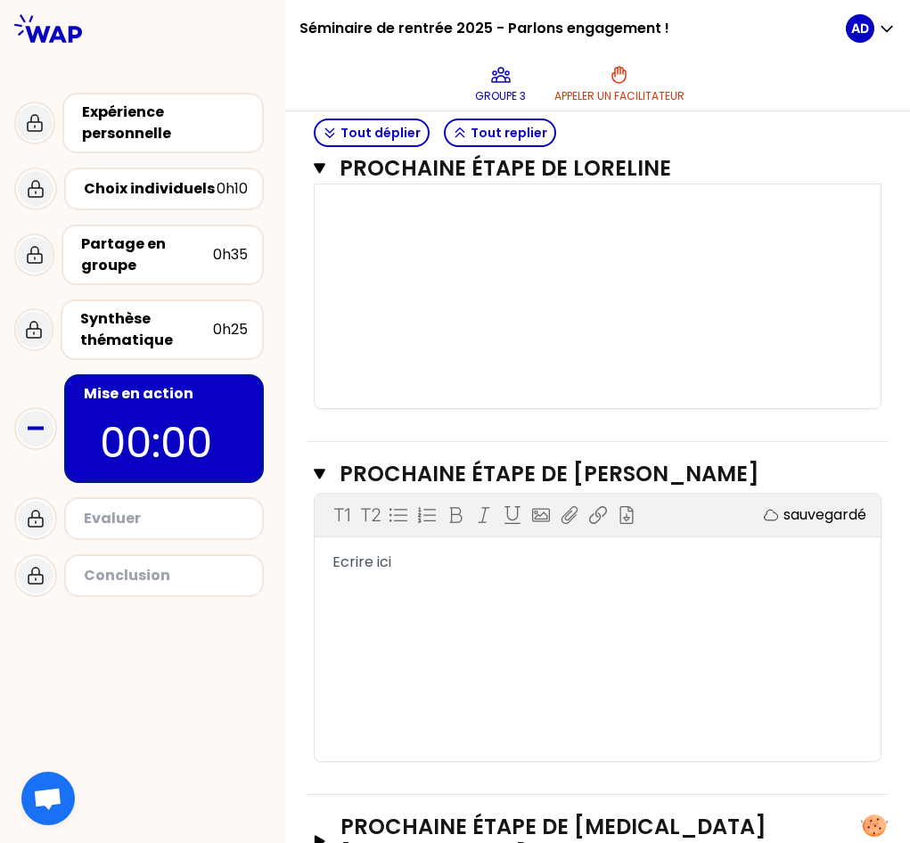
scroll to position [670, 0]
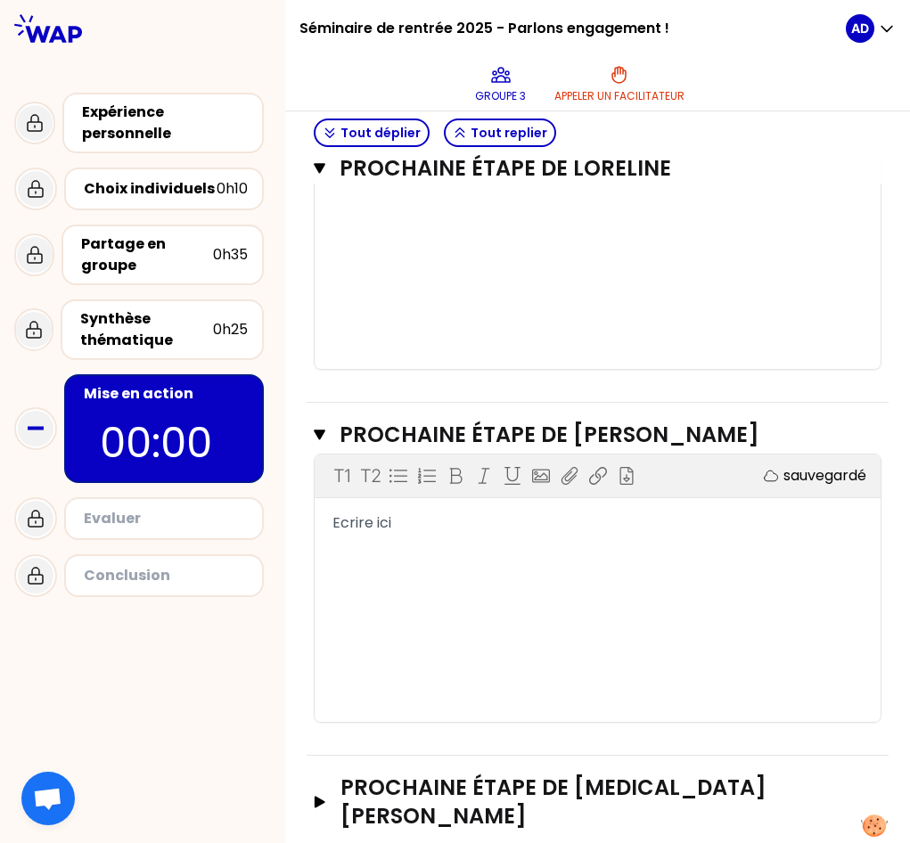
click at [313, 796] on icon "button" at bounding box center [320, 802] width 14 height 12
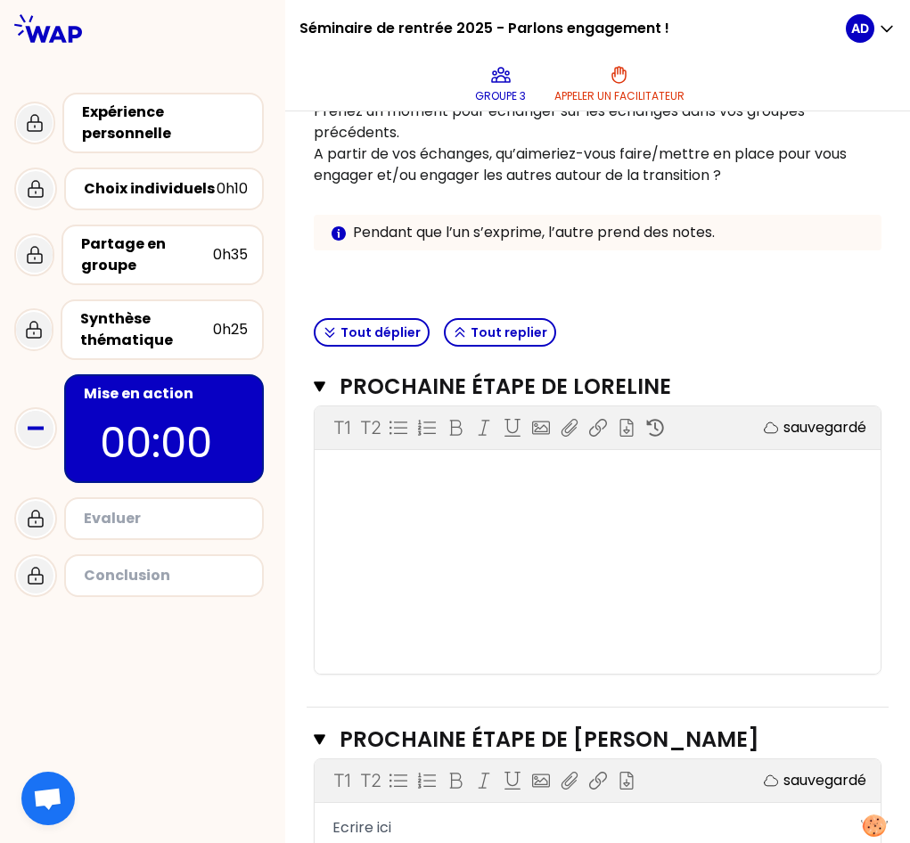
scroll to position [333, 0]
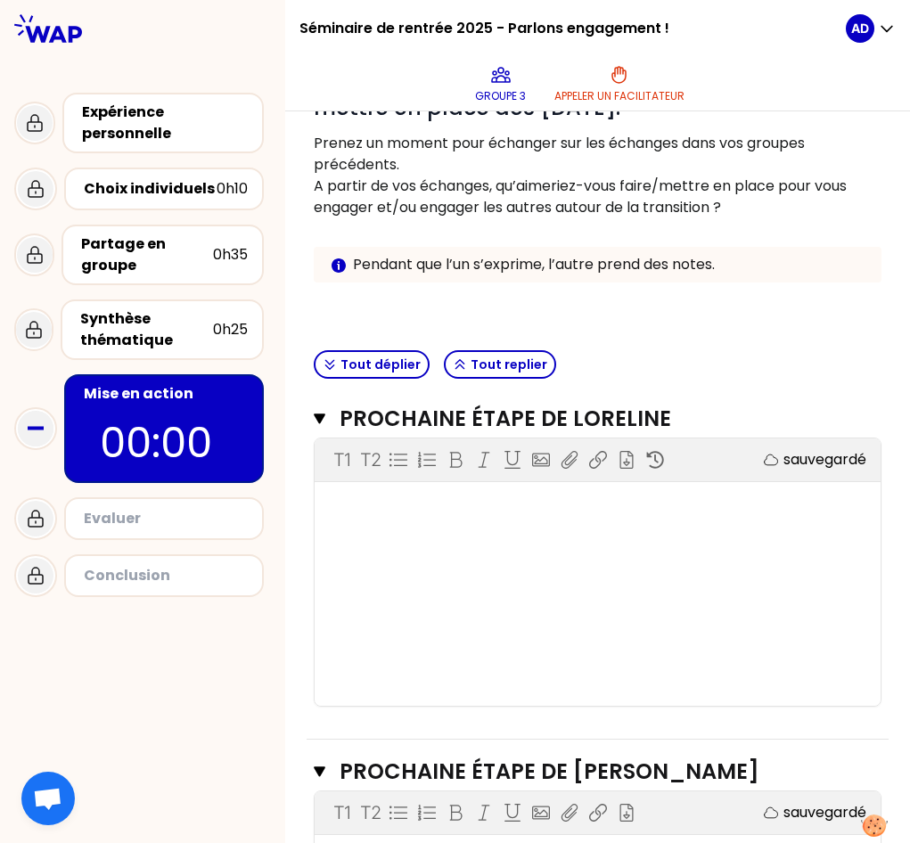
drag, startPoint x: 417, startPoint y: 481, endPoint x: 406, endPoint y: 492, distance: 16.4
click at [407, 492] on div "T1 T2 Exporter sauvegardé ﻿" at bounding box center [598, 572] width 566 height 267
drag, startPoint x: 406, startPoint y: 492, endPoint x: 369, endPoint y: 514, distance: 42.8
click at [369, 514] on div "﻿" at bounding box center [598, 507] width 530 height 21
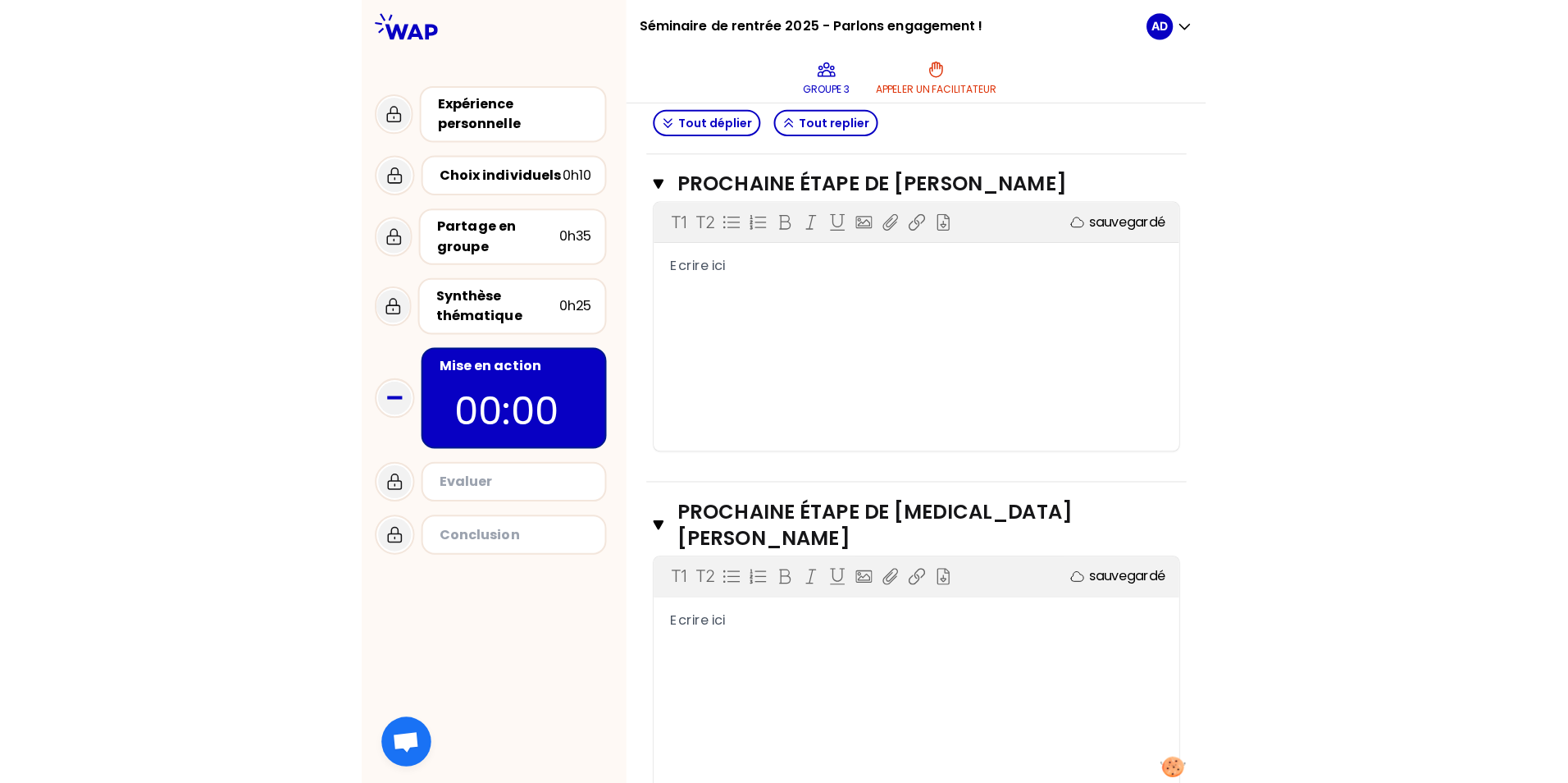
scroll to position [881, 0]
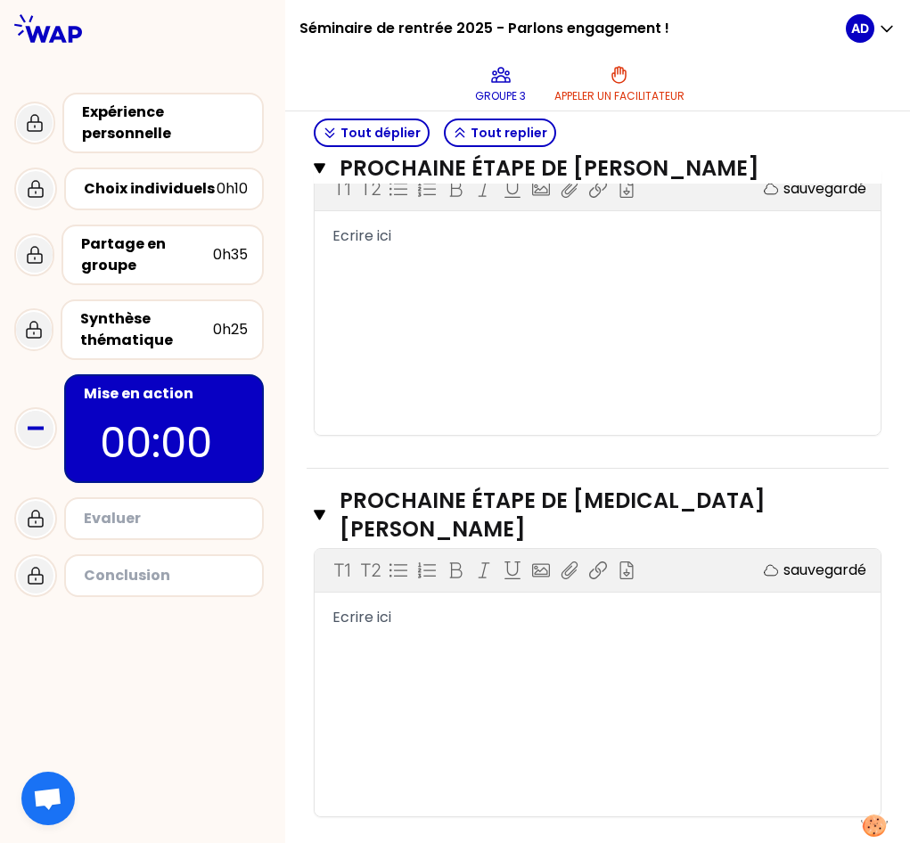
click at [401, 607] on div "Ecrire ici" at bounding box center [598, 617] width 530 height 21
drag, startPoint x: 401, startPoint y: 593, endPoint x: 325, endPoint y: 594, distance: 76.7
click at [325, 607] on div "Ecrire ici" at bounding box center [598, 617] width 566 height 21
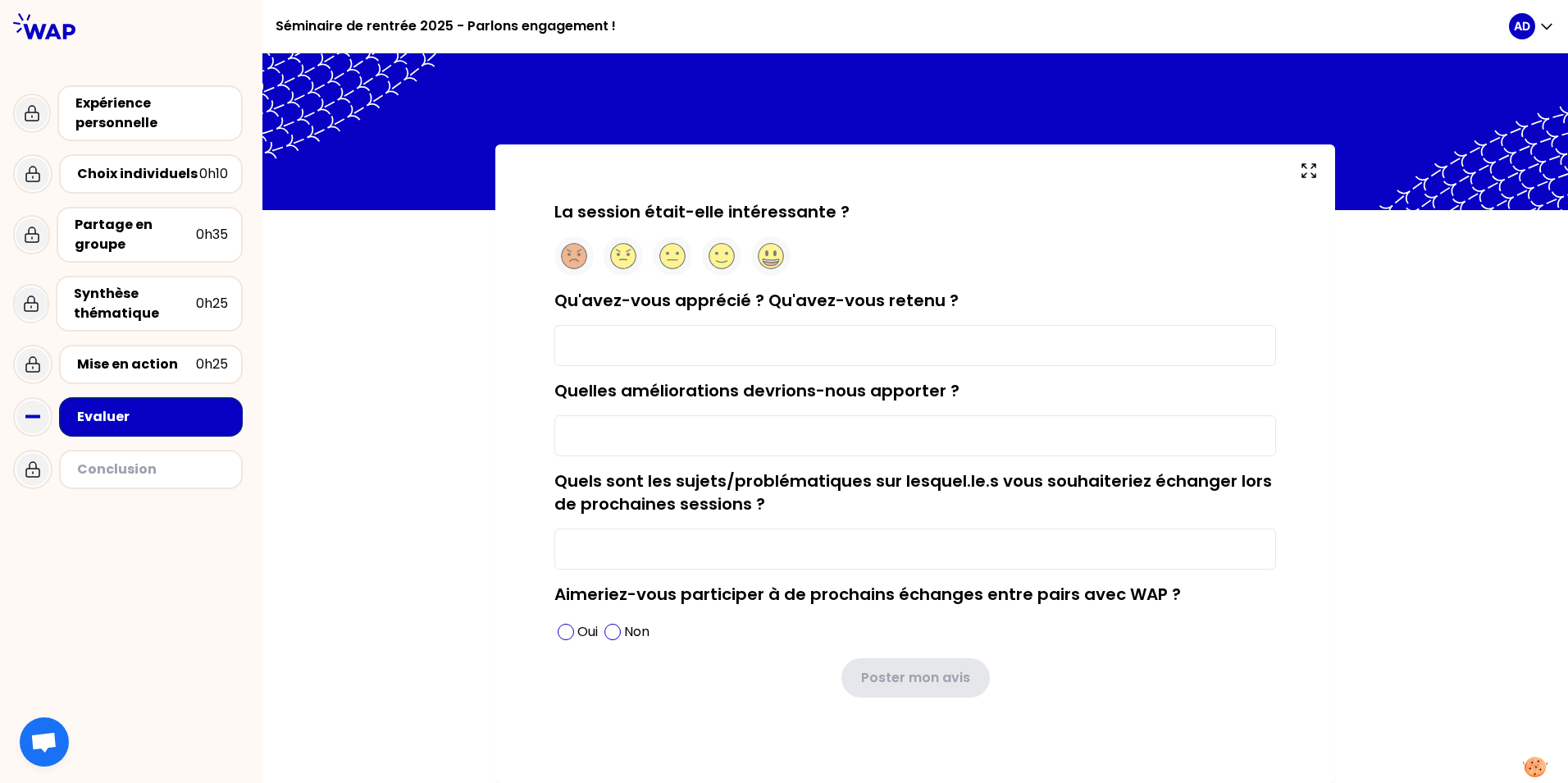
scroll to position [1, 0]
click at [664, 254] on icon at bounding box center [673, 257] width 26 height 26
click at [605, 346] on input "Qu'avez-vous apprécié ? Qu'avez-vous retenu ?" at bounding box center [915, 345] width 722 height 41
type input "B"
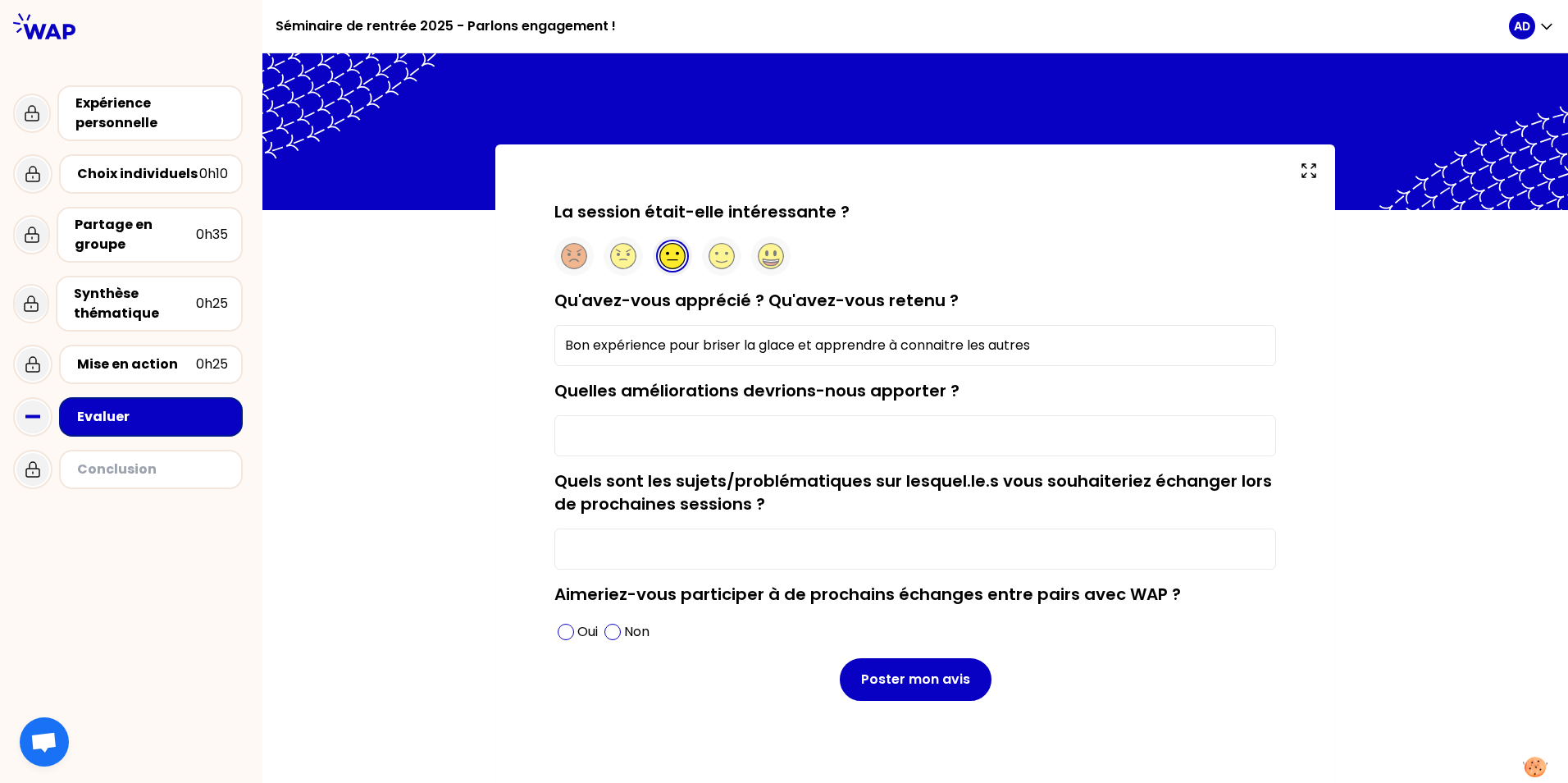
type input "Bon expérience pour briser la glace et apprendre à connaitre les autres"
click at [578, 413] on div "Quelles améliorations devrions-nous apporter ?" at bounding box center [915, 418] width 722 height 77
click at [589, 440] on input "Quelles améliorations devrions-nous apporter ?" at bounding box center [915, 435] width 722 height 41
type input "Le format de l'atelier manque d'interactivité, de rythme"
click at [955, 534] on input "Quels sont les sujets/problématiques sur lesquel.le.s vous souhaiteriez échange…" at bounding box center [915, 548] width 722 height 41
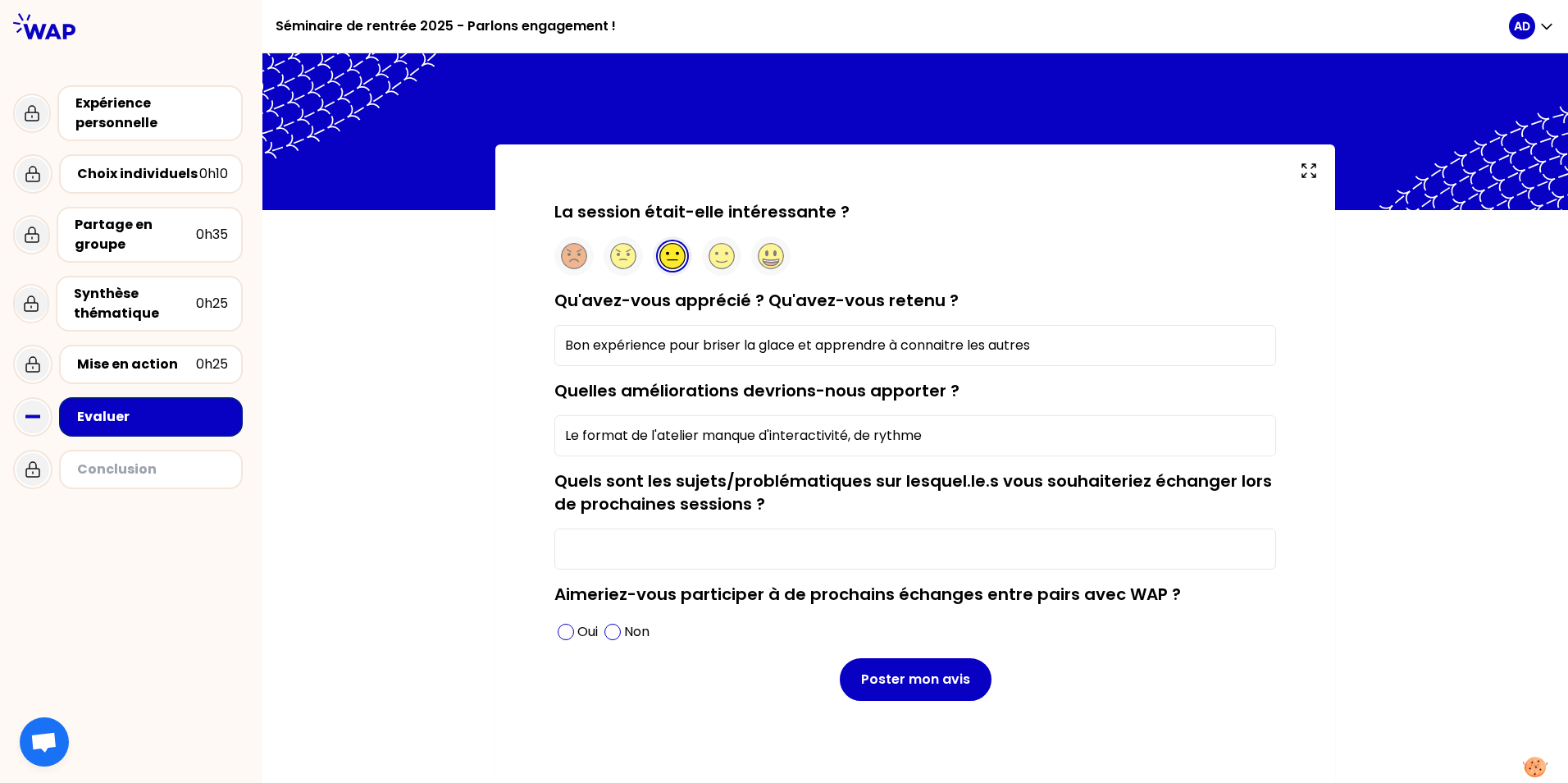
click at [565, 631] on span at bounding box center [566, 632] width 17 height 17
click at [917, 684] on button "Poster mon avis" at bounding box center [915, 679] width 152 height 42
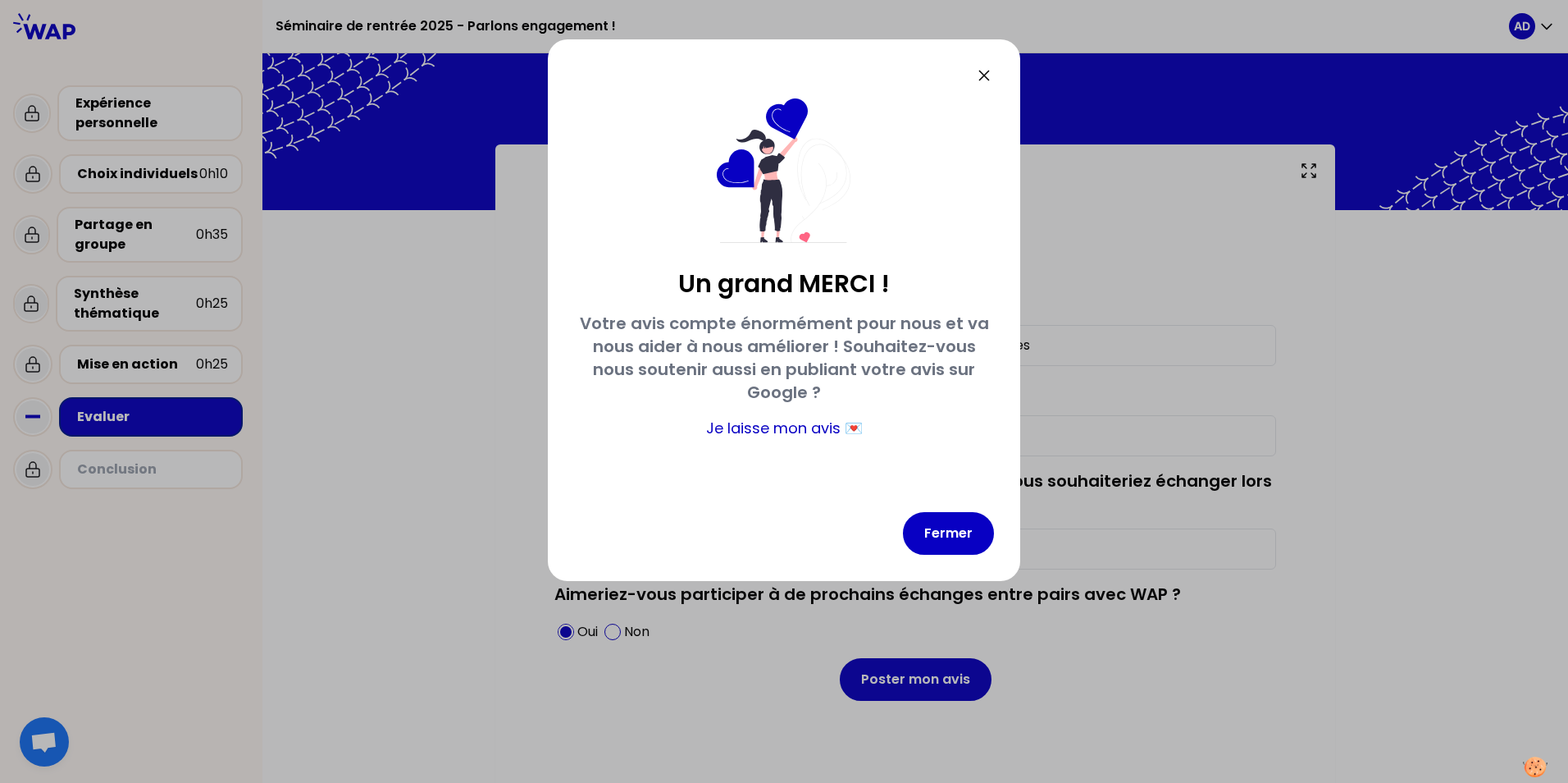
click at [943, 534] on button "Fermer" at bounding box center [948, 533] width 91 height 42
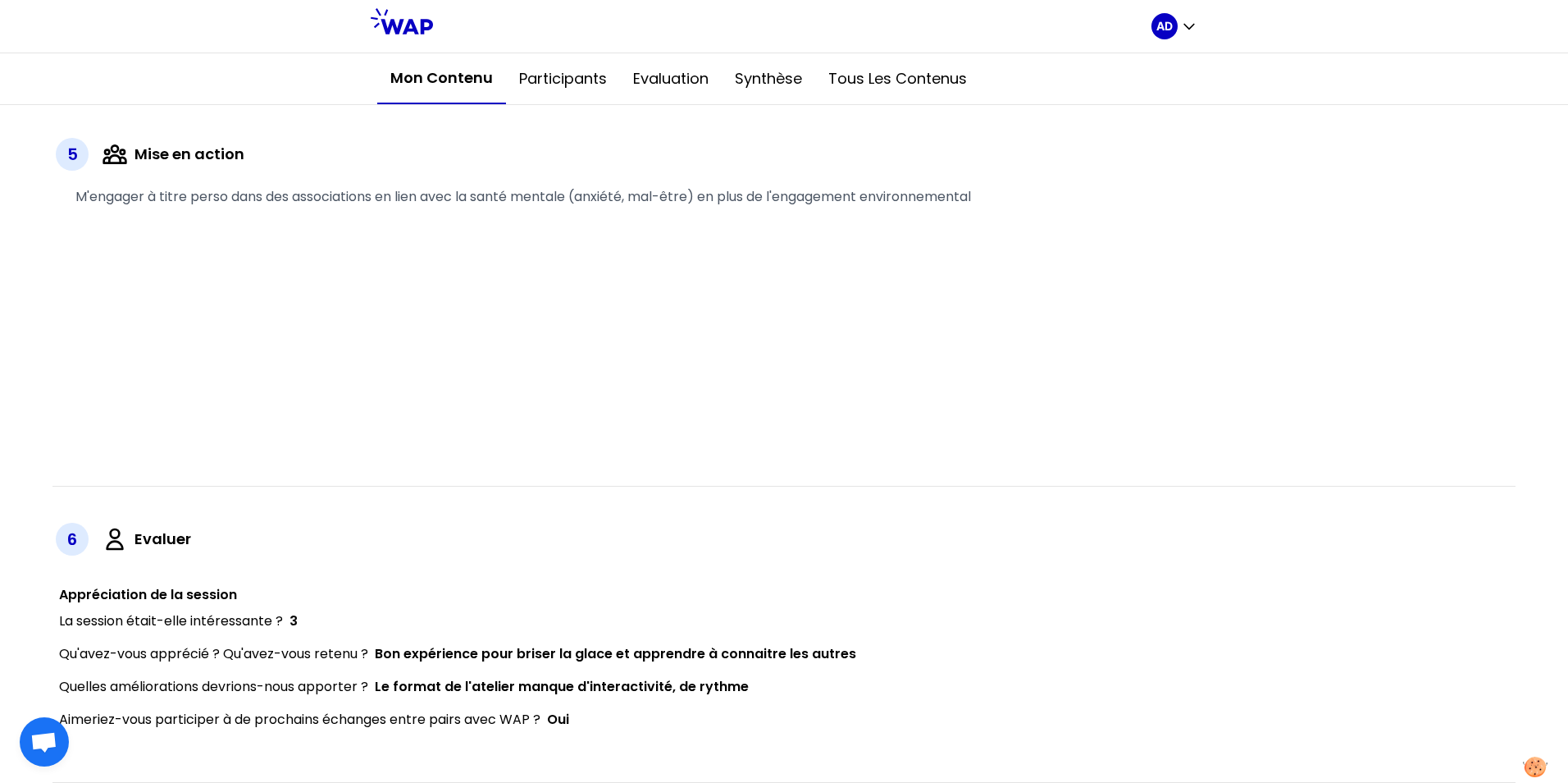
scroll to position [3216, 0]
click at [761, 79] on button "Synthèse" at bounding box center [769, 78] width 94 height 49
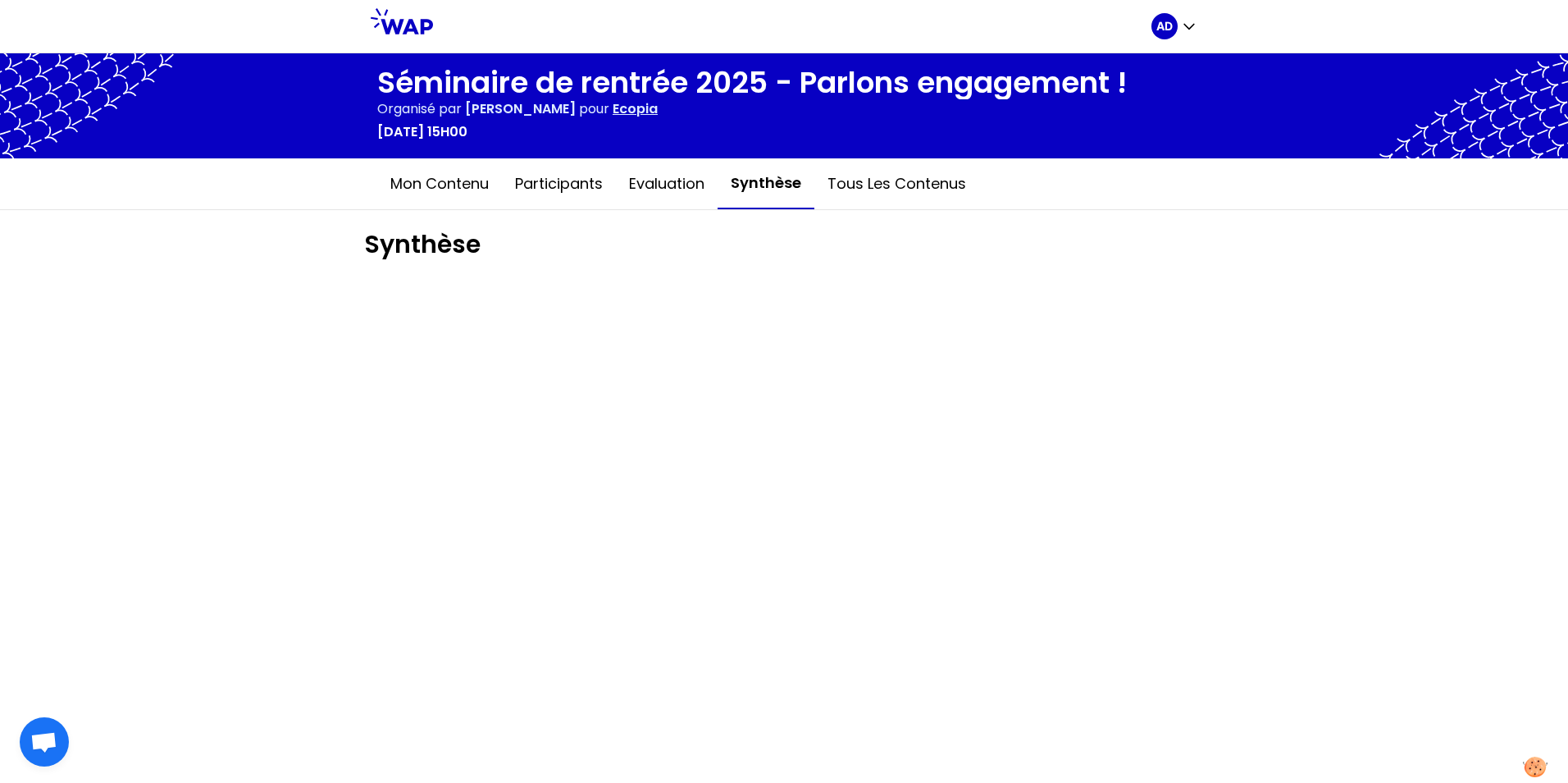
click at [661, 192] on button "Evaluation" at bounding box center [667, 183] width 102 height 49
